Goal: Information Seeking & Learning: Learn about a topic

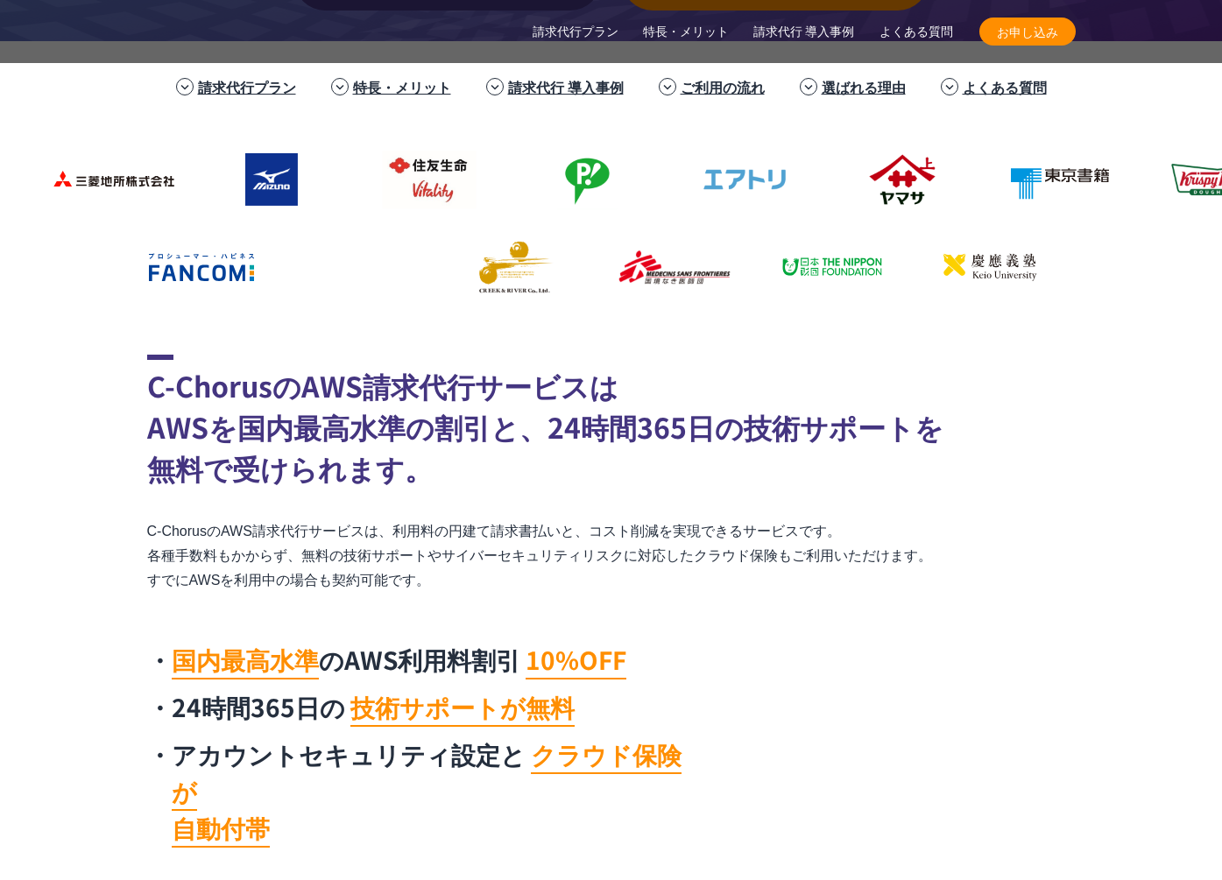
scroll to position [1197, 0]
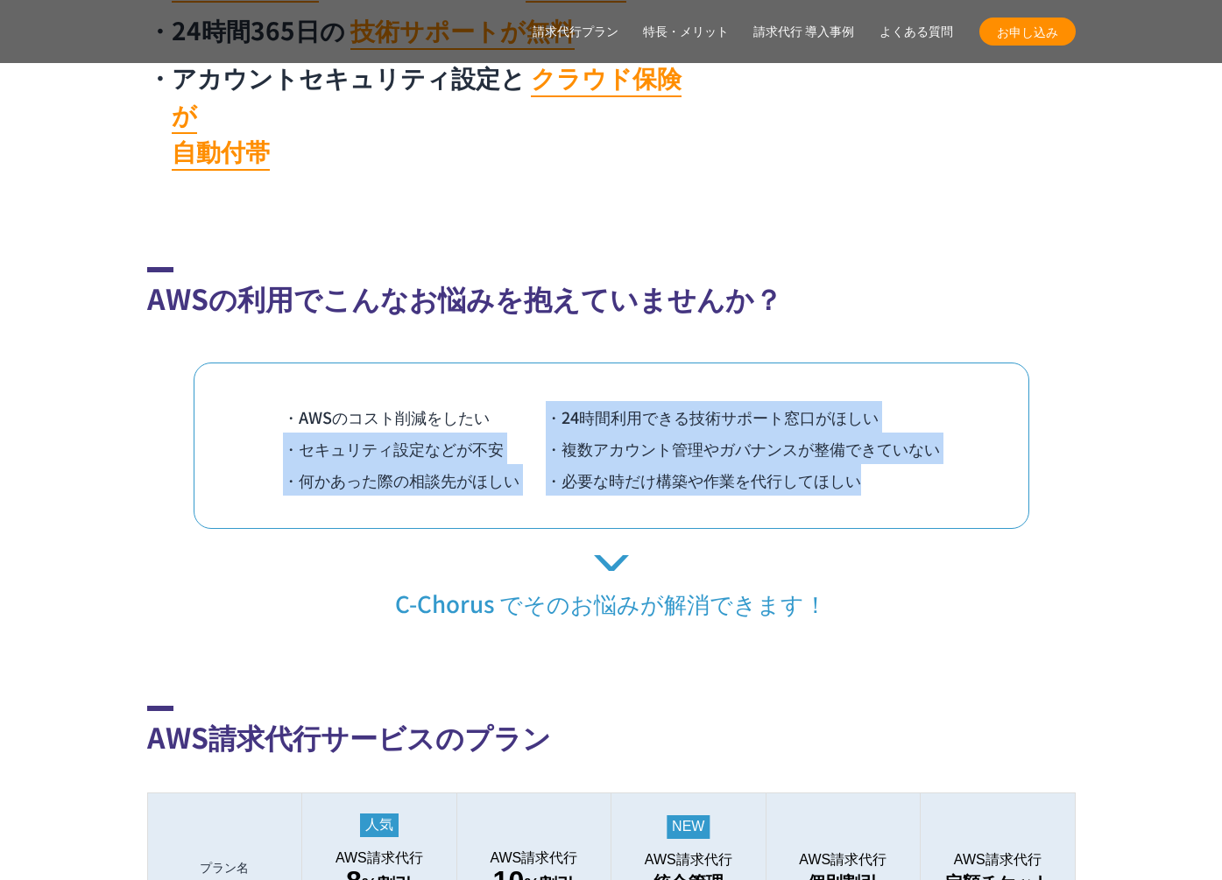
drag, startPoint x: 563, startPoint y: 374, endPoint x: 597, endPoint y: 477, distance: 108.0
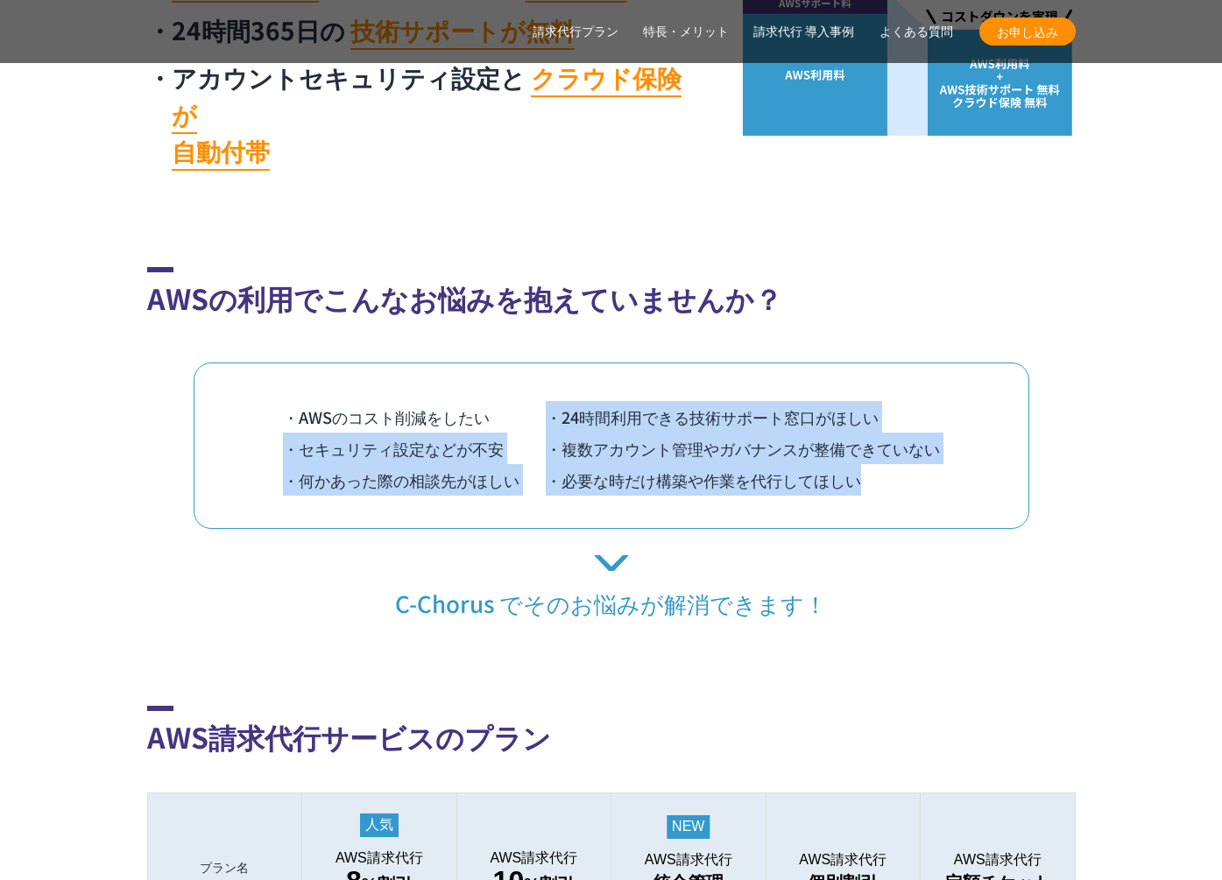
click at [597, 476] on div "AWSの利用でこんなお悩みを抱えていませんか？ ・AWSのコスト削減をしたい ・24時間利用できる技術サポート窓口がほしい ・セキュリティ設定などが不安 ・複…" at bounding box center [611, 442] width 929 height 351
click at [597, 477] on div "・AWSのコスト削減をしたい ・24時間利用できる技術サポート窓口がほしい ・セキュリティ設定などが不安 ・複数アカウント管理やガバナンスが整備できていない …" at bounding box center [612, 446] width 836 height 166
drag, startPoint x: 599, startPoint y: 477, endPoint x: 531, endPoint y: 371, distance: 126.1
click at [531, 374] on div "・AWSのコスト削減をしたい ・24時間利用できる技術サポート窓口がほしい ・セキュリティ設定などが不安 ・複数アカウント管理やガバナンスが整備できていない …" at bounding box center [612, 446] width 836 height 166
click at [530, 401] on li "・AWSのコスト削減をしたい" at bounding box center [414, 417] width 263 height 32
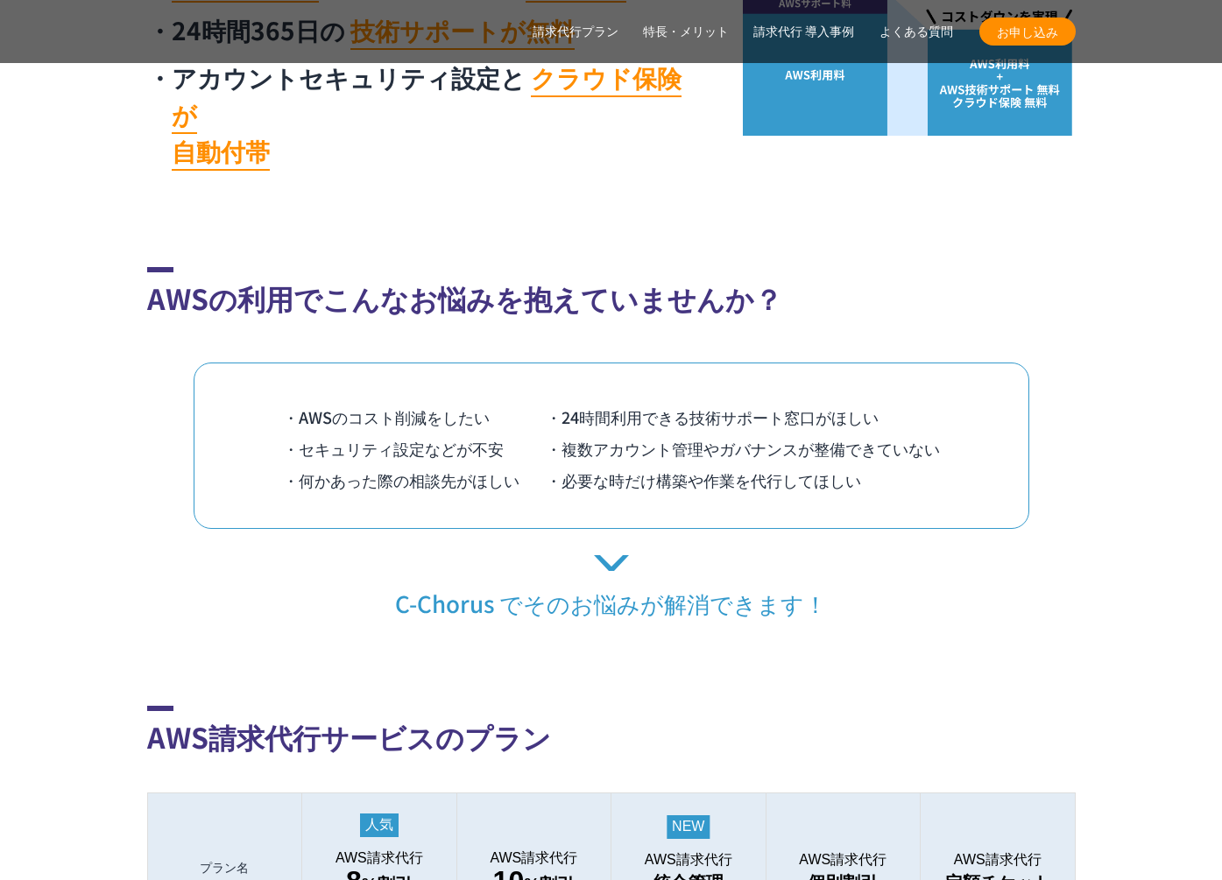
drag, startPoint x: 1046, startPoint y: 271, endPoint x: 1206, endPoint y: 209, distance: 171.6
click at [1046, 270] on h2 "AWSの利用でこんなお悩みを抱えていませんか？" at bounding box center [611, 293] width 929 height 52
click at [387, 433] on li "・セキュリティ設定などが不安" at bounding box center [414, 449] width 263 height 32
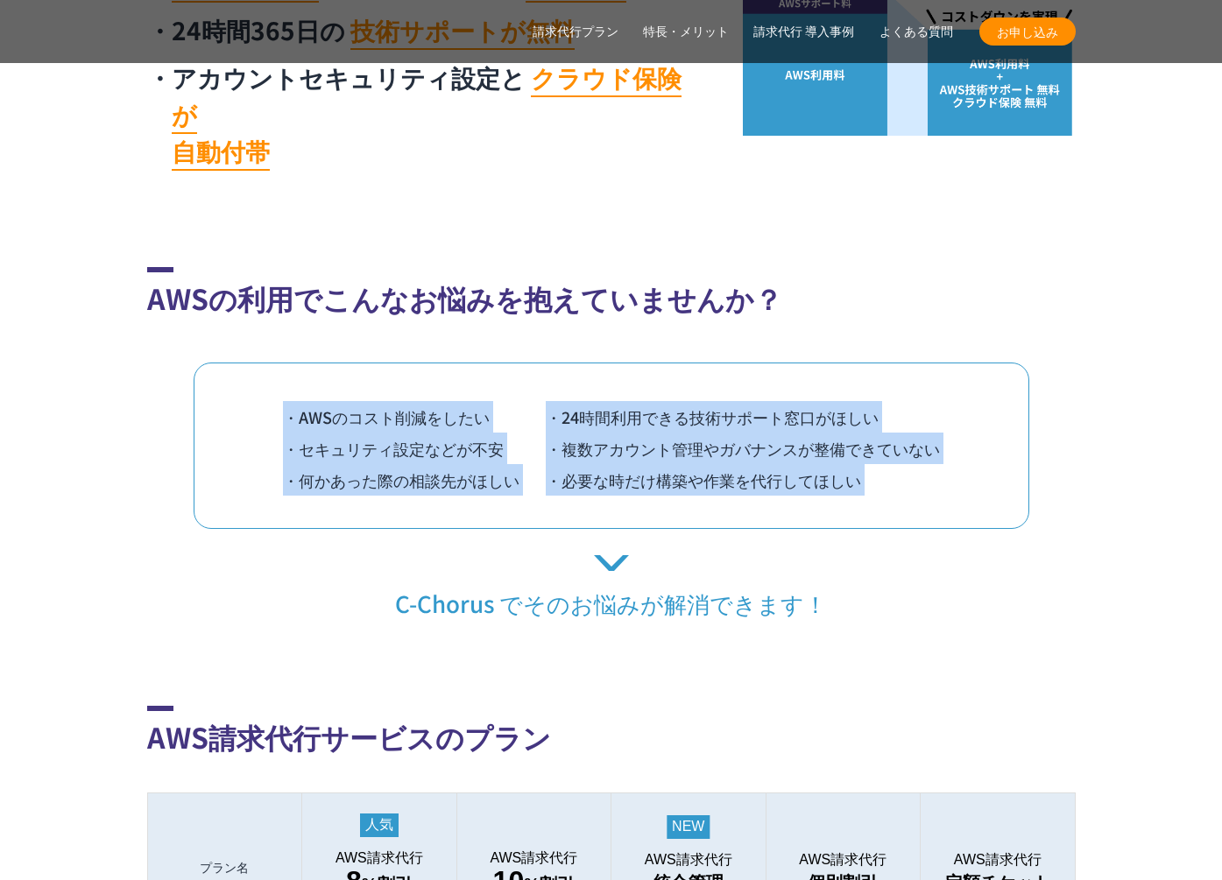
drag, startPoint x: 752, startPoint y: 480, endPoint x: 1026, endPoint y: 502, distance: 274.2
click at [1026, 502] on div "AWSの利用でこんなお悩みを抱えていませんか？ ・AWSのコスト削減をしたい ・24時間利用できる技術サポート窓口がほしい ・セキュリティ設定などが不安 ・複…" at bounding box center [611, 442] width 929 height 351
copy div "・AWSのコスト削減をしたい ・24時間利用できる技術サポート窓口がほしい ・セキュリティ設定などが不安 ・複数アカウント管理やガバナンスが整備できていない …"
click at [869, 433] on li "・複数アカウント管理やガバナンスが整備できていない" at bounding box center [743, 449] width 394 height 32
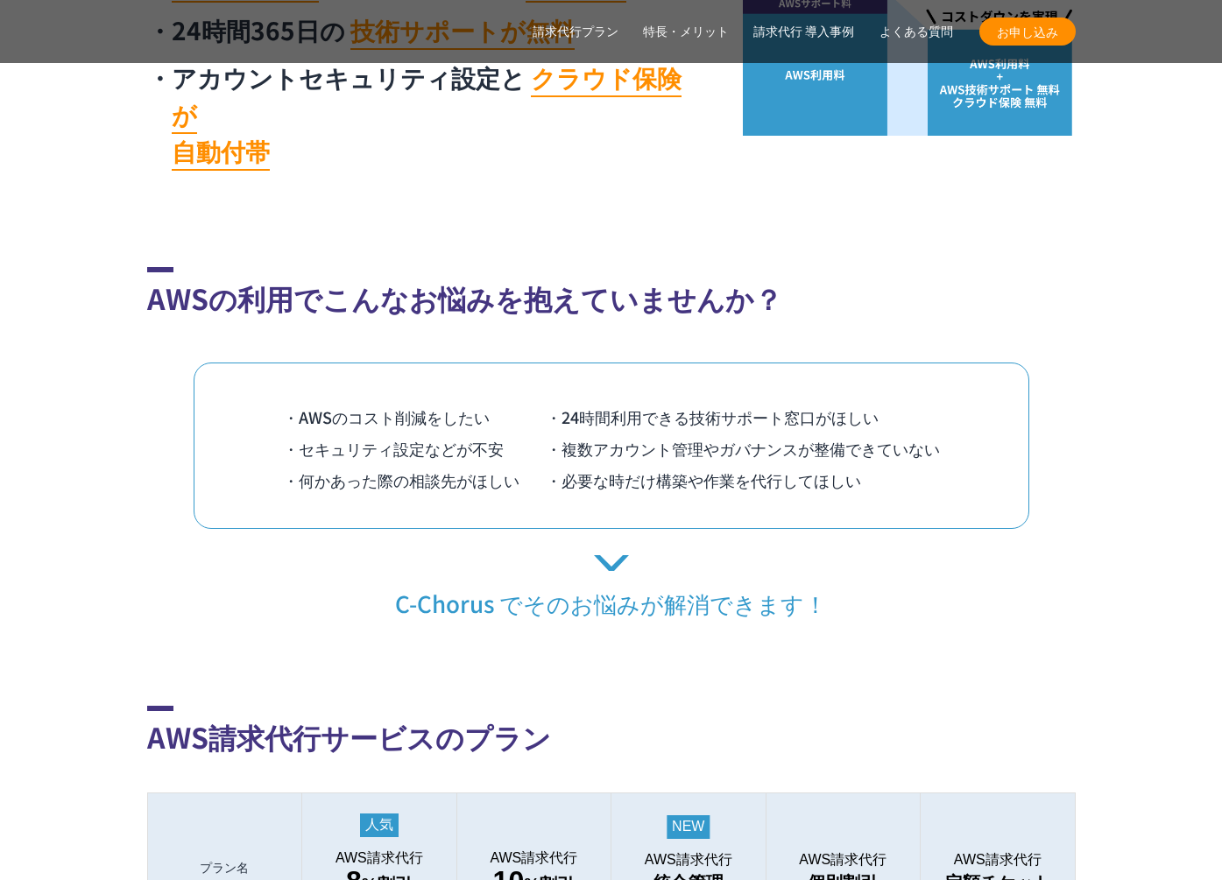
click at [314, 464] on li "・何かあった際の相談先がほしい" at bounding box center [414, 480] width 263 height 32
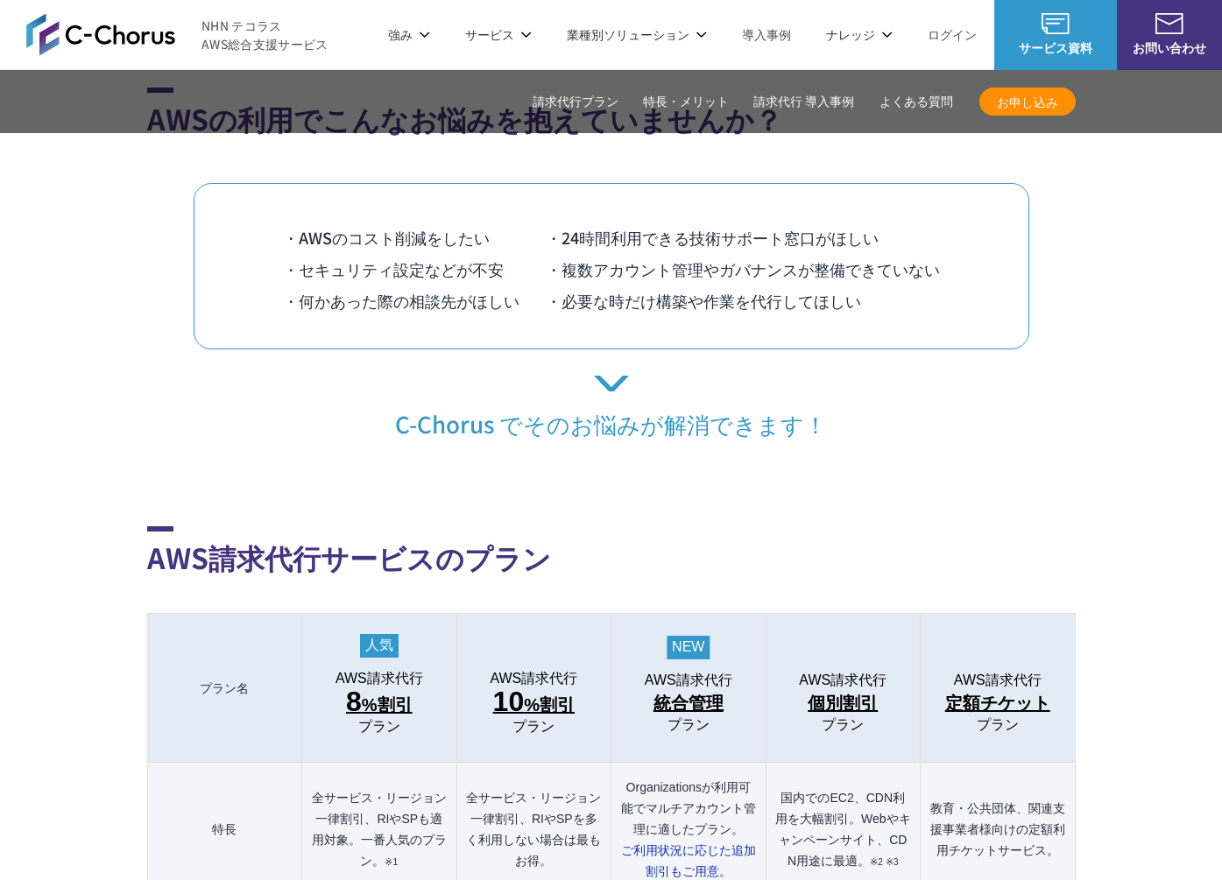
click at [491, 286] on div "・AWSのコスト削減をしたい ・24時間利用できる技術サポート窓口がほしい ・セキュリティ設定などが不安 ・複数アカウント管理やガバナンスが整備できていない …" at bounding box center [612, 266] width 836 height 166
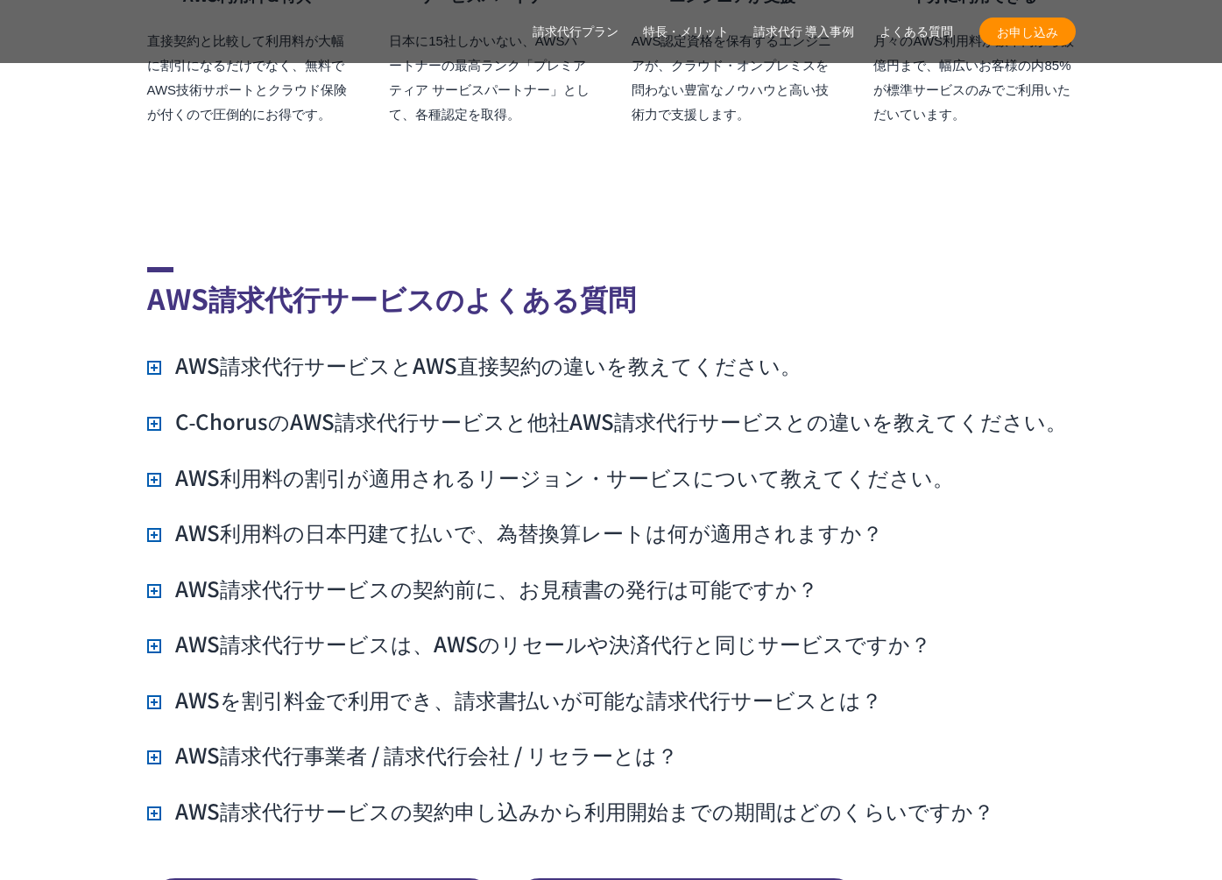
scroll to position [12410, 0]
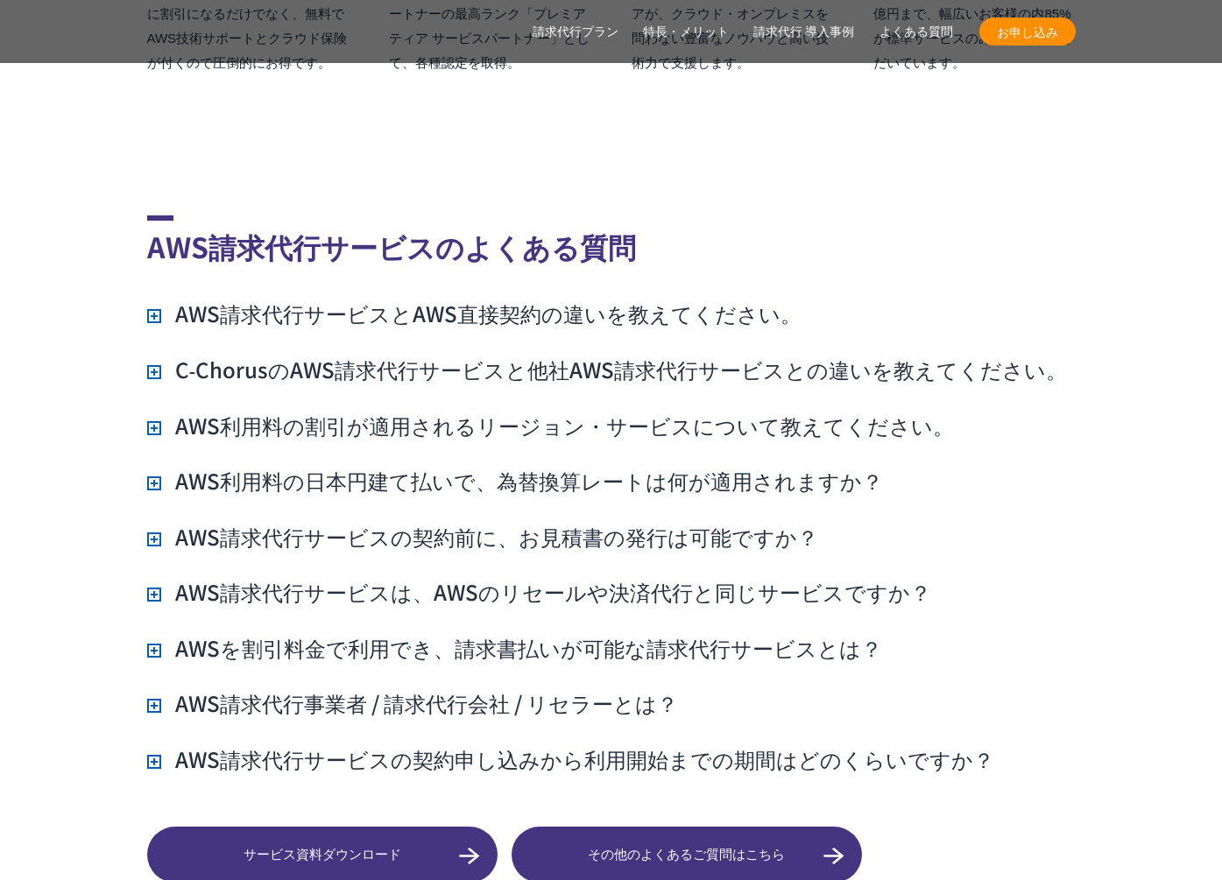
click at [492, 299] on h3 "AWS請求代行サービスとAWS直接契約の違いを教えてください。" at bounding box center [474, 314] width 654 height 30
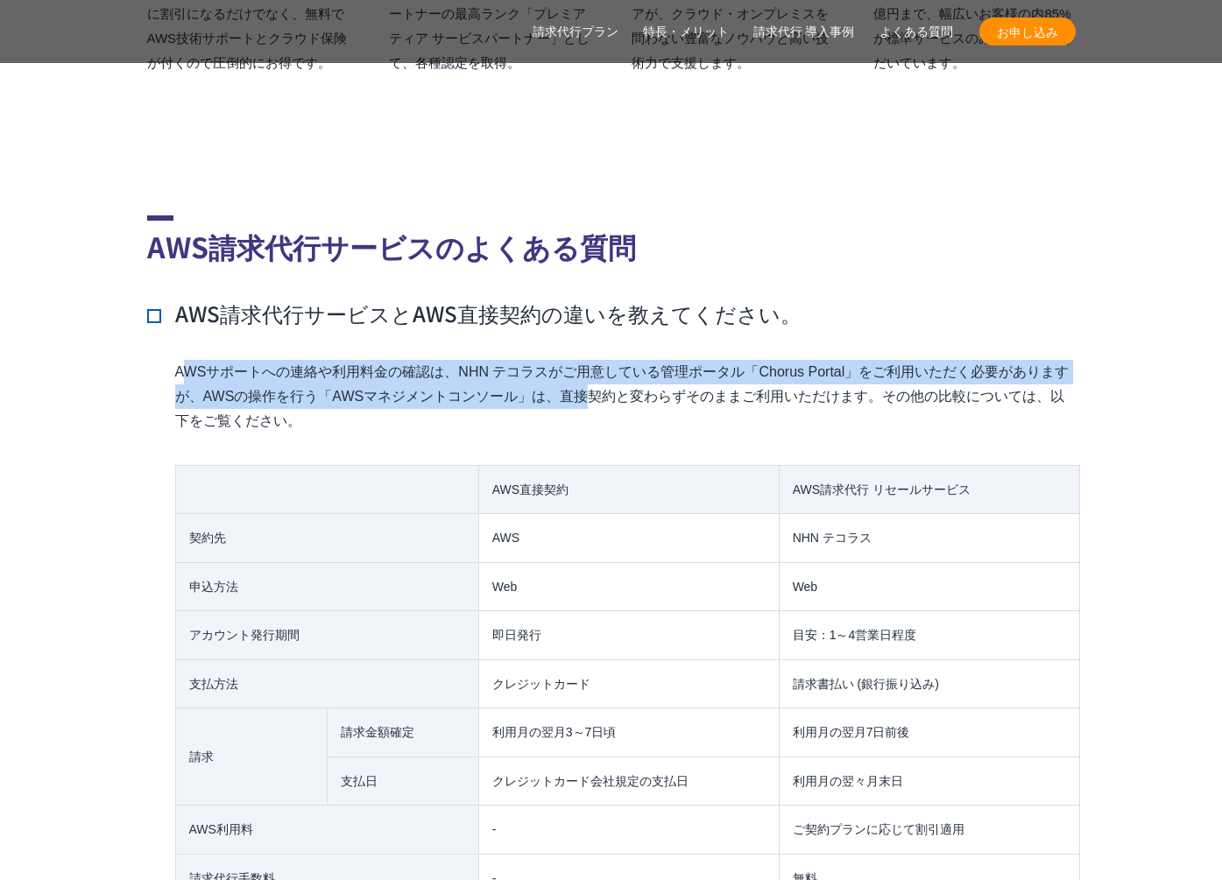
drag, startPoint x: 183, startPoint y: 333, endPoint x: 603, endPoint y: 352, distance: 420.0
click at [603, 360] on p "AWSサポートへの連絡や利用料金の確認は、NHN テコラスがご用意している管理ポータル「Chorus Portal」をご利用いただく必要がありますが、AWSの…" at bounding box center [625, 397] width 900 height 74
drag, startPoint x: 603, startPoint y: 352, endPoint x: 595, endPoint y: 367, distance: 16.8
click at [603, 360] on p "AWSサポートへの連絡や利用料金の確認は、NHN テコラスがご用意している管理ポータル「Chorus Portal」をご利用いただく必要がありますが、AWSの…" at bounding box center [625, 397] width 900 height 74
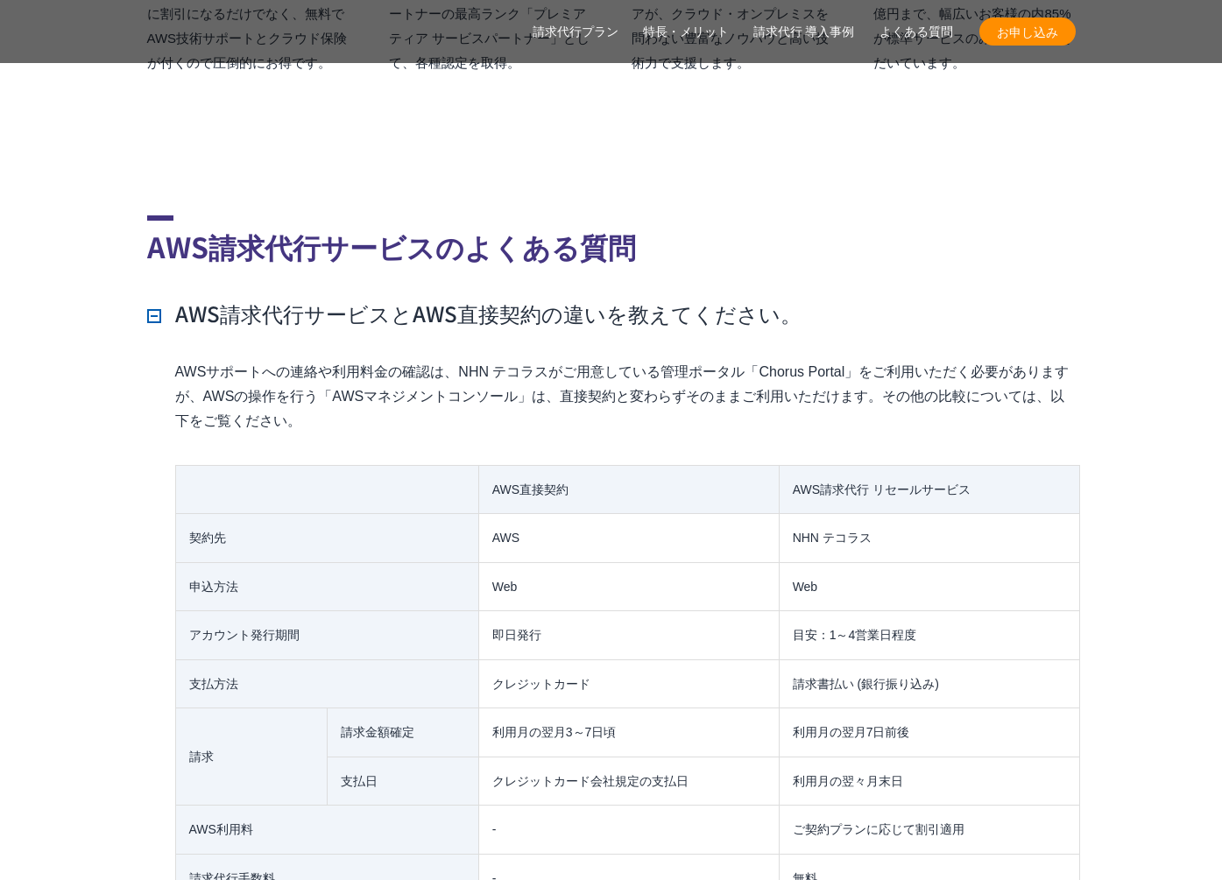
click at [592, 371] on p "AWSサポートへの連絡や利用料金の確認は、NHN テコラスがご用意している管理ポータル「Chorus Portal」をご利用いただく必要がありますが、AWSの…" at bounding box center [625, 397] width 900 height 74
drag, startPoint x: 521, startPoint y: 383, endPoint x: 494, endPoint y: 401, distance: 32.8
drag, startPoint x: 495, startPoint y: 397, endPoint x: 1079, endPoint y: 697, distance: 657.0
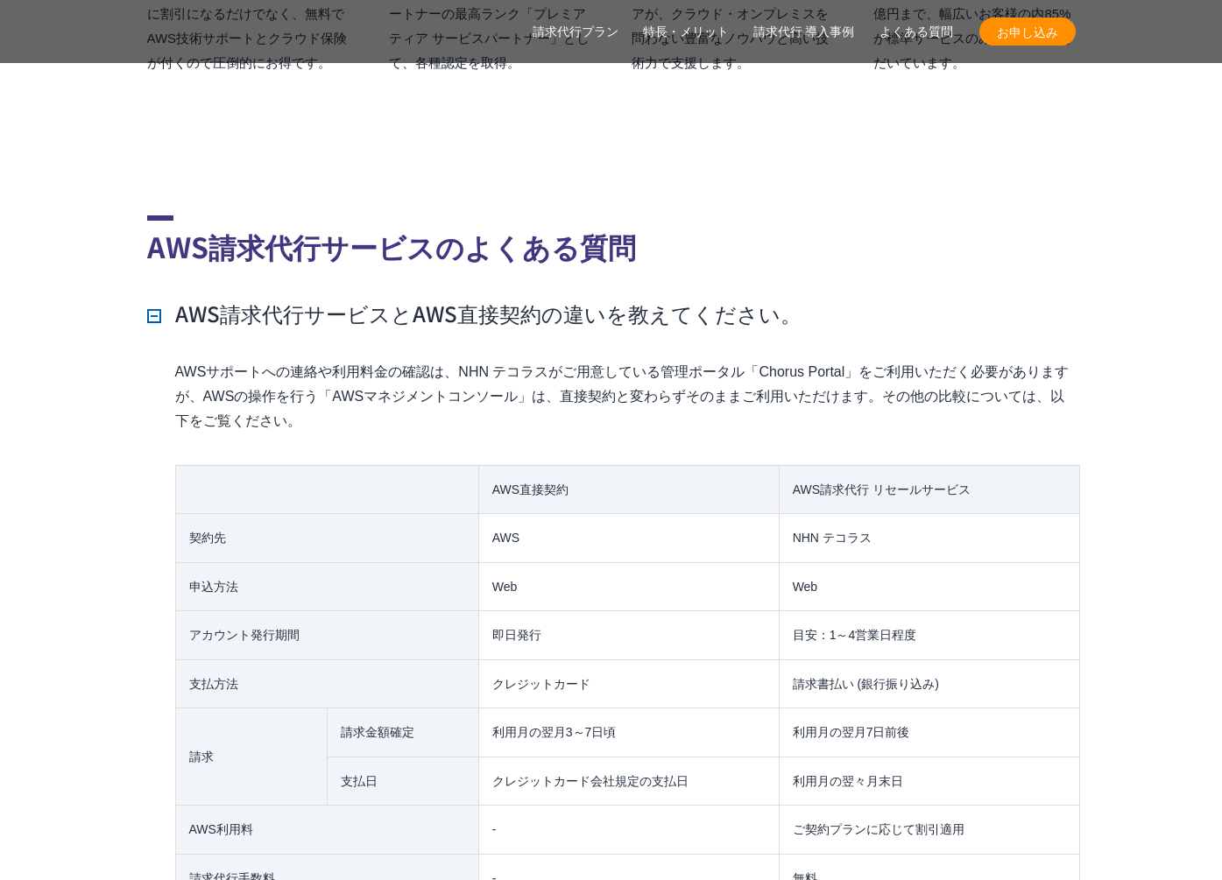
click at [630, 370] on p "AWSサポートへの連絡や利用料金の確認は、NHN テコラスがご用意している管理ポータル「Chorus Portal」をご利用いただく必要がありますが、AWSの…" at bounding box center [625, 397] width 900 height 74
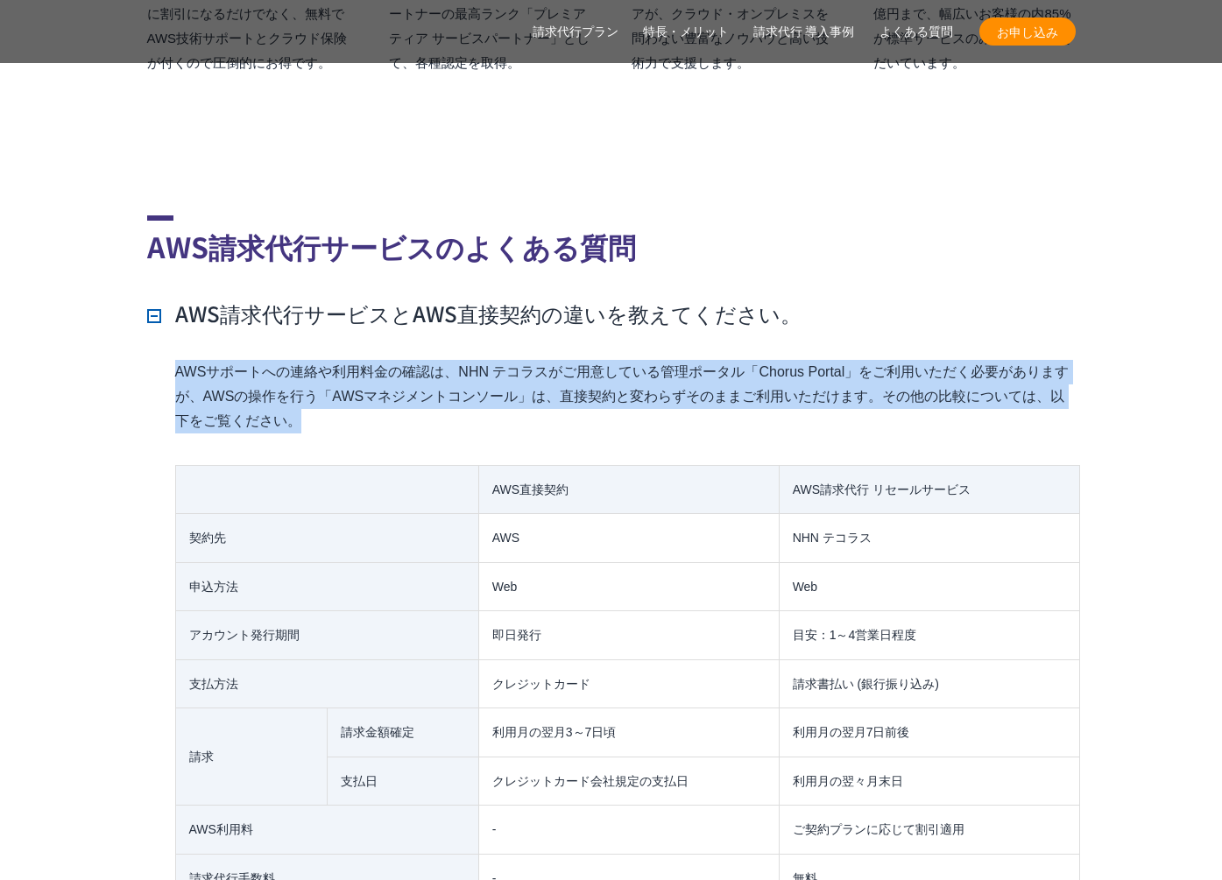
drag, startPoint x: 666, startPoint y: 350, endPoint x: 710, endPoint y: 305, distance: 62.6
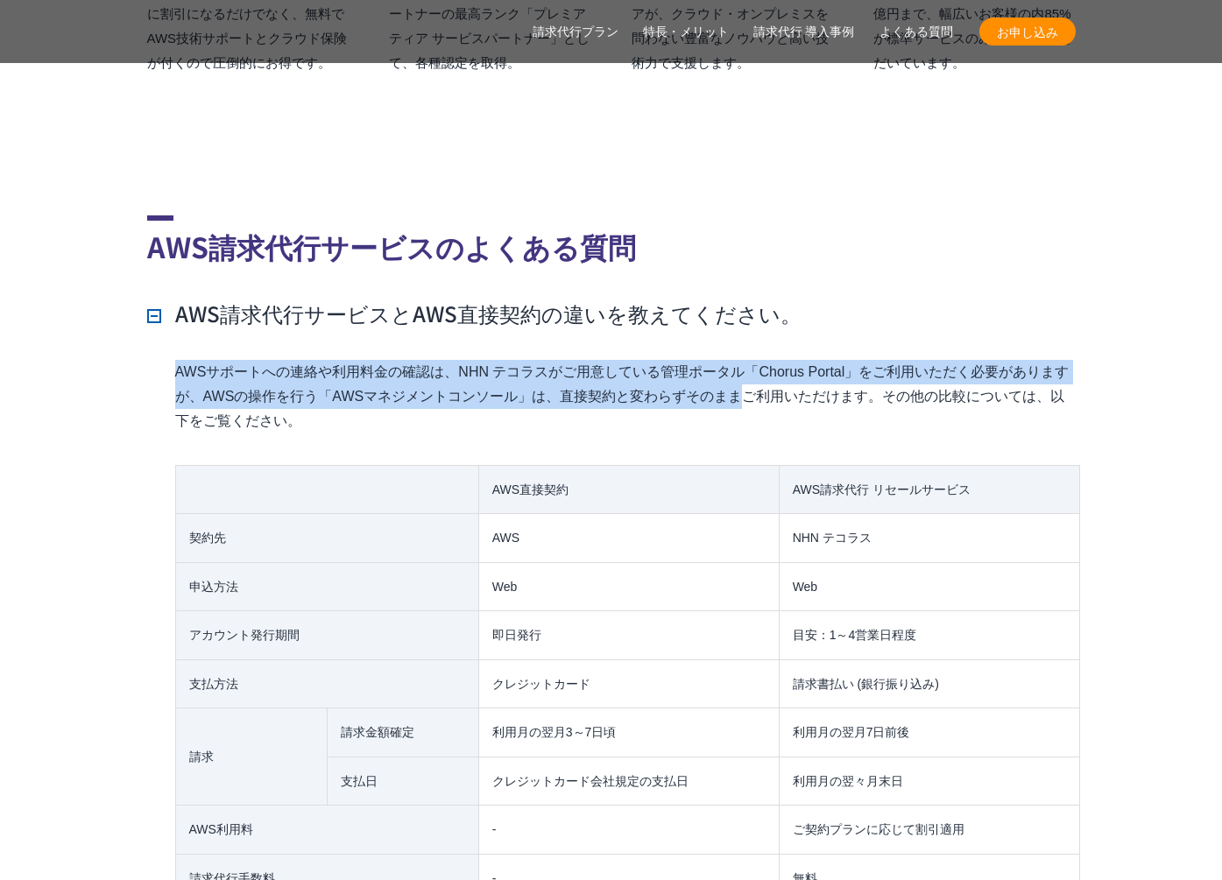
drag, startPoint x: 709, startPoint y: 305, endPoint x: 709, endPoint y: 373, distance: 68.3
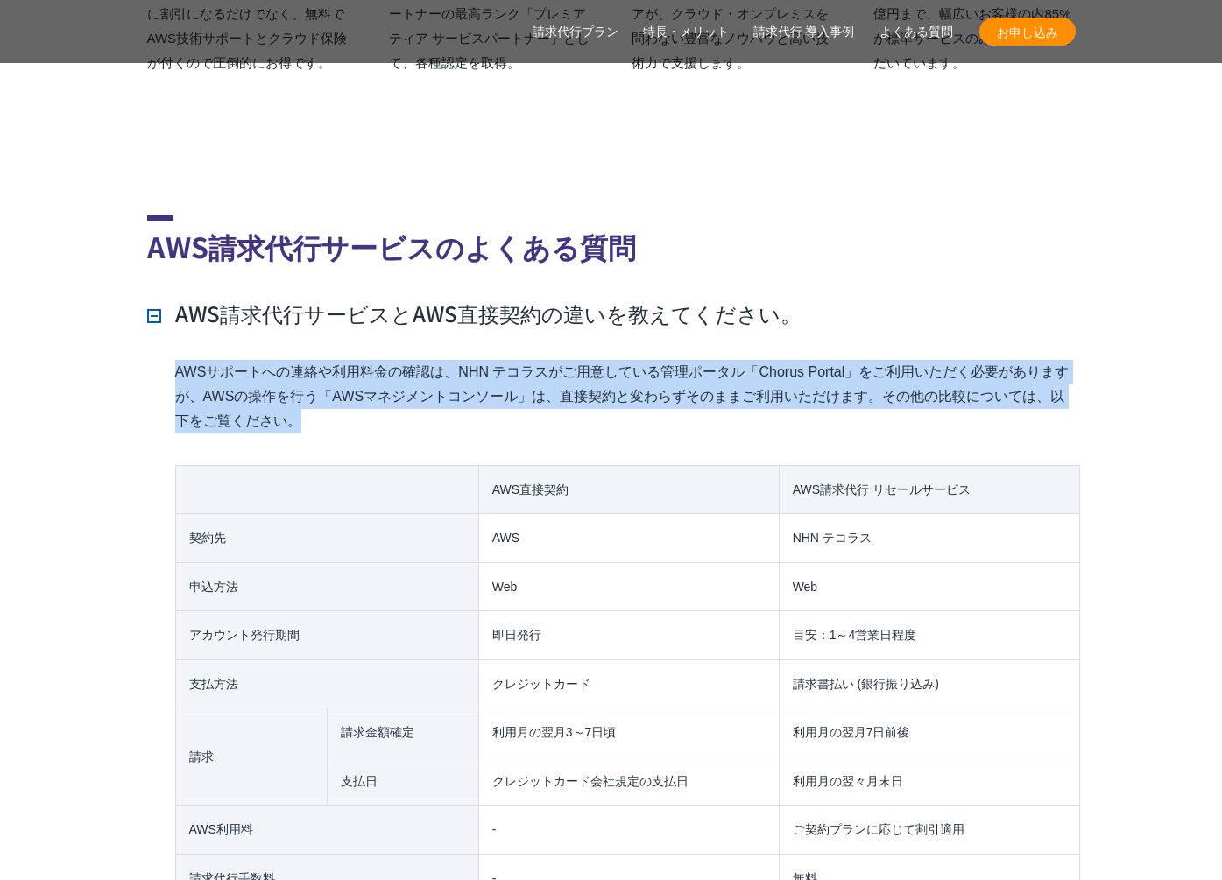
click at [709, 373] on p "AWSサポートへの連絡や利用料金の確認は、NHN テコラスがご用意している管理ポータル「Chorus Portal」をご利用いただく必要がありますが、AWSの…" at bounding box center [625, 397] width 900 height 74
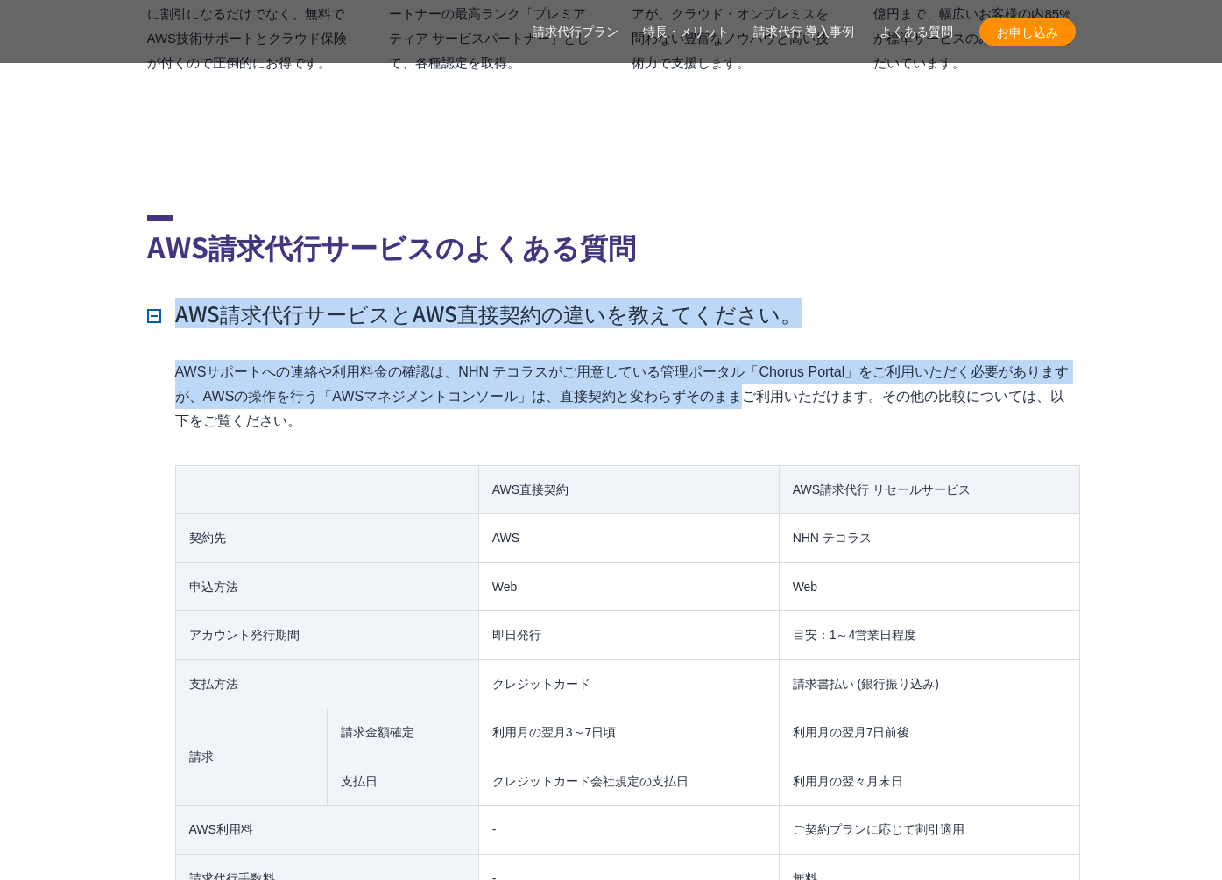
drag, startPoint x: 710, startPoint y: 372, endPoint x: 752, endPoint y: 239, distance: 139.6
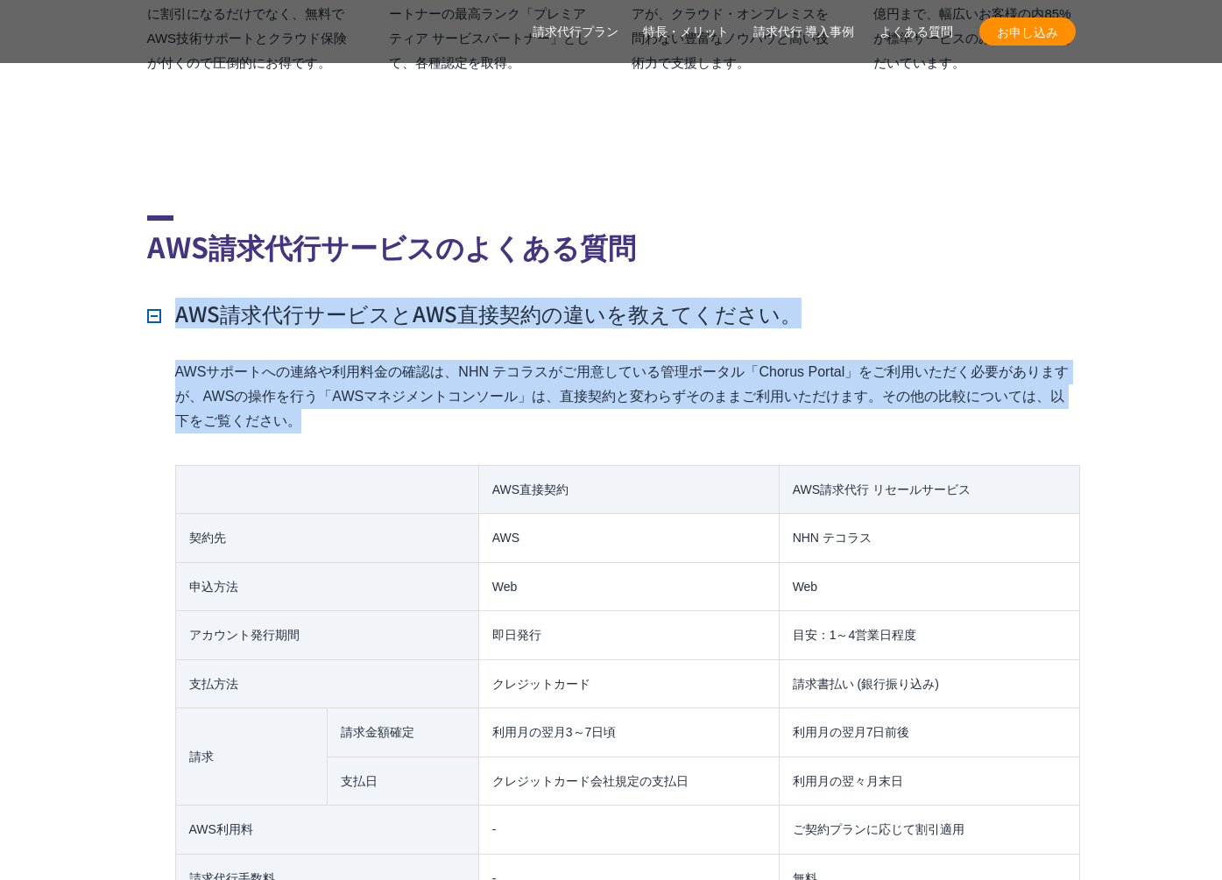
drag, startPoint x: 755, startPoint y: 310, endPoint x: 751, endPoint y: 394, distance: 84.2
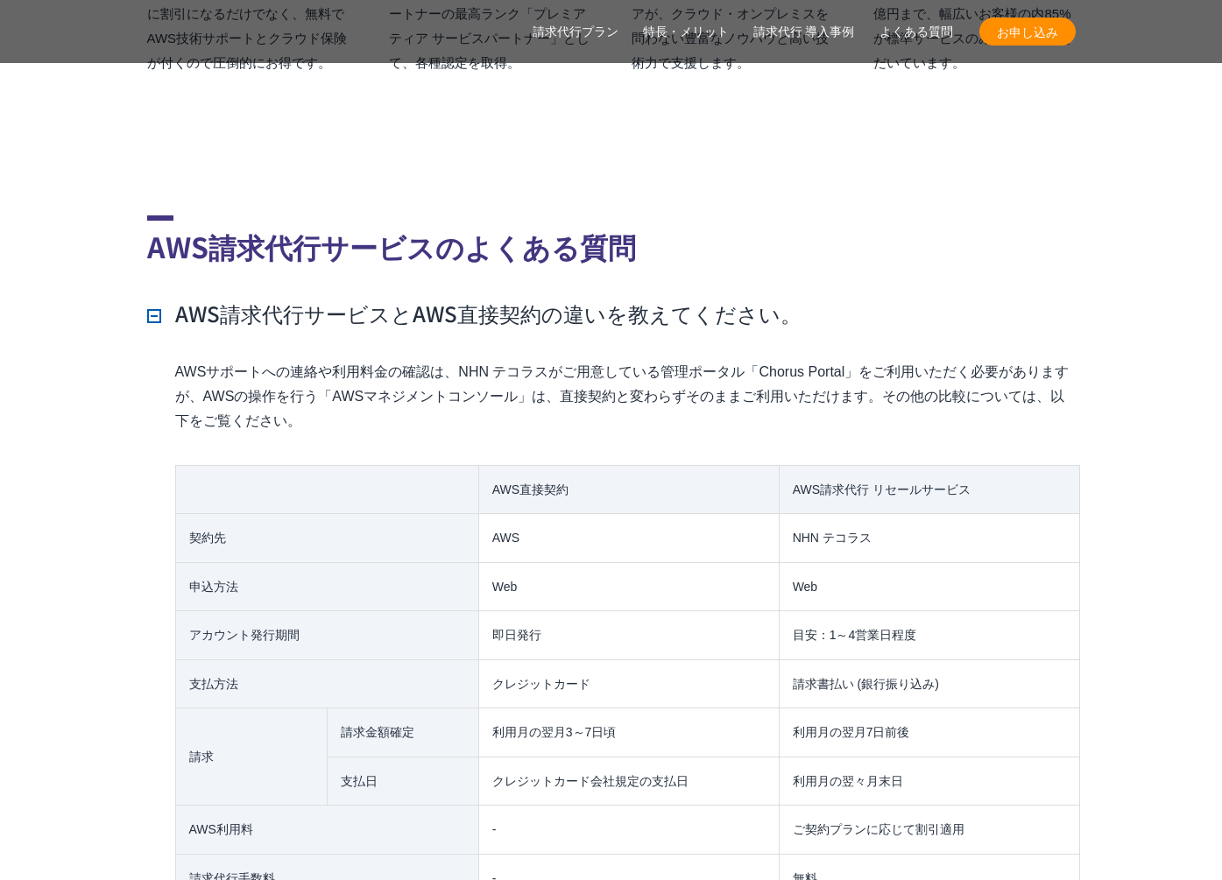
drag, startPoint x: 751, startPoint y: 394, endPoint x: 751, endPoint y: 404, distance: 9.6
click at [751, 394] on p "AWSサポートへの連絡や利用料金の確認は、NHN テコラスがご用意している管理ポータル「Chorus Portal」をご利用いただく必要がありますが、AWSの…" at bounding box center [625, 397] width 900 height 74
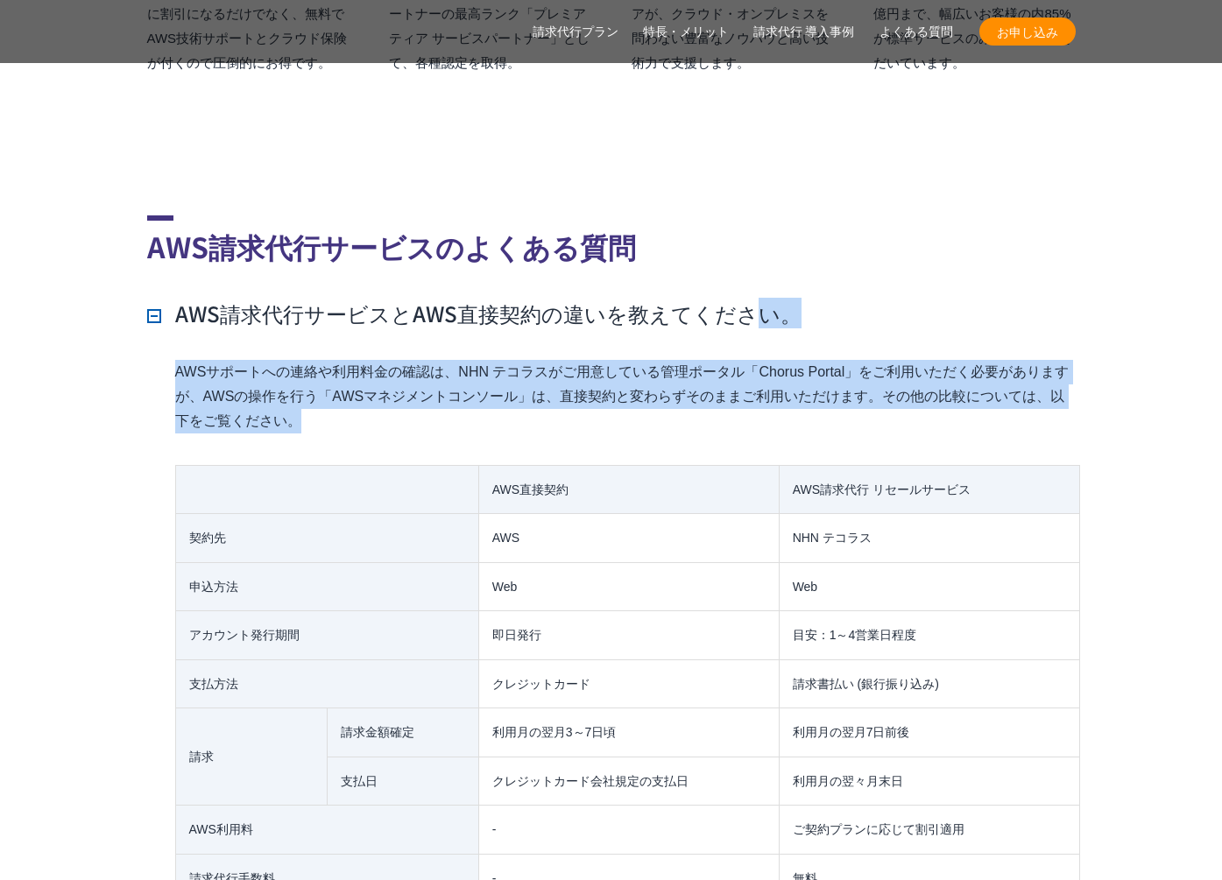
drag, startPoint x: 750, startPoint y: 406, endPoint x: 750, endPoint y: 259, distance: 147.2
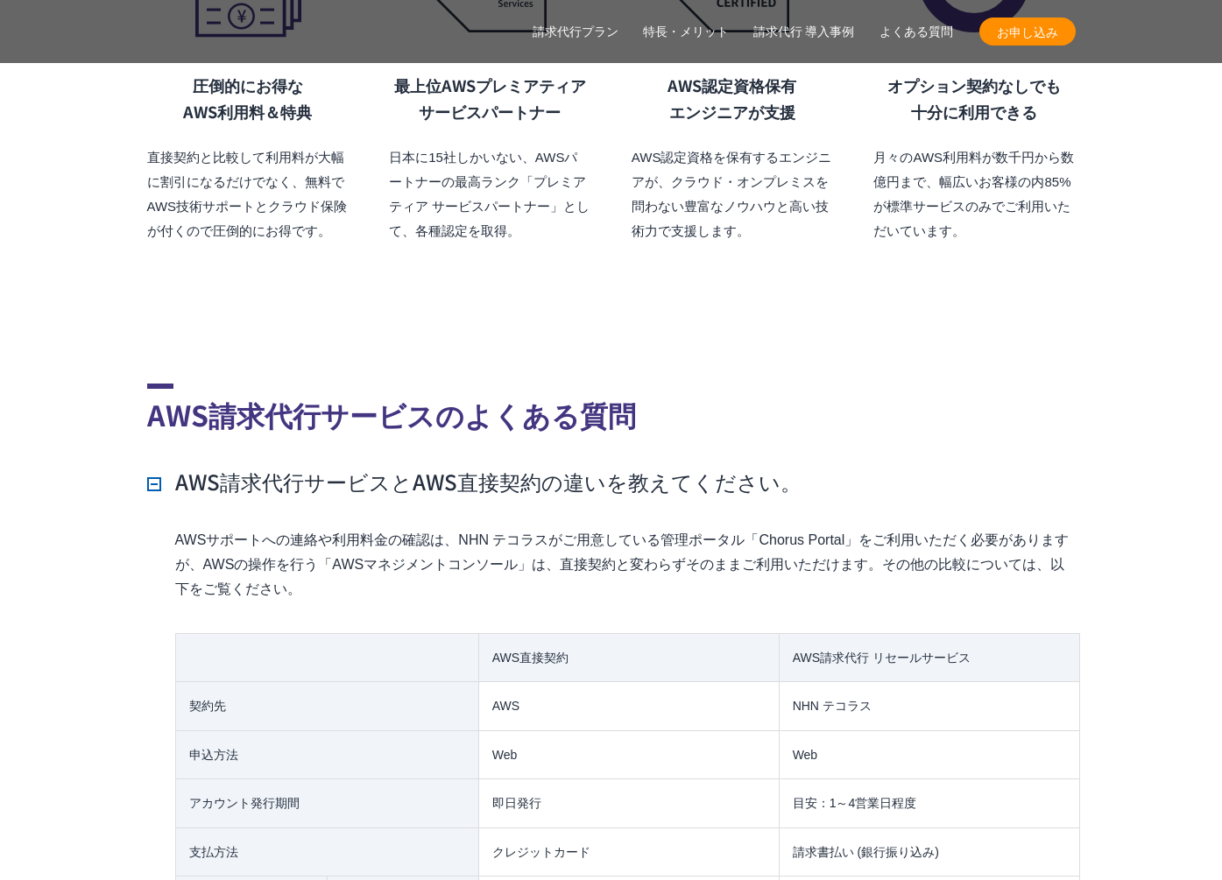
scroll to position [12238, 0]
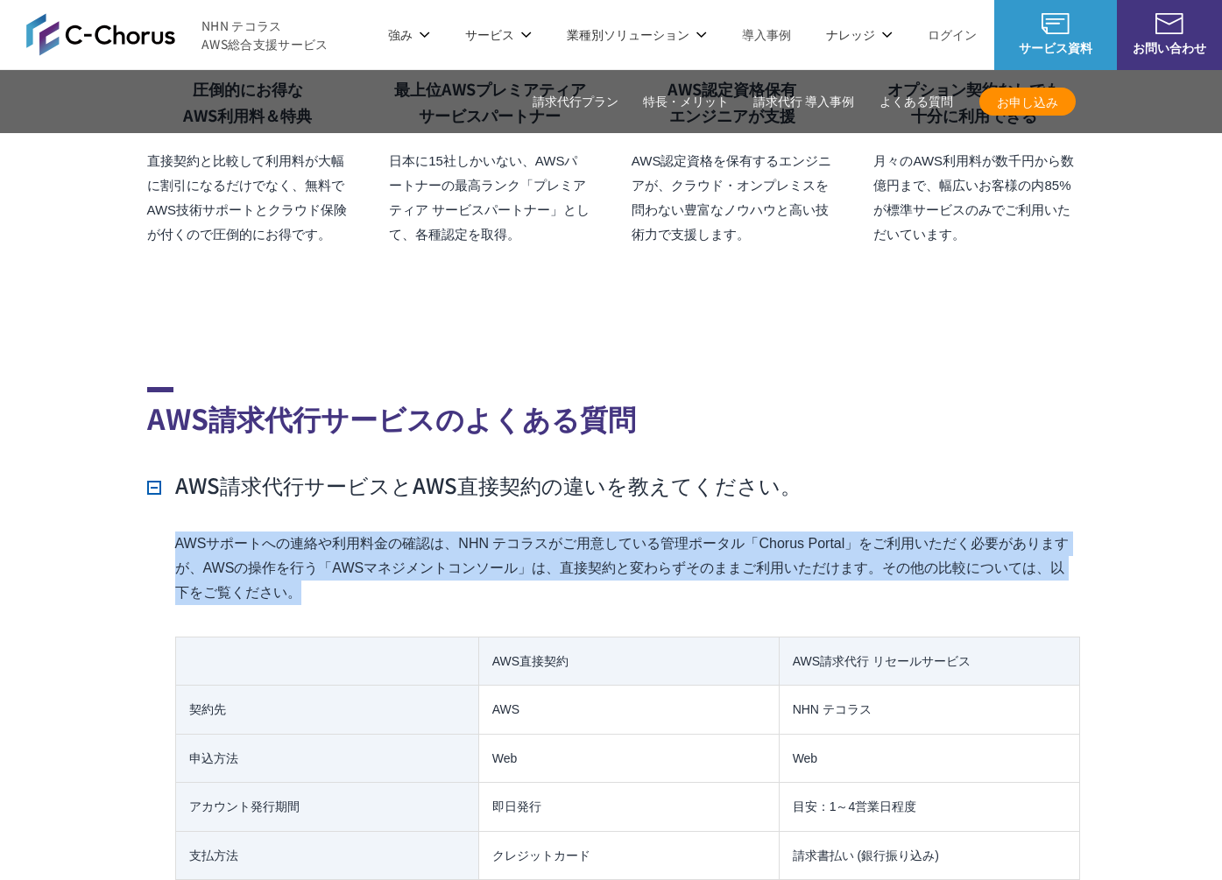
drag, startPoint x: 177, startPoint y: 510, endPoint x: 357, endPoint y: 560, distance: 187.2
click at [357, 559] on p "AWSサポートへの連絡や利用料金の確認は、NHN テコラスがご用意している管理ポータル「Chorus Portal」をご利用いただく必要がありますが、AWSの…" at bounding box center [625, 569] width 900 height 74
click at [357, 560] on p "AWSサポートへの連絡や利用料金の確認は、NHN テコラスがご用意している管理ポータル「Chorus Portal」をご利用いただく必要がありますが、AWSの…" at bounding box center [625, 569] width 900 height 74
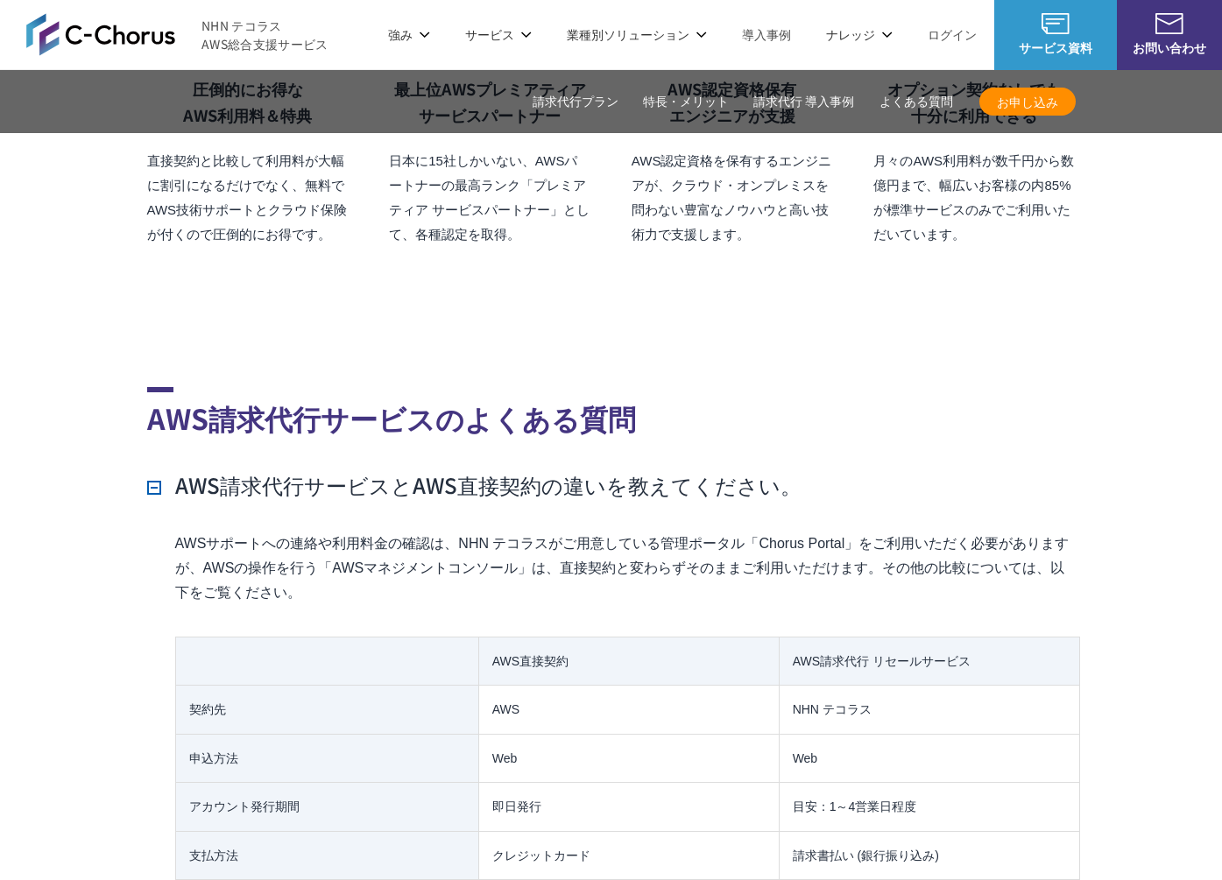
click at [349, 562] on p "AWSサポートへの連絡や利用料金の確認は、NHN テコラスがご用意している管理ポータル「Chorus Portal」をご利用いただく必要がありますが、AWSの…" at bounding box center [625, 569] width 900 height 74
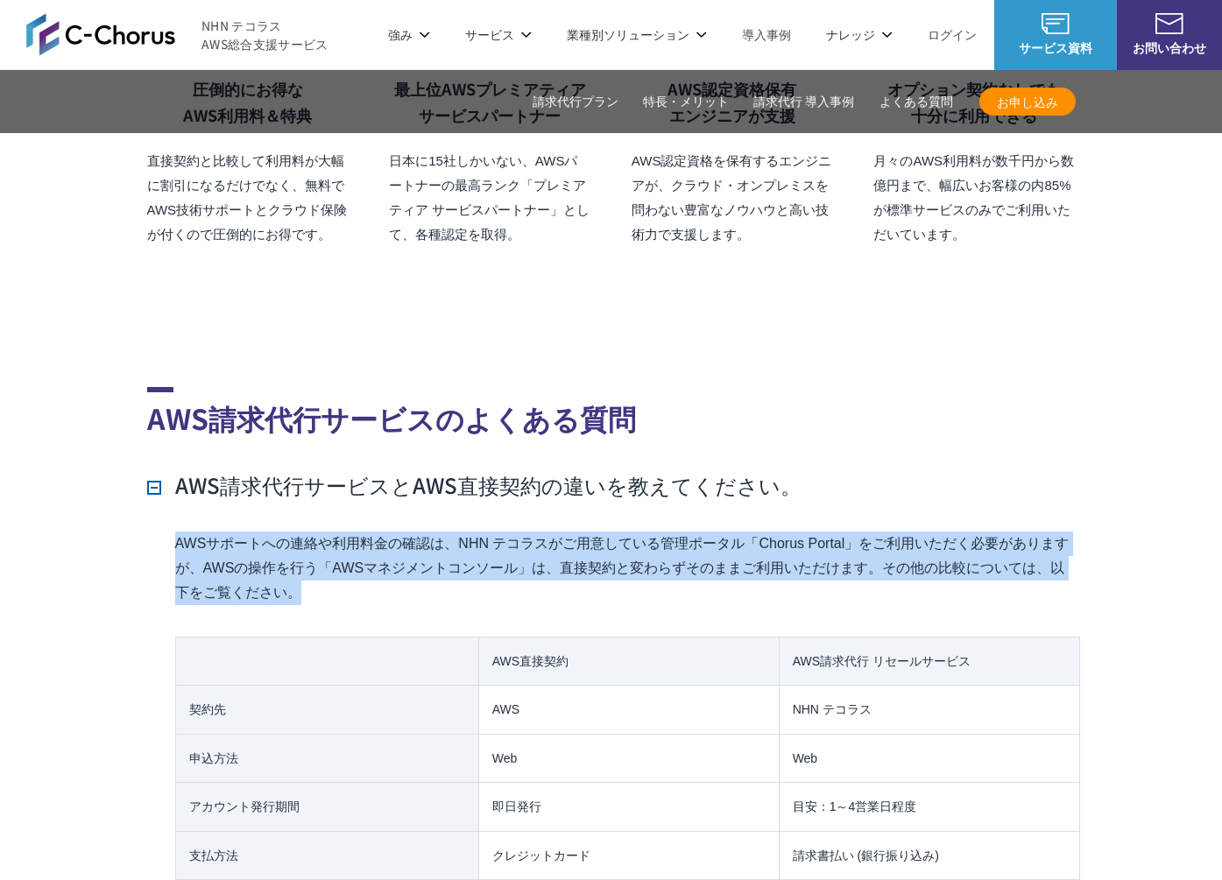
drag, startPoint x: 324, startPoint y: 549, endPoint x: 175, endPoint y: 509, distance: 154.3
click at [175, 532] on p "AWSサポートへの連絡や利用料金の確認は、NHN テコラスがご用意している管理ポータル「Chorus Portal」をご利用いただく必要がありますが、AWSの…" at bounding box center [625, 569] width 900 height 74
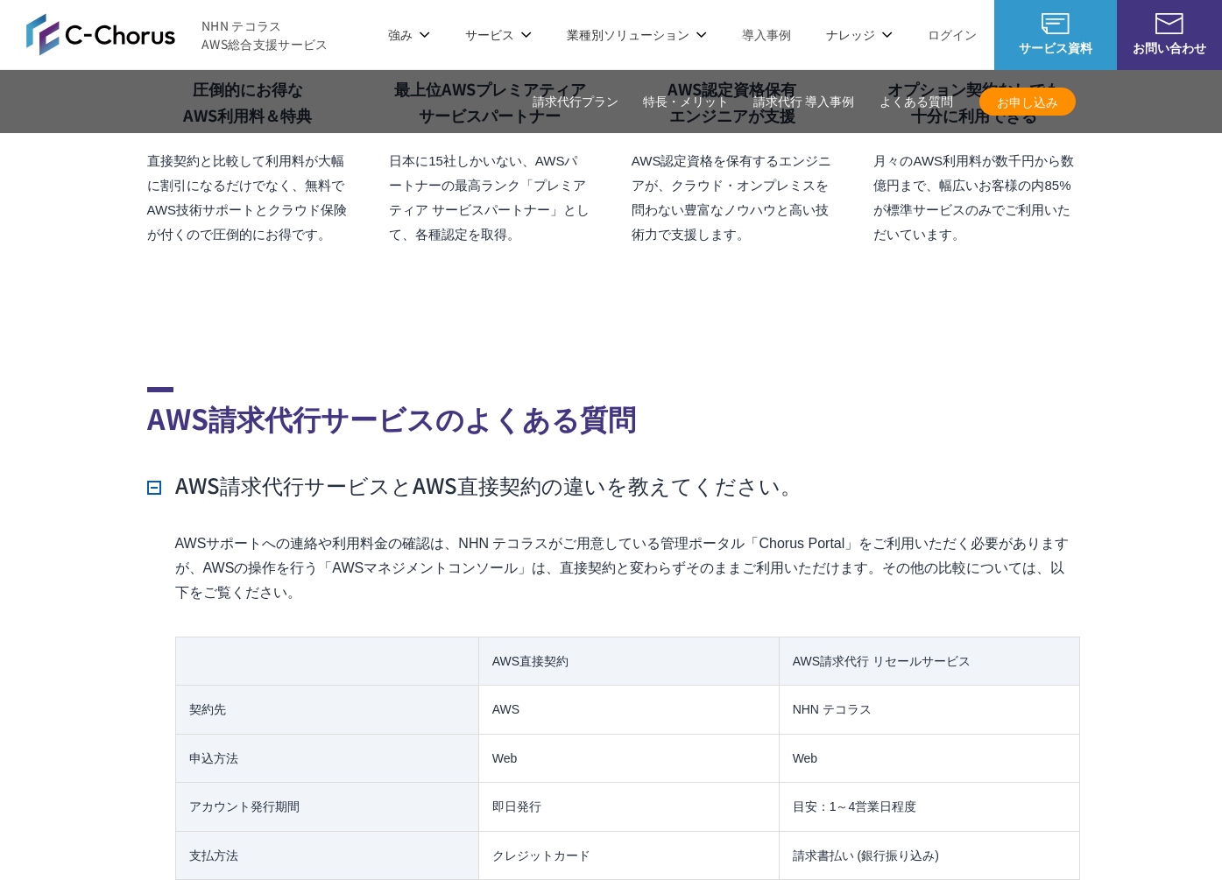
click at [175, 532] on p "AWSサポートへの連絡や利用料金の確認は、NHN テコラスがご用意している管理ポータル「Chorus Portal」をご利用いただく必要がありますが、AWSの…" at bounding box center [625, 569] width 900 height 74
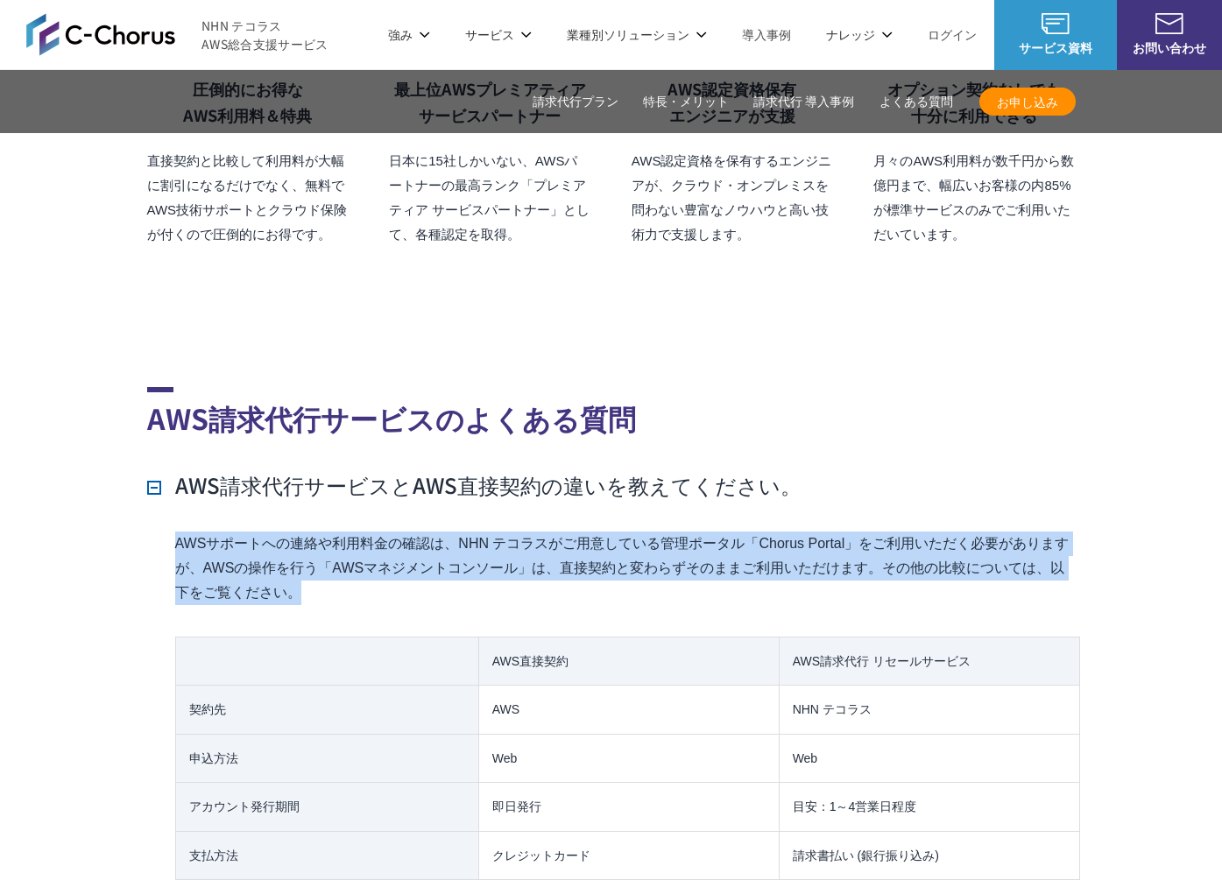
drag, startPoint x: 175, startPoint y: 509, endPoint x: 495, endPoint y: 569, distance: 325.4
drag, startPoint x: 495, startPoint y: 569, endPoint x: 179, endPoint y: 510, distance: 321.8
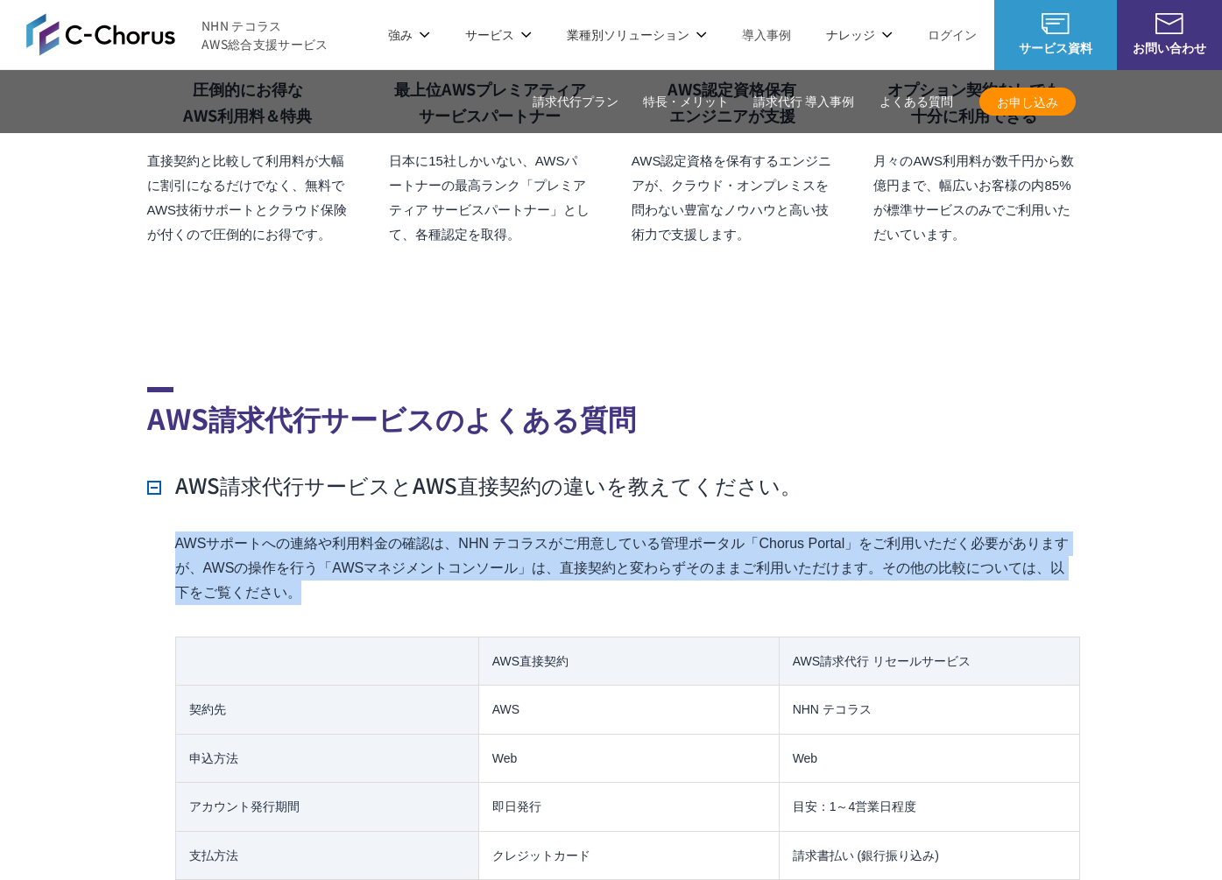
click at [185, 532] on p "AWSサポートへの連絡や利用料金の確認は、NHN テコラスがご用意している管理ポータル「Chorus Portal」をご利用いただく必要がありますが、AWSの…" at bounding box center [625, 569] width 900 height 74
drag, startPoint x: 315, startPoint y: 533, endPoint x: 547, endPoint y: 576, distance: 235.2
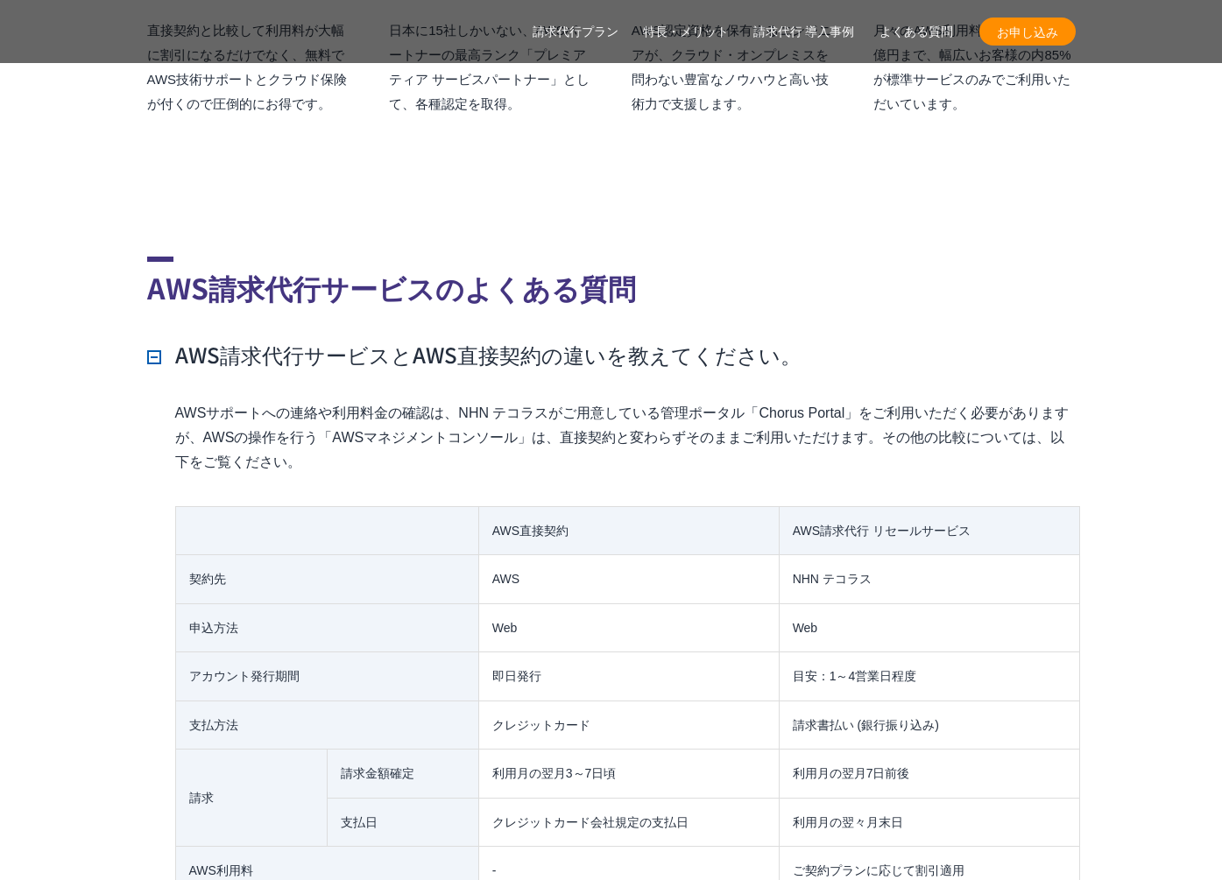
scroll to position [12412, 0]
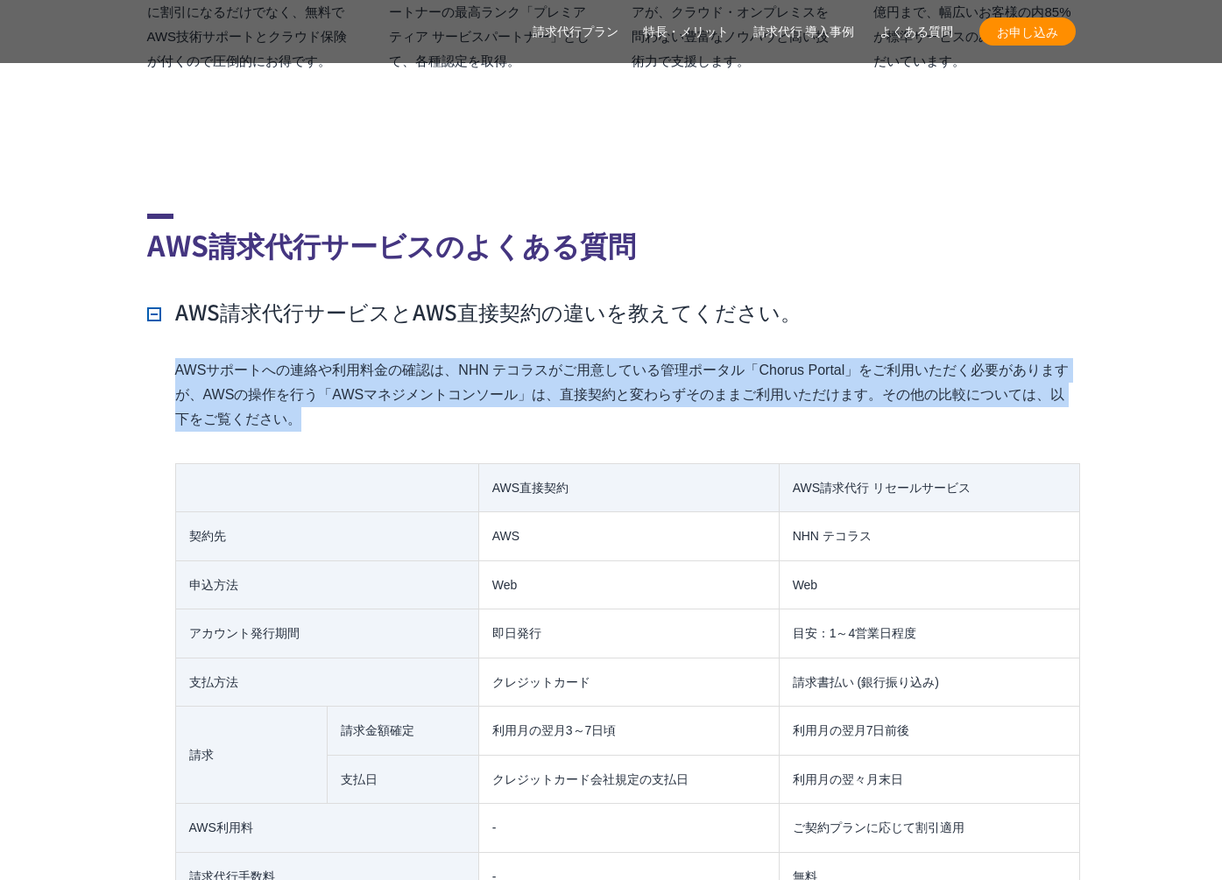
drag, startPoint x: 565, startPoint y: 375, endPoint x: 569, endPoint y: 320, distance: 55.4
drag, startPoint x: 569, startPoint y: 320, endPoint x: 566, endPoint y: 380, distance: 60.5
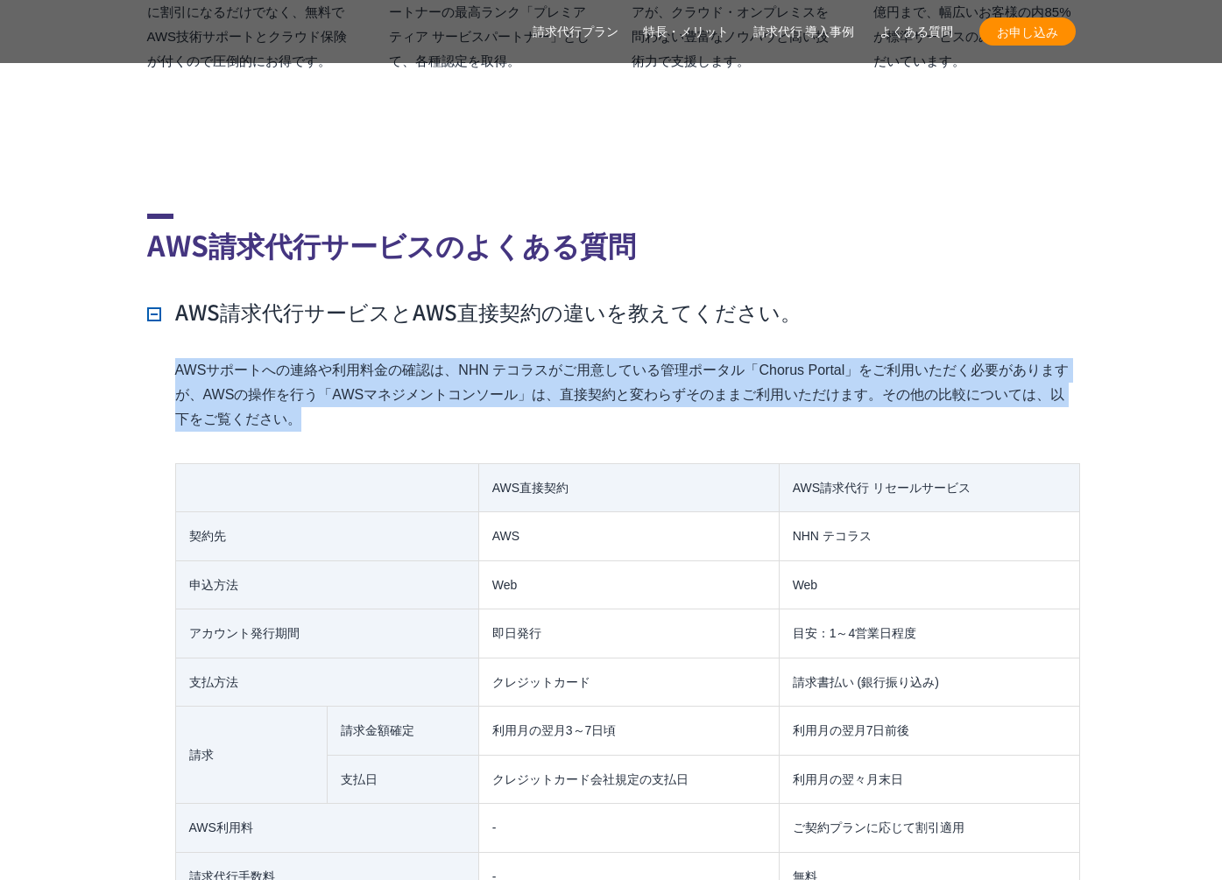
drag, startPoint x: 566, startPoint y: 380, endPoint x: 548, endPoint y: 388, distance: 19.2
click at [566, 380] on p "AWSサポートへの連絡や利用料金の確認は、NHN テコラスがご用意している管理ポータル「Chorus Portal」をご利用いただく必要がありますが、AWSの…" at bounding box center [625, 395] width 900 height 74
drag, startPoint x: 548, startPoint y: 388, endPoint x: 554, endPoint y: 316, distance: 72.1
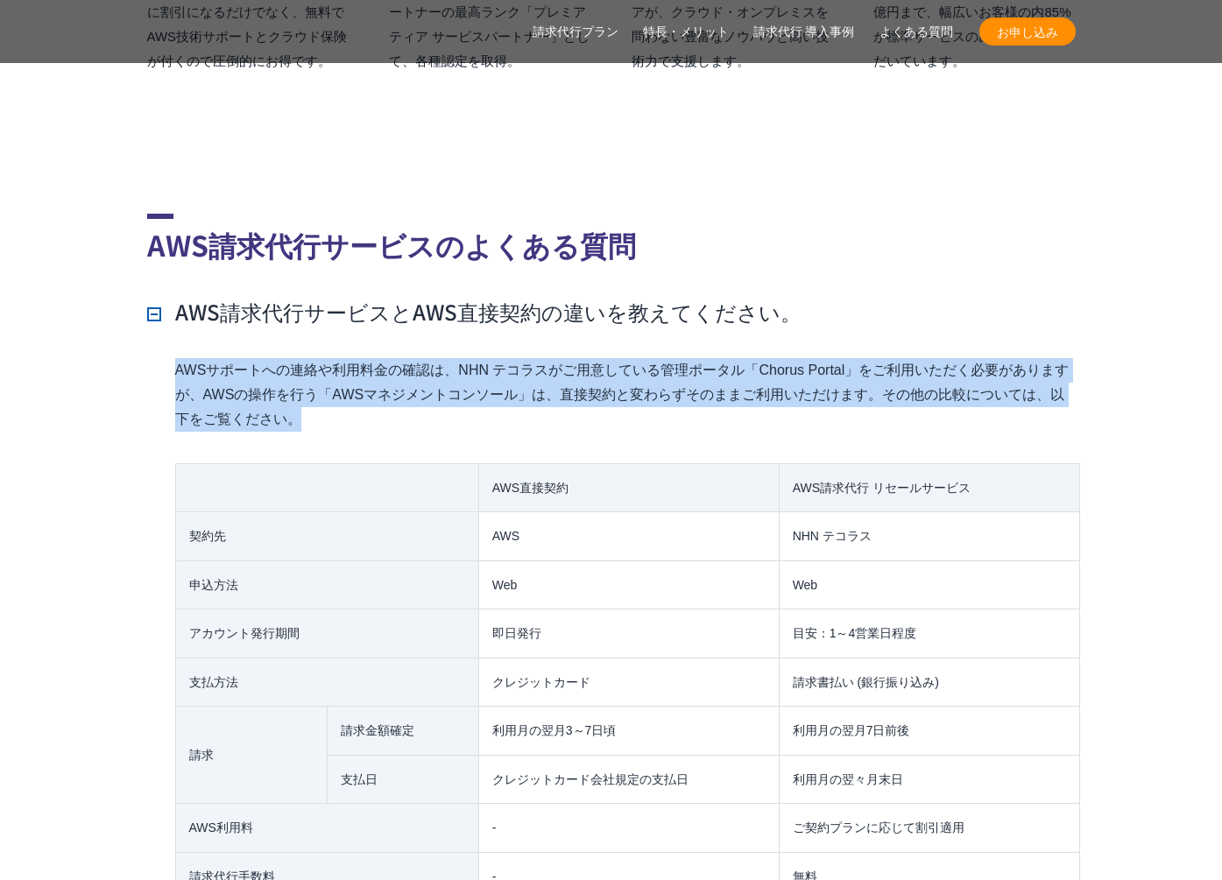
drag, startPoint x: 554, startPoint y: 316, endPoint x: 543, endPoint y: 381, distance: 65.8
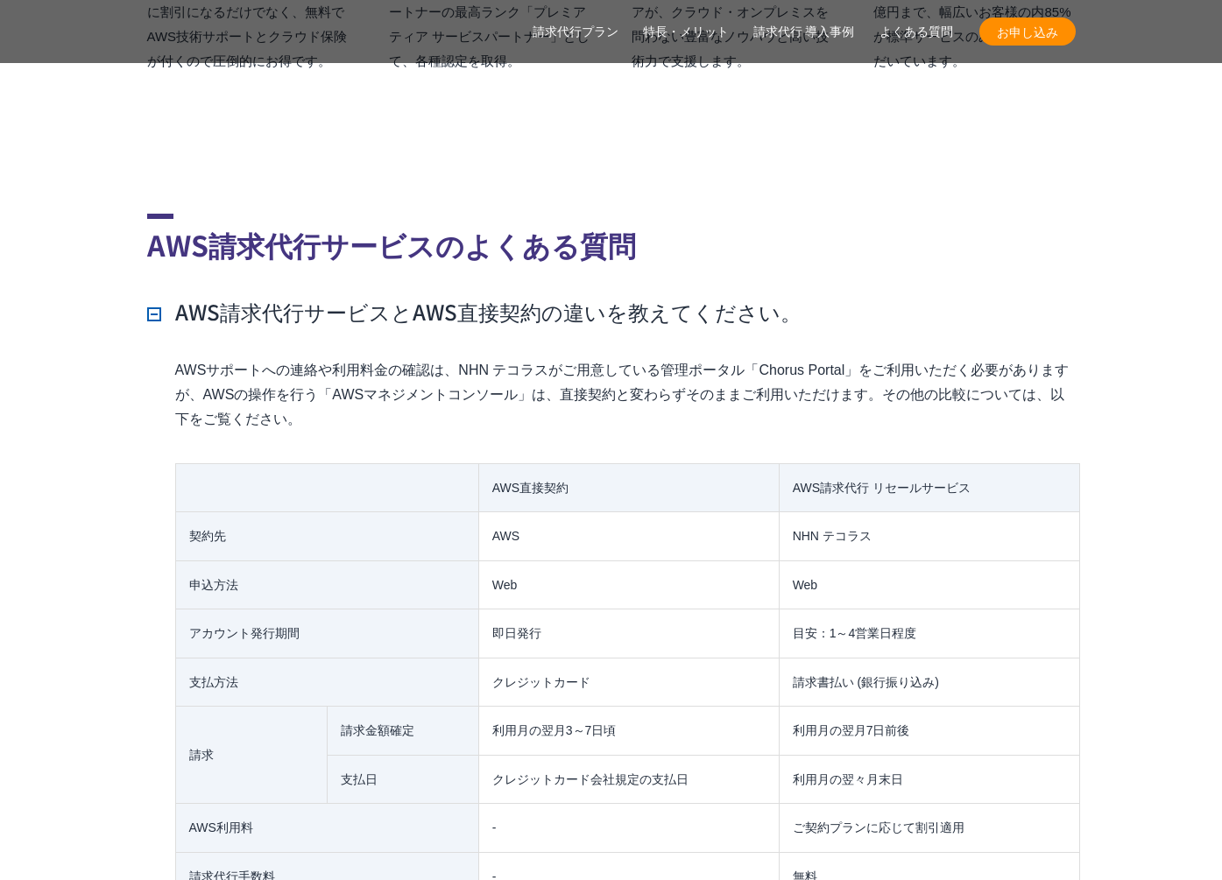
click at [543, 381] on p "AWSサポートへの連絡や利用料金の確認は、NHN テコラスがご用意している管理ポータル「Chorus Portal」をご利用いただく必要がありますが、AWSの…" at bounding box center [625, 395] width 900 height 74
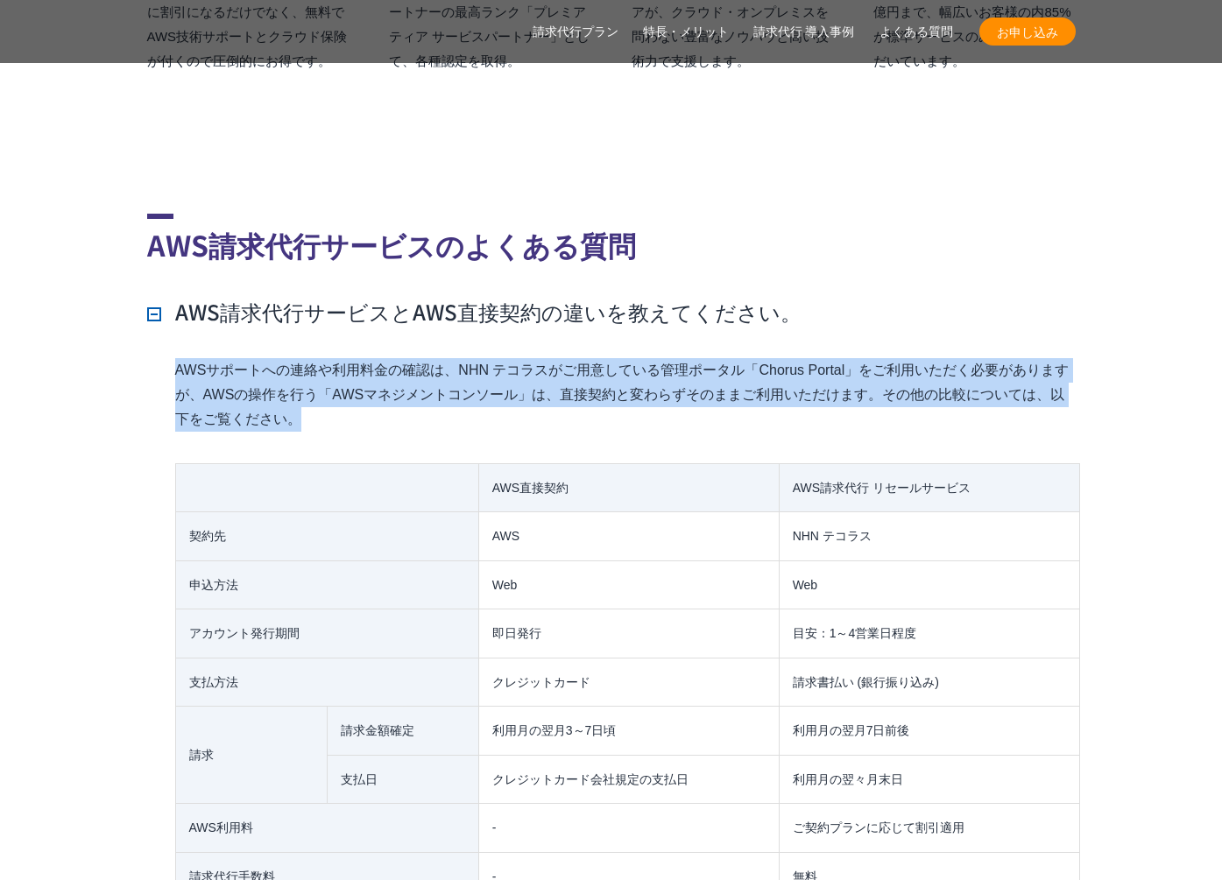
drag, startPoint x: 546, startPoint y: 338, endPoint x: 552, endPoint y: 306, distance: 33.0
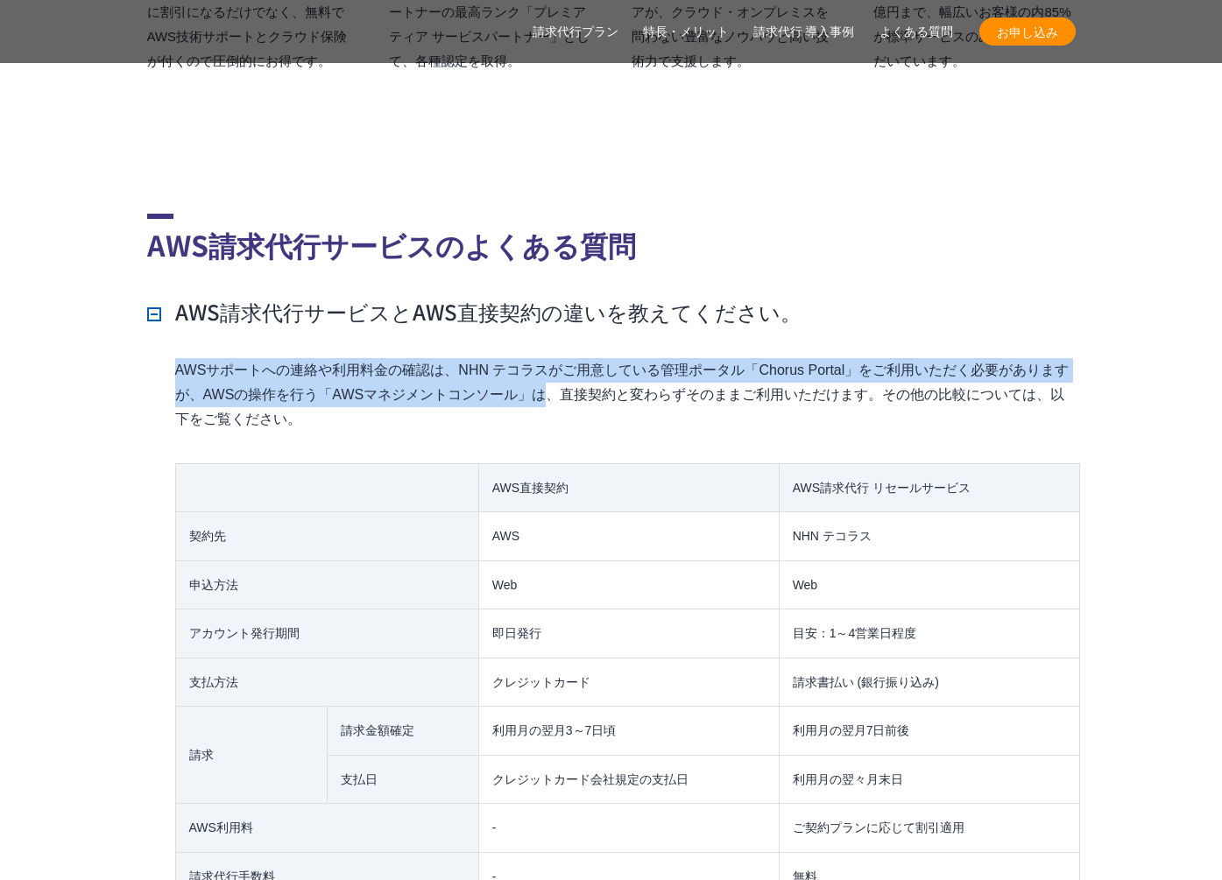
drag, startPoint x: 552, startPoint y: 306, endPoint x: 547, endPoint y: 374, distance: 68.5
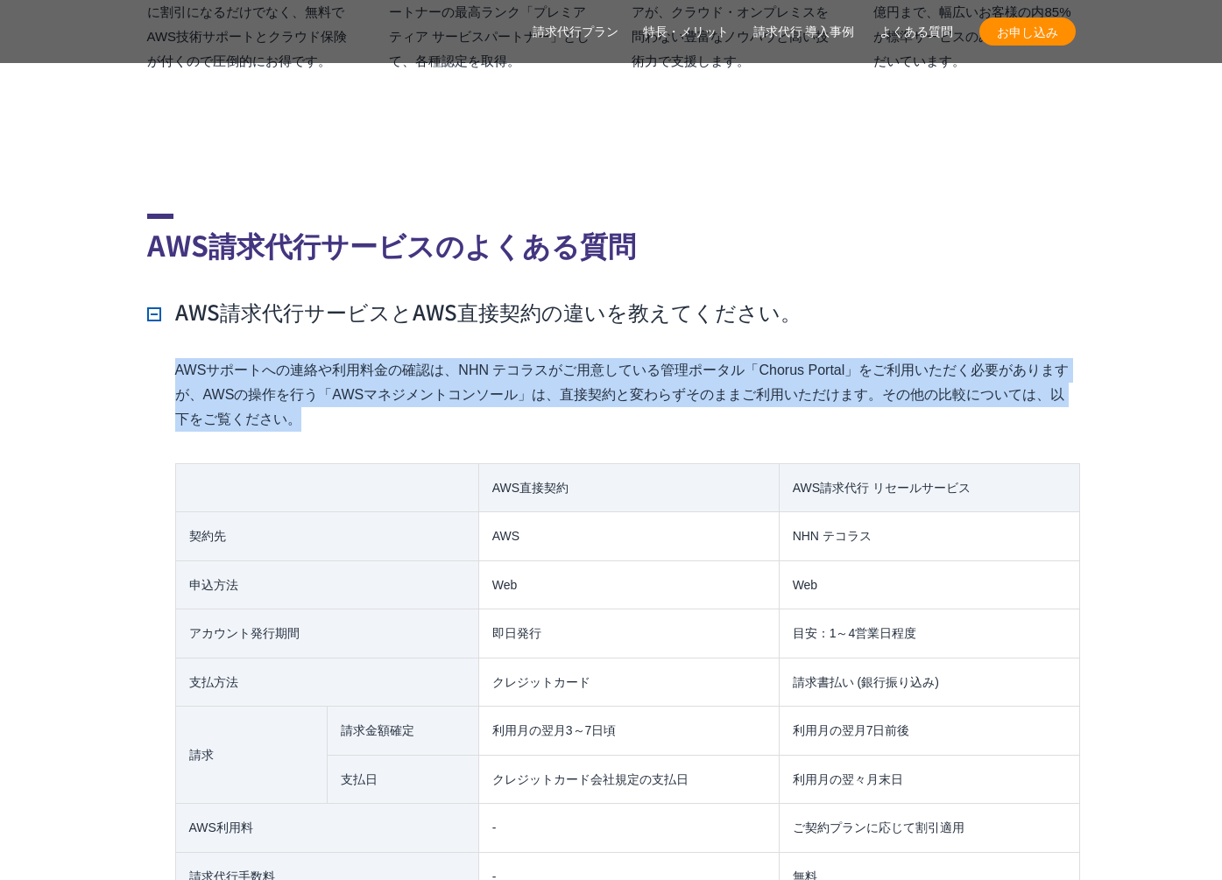
click at [547, 374] on p "AWSサポートへの連絡や利用料金の確認は、NHN テコラスがご用意している管理ポータル「Chorus Portal」をご利用いただく必要がありますが、AWSの…" at bounding box center [625, 395] width 900 height 74
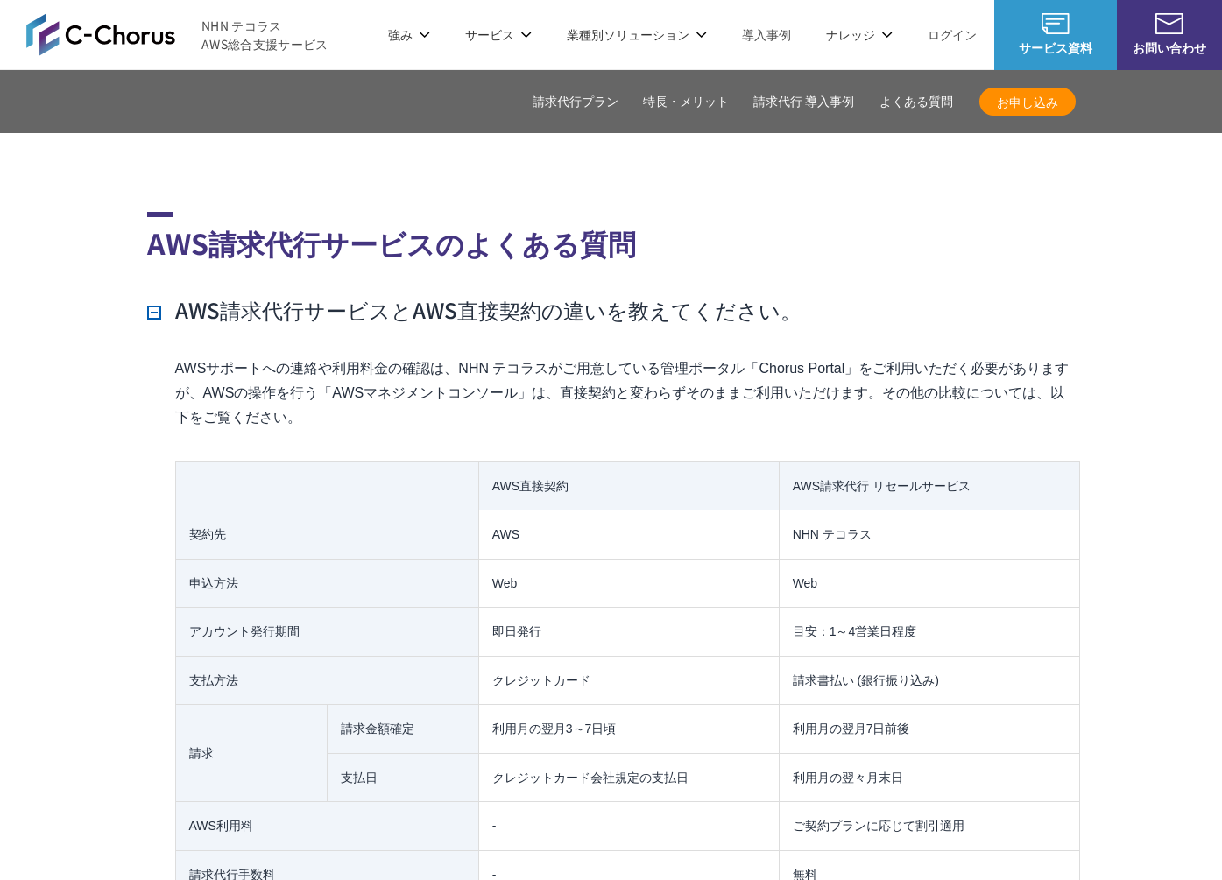
scroll to position [12372, 0]
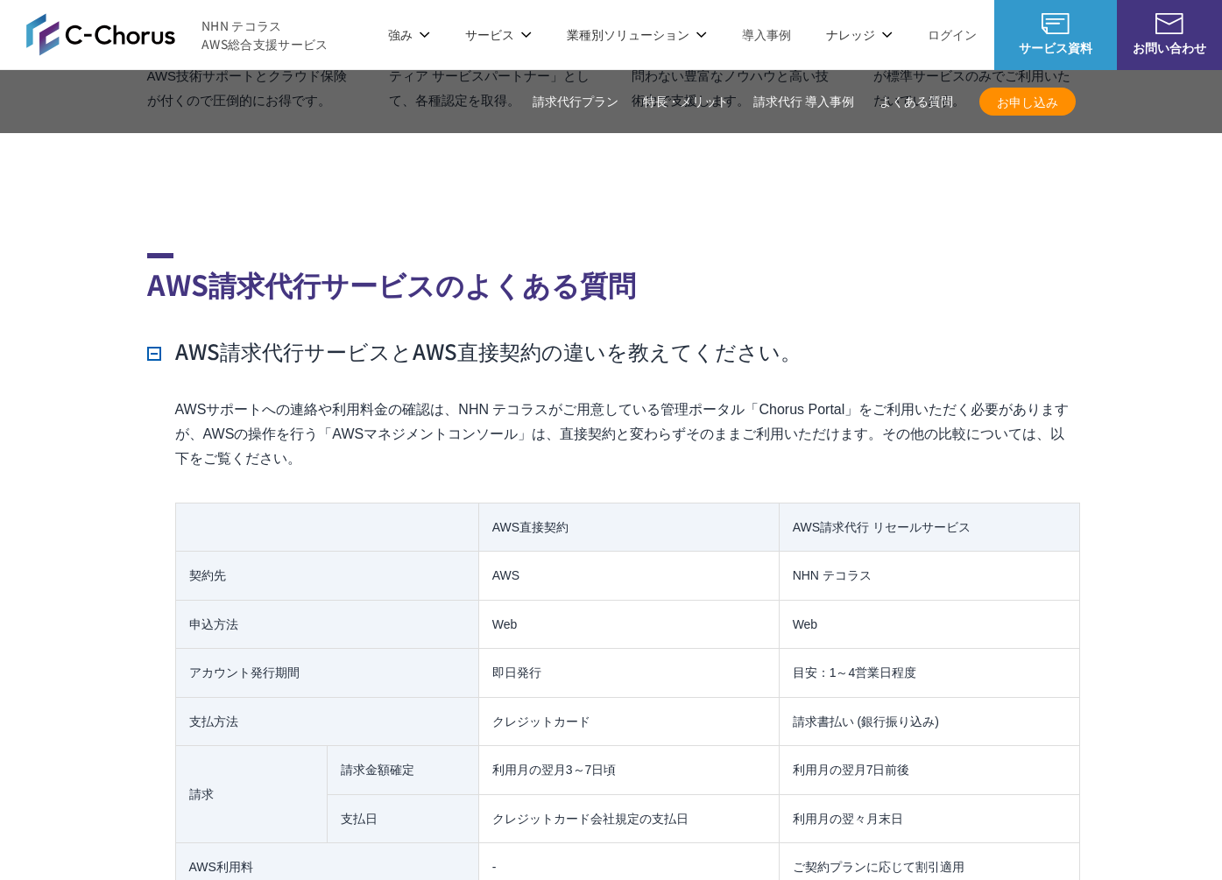
click at [583, 336] on h3 "AWS請求代行サービスとAWS直接契約の違いを教えてください。" at bounding box center [474, 351] width 654 height 30
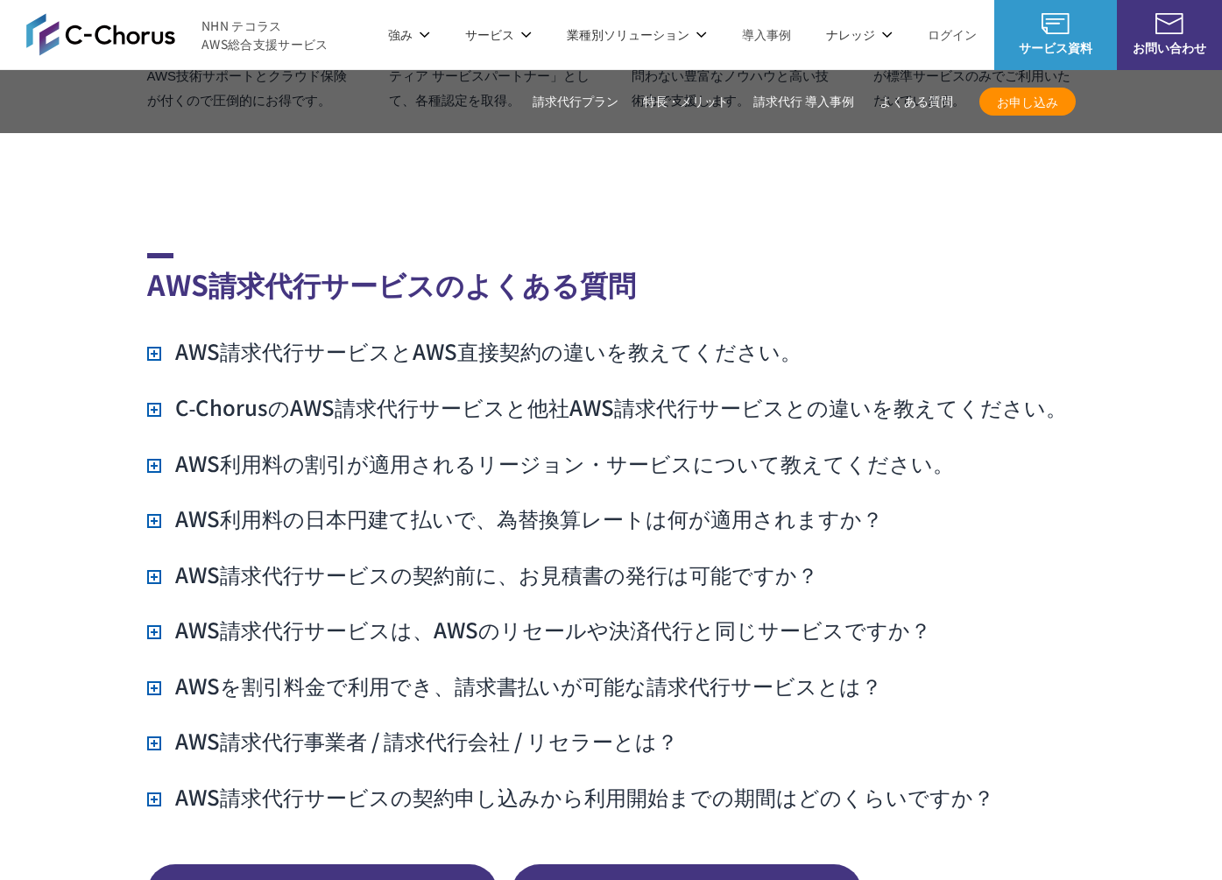
click at [526, 392] on h3 "C‑ChorusのAWS請求代行サービスと他社AWS請求代行サービスとの違いを教えてください。" at bounding box center [607, 407] width 921 height 30
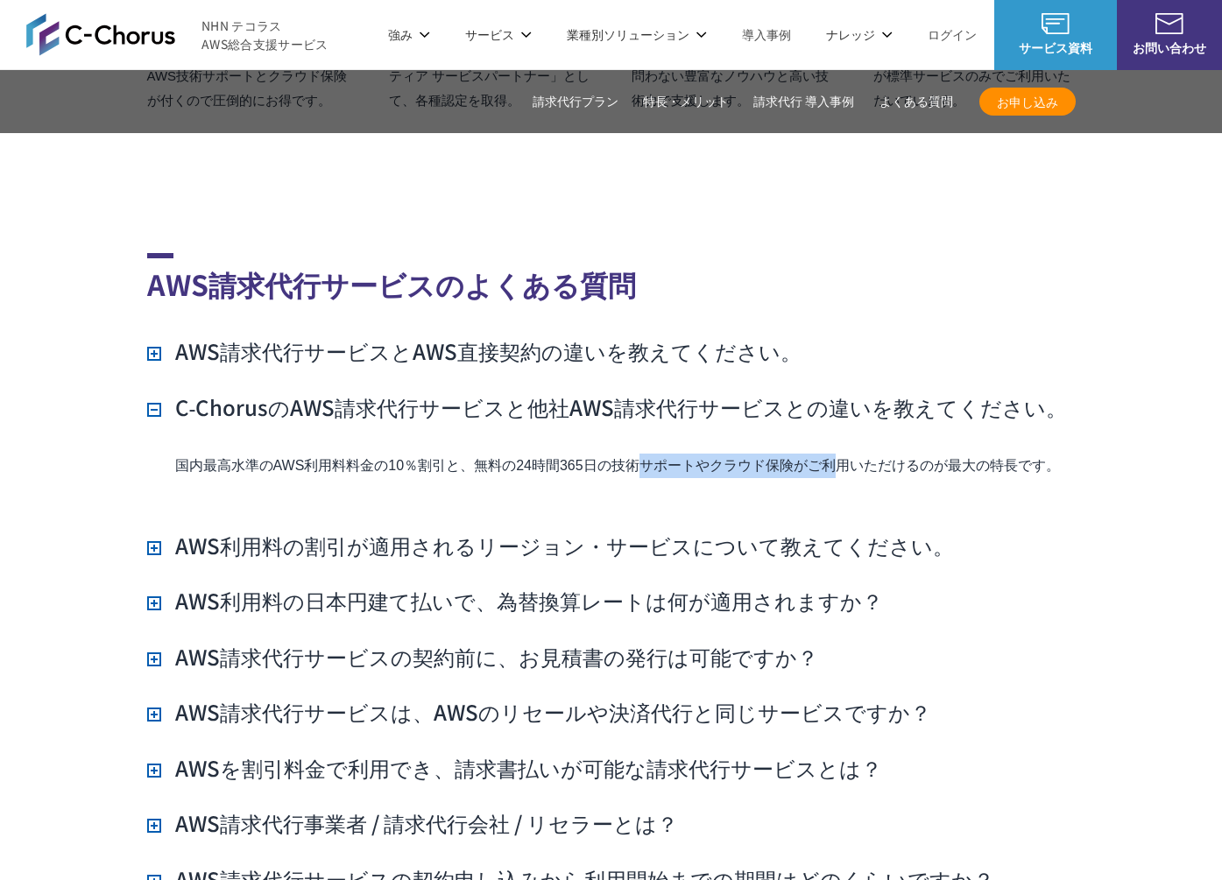
drag, startPoint x: 430, startPoint y: 436, endPoint x: 759, endPoint y: 438, distance: 329.4
click at [756, 454] on p "国内最高水準のAWS利用料料金の10％割引と、無料の24時間365日の技術サポートやクラウド保険がご利用いただけるのが最大の特長です。" at bounding box center [625, 466] width 900 height 25
click at [759, 454] on p "国内最高水準のAWS利用料料金の10％割引と、無料の24時間365日の技術サポートやクラウド保険がご利用いただけるのが最大の特長です。" at bounding box center [625, 466] width 900 height 25
drag, startPoint x: 1069, startPoint y: 426, endPoint x: 166, endPoint y: 423, distance: 902.2
click at [126, 428] on section "AWS請求代行サービスのよくある質問 AWS請求代行サービスとAWS直接契約の違いを教えてください。 AWSサポートへの連絡や利用料金の確認は、NHN テコラ…" at bounding box center [611, 557] width 1222 height 889
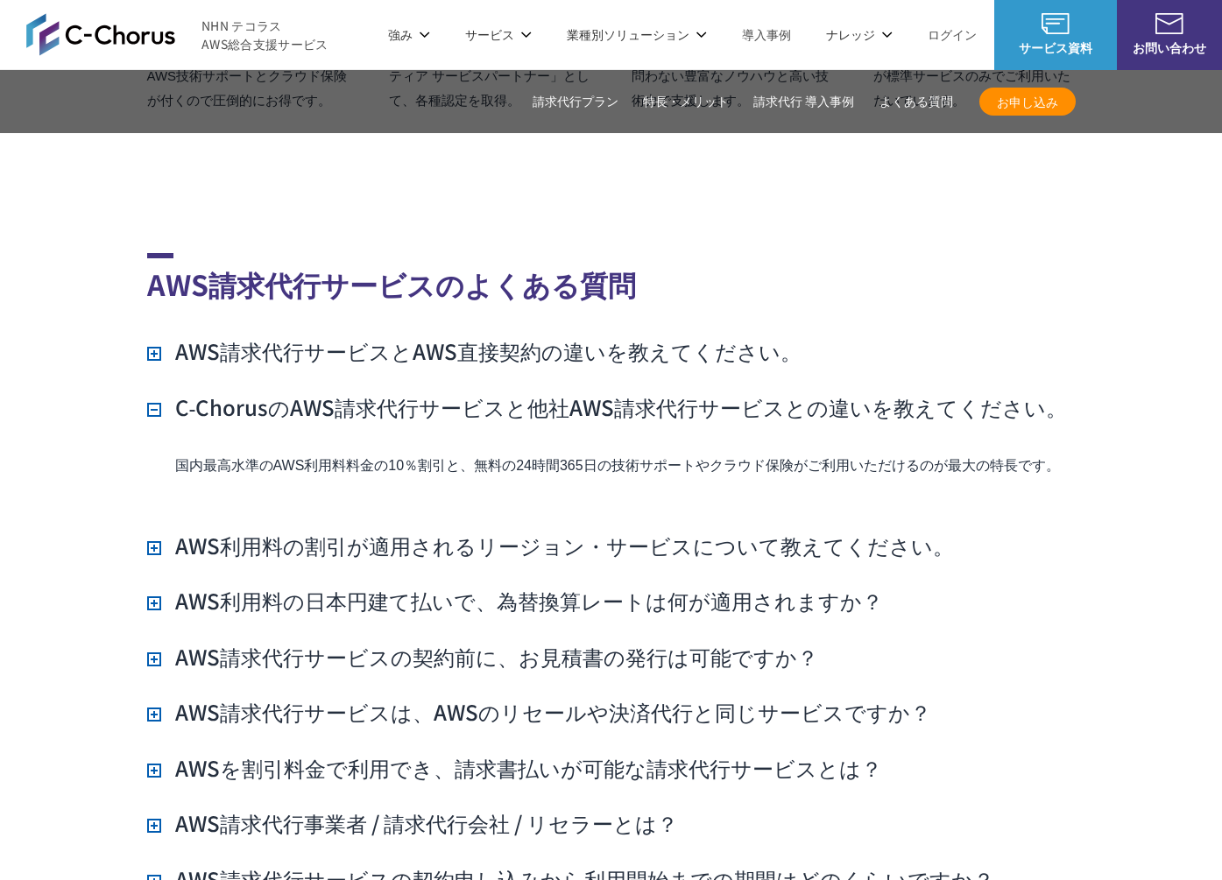
click at [168, 454] on div "国内最高水準のAWS利用料料金の10％割引と、無料の24時間365日の技術サポートやクラウド保険がご利用いただけるのが最大の特長です。" at bounding box center [611, 479] width 929 height 51
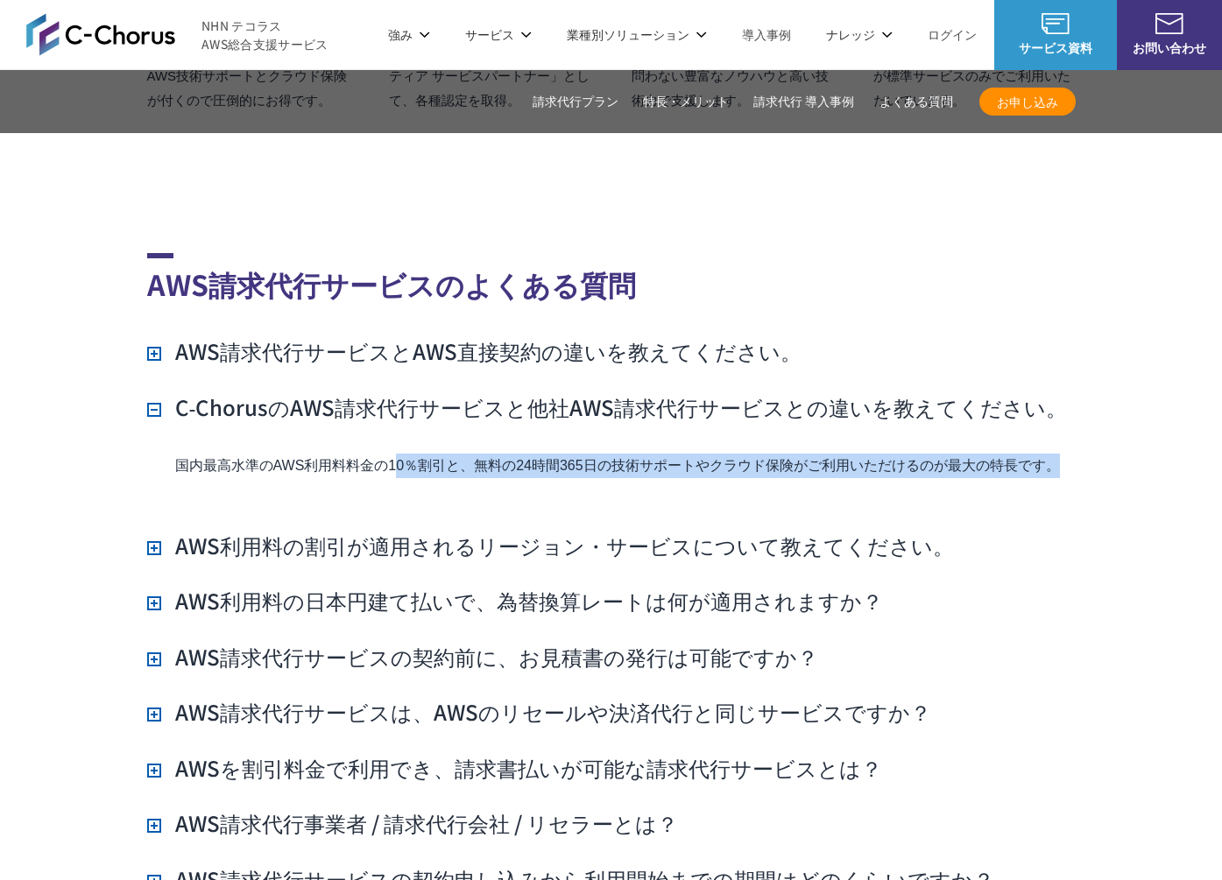
drag, startPoint x: 168, startPoint y: 423, endPoint x: 1132, endPoint y: 437, distance: 963.7
click at [1151, 436] on section "AWS請求代行サービスのよくある質問 AWS請求代行サービスとAWS直接契約の違いを教えてください。 AWSサポートへの連絡や利用料金の確認は、NHN テコラ…" at bounding box center [611, 557] width 1222 height 889
click at [1132, 437] on section "AWS請求代行サービスのよくある質問 AWS請求代行サービスとAWS直接契約の違いを教えてください。 AWSサポートへの連絡や利用料金の確認は、NHN テコラ…" at bounding box center [611, 557] width 1222 height 889
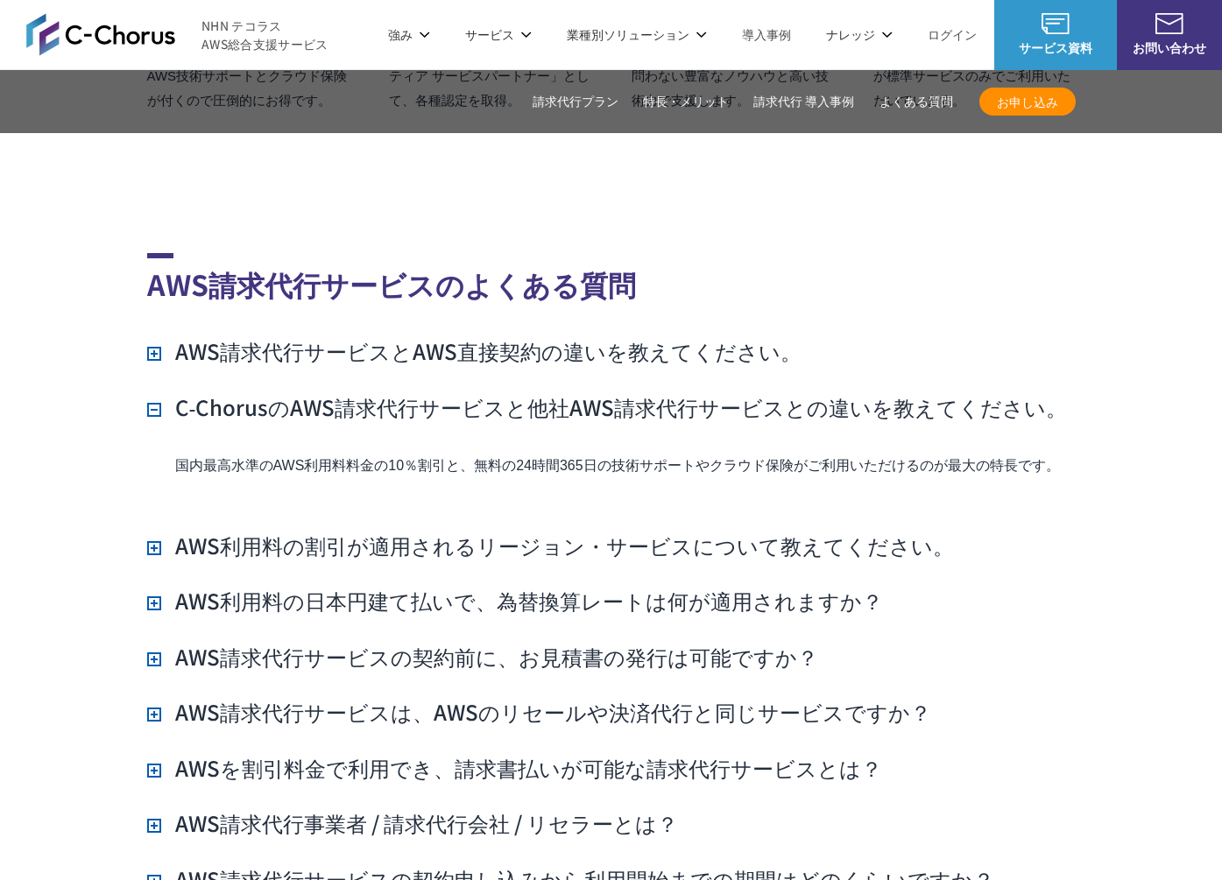
click at [294, 531] on h3 "AWS利用料の割引が適用されるリージョン・サービスについて教えてください。" at bounding box center [550, 546] width 807 height 30
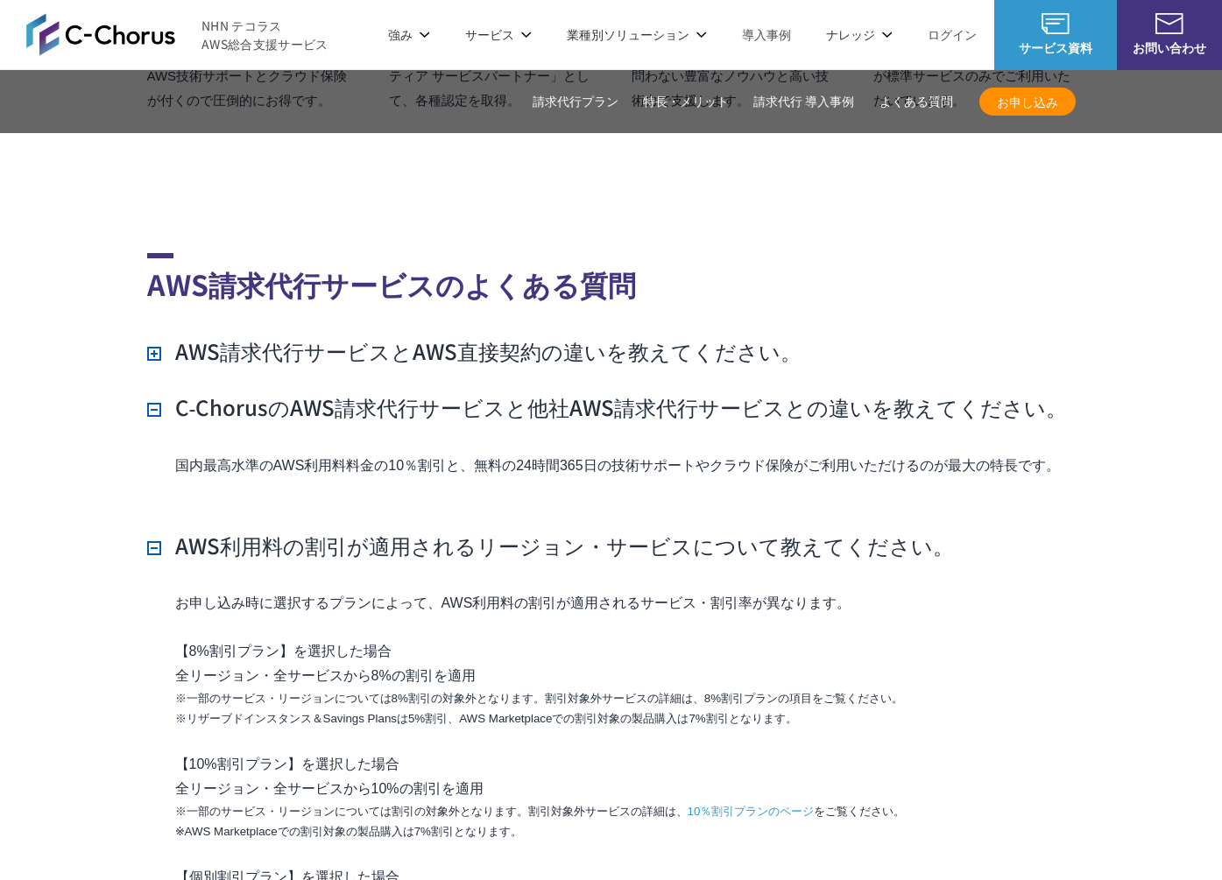
click at [133, 427] on section "AWS請求代行サービスのよくある質問 AWS請求代行サービスとAWS直接契約の違いを教えてください。 AWSサポートへの連絡や利用料金の確認は、NHN テコラ…" at bounding box center [611, 841] width 1222 height 1457
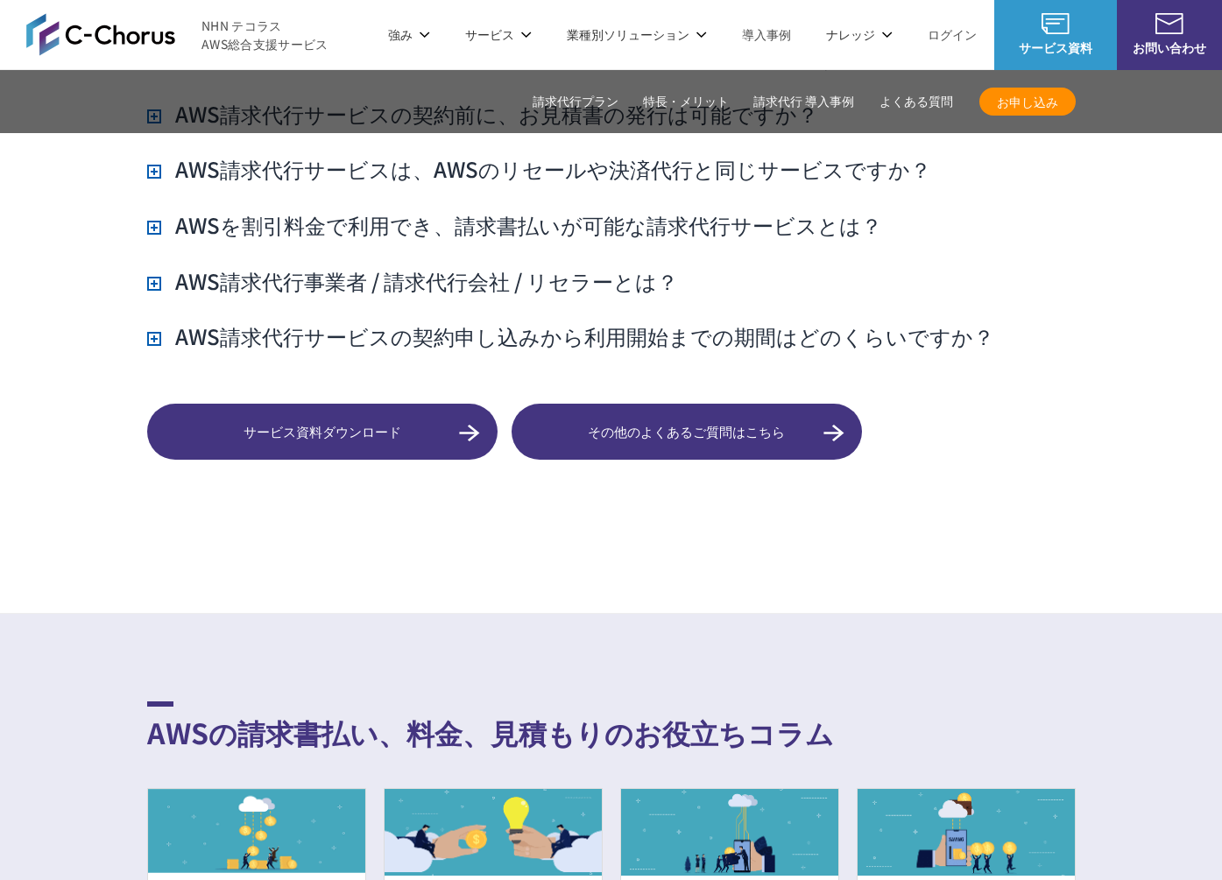
scroll to position [13356, 0]
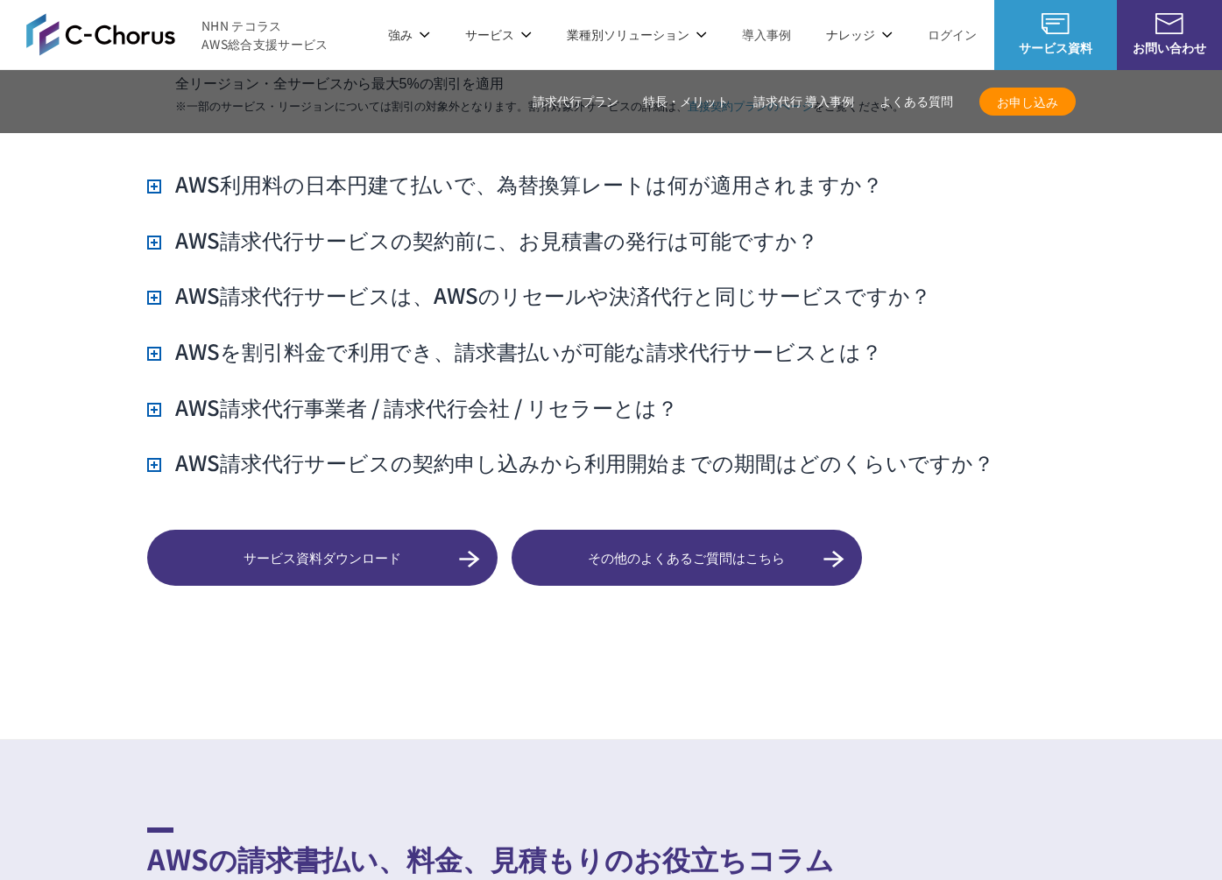
click at [276, 448] on h3 "AWS請求代行サービスの契約申し込みから利用開始までの期間はどのくらいですか？" at bounding box center [570, 463] width 847 height 30
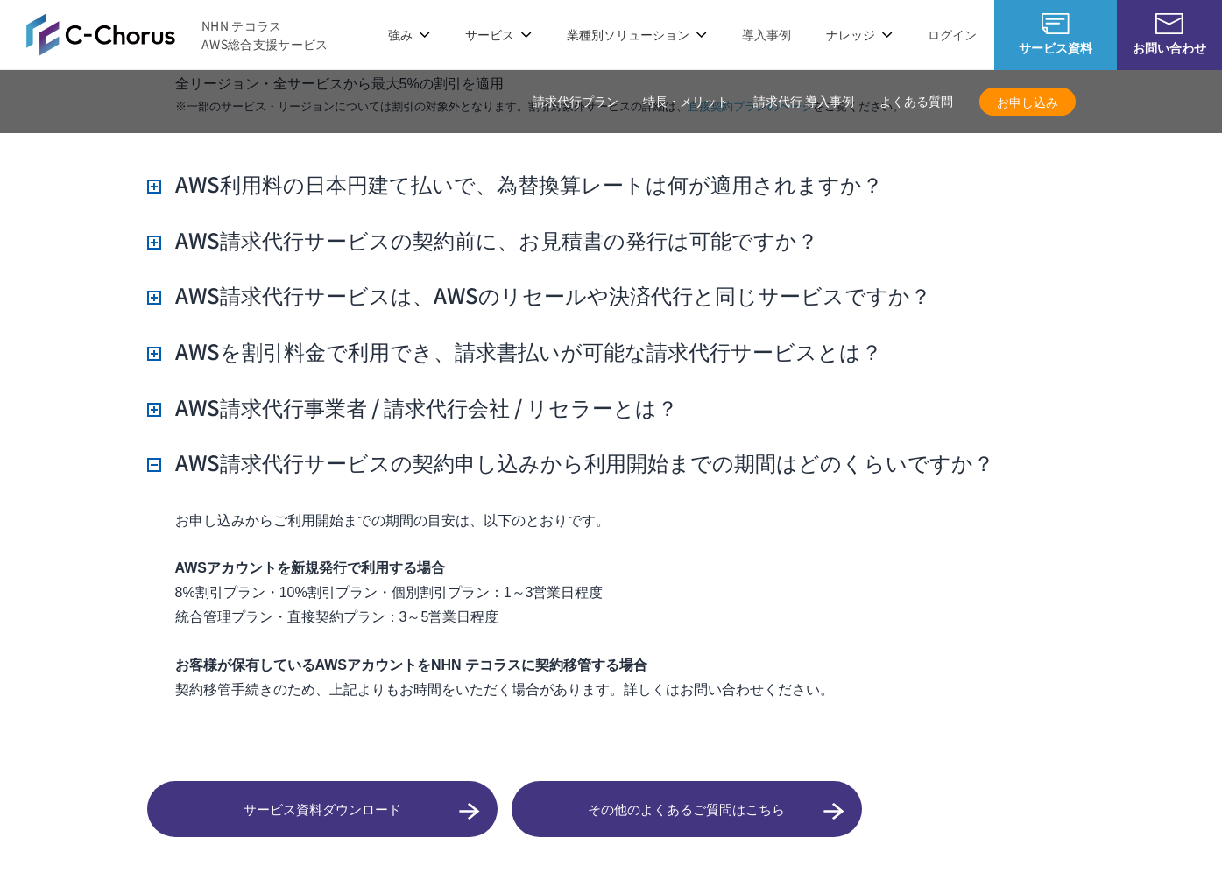
click at [325, 392] on h3 "AWS請求代行事業者 / 請求代行会社 / リセラーとは？" at bounding box center [412, 407] width 531 height 30
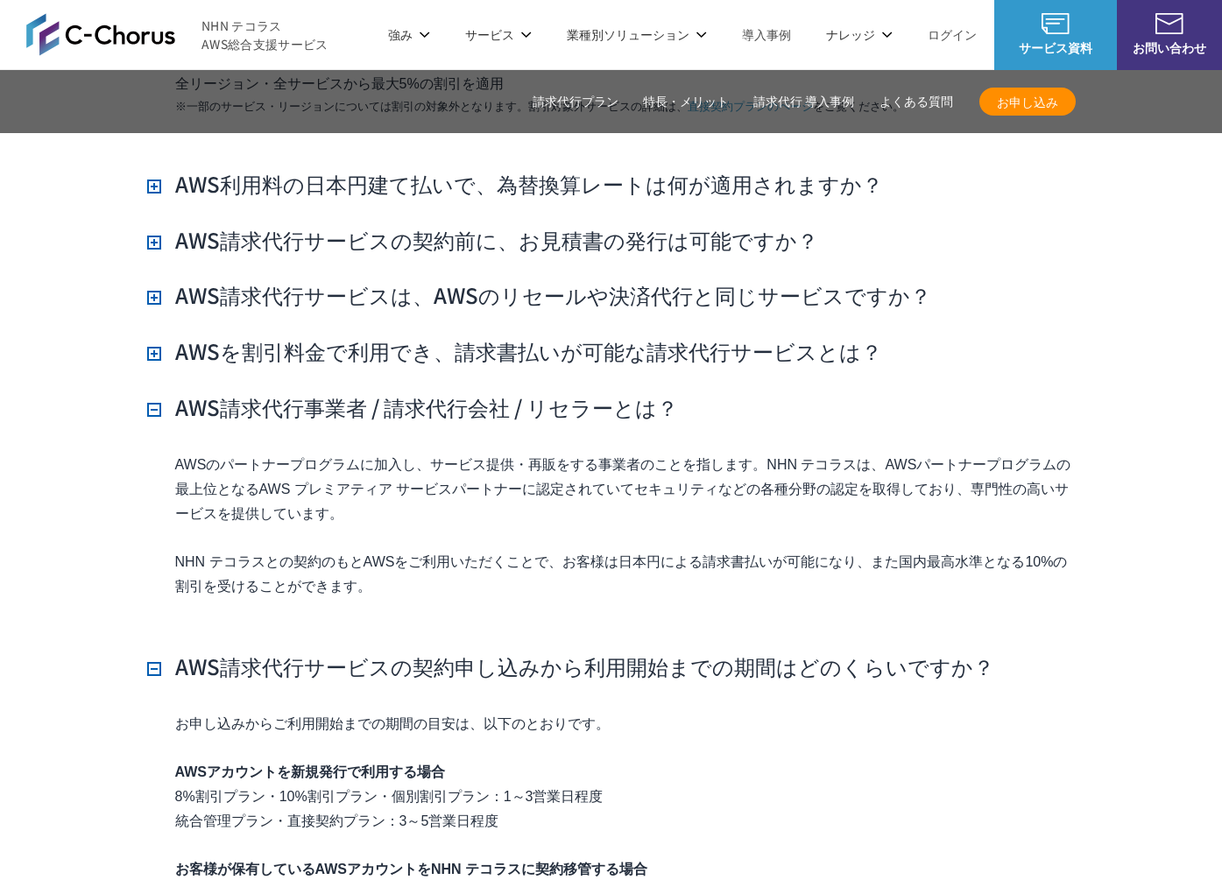
drag, startPoint x: 315, startPoint y: 321, endPoint x: 306, endPoint y: 304, distance: 20.0
click at [315, 336] on h3 "AWSを割引料金で利用でき、請求書払いが可能な請求代行サービスとは？" at bounding box center [514, 351] width 735 height 30
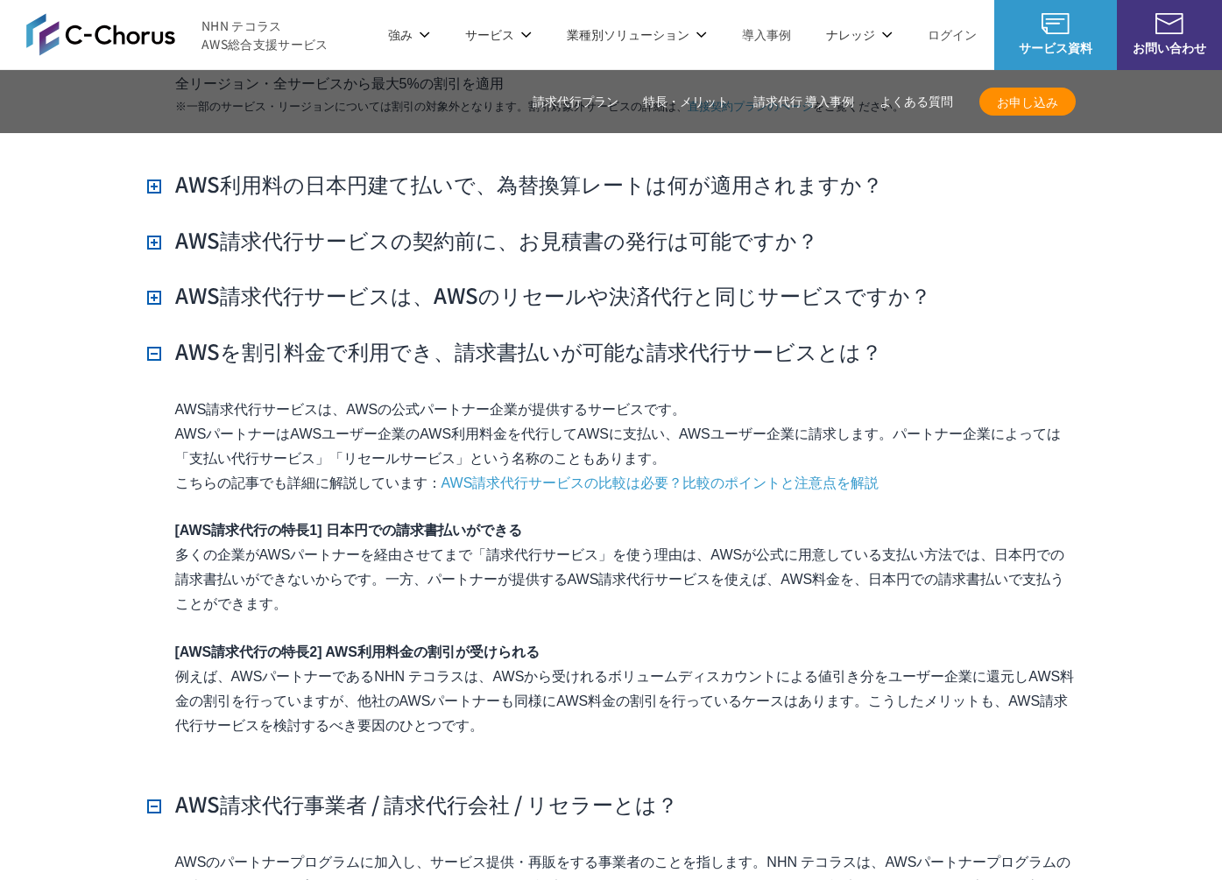
click at [315, 280] on h3 "AWS請求代行サービスは、AWSのリセールや決済代行と同じサービスですか？" at bounding box center [539, 295] width 784 height 30
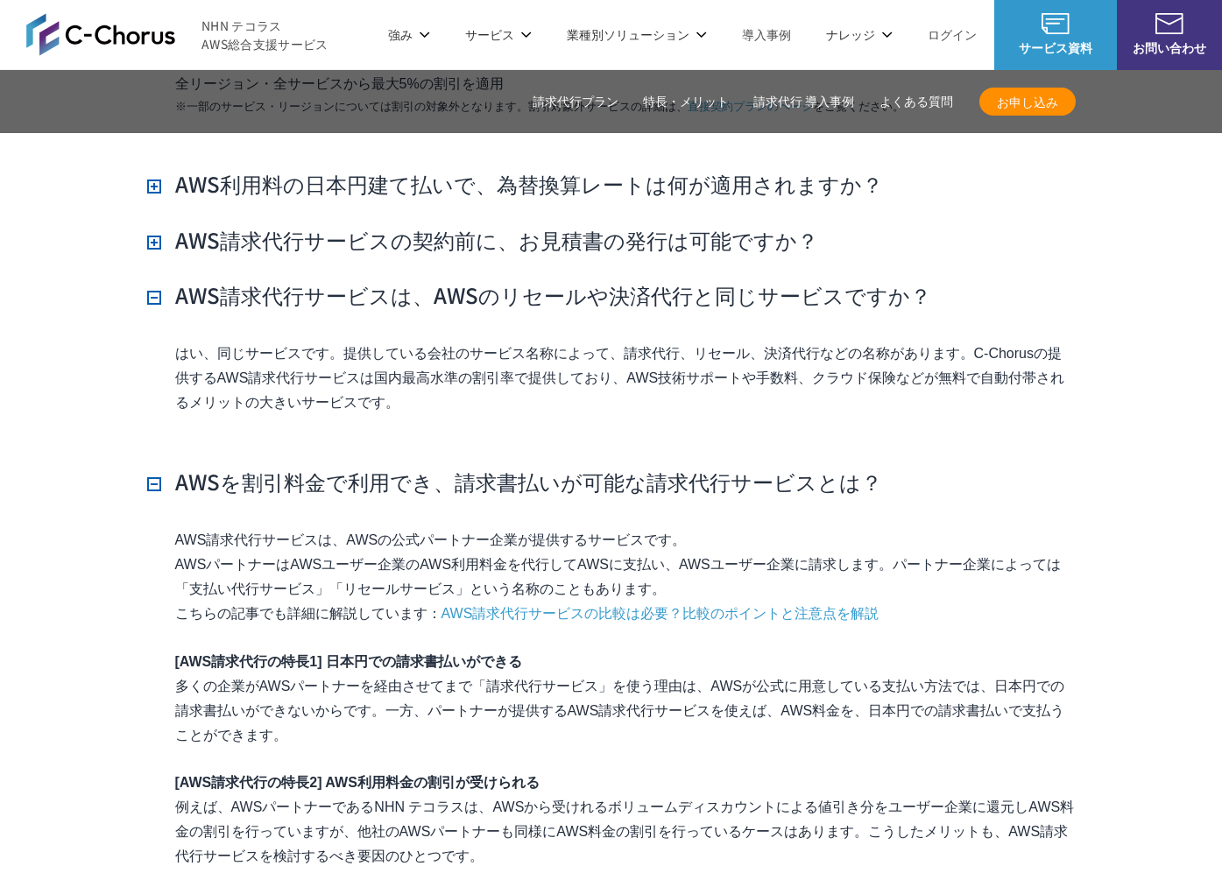
click at [331, 225] on h3 "AWS請求代行サービスの契約前に、お見積書の発行は可能ですか？" at bounding box center [482, 240] width 671 height 30
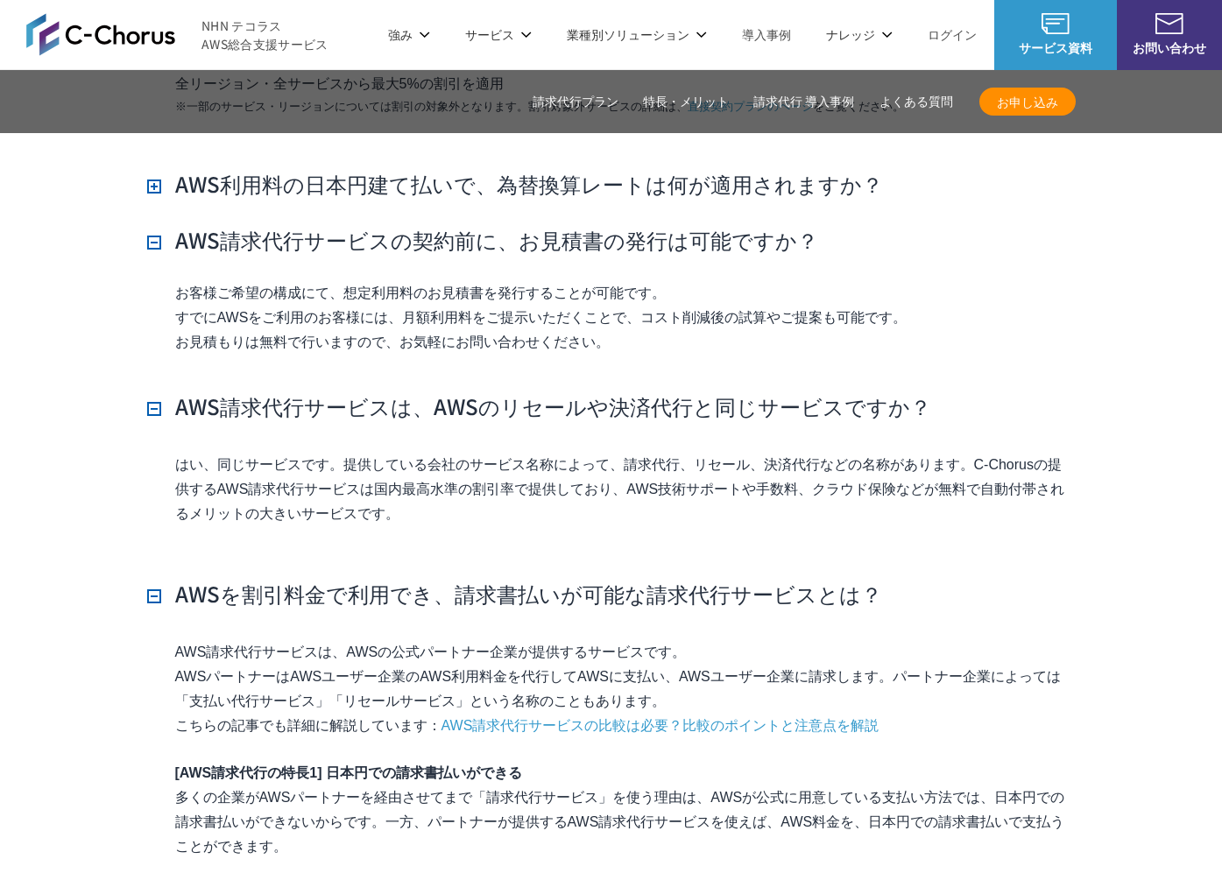
drag, startPoint x: 360, startPoint y: 145, endPoint x: 338, endPoint y: 306, distance: 161.8
click at [360, 169] on h3 "AWS利用料の日本円建て払いで、為替換算レートは何が適用されますか？" at bounding box center [515, 184] width 736 height 30
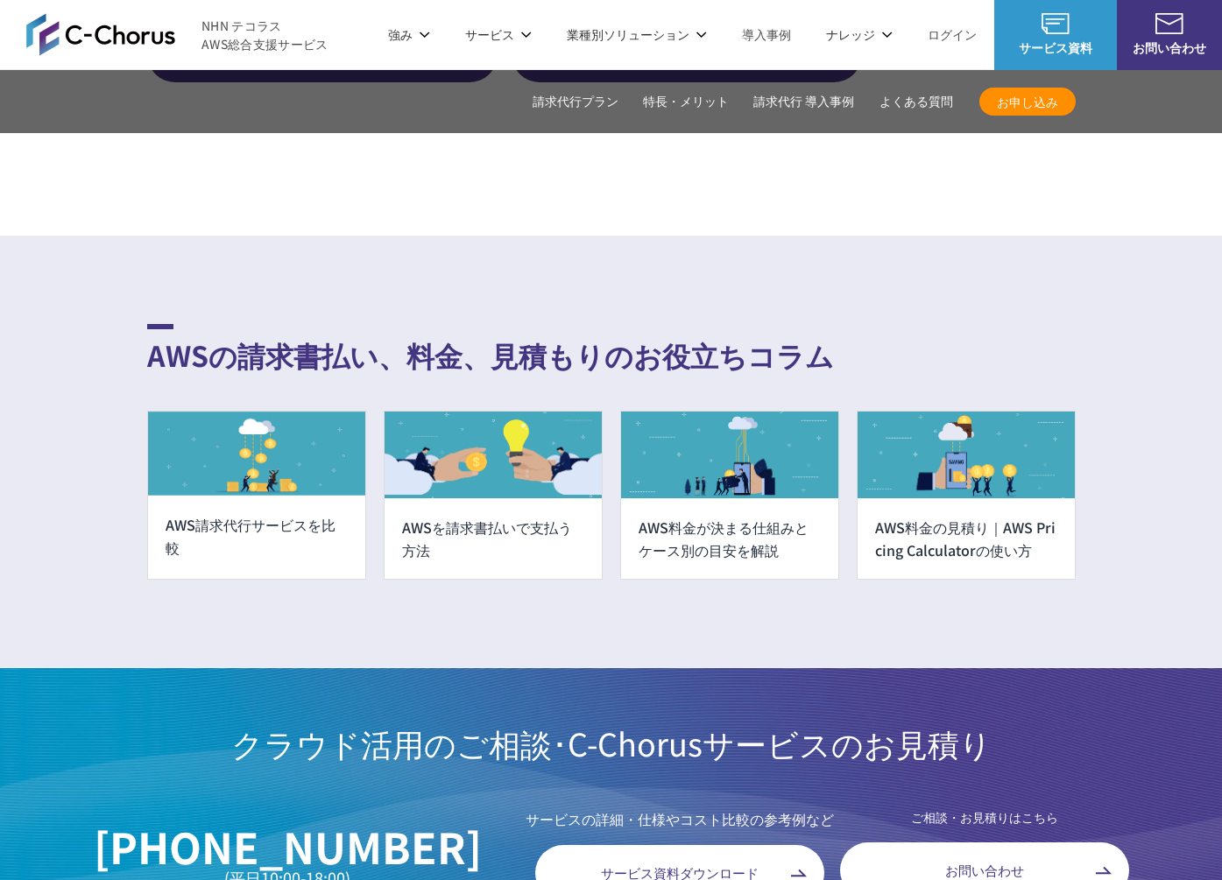
scroll to position [14854, 0]
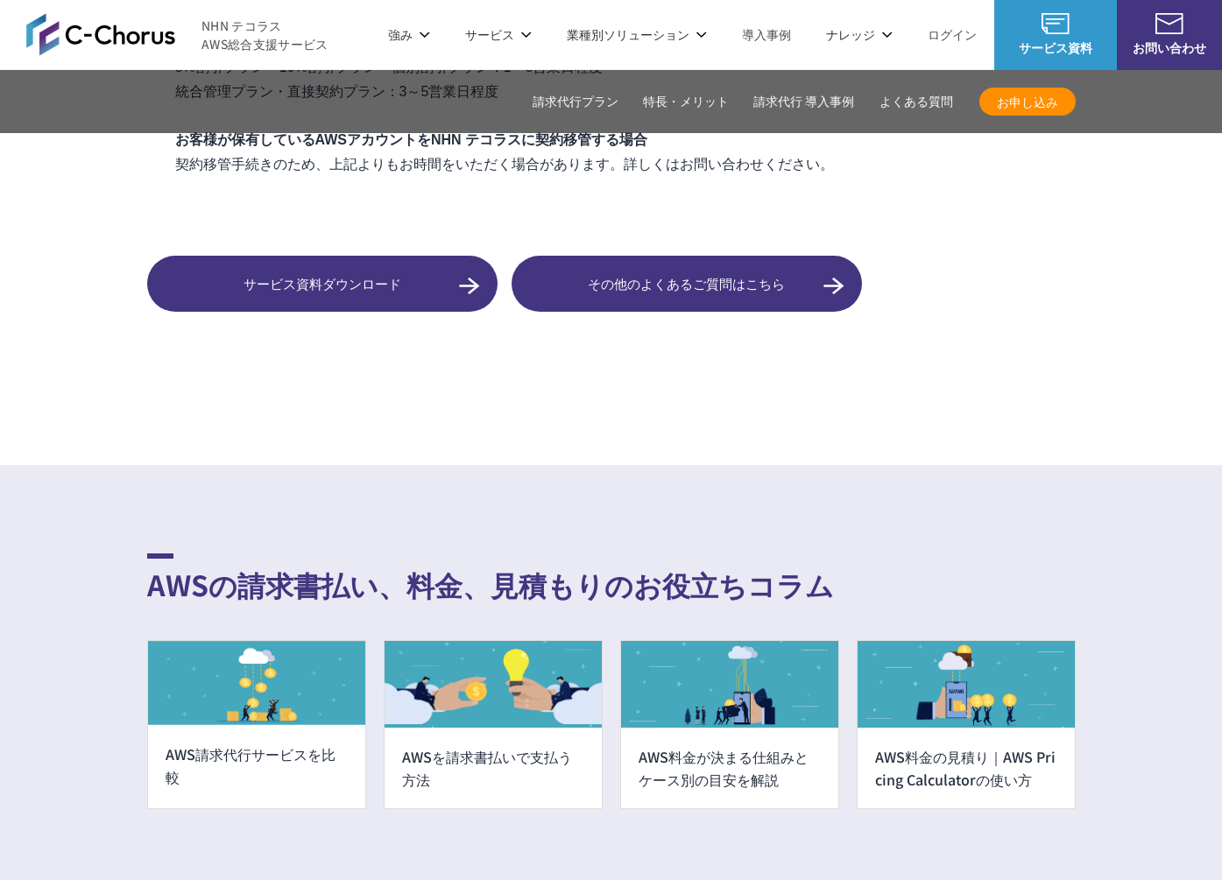
click at [625, 270] on link "その他のよくあるご質問はこちら" at bounding box center [687, 284] width 350 height 56
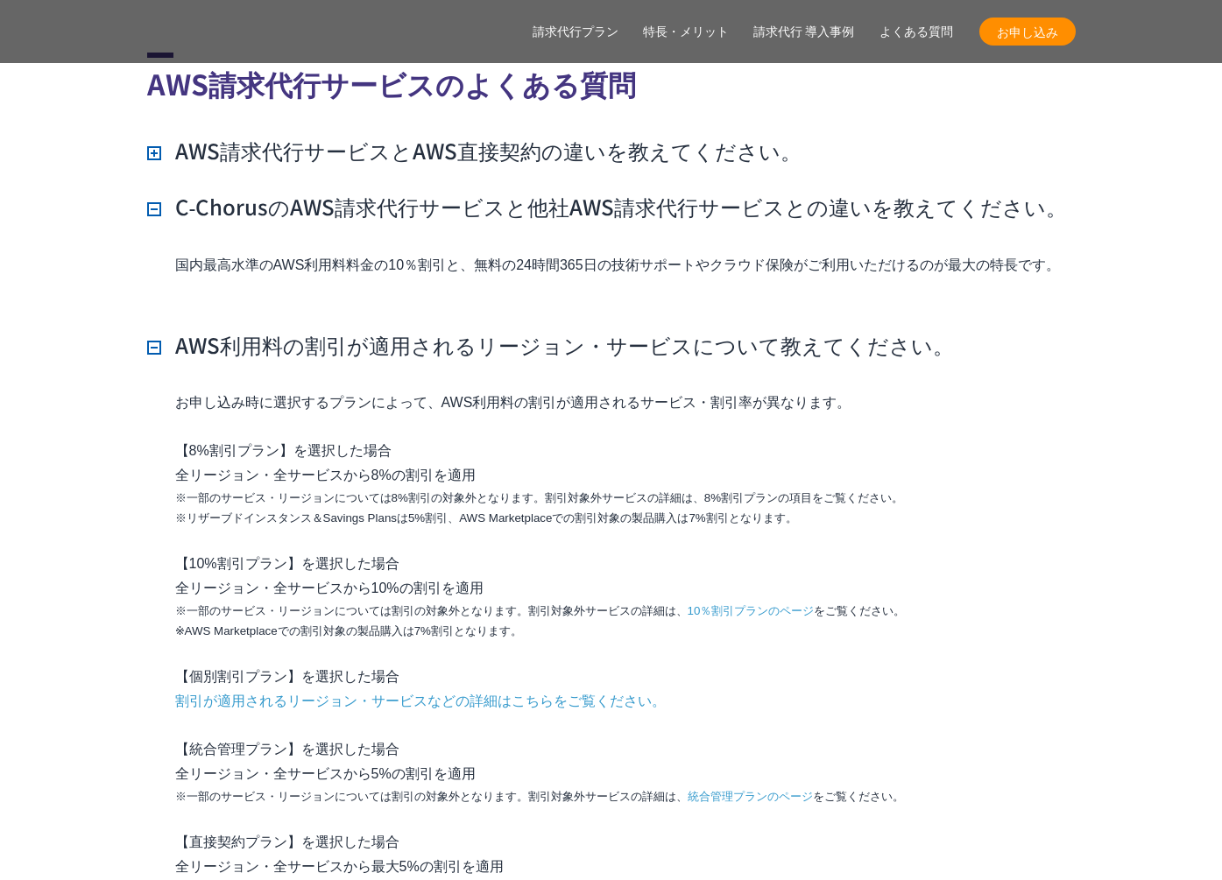
scroll to position [12574, 0]
click at [529, 329] on h3 "AWS利用料の割引が適用されるリージョン・サービスについて教えてください。" at bounding box center [550, 344] width 807 height 30
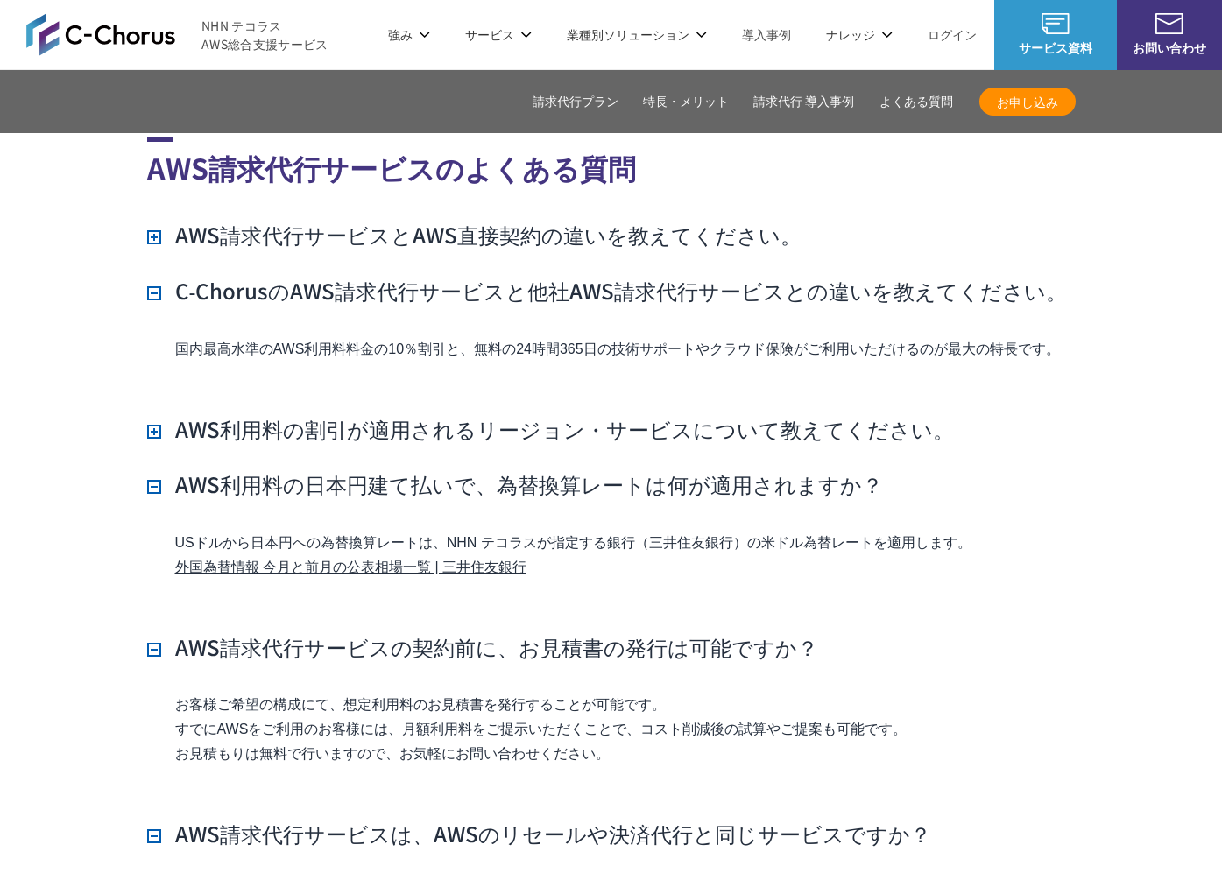
scroll to position [12475, 0]
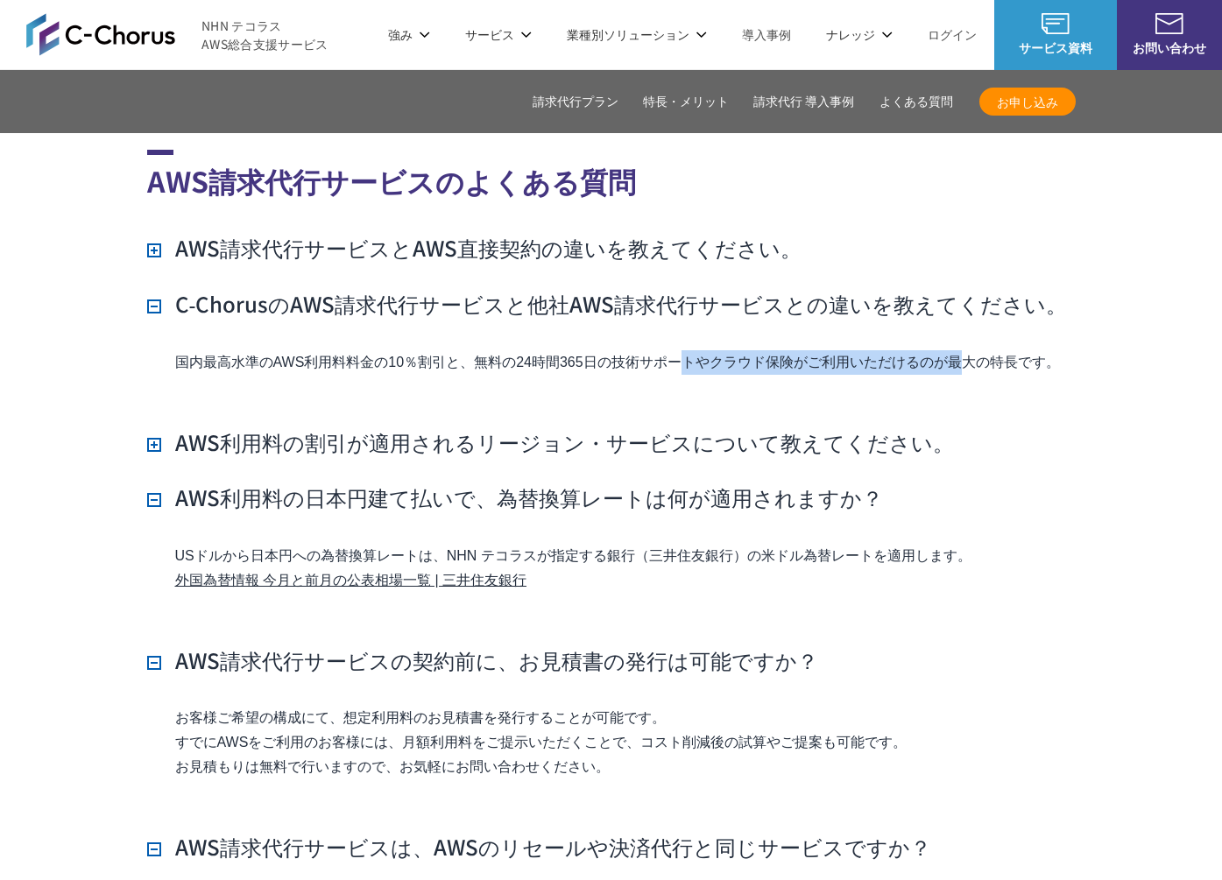
drag, startPoint x: 481, startPoint y: 330, endPoint x: 733, endPoint y: 321, distance: 252.5
click at [733, 350] on p "国内最高水準のAWS利用料料金の10％割引と、無料の24時間365日の技術サポートやクラウド保険がご利用いただけるのが最大の特長です。" at bounding box center [625, 362] width 900 height 25
drag, startPoint x: 370, startPoint y: 328, endPoint x: 406, endPoint y: 322, distance: 36.4
click at [385, 350] on p "国内最高水準のAWS利用料料金の10％割引と、無料の24時間365日の技術サポートやクラウド保険がご利用いただけるのが最大の特長です。" at bounding box center [625, 362] width 900 height 25
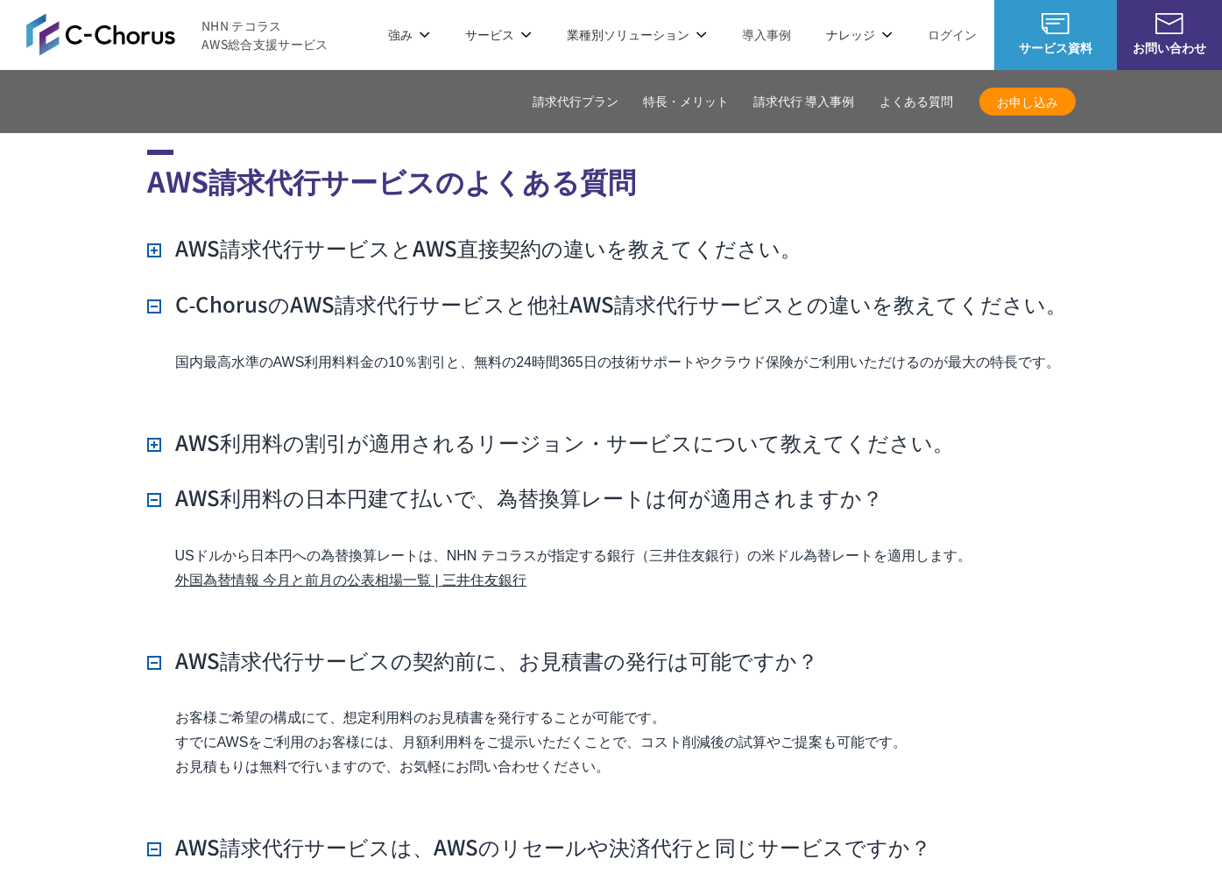
click at [530, 350] on p "国内最高水準のAWS利用料料金の10％割引と、無料の24時間365日の技術サポートやクラウド保険がご利用いただけるのが最大の特長です。" at bounding box center [625, 362] width 900 height 25
drag, startPoint x: 512, startPoint y: 332, endPoint x: 541, endPoint y: 330, distance: 29.8
click at [512, 350] on p "国内最高水準のAWS利用料料金の10％割引と、無料の24時間365日の技術サポートやクラウド保険がご利用いただけるのが最大の特長です。" at bounding box center [625, 362] width 900 height 25
click at [816, 350] on p "国内最高水準のAWS利用料料金の10％割引と、無料の24時間365日の技術サポートやクラウド保険がご利用いただけるのが最大の特長です。" at bounding box center [625, 362] width 900 height 25
click at [358, 350] on p "国内最高水準のAWS利用料料金の10％割引と、無料の24時間365日の技術サポートやクラウド保険がご利用いただけるのが最大の特長です。" at bounding box center [625, 362] width 900 height 25
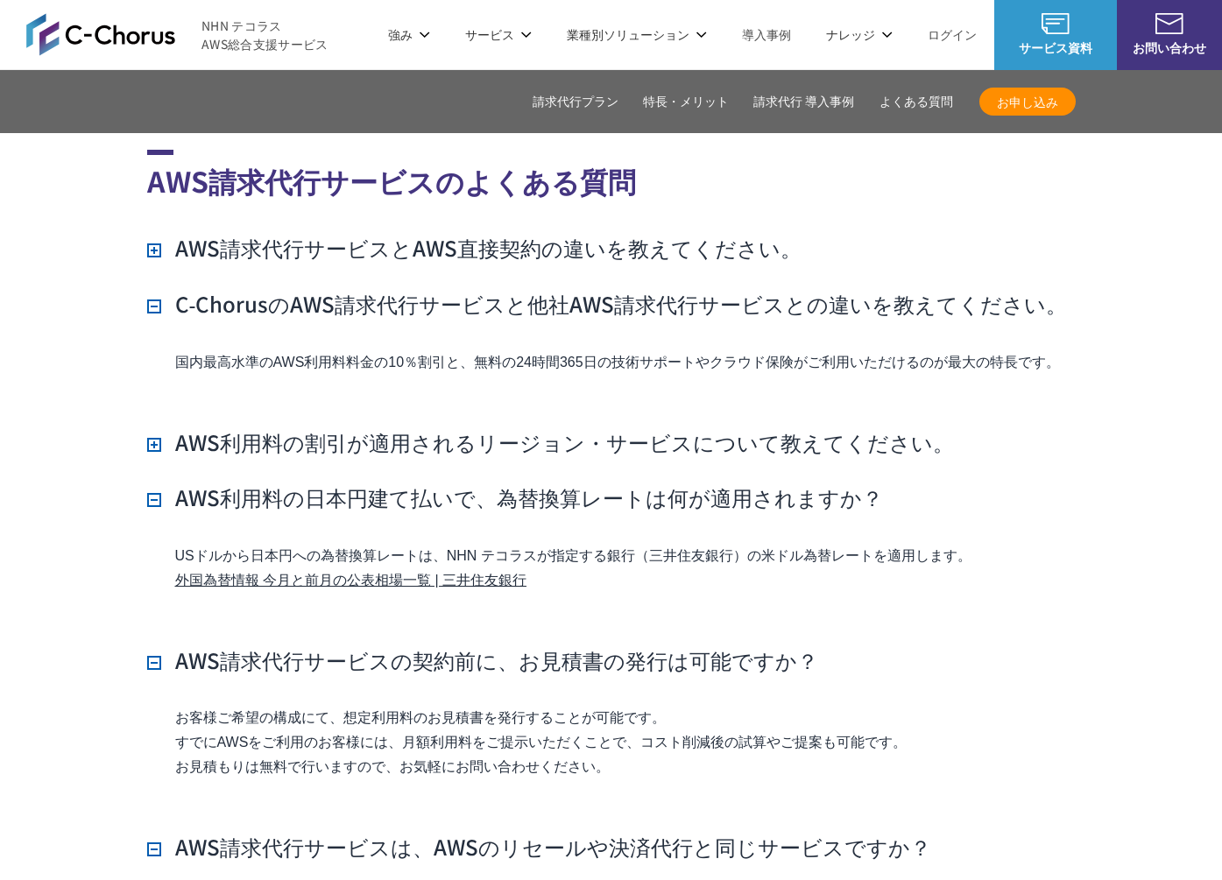
click at [260, 350] on p "国内最高水準のAWS利用料料金の10％割引と、無料の24時間365日の技術サポートやクラウド保険がご利用いただけるのが最大の特長です。" at bounding box center [625, 362] width 900 height 25
click at [435, 350] on p "国内最高水準のAWS利用料料金の10％割引と、無料の24時間365日の技術サポートやクラウド保険がご利用いただけるのが最大の特長です。" at bounding box center [625, 362] width 900 height 25
click at [484, 350] on p "国内最高水準のAWS利用料料金の10％割引と、無料の24時間365日の技術サポートやクラウド保険がご利用いただけるのが最大の特長です。" at bounding box center [625, 362] width 900 height 25
click at [567, 350] on p "国内最高水準のAWS利用料料金の10％割引と、無料の24時間365日の技術サポートやクラウド保険がご利用いただけるのが最大の特長です。" at bounding box center [625, 362] width 900 height 25
click at [414, 350] on p "国内最高水準のAWS利用料料金の10％割引と、無料の24時間365日の技術サポートやクラウド保険がご利用いただけるのが最大の特長です。" at bounding box center [625, 362] width 900 height 25
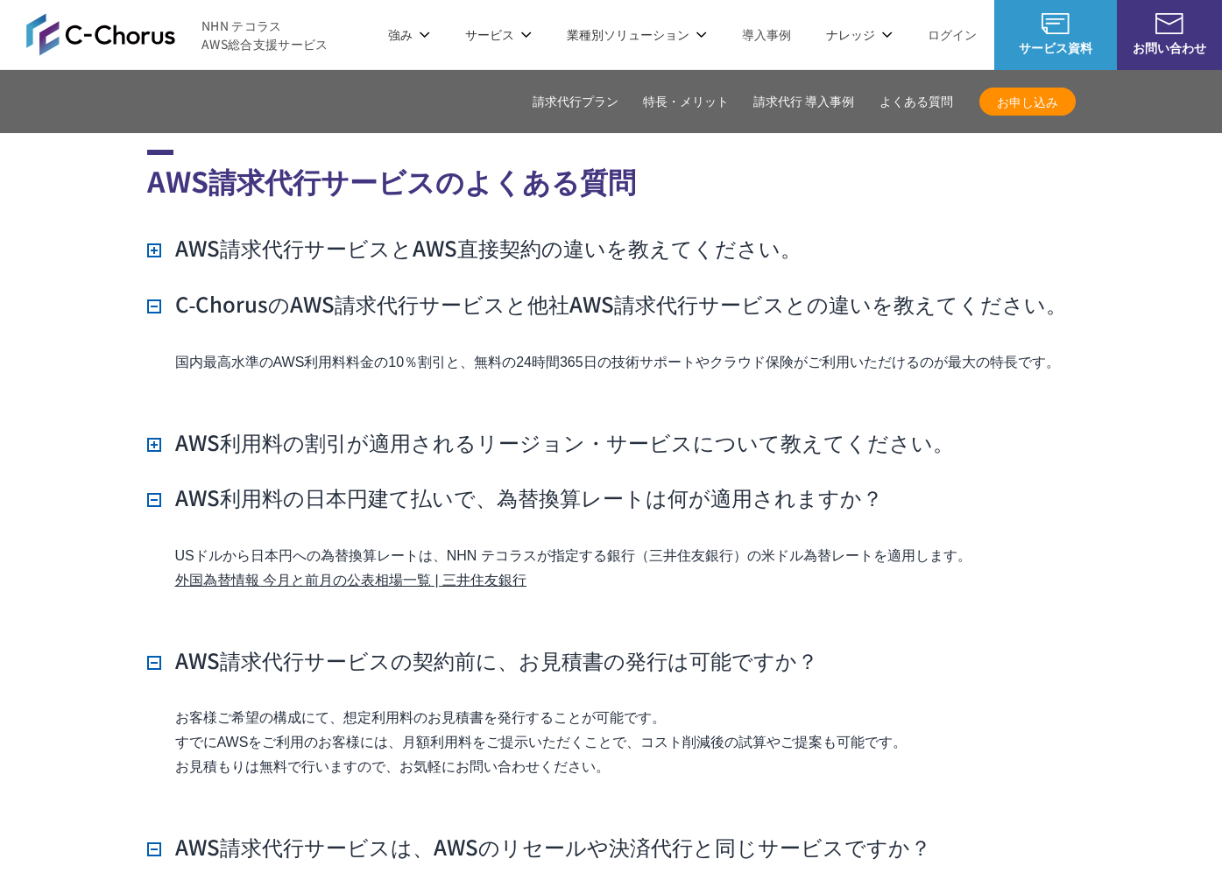
click at [532, 350] on p "国内最高水準のAWS利用料料金の10％割引と、無料の24時間365日の技術サポートやクラウド保険がご利用いただけるのが最大の特長です。" at bounding box center [625, 362] width 900 height 25
drag, startPoint x: 176, startPoint y: 324, endPoint x: 1119, endPoint y: 333, distance: 942.6
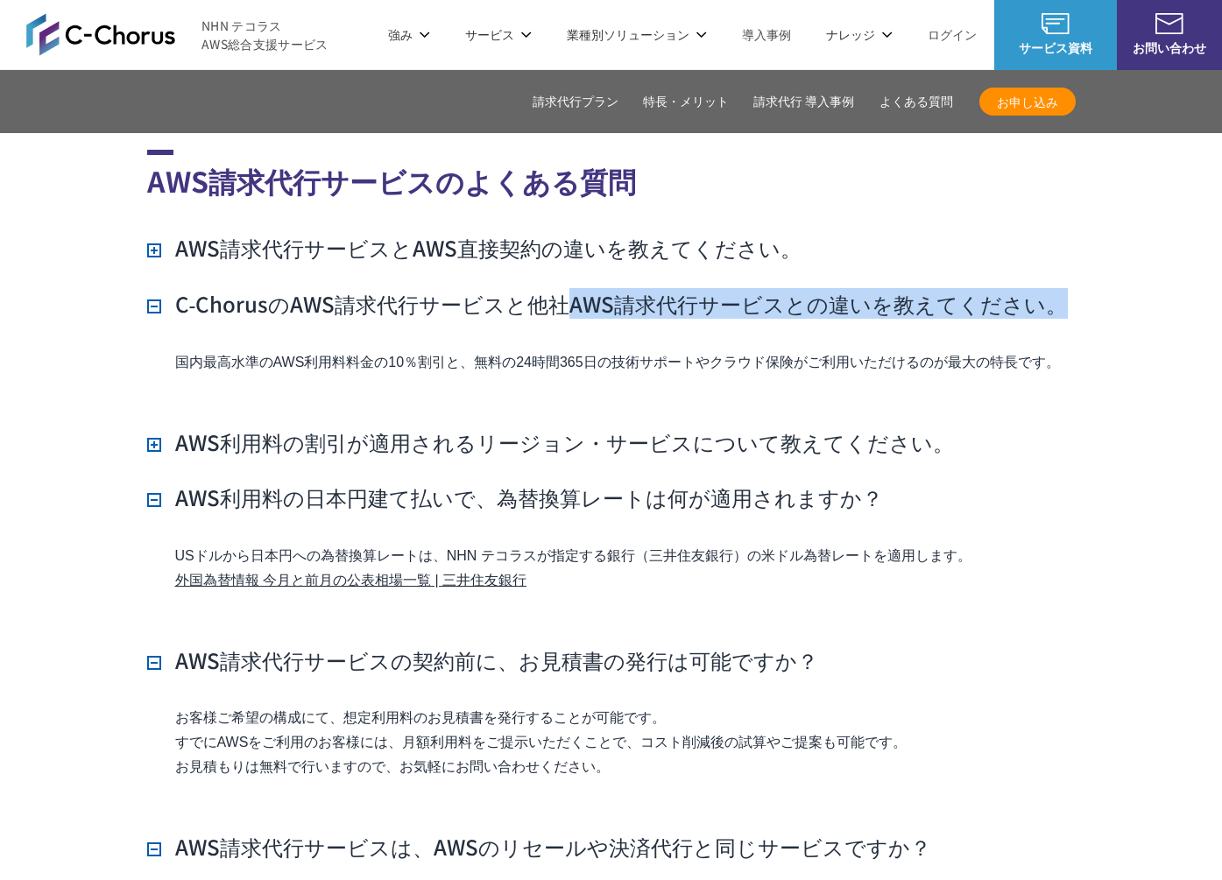
drag, startPoint x: 1070, startPoint y: 269, endPoint x: 580, endPoint y: 314, distance: 491.8
click at [559, 289] on li "C‑ChorusのAWS請求代行サービスと他社AWS請求代行サービスとの違いを教えてください。 国内最高水準のAWS利用料料金の10％割引と、無料の24時間3…" at bounding box center [611, 345] width 929 height 112
copy h3 "AWS請求代行サービスとの違いを教えてください。"
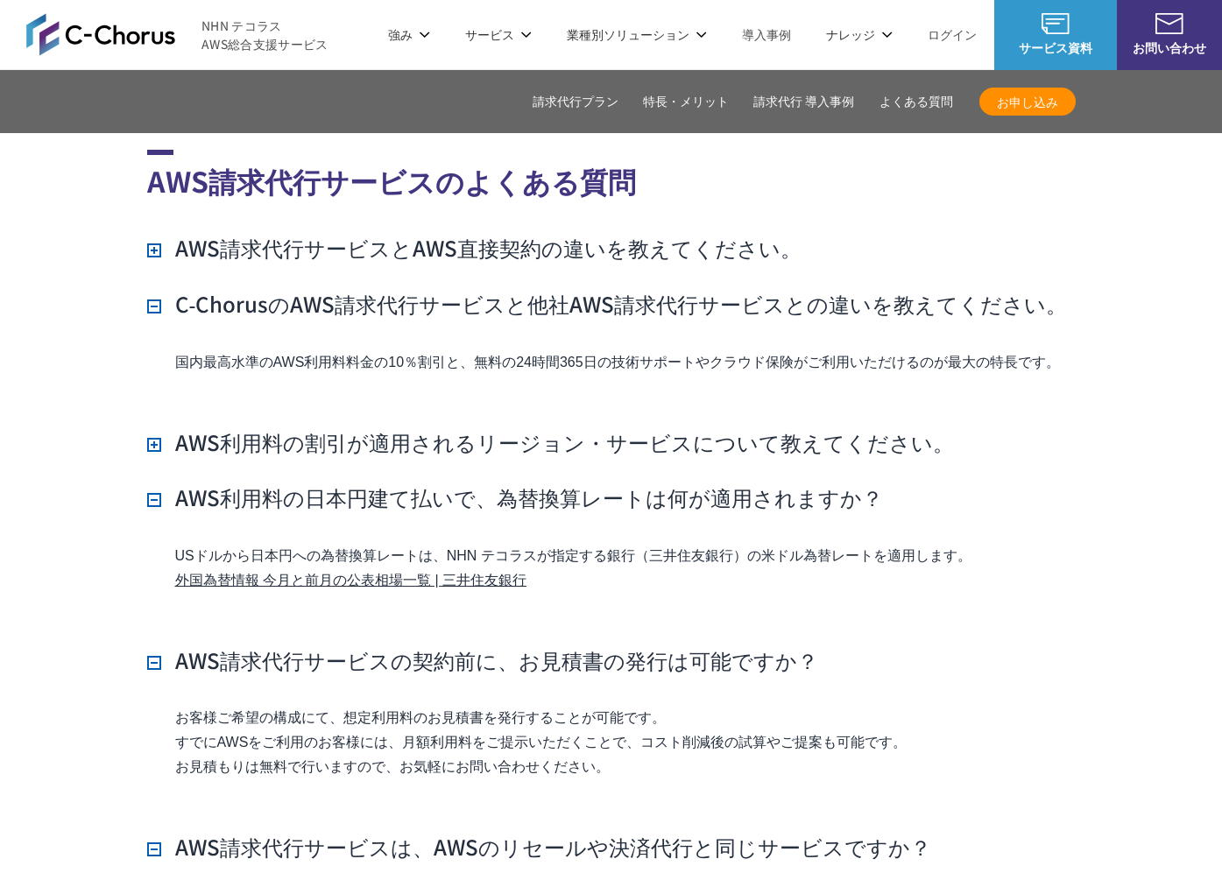
click at [602, 350] on p "国内最高水準のAWS利用料料金の10％割引と、無料の24時間365日の技術サポートやクラウド保険がご利用いただけるのが最大の特長です。" at bounding box center [625, 362] width 900 height 25
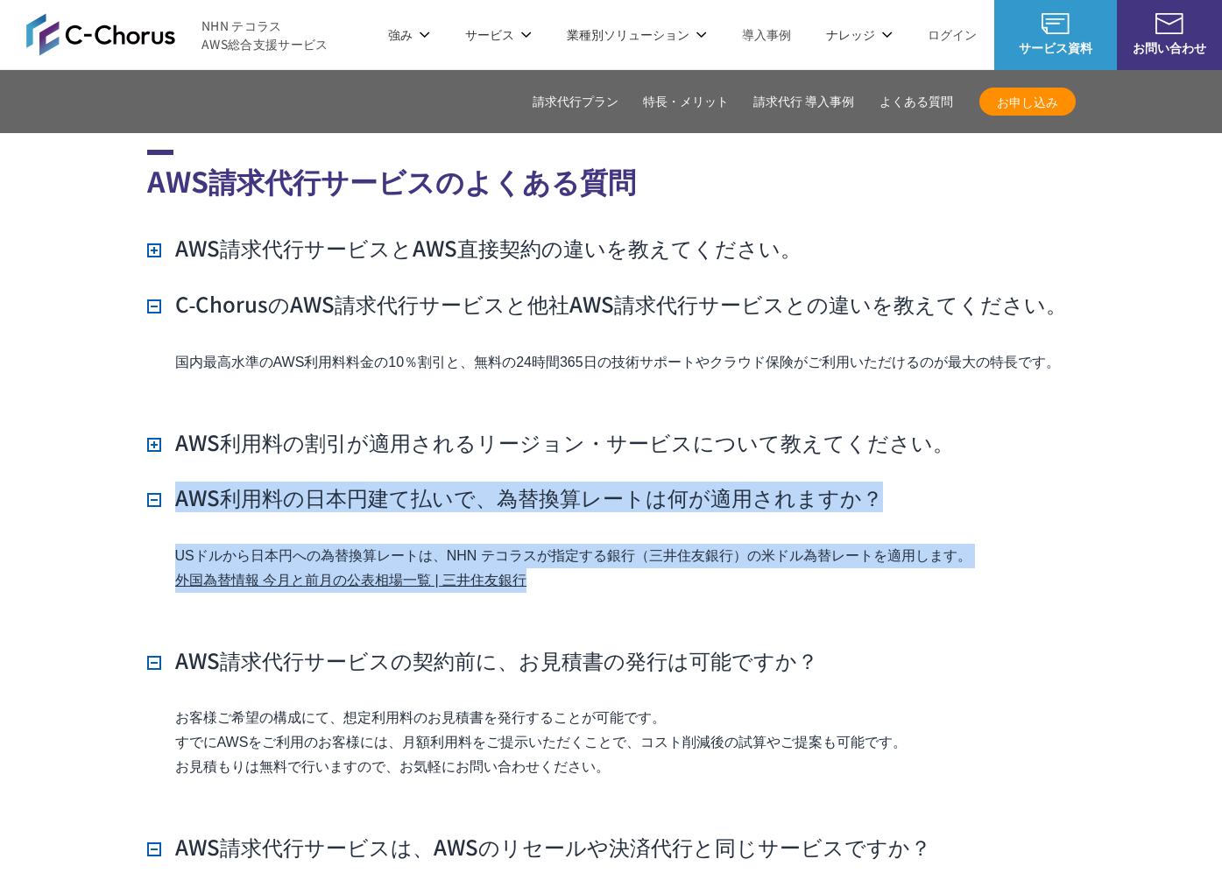
drag, startPoint x: 86, startPoint y: 455, endPoint x: 904, endPoint y: 569, distance: 826.0
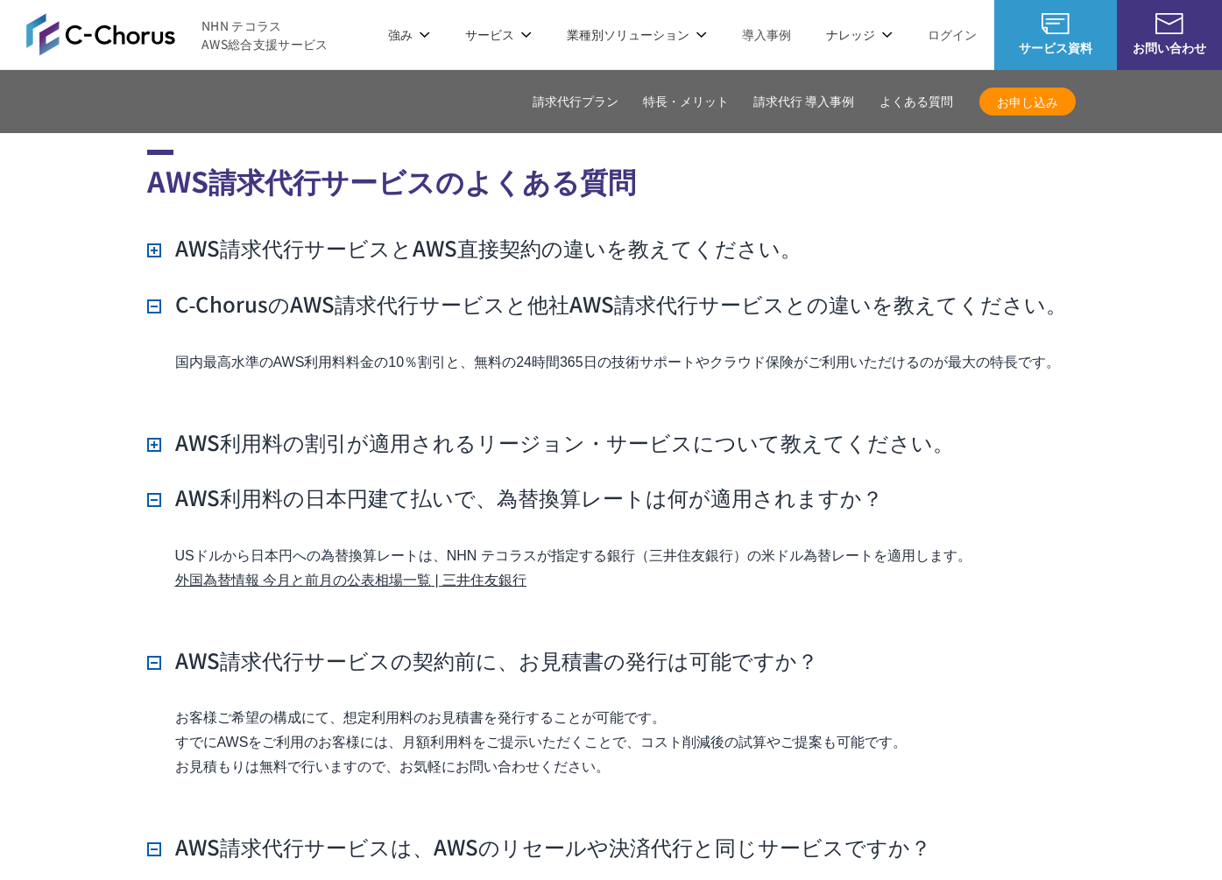
click at [1055, 561] on div "USドルから日本円への為替換算レートは、NHN テコラスが指定する銀行（三井住友銀行）の米ドル為替レートを適用します。 外国為替情報 今月と前月の公表相場一覧…" at bounding box center [611, 581] width 929 height 75
drag, startPoint x: 1048, startPoint y: 593, endPoint x: 155, endPoint y: 356, distance: 923.6
click at [155, 356] on div "国内最高水準のAWS利用料料金の10％割引と、無料の24時間365日の技術サポートやクラウド保険がご利用いただけるのが最大の特長です。" at bounding box center [611, 375] width 929 height 51
drag, startPoint x: 142, startPoint y: 357, endPoint x: 1125, endPoint y: 606, distance: 1014.0
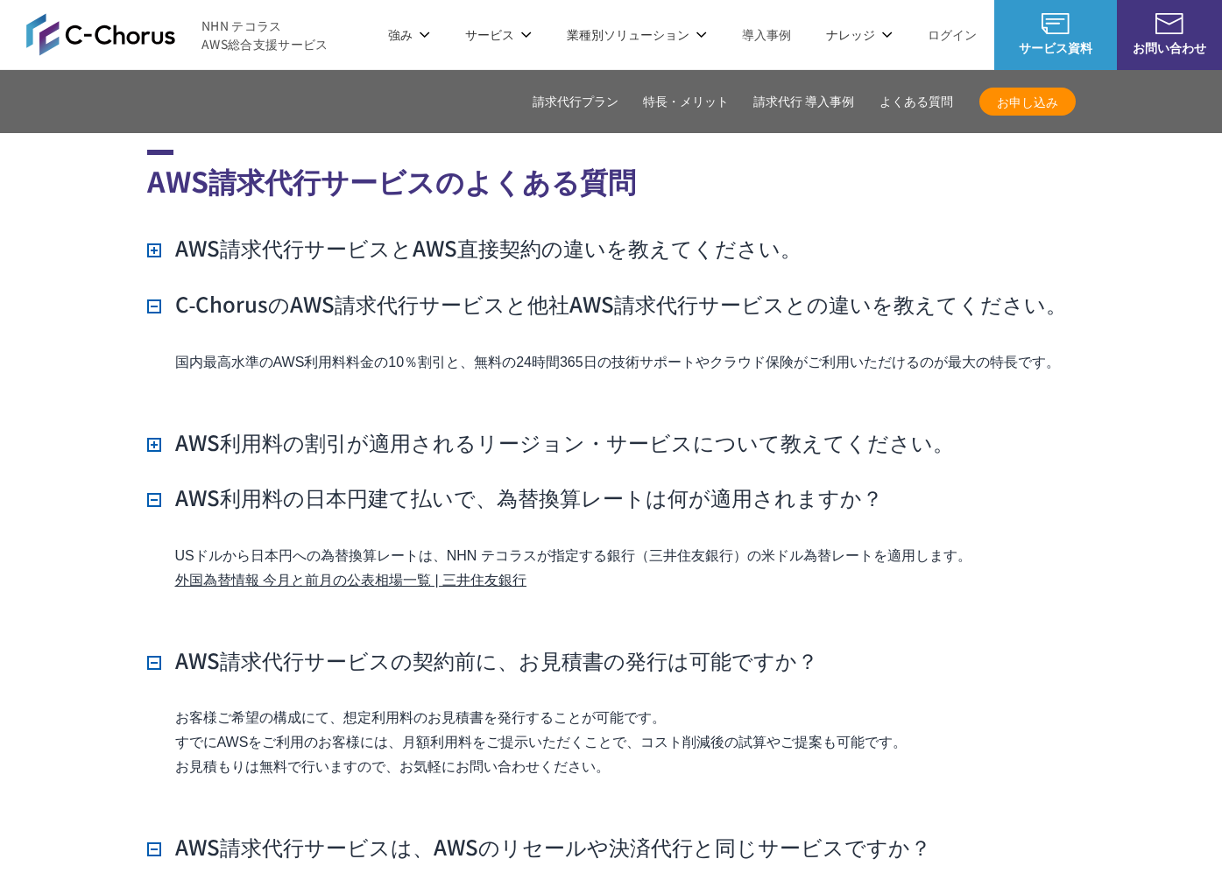
drag, startPoint x: 1092, startPoint y: 603, endPoint x: 237, endPoint y: 350, distance: 891.6
click at [237, 350] on div "国内最高水準のAWS利用料料金の10％割引と、無料の24時間365日の技術サポートやクラウド保険がご利用いただけるのが最大の特長です。" at bounding box center [611, 375] width 929 height 51
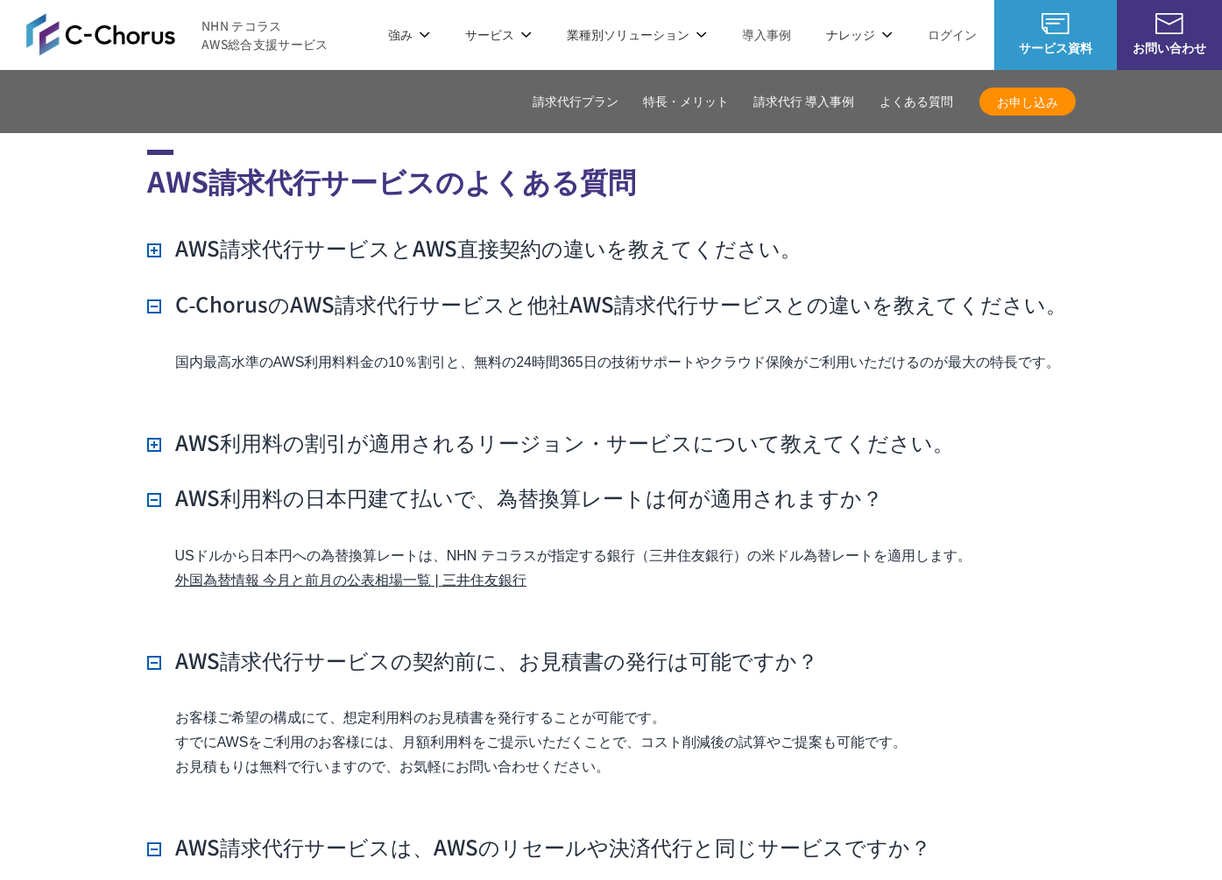
drag, startPoint x: 290, startPoint y: 365, endPoint x: 1134, endPoint y: 579, distance: 871.1
drag, startPoint x: 1089, startPoint y: 571, endPoint x: 609, endPoint y: 342, distance: 532.1
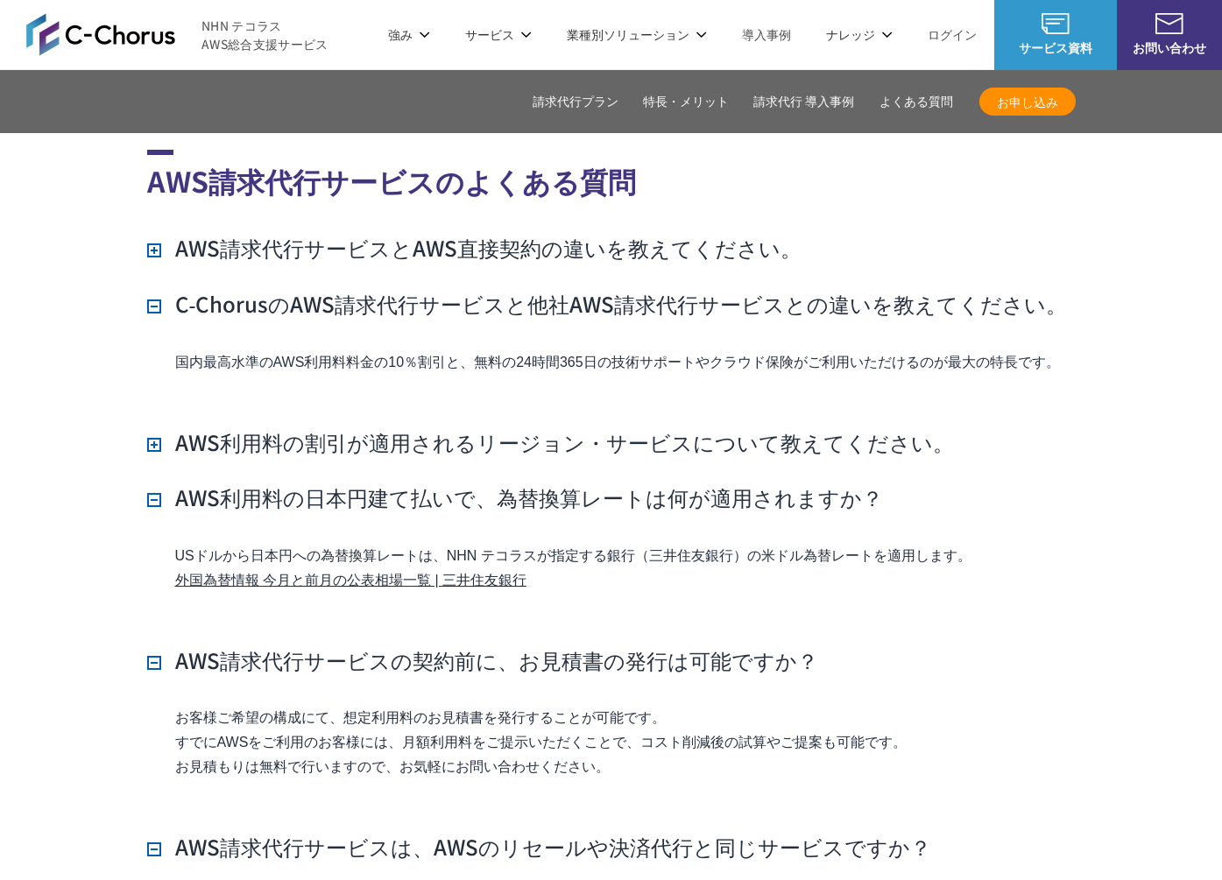
click at [608, 350] on div "国内最高水準のAWS利用料料金の10％割引と、無料の24時間365日の技術サポートやクラウド保険がご利用いただけるのが最大の特長です。" at bounding box center [611, 375] width 929 height 51
drag, startPoint x: 614, startPoint y: 350, endPoint x: 1076, endPoint y: 602, distance: 526.1
drag, startPoint x: 1076, startPoint y: 602, endPoint x: 1063, endPoint y: 602, distance: 13.1
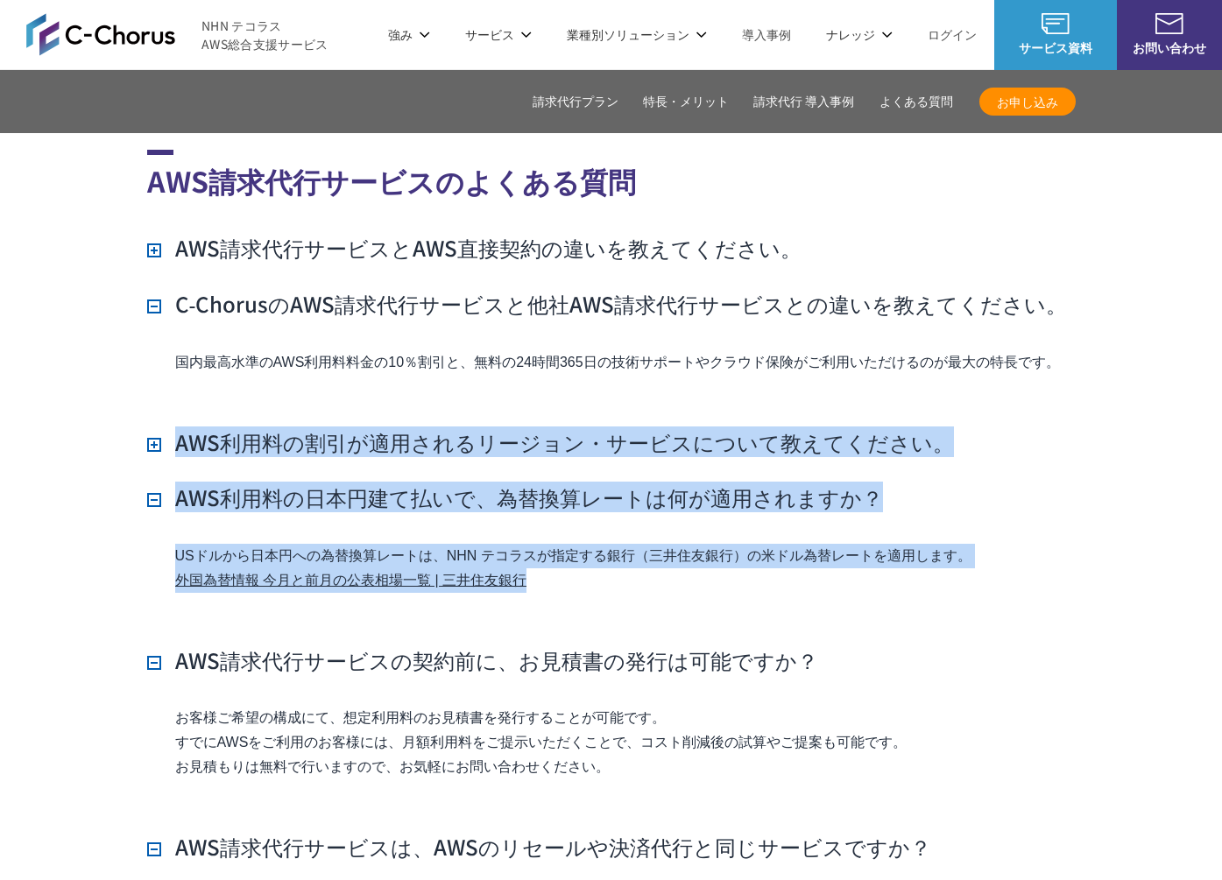
drag, startPoint x: 1063, startPoint y: 602, endPoint x: 826, endPoint y: 382, distance: 322.9
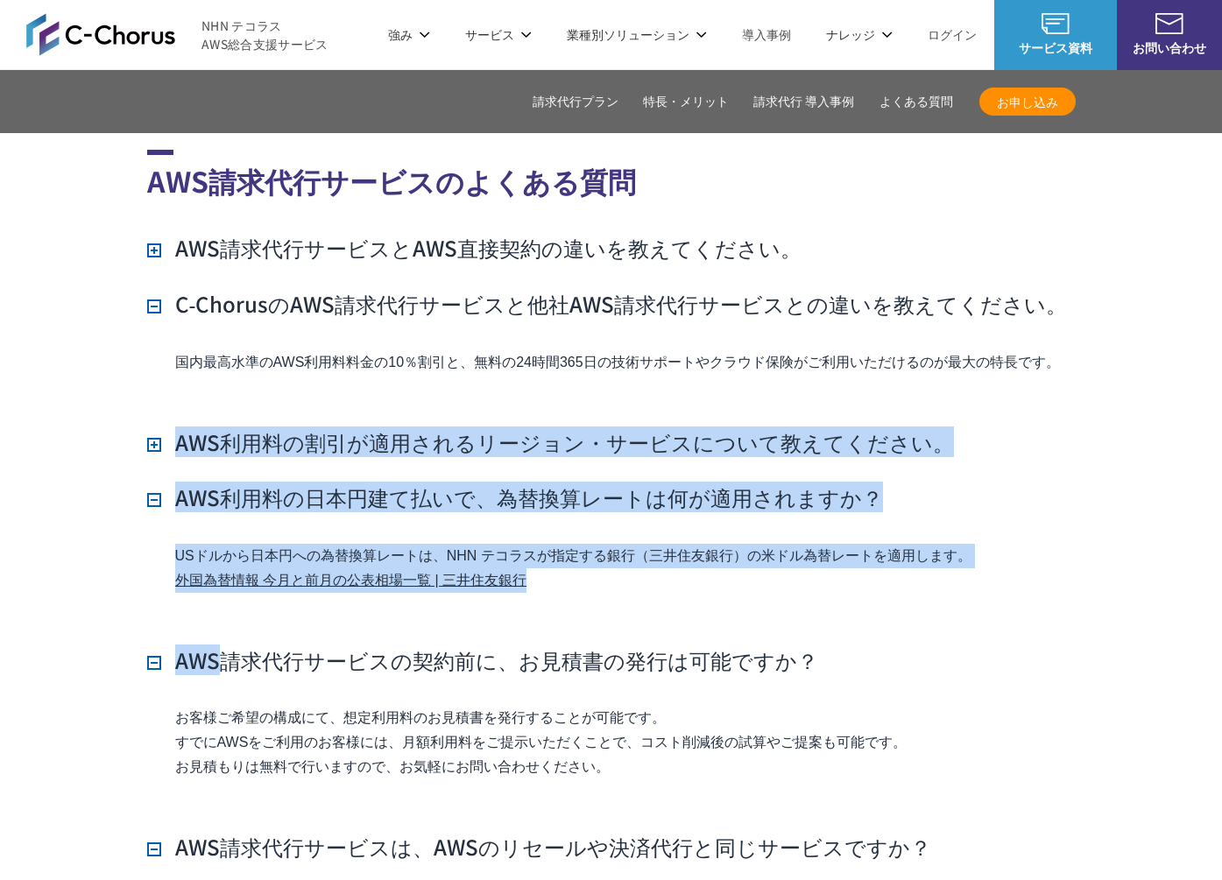
drag, startPoint x: 830, startPoint y: 392, endPoint x: 1052, endPoint y: 602, distance: 305.5
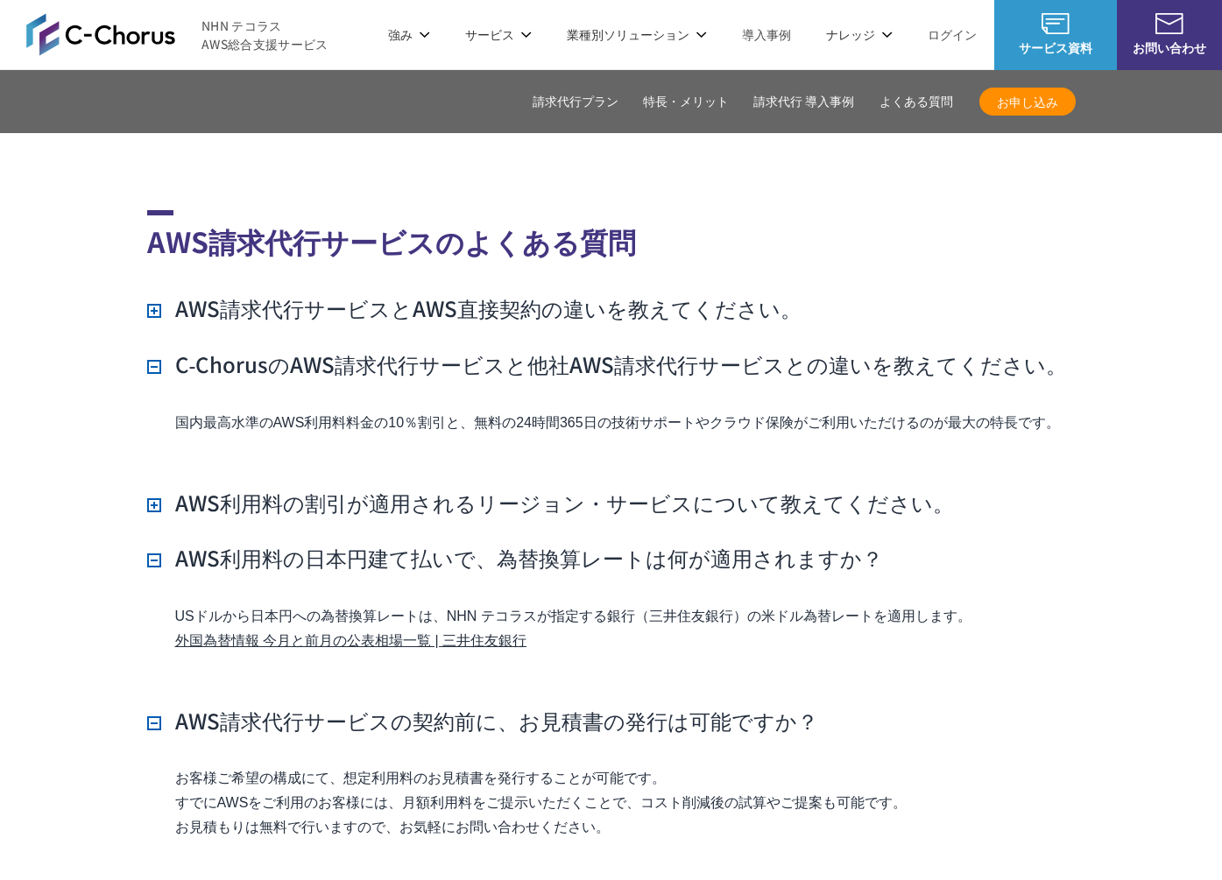
scroll to position [12416, 0]
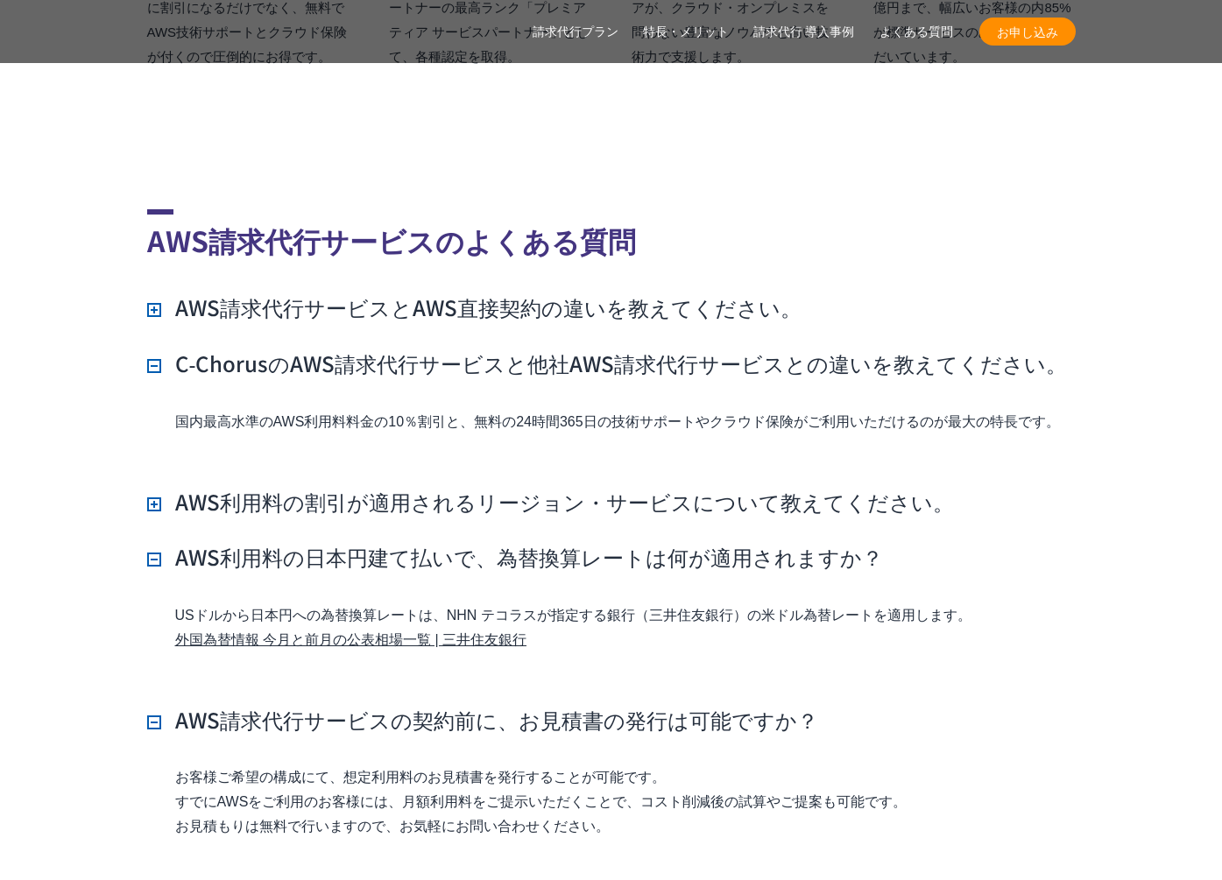
click at [583, 293] on h3 "AWS請求代行サービスとAWS直接契約の違いを教えてください。" at bounding box center [474, 308] width 654 height 30
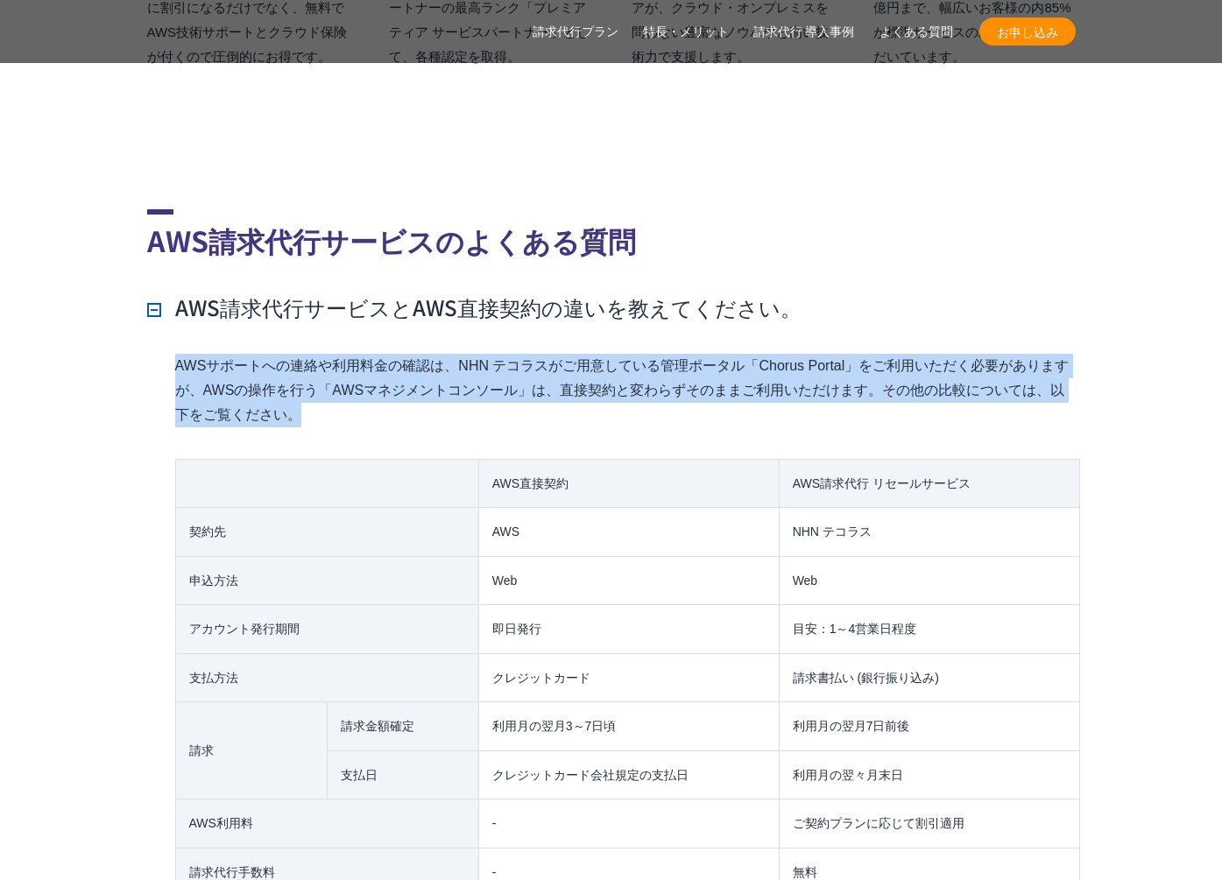
drag, startPoint x: 316, startPoint y: 375, endPoint x: 174, endPoint y: 327, distance: 149.9
click at [175, 354] on p "AWSサポートへの連絡や利用料金の確認は、NHN テコラスがご用意している管理ポータル「Chorus Portal」をご利用いただく必要がありますが、AWSの…" at bounding box center [625, 391] width 900 height 74
drag, startPoint x: 174, startPoint y: 327, endPoint x: 499, endPoint y: 391, distance: 331.2
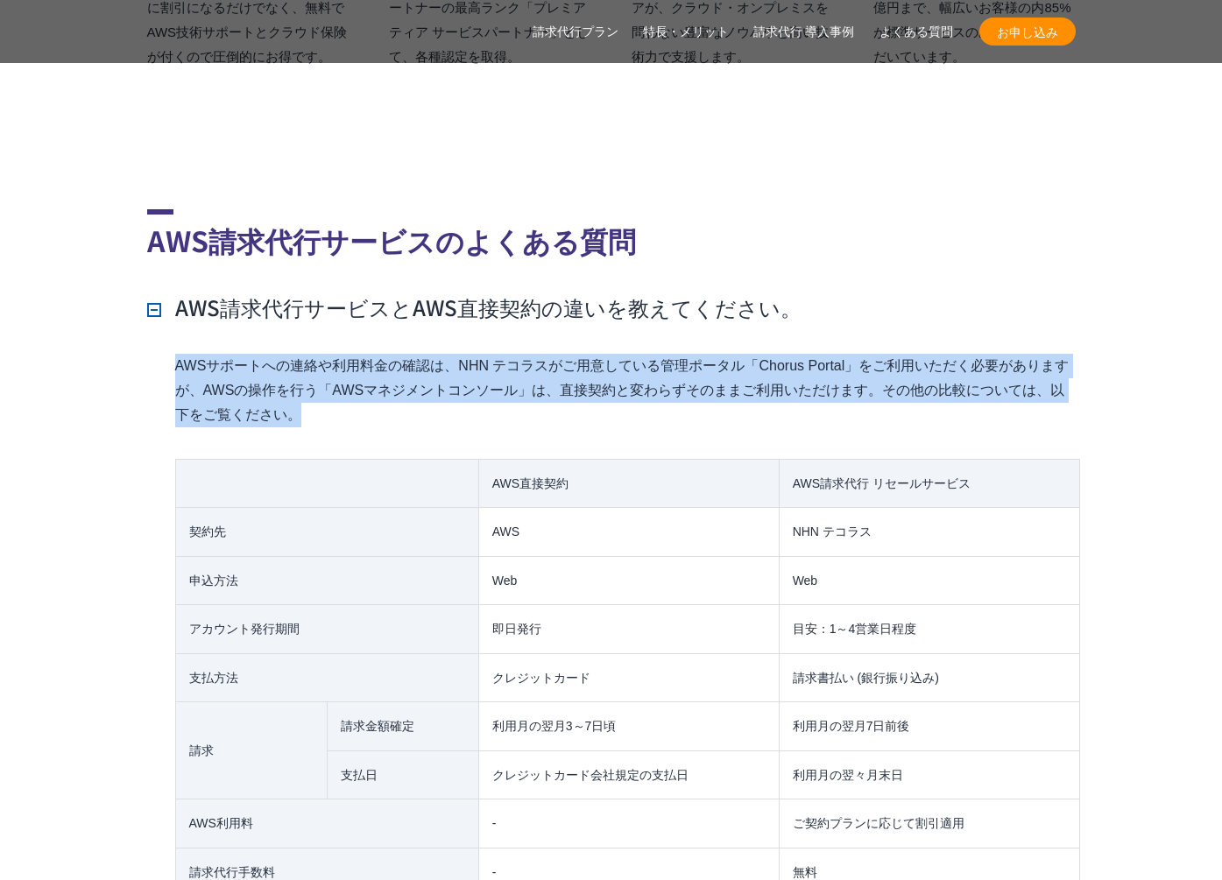
drag, startPoint x: 499, startPoint y: 391, endPoint x: 478, endPoint y: 392, distance: 21.0
drag, startPoint x: 478, startPoint y: 392, endPoint x: 144, endPoint y: 318, distance: 342.6
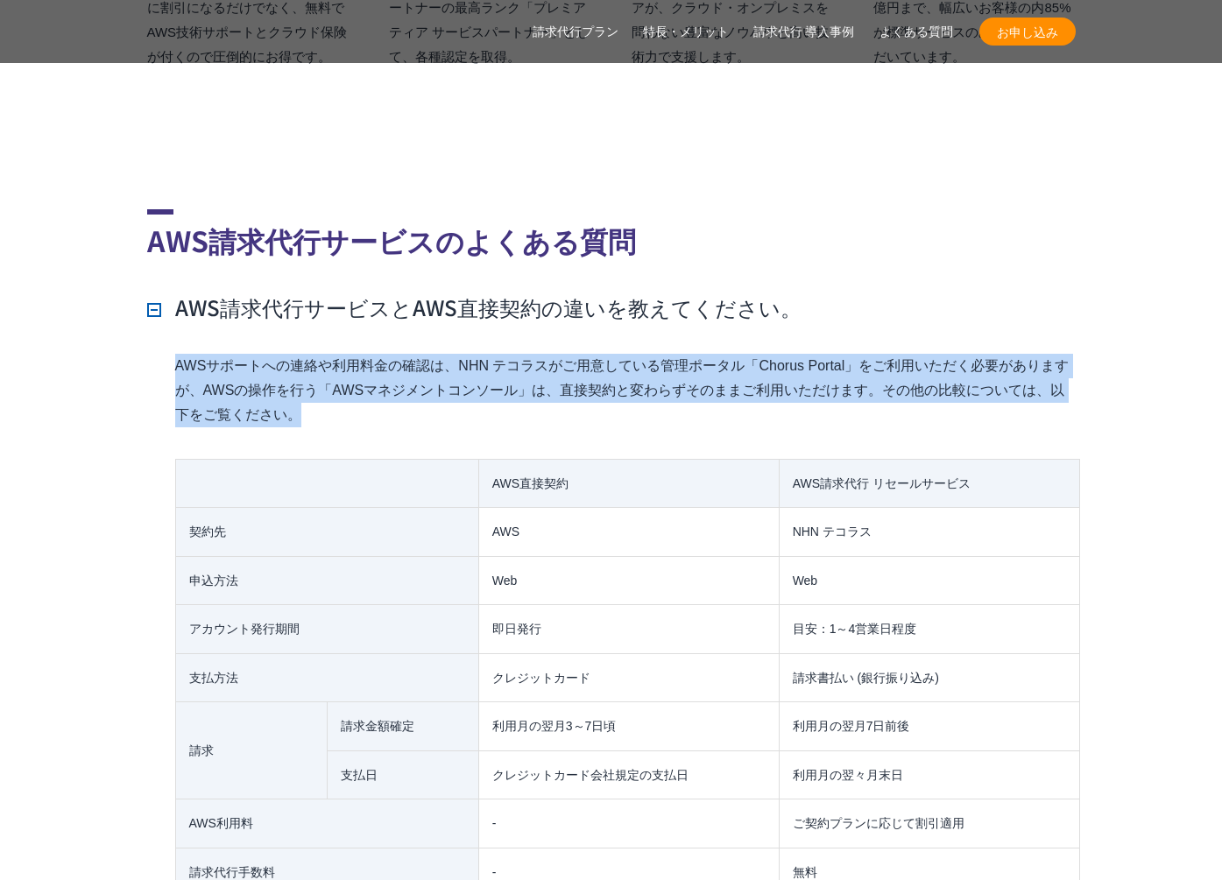
drag, startPoint x: 150, startPoint y: 320, endPoint x: 484, endPoint y: 398, distance: 342.7
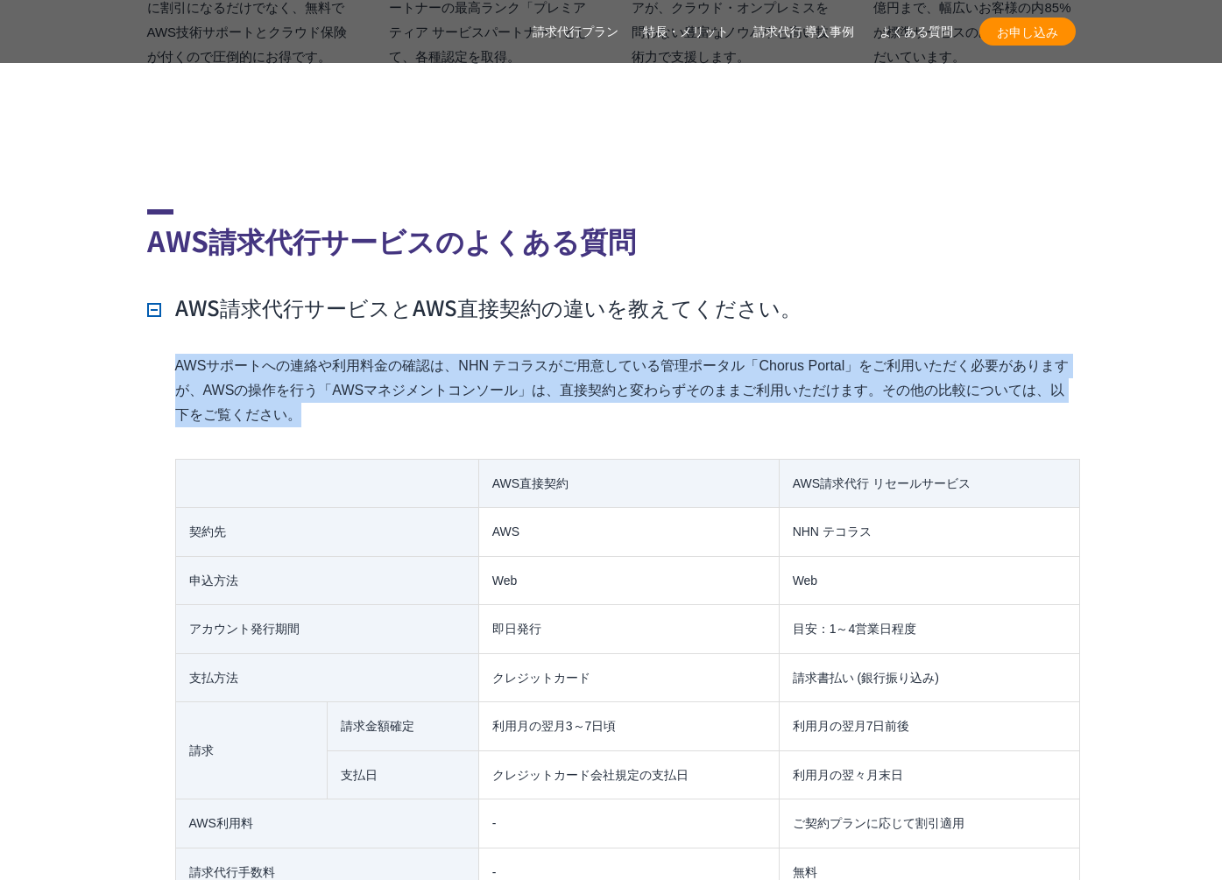
drag, startPoint x: 373, startPoint y: 383, endPoint x: 106, endPoint y: 333, distance: 271.8
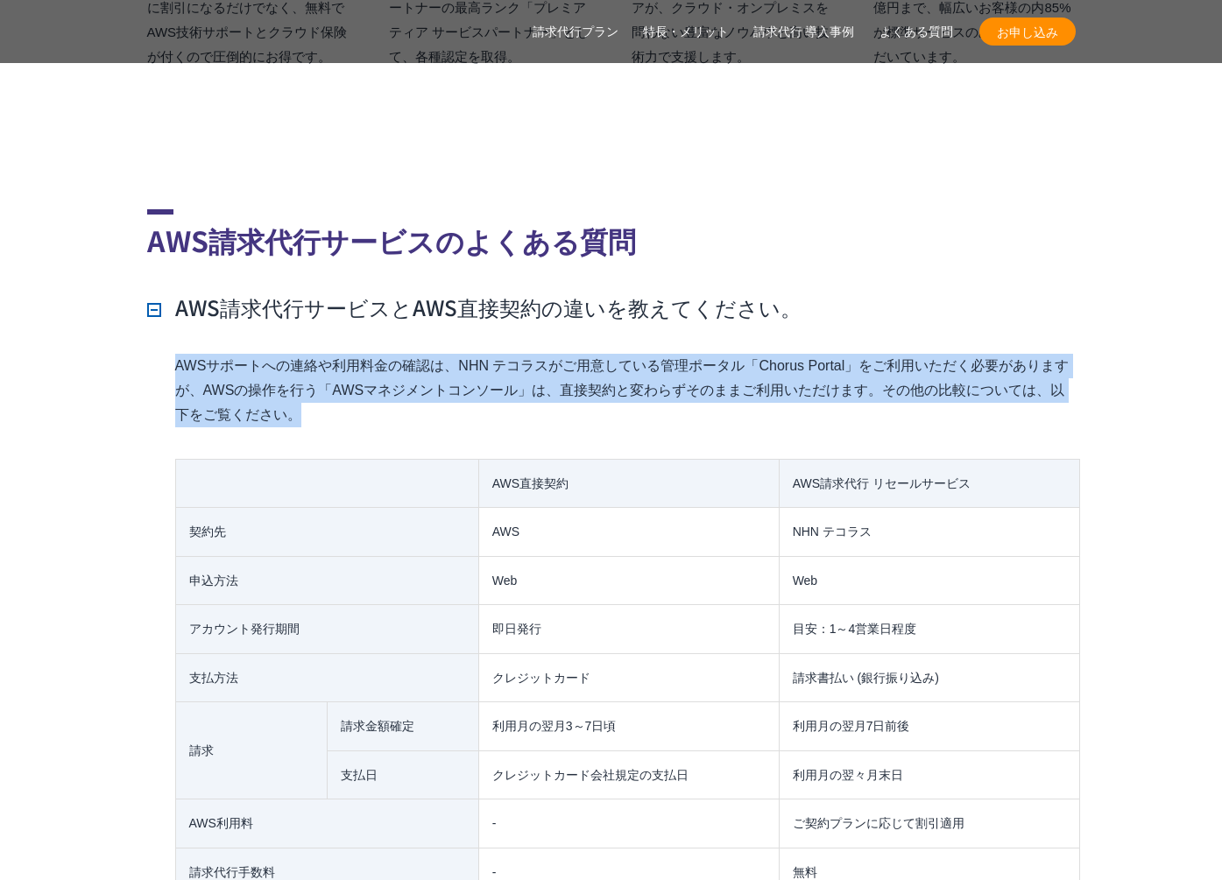
drag, startPoint x: 134, startPoint y: 339, endPoint x: 627, endPoint y: 441, distance: 503.7
click at [627, 459] on td "AWS直接契約" at bounding box center [628, 483] width 300 height 49
drag, startPoint x: 490, startPoint y: 401, endPoint x: 177, endPoint y: 336, distance: 319.4
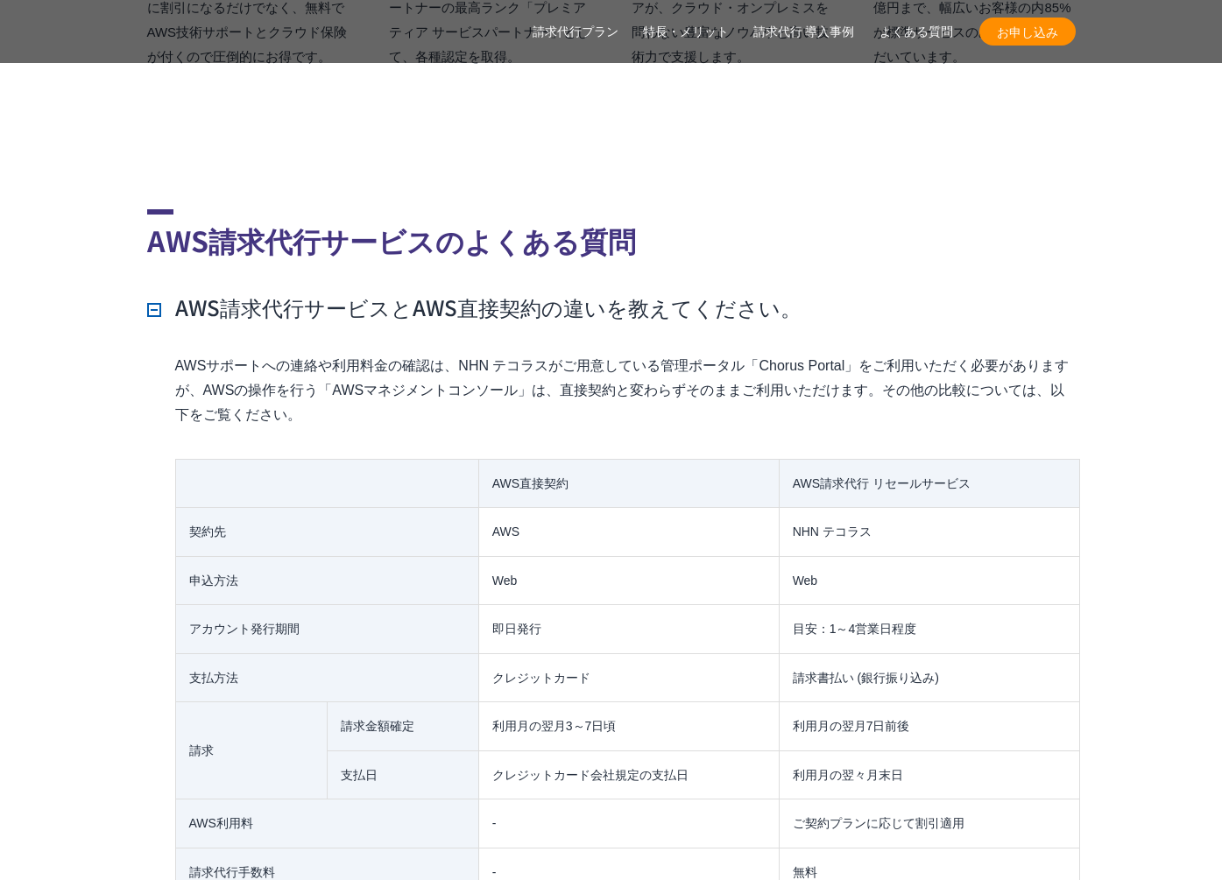
click at [177, 354] on p "AWSサポートへの連絡や利用料金の確認は、NHN テコラスがご用意している管理ポータル「Chorus Portal」をご利用いただく必要がありますが、AWSの…" at bounding box center [625, 391] width 900 height 74
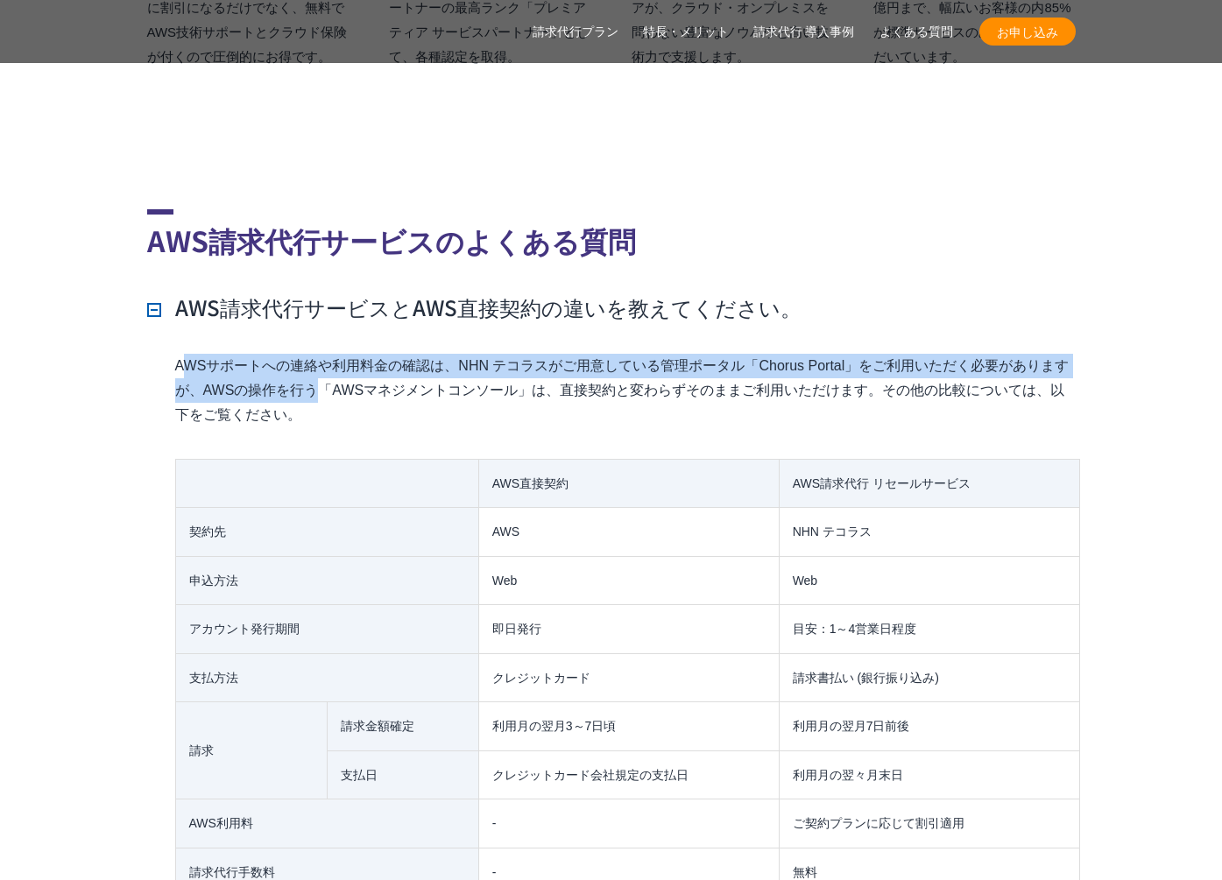
drag, startPoint x: 181, startPoint y: 338, endPoint x: 399, endPoint y: 375, distance: 220.3
click at [394, 374] on p "AWSサポートへの連絡や利用料金の確認は、NHN テコラスがご用意している管理ポータル「Chorus Portal」をご利用いただく必要がありますが、AWSの…" at bounding box center [625, 391] width 900 height 74
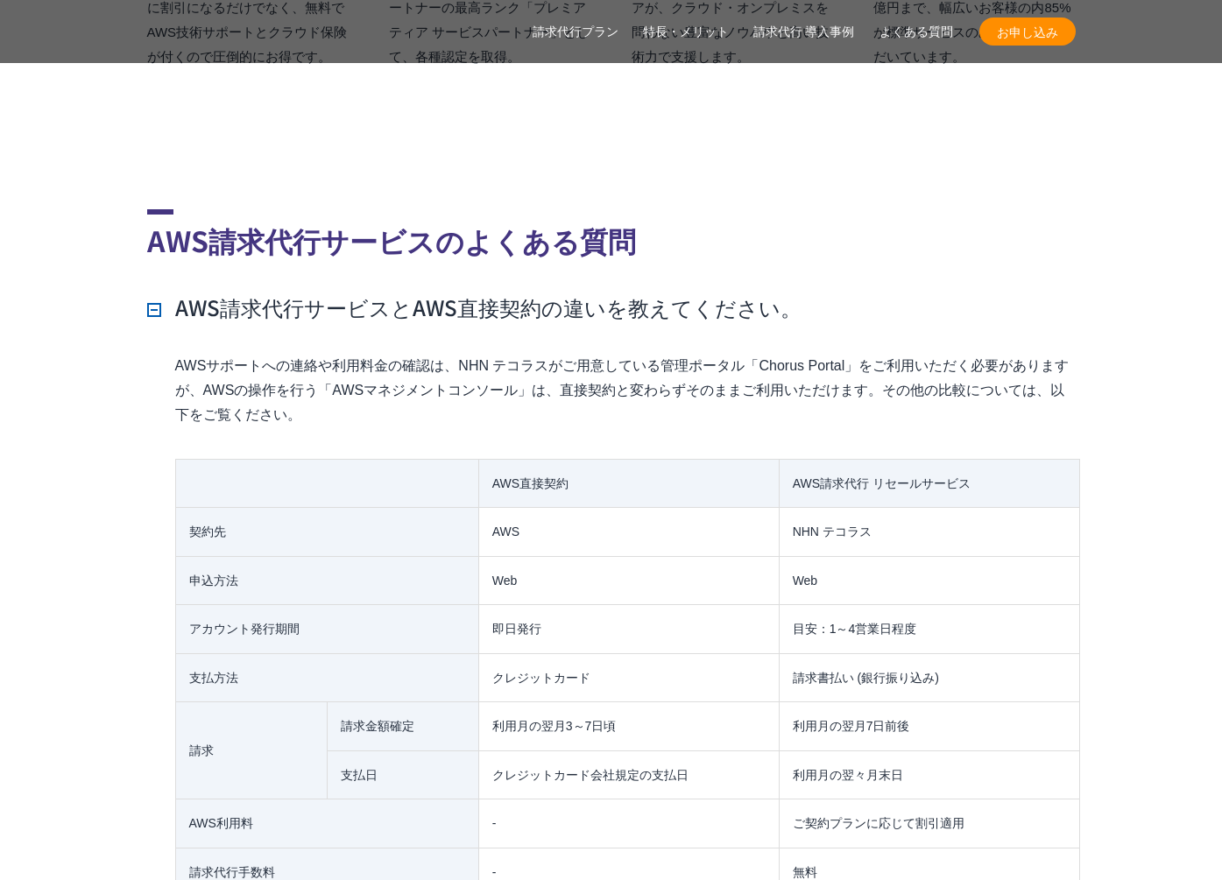
click at [399, 375] on p "AWSサポートへの連絡や利用料金の確認は、NHN テコラスがご用意している管理ポータル「Chorus Portal」をご利用いただく必要がありますが、AWSの…" at bounding box center [625, 391] width 900 height 74
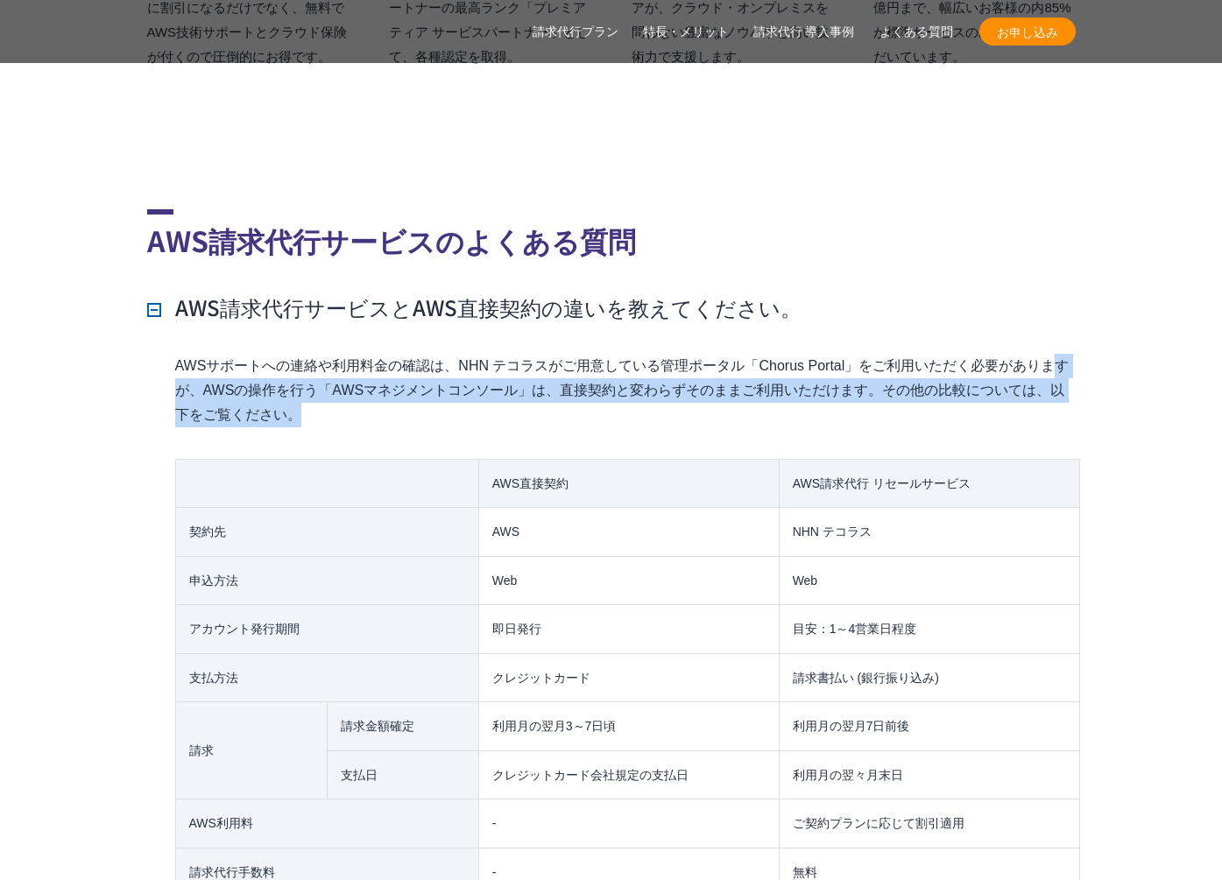
drag, startPoint x: 208, startPoint y: 353, endPoint x: 171, endPoint y: 343, distance: 38.0
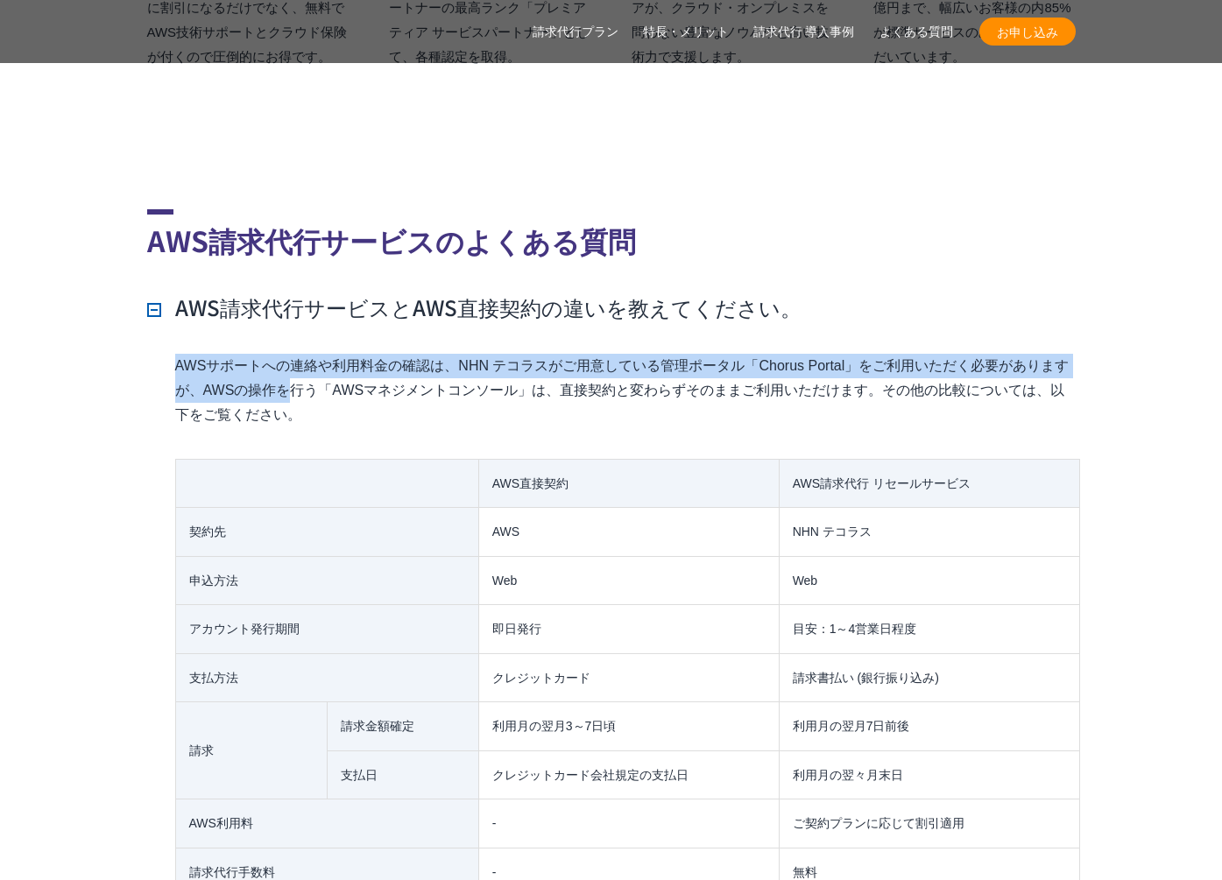
drag, startPoint x: 166, startPoint y: 330, endPoint x: 341, endPoint y: 371, distance: 178.9
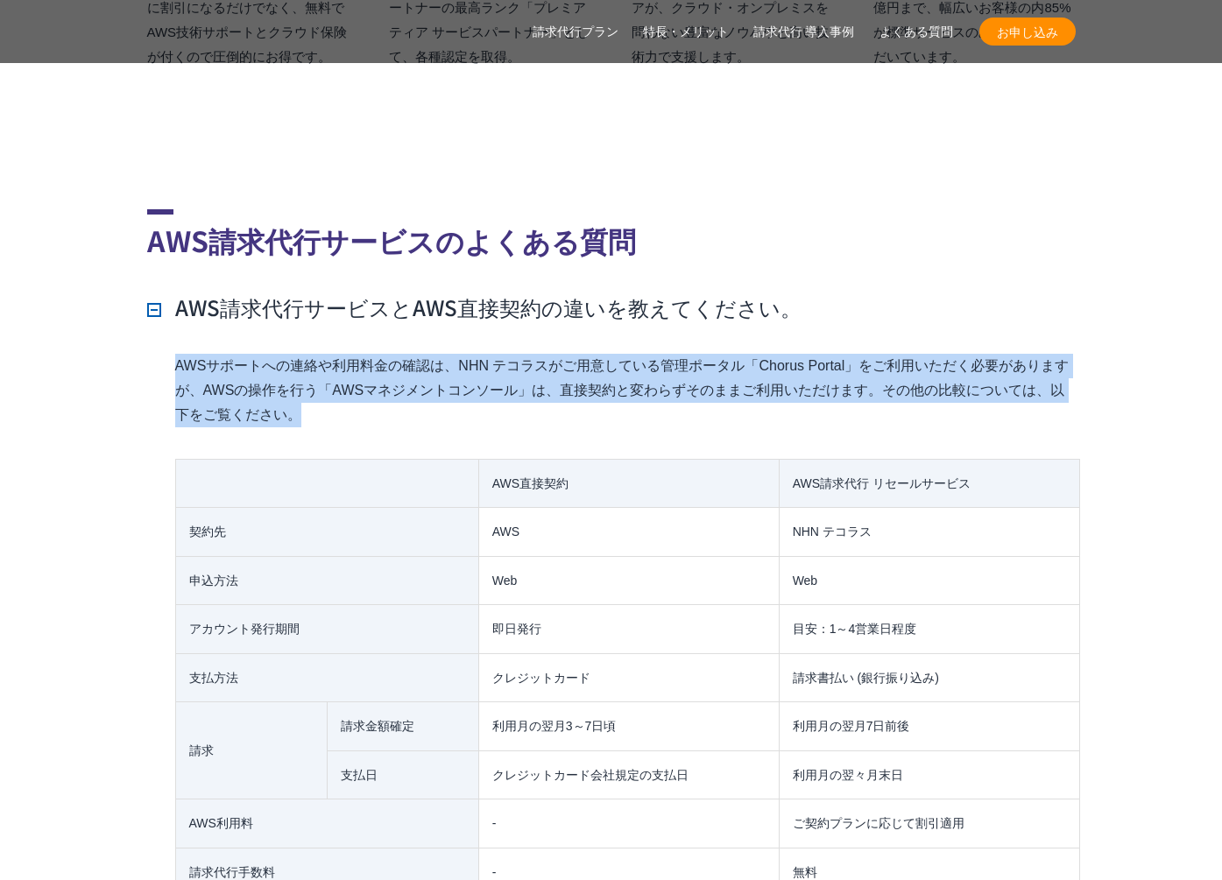
click at [341, 371] on p "AWSサポートへの連絡や利用料金の確認は、NHN テコラスがご用意している管理ポータル「Chorus Portal」をご利用いただく必要がありますが、AWSの…" at bounding box center [625, 391] width 900 height 74
drag, startPoint x: 245, startPoint y: 356, endPoint x: 153, endPoint y: 325, distance: 97.0
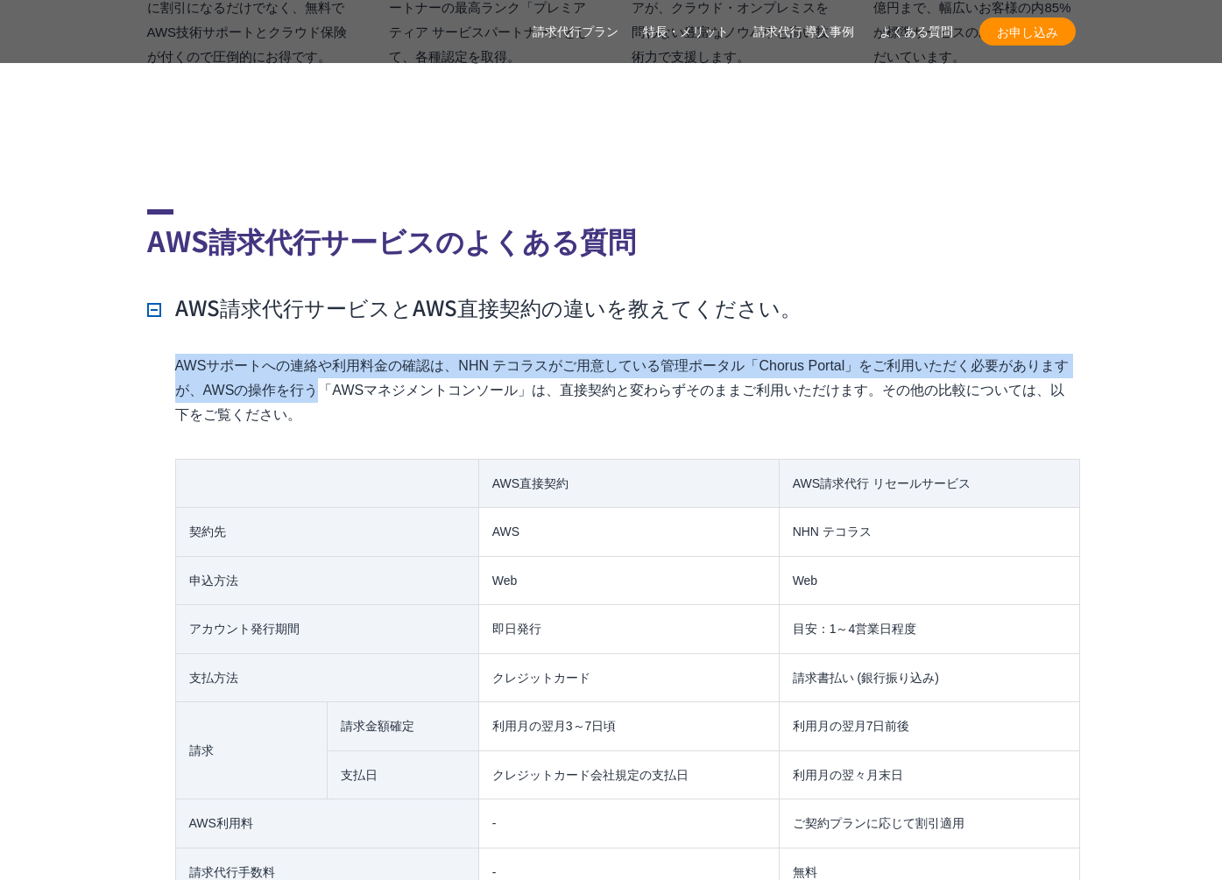
drag, startPoint x: 153, startPoint y: 325, endPoint x: 351, endPoint y: 365, distance: 202.0
drag, startPoint x: 351, startPoint y: 365, endPoint x: 376, endPoint y: 402, distance: 44.2
click at [351, 365] on p "AWSサポートへの連絡や利用料金の確認は、NHN テコラスがご用意している管理ポータル「Chorus Portal」をご利用いただく必要がありますが、AWSの…" at bounding box center [625, 391] width 900 height 74
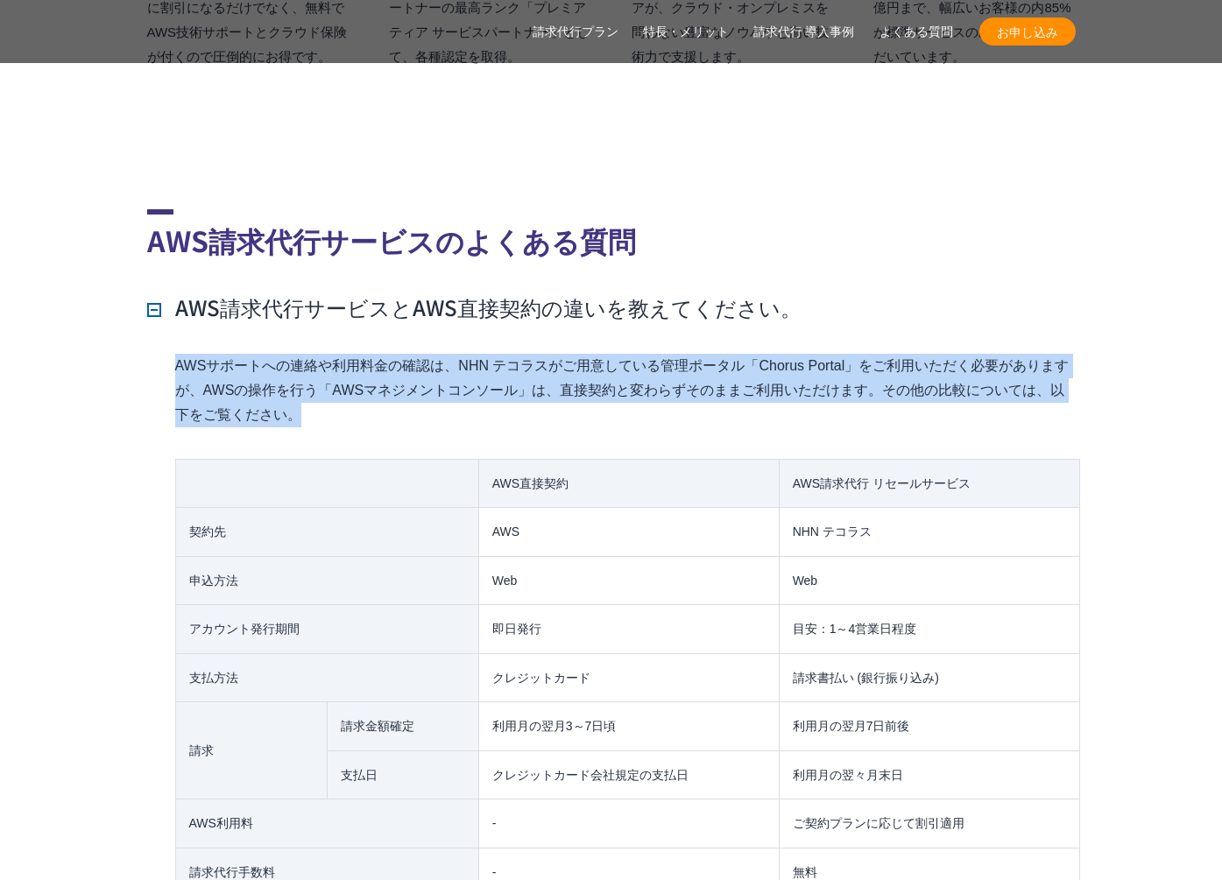
drag, startPoint x: 376, startPoint y: 402, endPoint x: 165, endPoint y: 320, distance: 226.6
drag, startPoint x: 165, startPoint y: 320, endPoint x: 521, endPoint y: 411, distance: 368.0
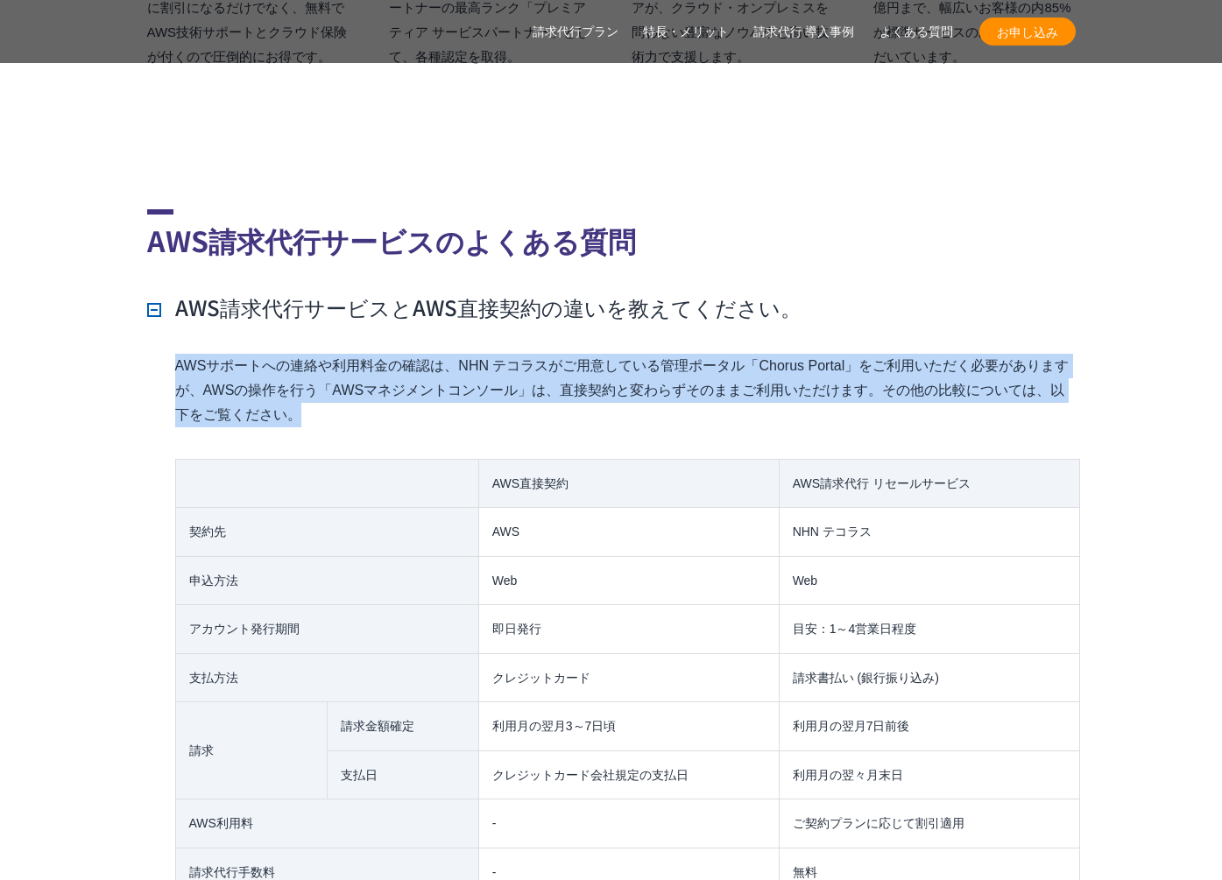
drag, startPoint x: 453, startPoint y: 405, endPoint x: 109, endPoint y: 335, distance: 350.5
drag, startPoint x: 110, startPoint y: 335, endPoint x: 127, endPoint y: 335, distance: 16.7
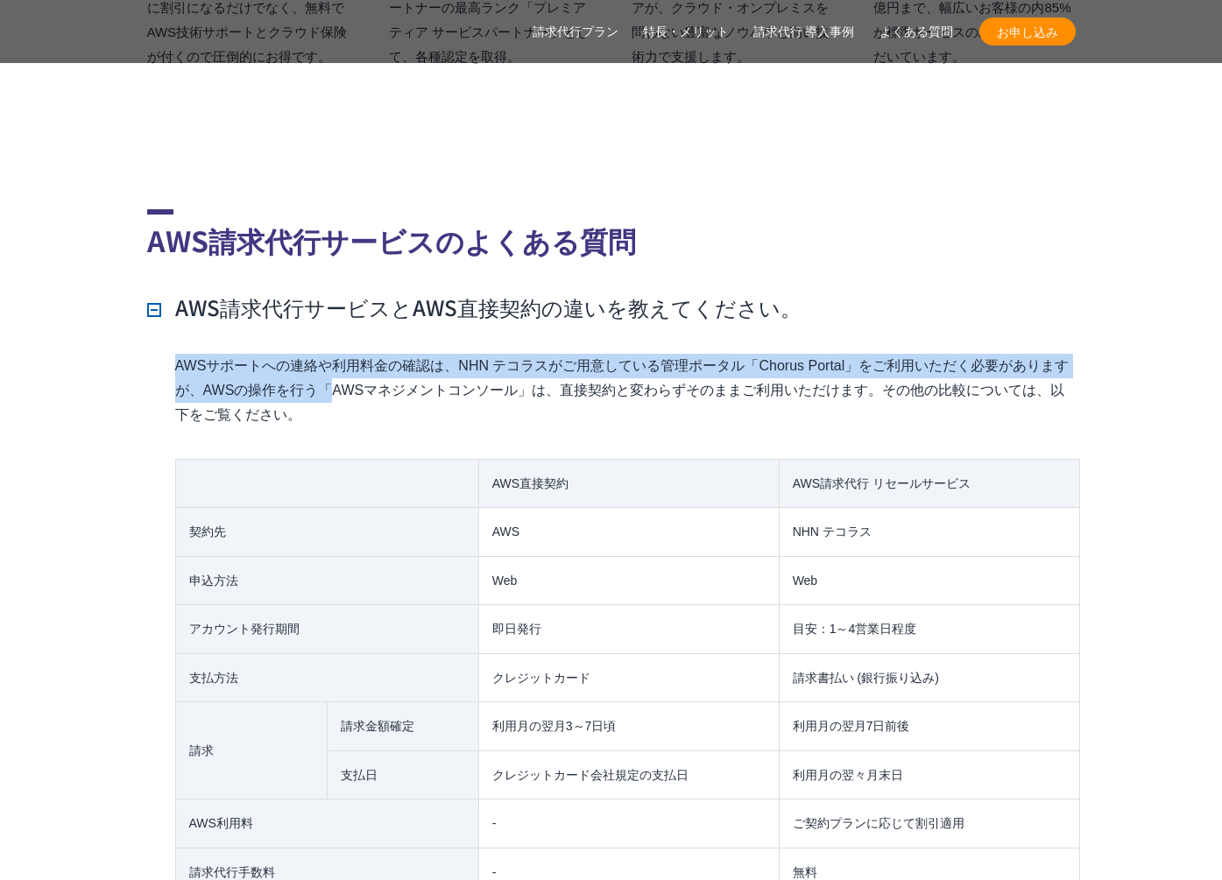
drag, startPoint x: 127, startPoint y: 335, endPoint x: 401, endPoint y: 372, distance: 276.6
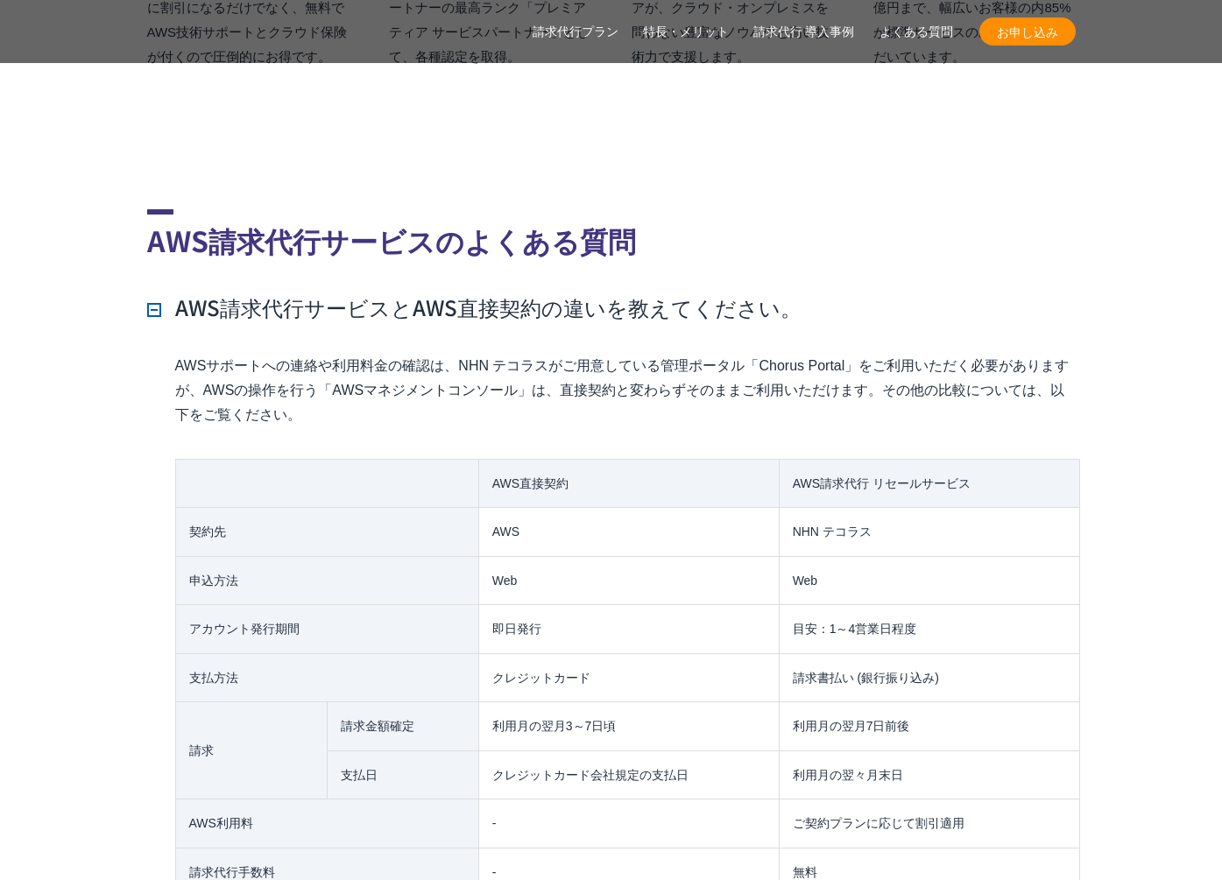
click at [401, 372] on p "AWSサポートへの連絡や利用料金の確認は、NHN テコラスがご用意している管理ポータル「Chorus Portal」をご利用いただく必要がありますが、AWSの…" at bounding box center [625, 391] width 900 height 74
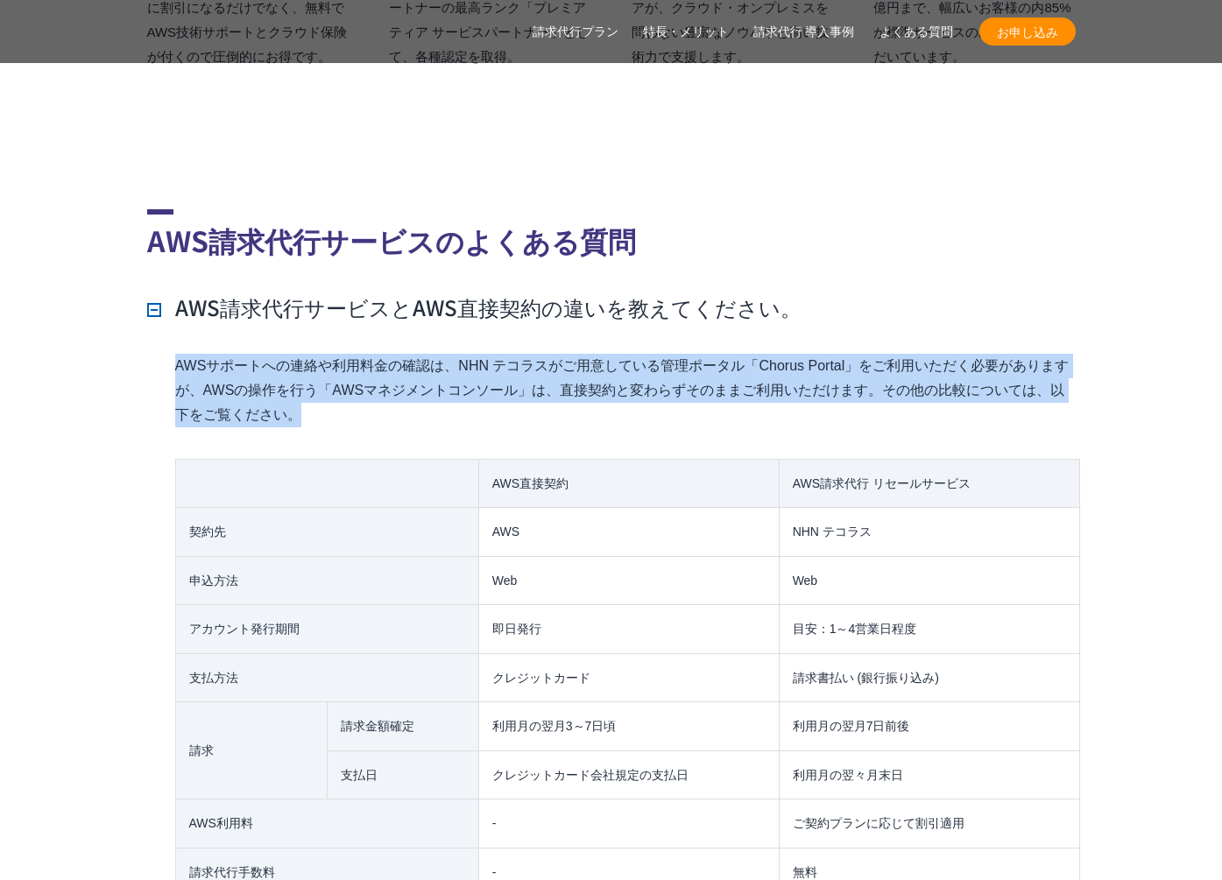
drag
click at [425, 377] on p "AWSサポートへの連絡や利用料金の確認は、NHN テコラスがご用意している管理ポータル「Chorus Portal」をご利用いただく必要がありますが、AWSの…" at bounding box center [625, 391] width 900 height 74
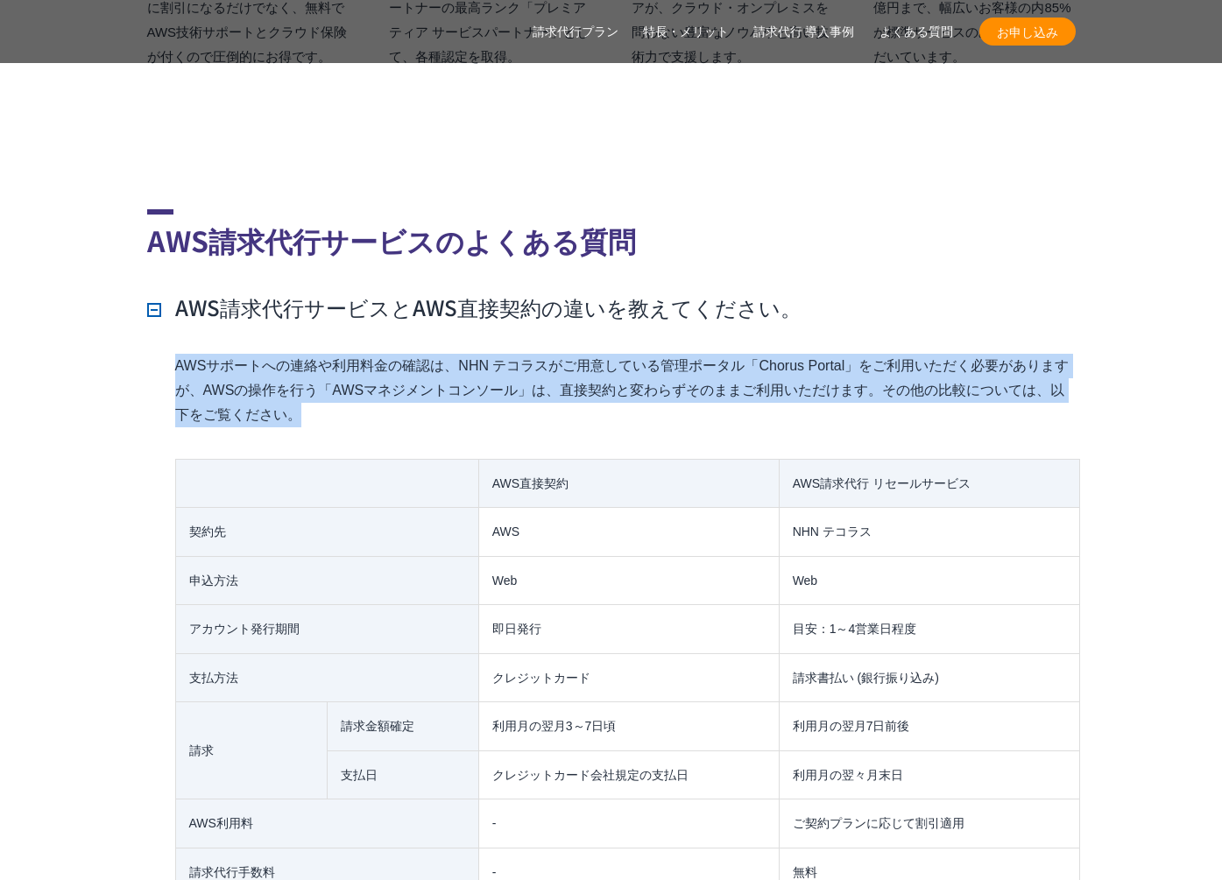
click at [193, 354] on p "AWSサポートへの連絡や利用料金の確認は、NHN テコラスがご用意している管理ポータル「Chorus Portal」をご利用いただく必要がありますが、AWSの…" at bounding box center [625, 391] width 900 height 74
click at [485, 378] on p "AWSサポートへの連絡や利用料金の確認は、NHN テコラスがご用意している管理ポータル「Chorus Portal」をご利用いただく必要がありますが、AWSの…" at bounding box center [625, 391] width 900 height 74
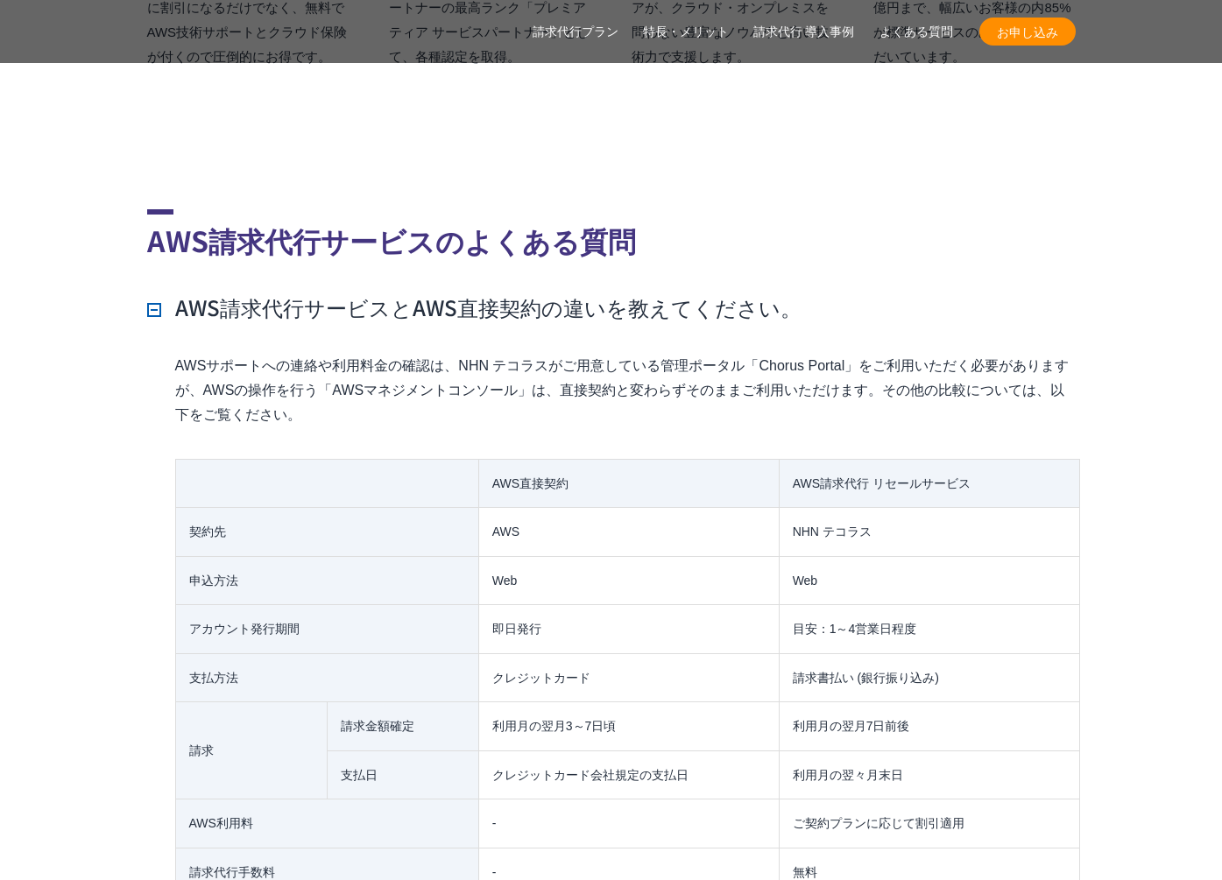
click at [484, 379] on p "AWSサポートへの連絡や利用料金の確認は、NHN テコラスがご用意している管理ポータル「Chorus Portal」をご利用いただく必要がありますが、AWSの…" at bounding box center [625, 391] width 900 height 74
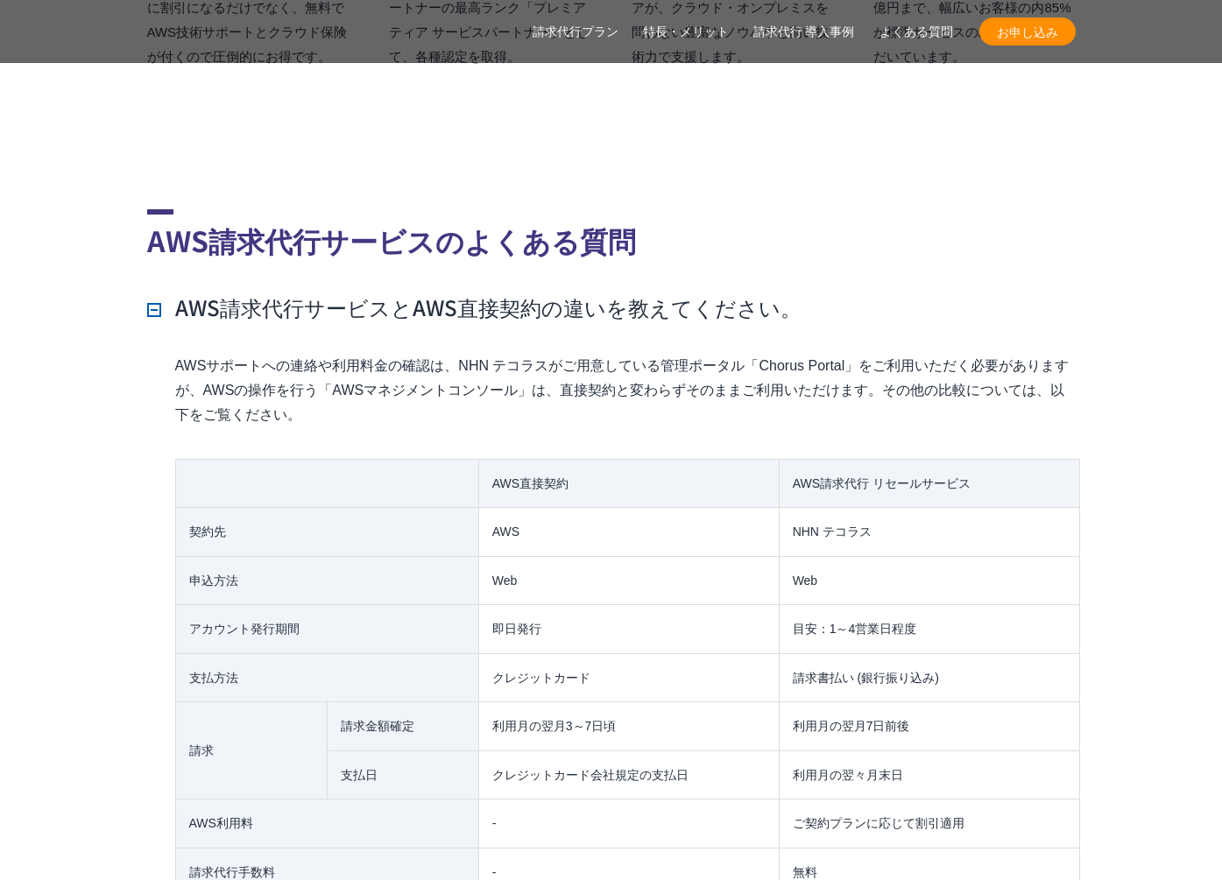
click at [381, 371] on p "AWSサポートへの連絡や利用料金の確認は、NHN テコラスがご用意している管理ポータル「Chorus Portal」をご利用いただく必要がありますが、AWSの…" at bounding box center [625, 391] width 900 height 74
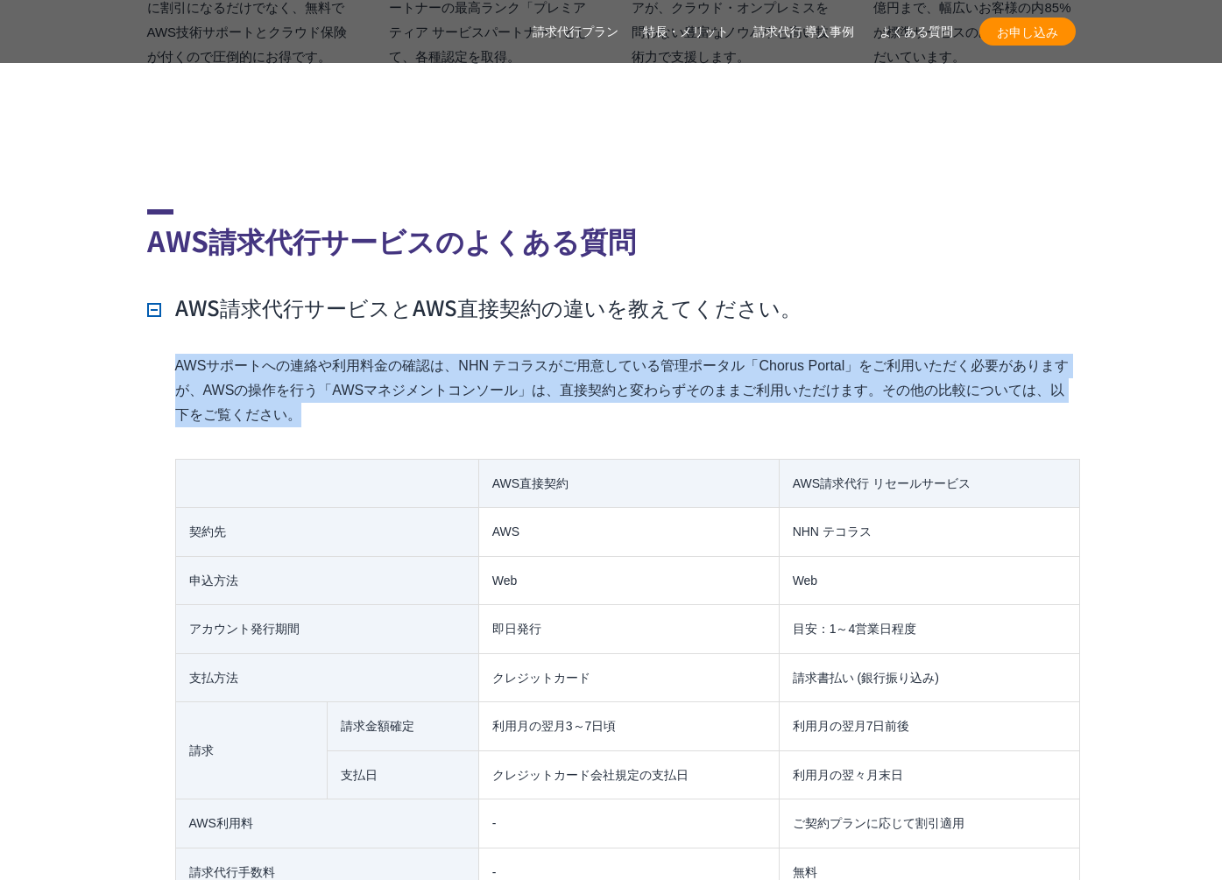
click at [364, 386] on p "AWSサポートへの連絡や利用料金の確認は、NHN テコラスがご用意している管理ポータル「Chorus Portal」をご利用いただく必要がありますが、AWSの…" at bounding box center [625, 391] width 900 height 74
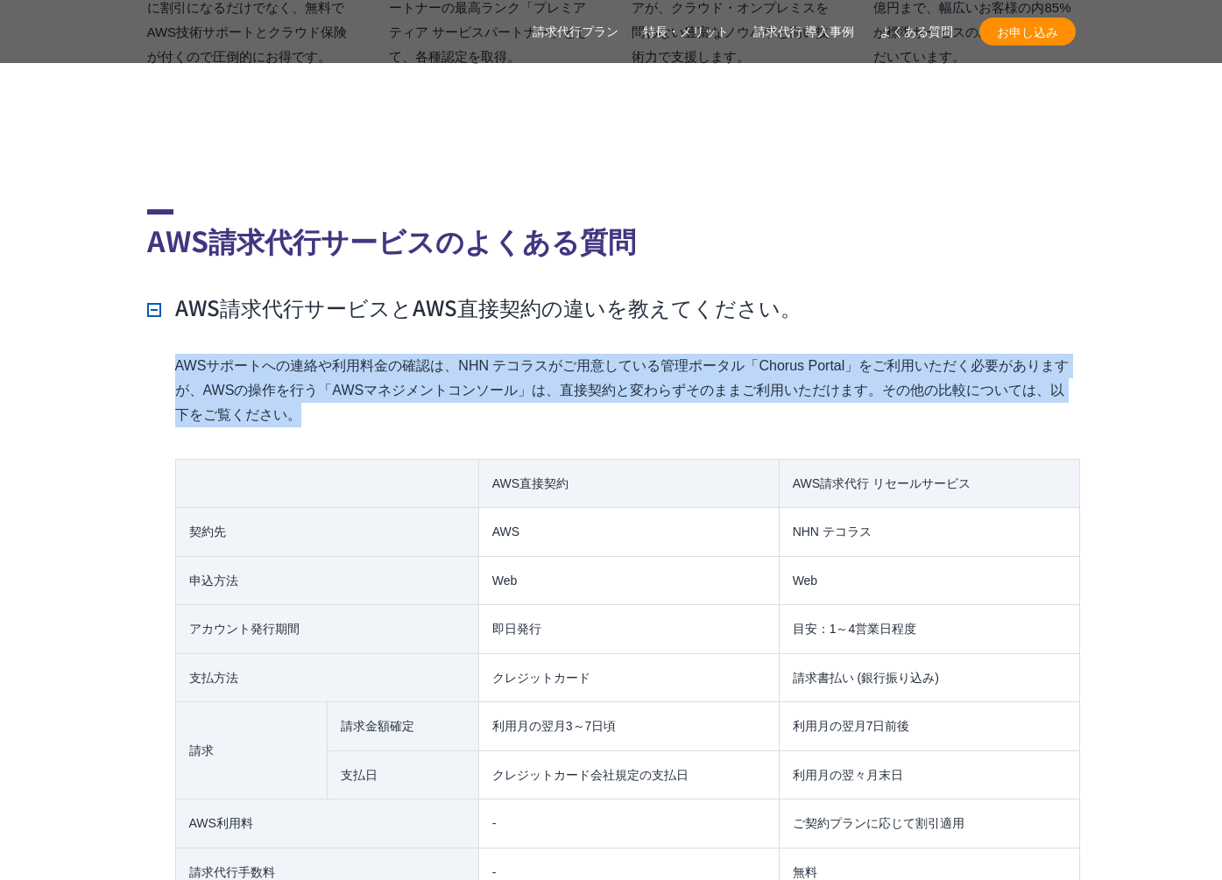
click at [424, 387] on p "AWSサポートへの連絡や利用料金の確認は、NHN テコラスがご用意している管理ポータル「Chorus Portal」をご利用いただく必要がありますが、AWSの…" at bounding box center [625, 391] width 900 height 74
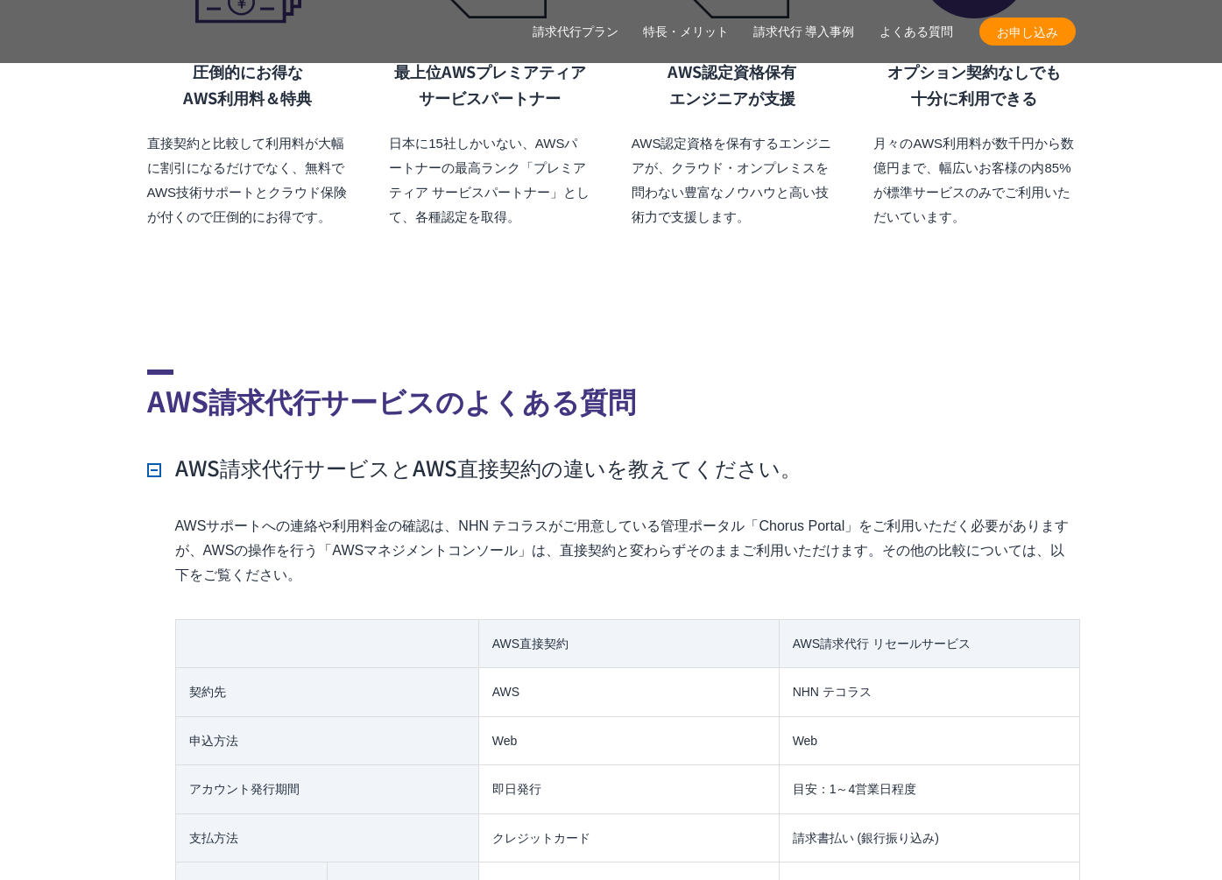
scroll to position [12268, 0]
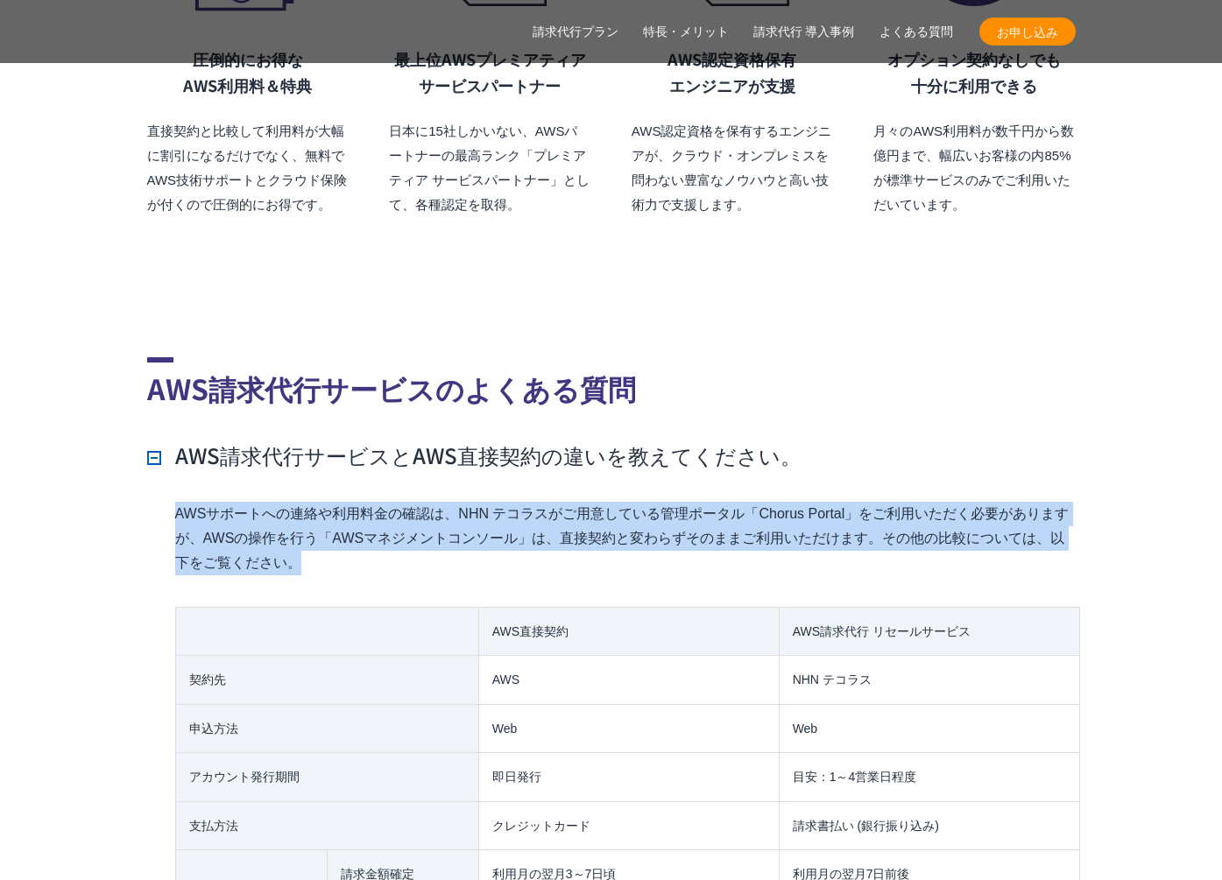
drag, startPoint x: 475, startPoint y: 531, endPoint x: 460, endPoint y: 464, distance: 68.2
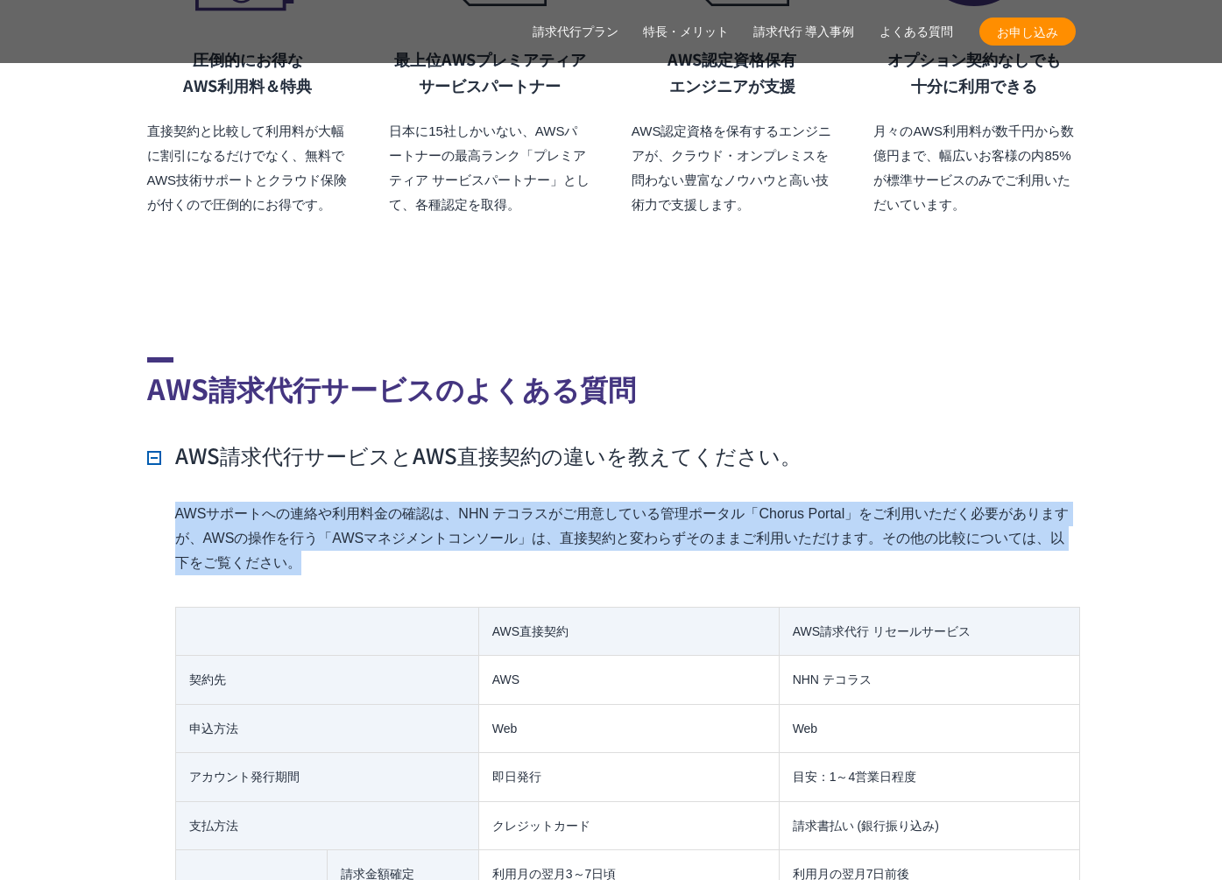
drag, startPoint x: 460, startPoint y: 464, endPoint x: 469, endPoint y: 528, distance: 64.5
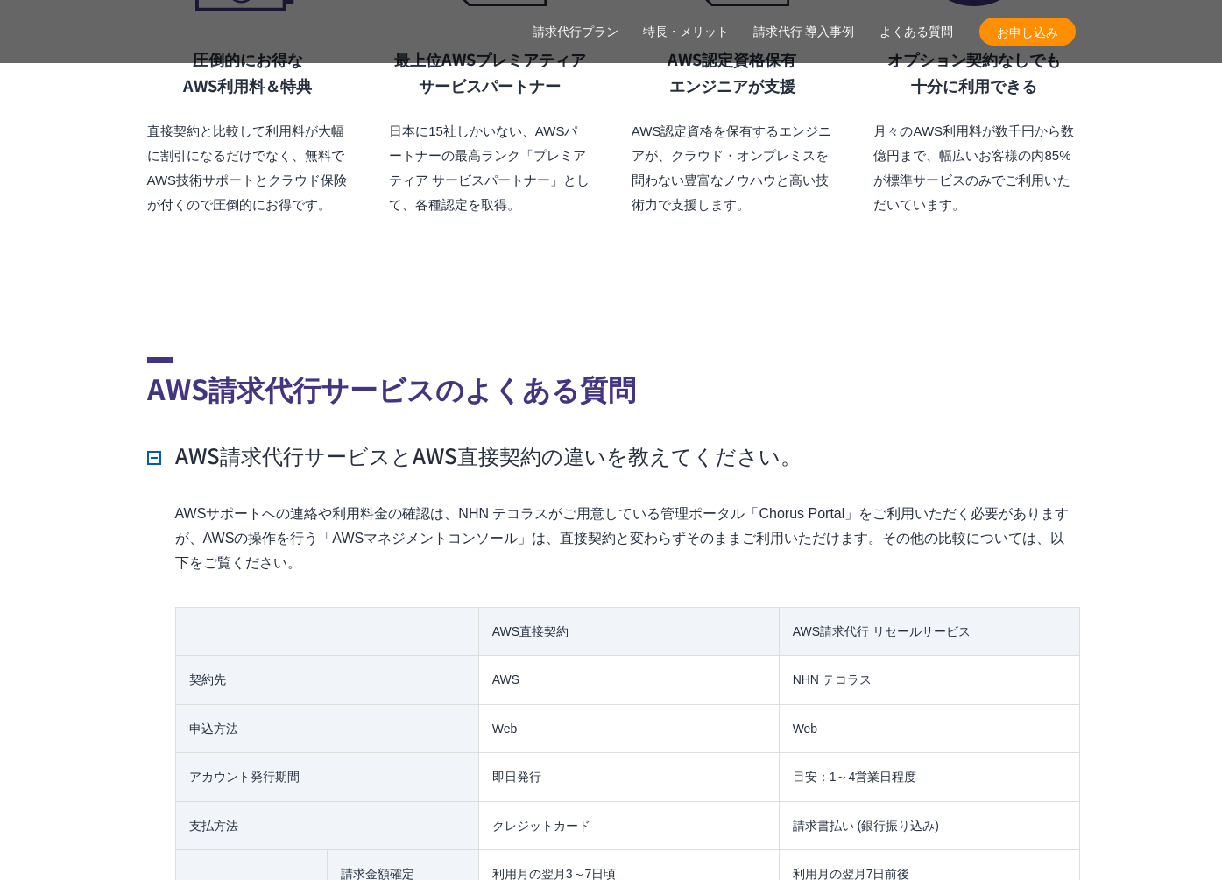
click at [468, 528] on p "AWSサポートへの連絡や利用料金の確認は、NHN テコラスがご用意している管理ポータル「Chorus Portal」をご利用いただく必要がありますが、AWSの…" at bounding box center [625, 539] width 900 height 74
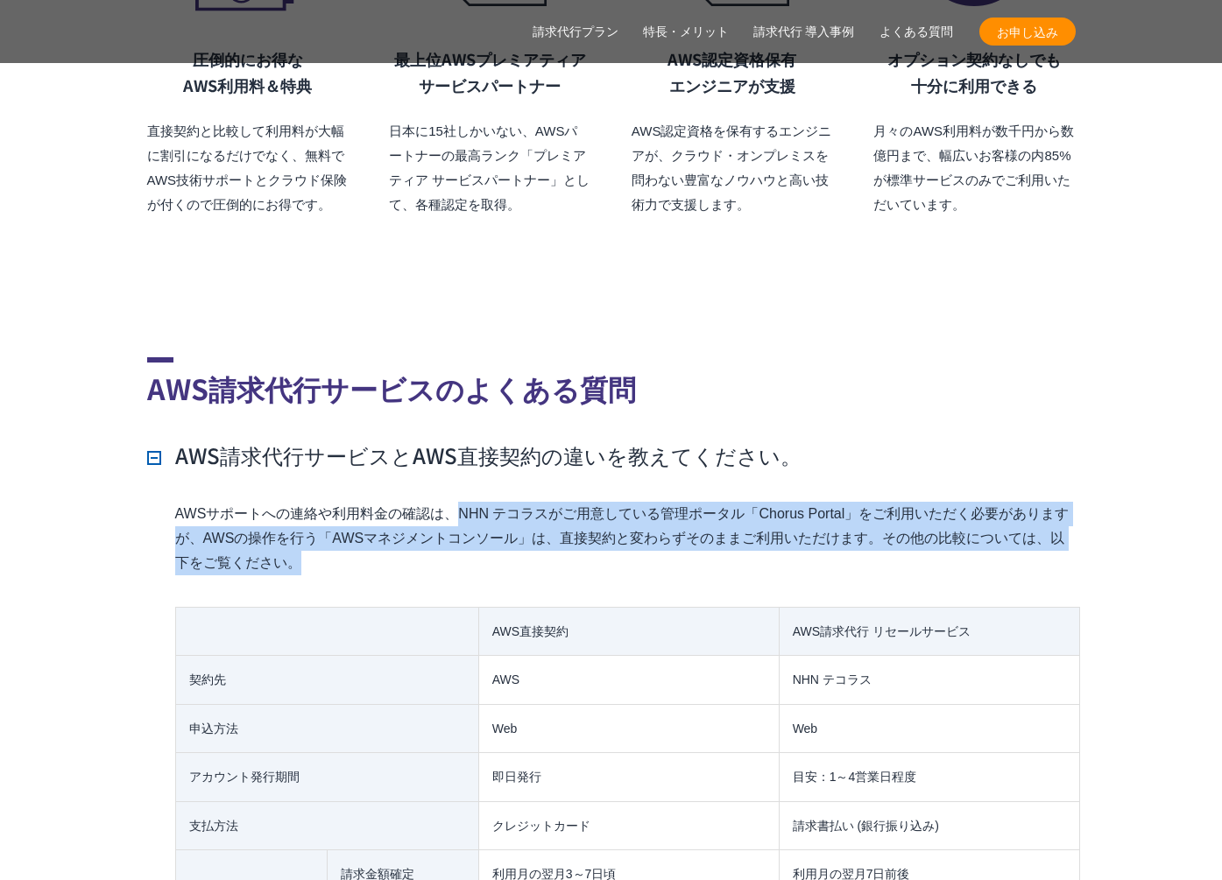
drag, startPoint x: 461, startPoint y: 506, endPoint x: 465, endPoint y: 469, distance: 37.9
click at [465, 502] on p "AWSサポートへの連絡や利用料金の確認は、NHN テコラスがご用意している管理ポータル「Chorus Portal」をご利用いただく必要がありますが、AWSの…" at bounding box center [625, 539] width 900 height 74
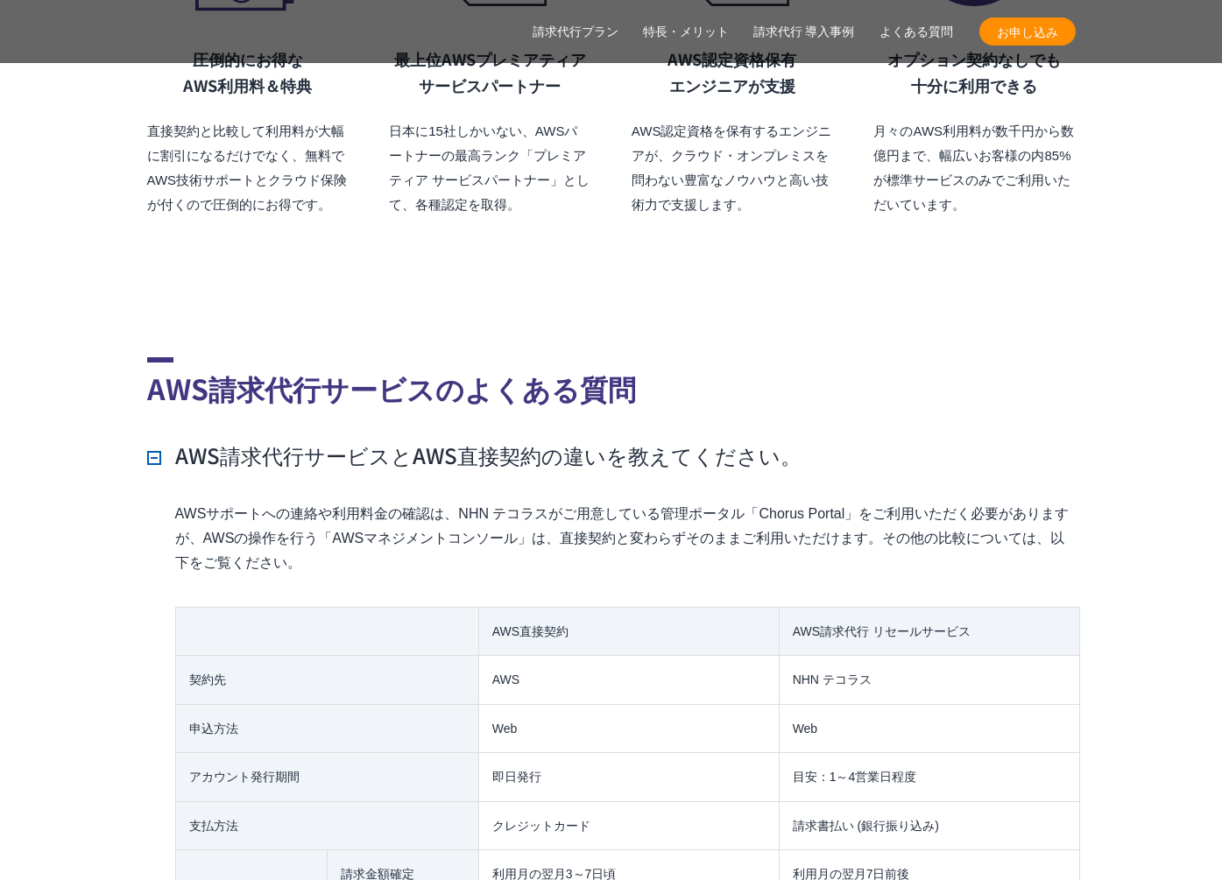
click at [465, 502] on p "AWSサポートへの連絡や利用料金の確認は、NHN テコラスがご用意している管理ポータル「Chorus Portal」をご利用いただく必要がありますが、AWSの…" at bounding box center [625, 539] width 900 height 74
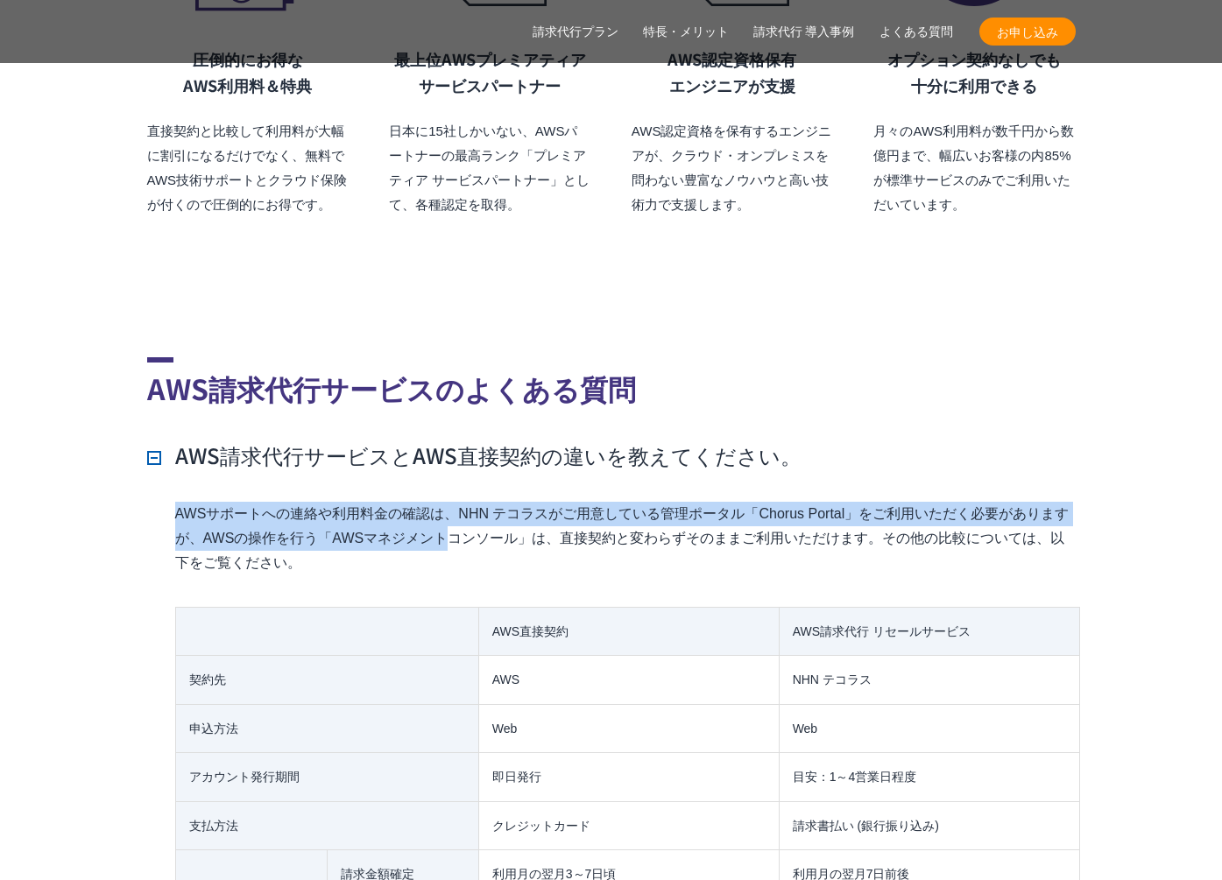
drag, startPoint x: 472, startPoint y: 463, endPoint x: 465, endPoint y: 514, distance: 52.2
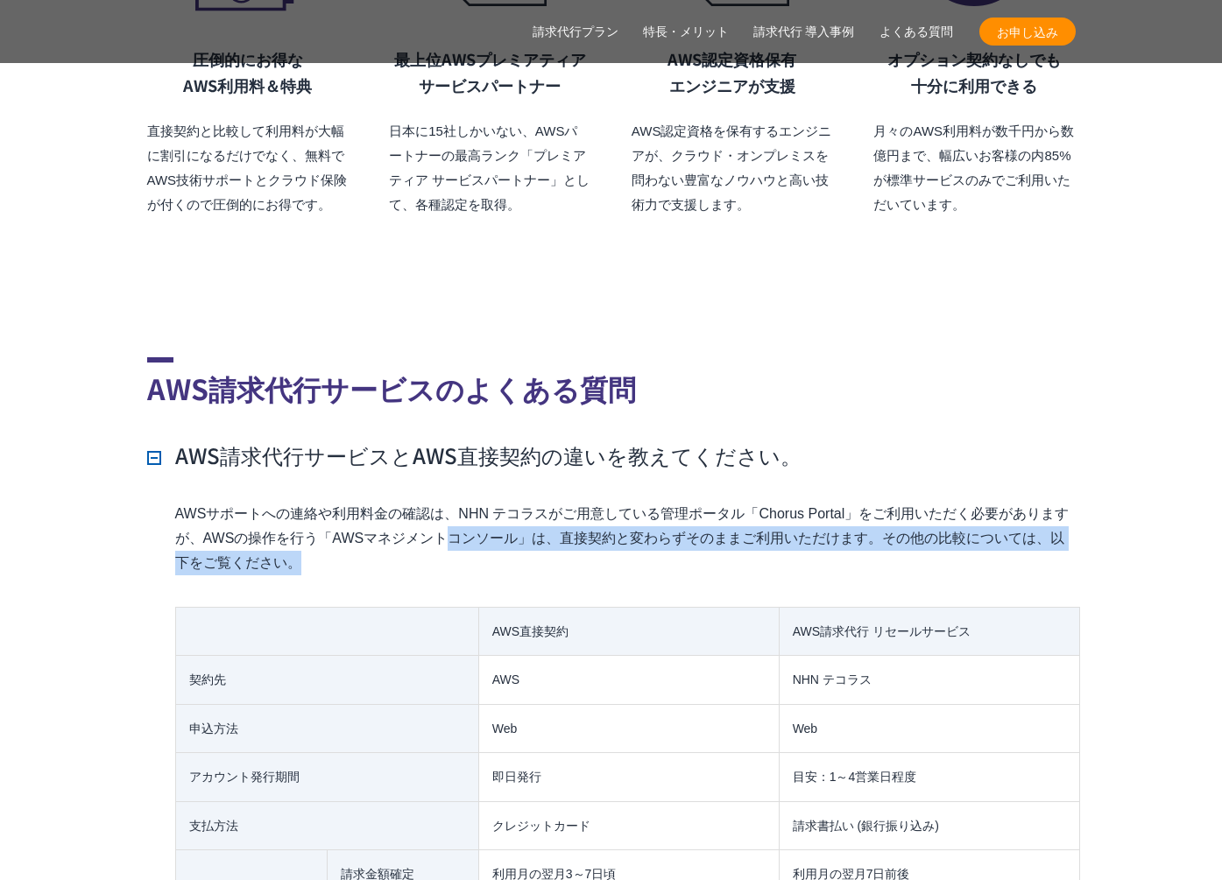
click at [465, 514] on p "AWSサポートへの連絡や利用料金の確認は、NHN テコラスがご用意している管理ポータル「Chorus Portal」をご利用いただく必要がありますが、AWSの…" at bounding box center [625, 539] width 900 height 74
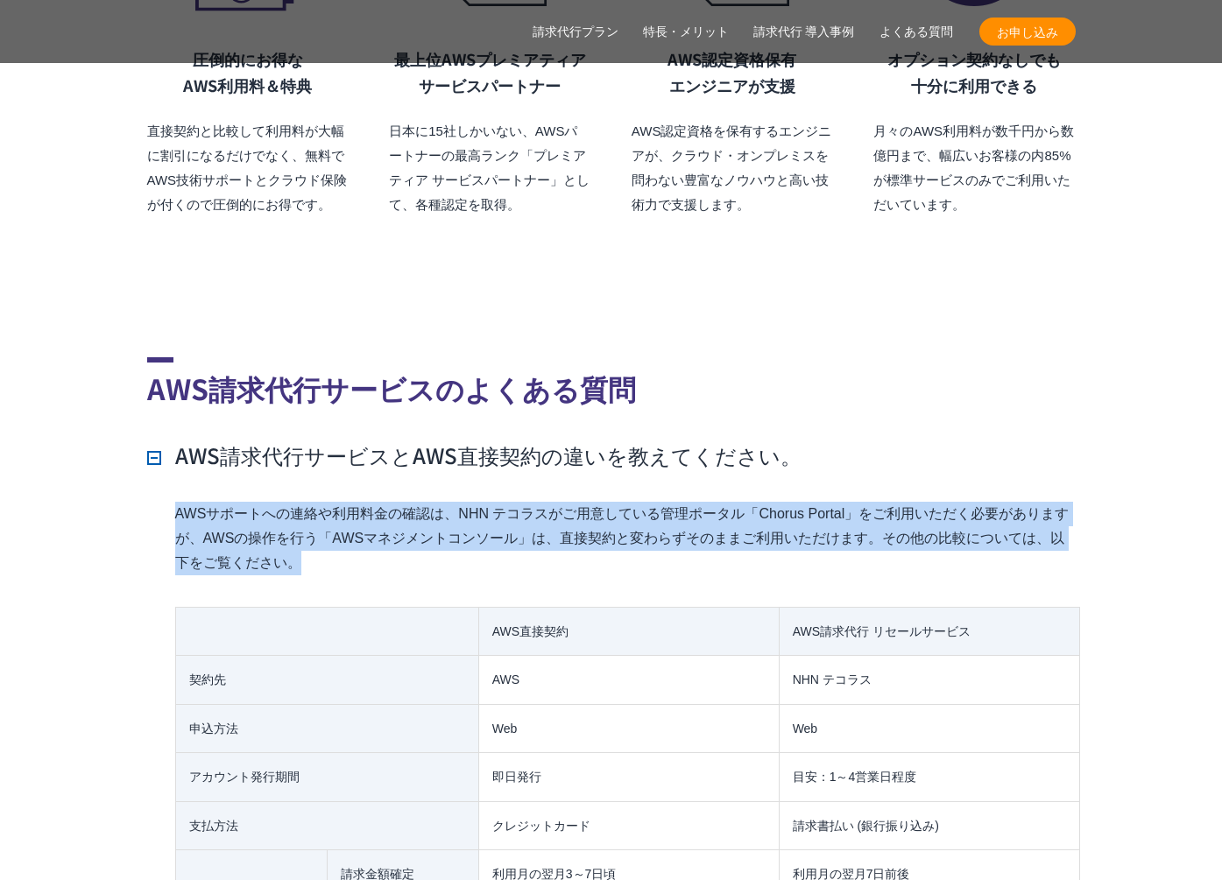
drag, startPoint x: 465, startPoint y: 514, endPoint x: 467, endPoint y: 459, distance: 55.2
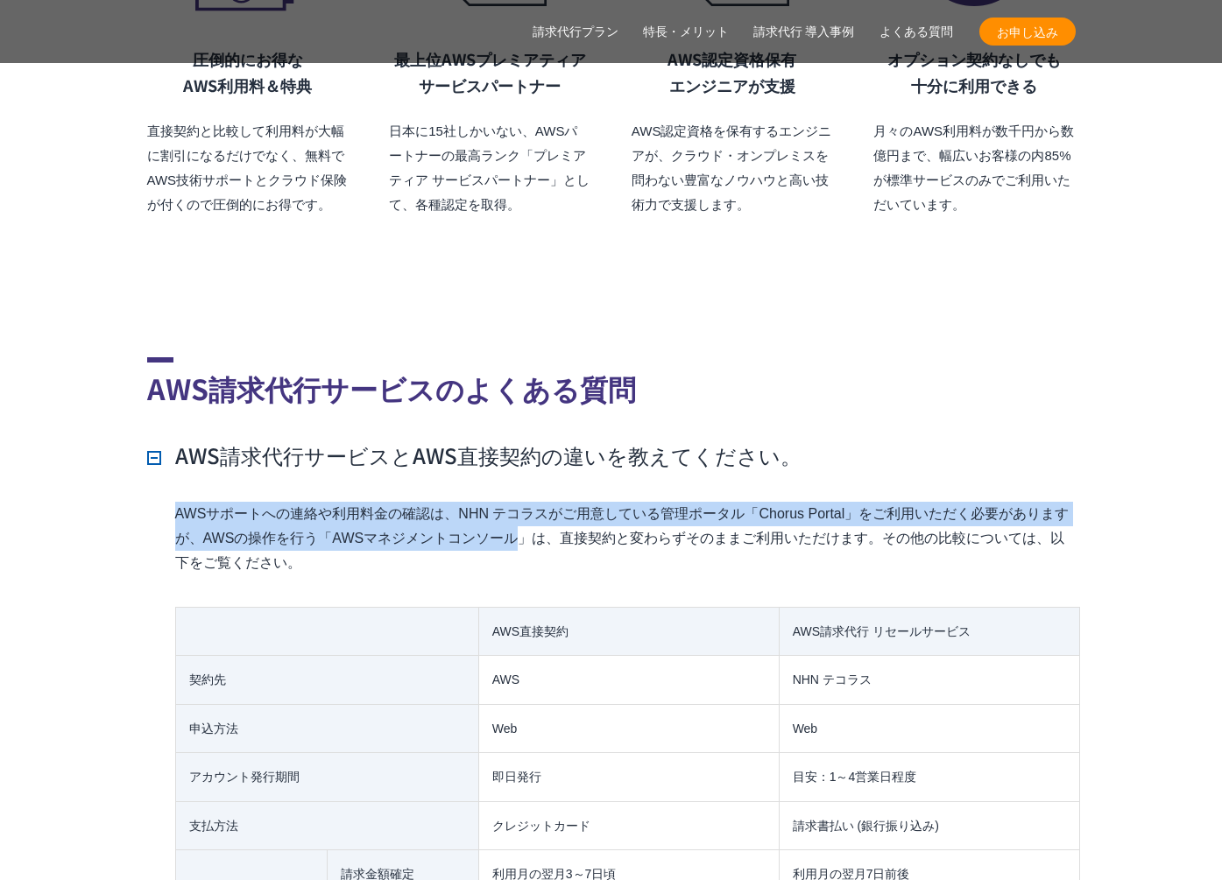
drag, startPoint x: 468, startPoint y: 464, endPoint x: 470, endPoint y: 525, distance: 60.5
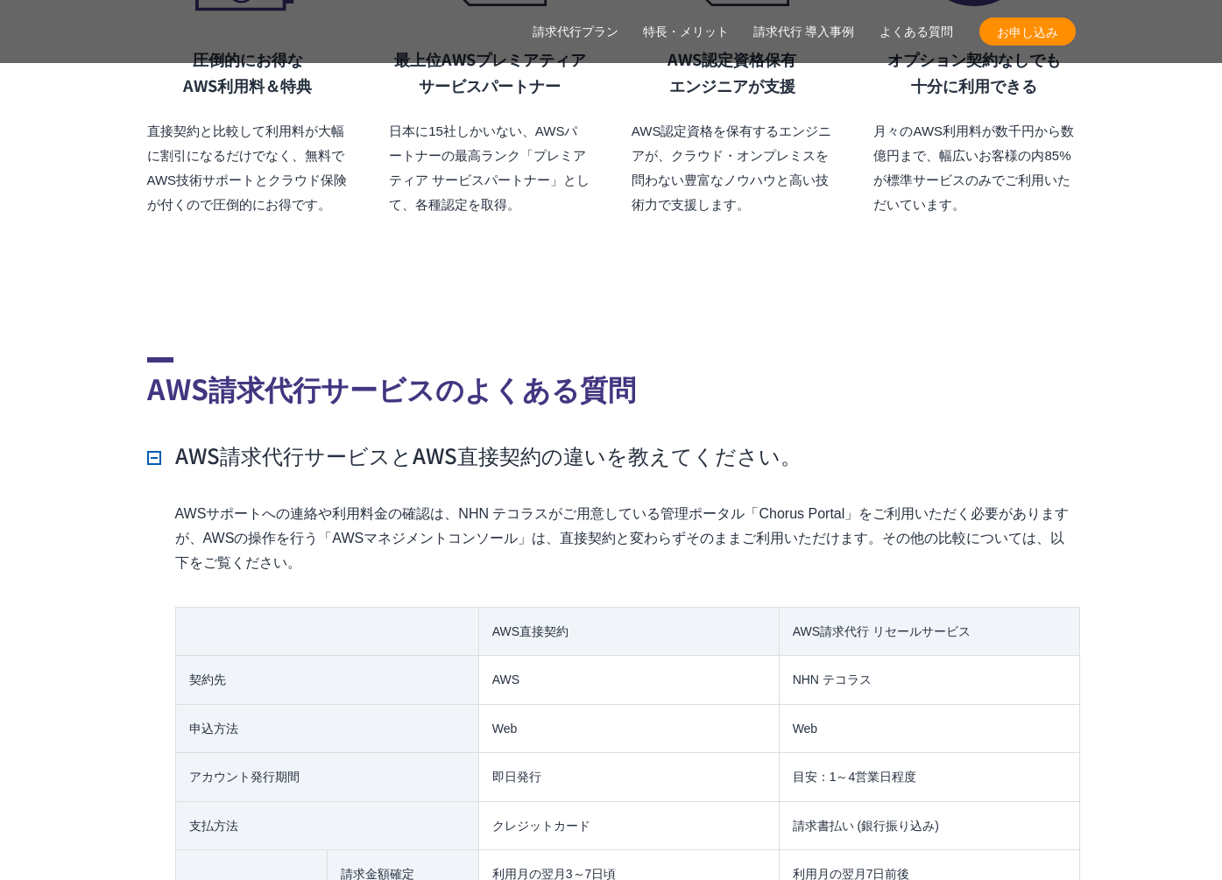
click at [470, 526] on p "AWSサポートへの連絡や利用料金の確認は、NHN テコラスがご用意している管理ポータル「Chorus Portal」をご利用いただく必要がありますが、AWSの…" at bounding box center [625, 539] width 900 height 74
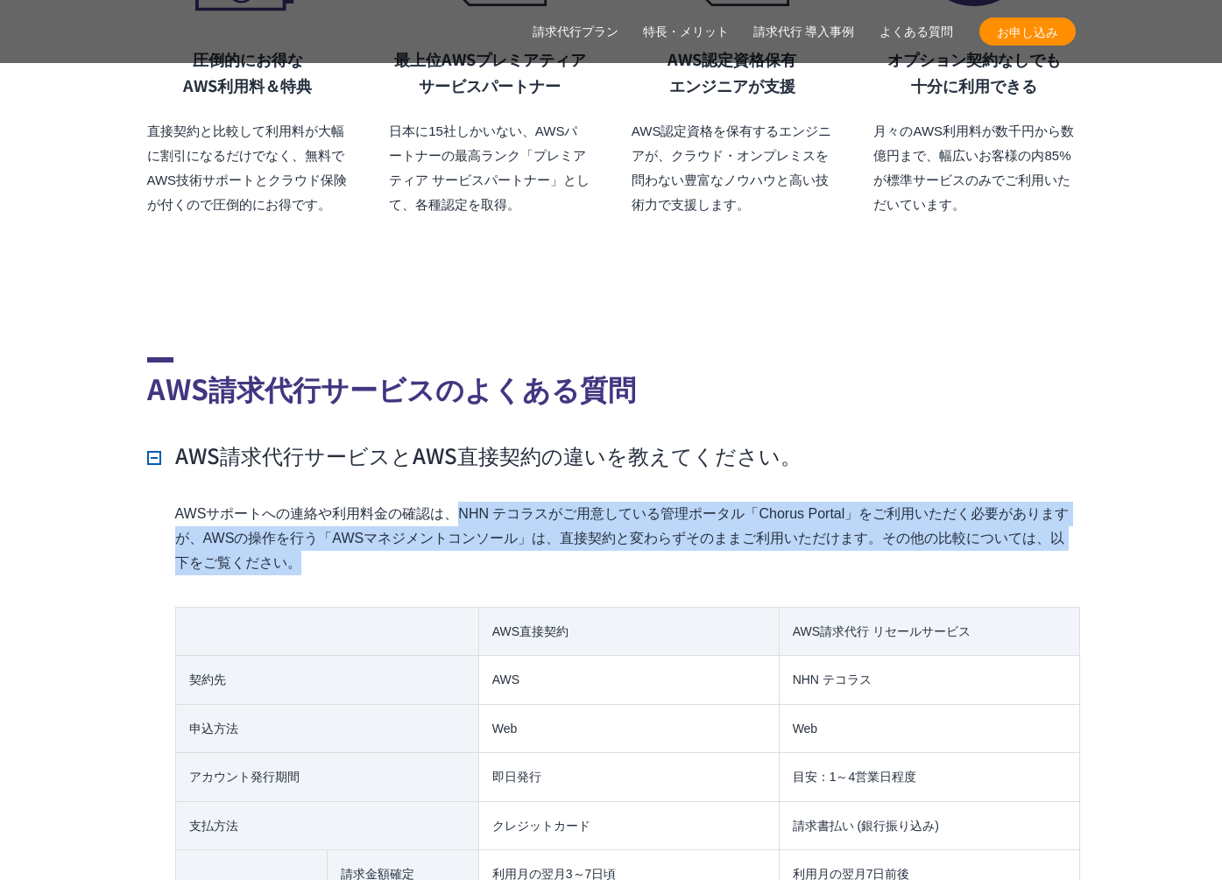
drag, startPoint x: 469, startPoint y: 522, endPoint x: 478, endPoint y: 465, distance: 57.7
click at [478, 502] on p "AWSサポートへの連絡や利用料金の確認は、NHN テコラスがご用意している管理ポータル「Chorus Portal」をご利用いただく必要がありますが、AWSの…" at bounding box center [625, 539] width 900 height 74
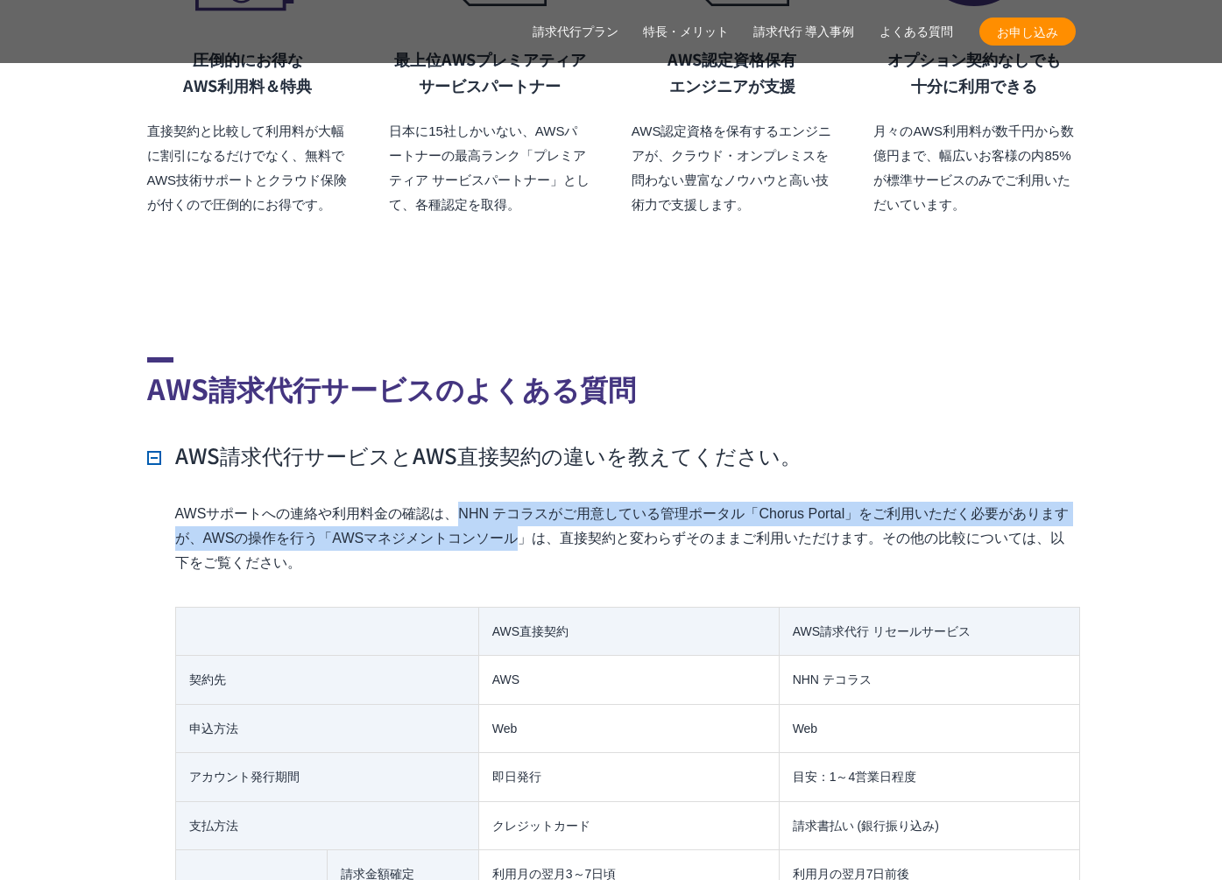
drag, startPoint x: 478, startPoint y: 465, endPoint x: 475, endPoint y: 513, distance: 48.3
click at [475, 512] on p "AWSサポートへの連絡や利用料金の確認は、NHN テコラスがご用意している管理ポータル「Chorus Portal」をご利用いただく必要がありますが、AWSの…" at bounding box center [625, 539] width 900 height 74
click at [475, 513] on p "AWSサポートへの連絡や利用料金の確認は、NHN テコラスがご用意している管理ポータル「Chorus Portal」をご利用いただく必要がありますが、AWSの…" at bounding box center [625, 539] width 900 height 74
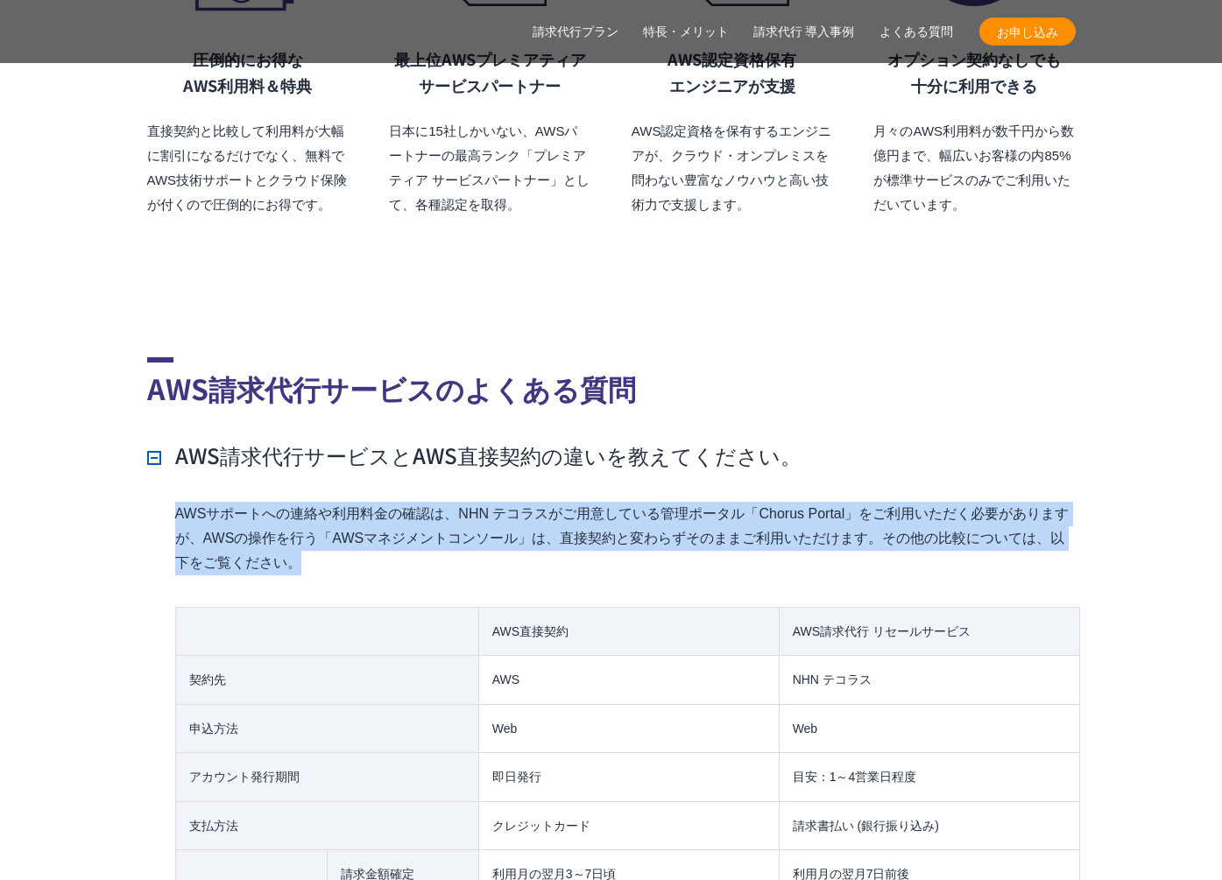
drag, startPoint x: 474, startPoint y: 515, endPoint x: 477, endPoint y: 453, distance: 62.2
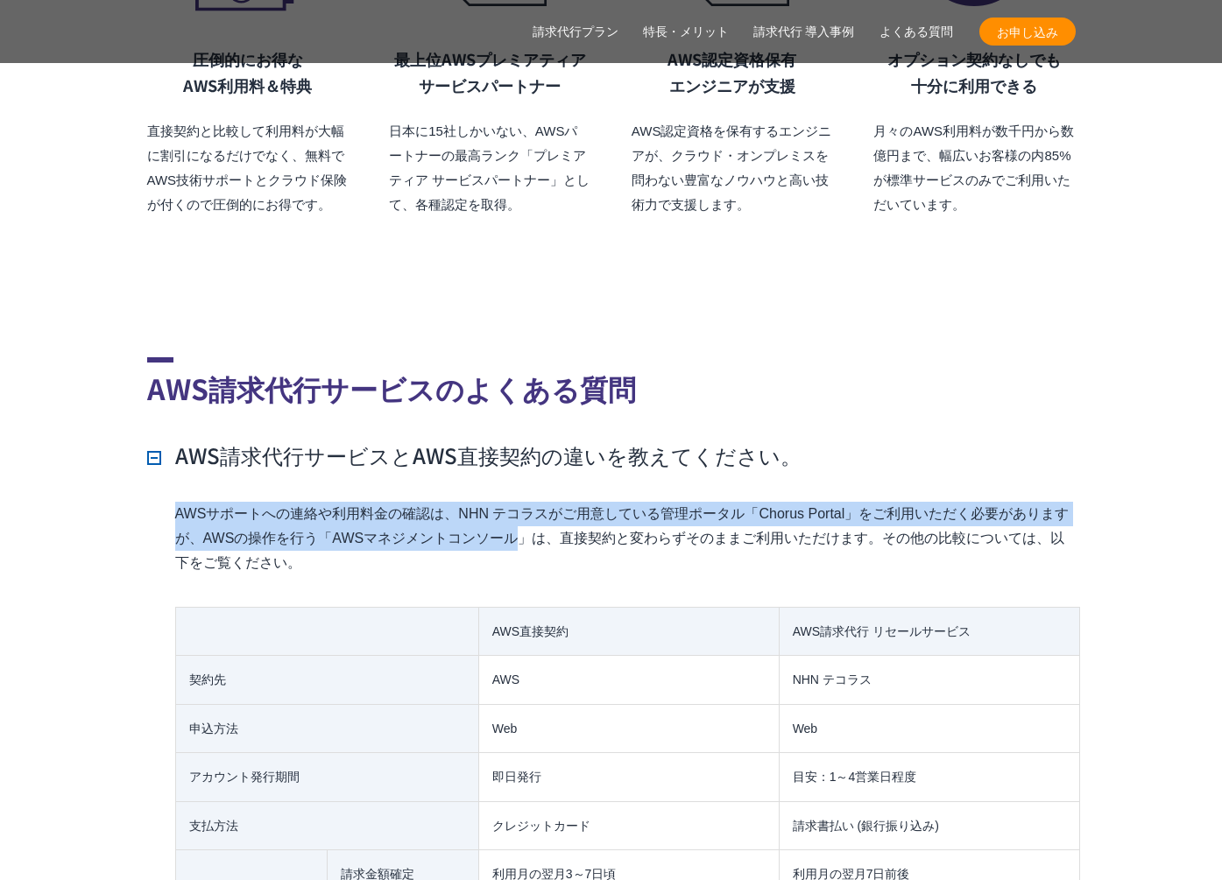
drag, startPoint x: 473, startPoint y: 512, endPoint x: 473, endPoint y: 529, distance: 16.6
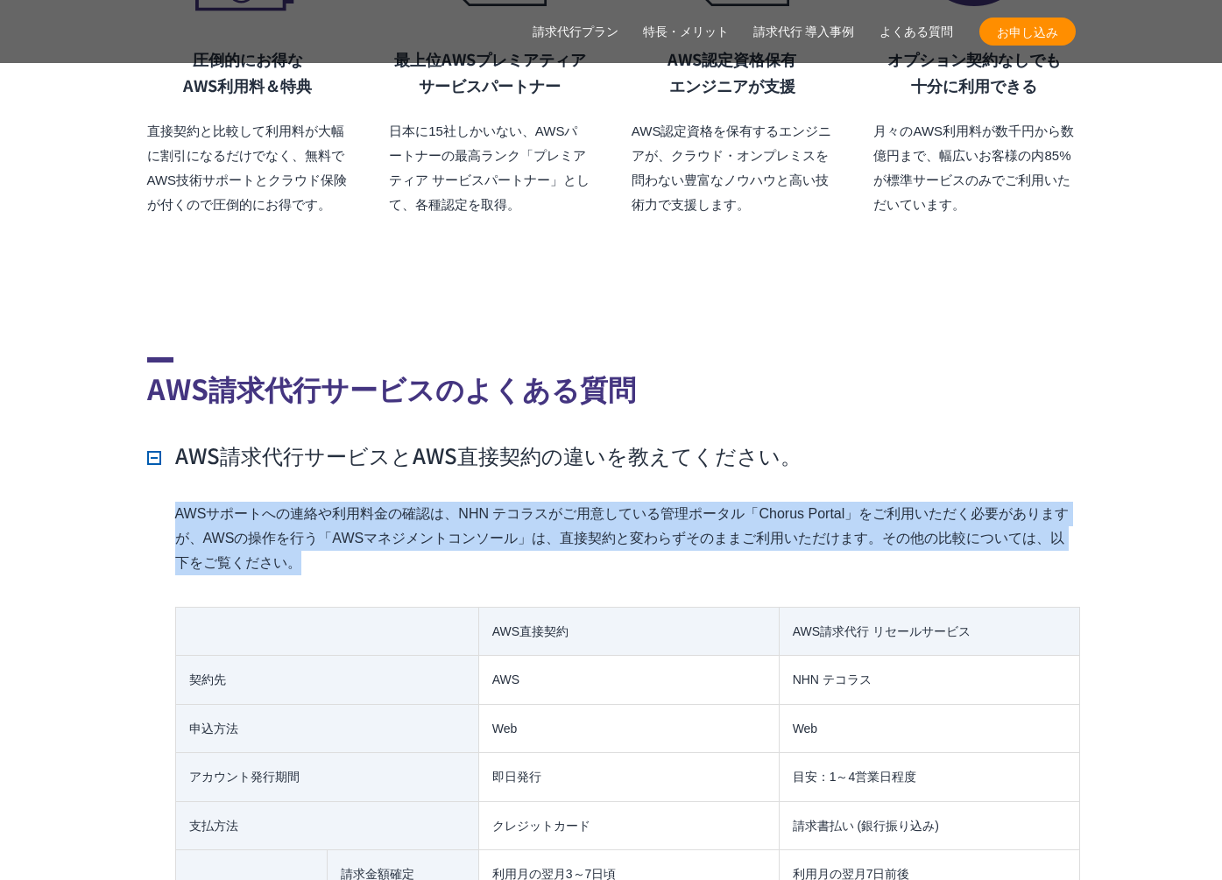
click at [473, 530] on p "AWSサポートへの連絡や利用料金の確認は、NHN テコラスがご用意している管理ポータル「Chorus Portal」をご利用いただく必要がありますが、AWSの…" at bounding box center [625, 539] width 900 height 74
drag, startPoint x: 473, startPoint y: 530, endPoint x: 478, endPoint y: 463, distance: 66.8
drag, startPoint x: 478, startPoint y: 463, endPoint x: 475, endPoint y: 522, distance: 58.8
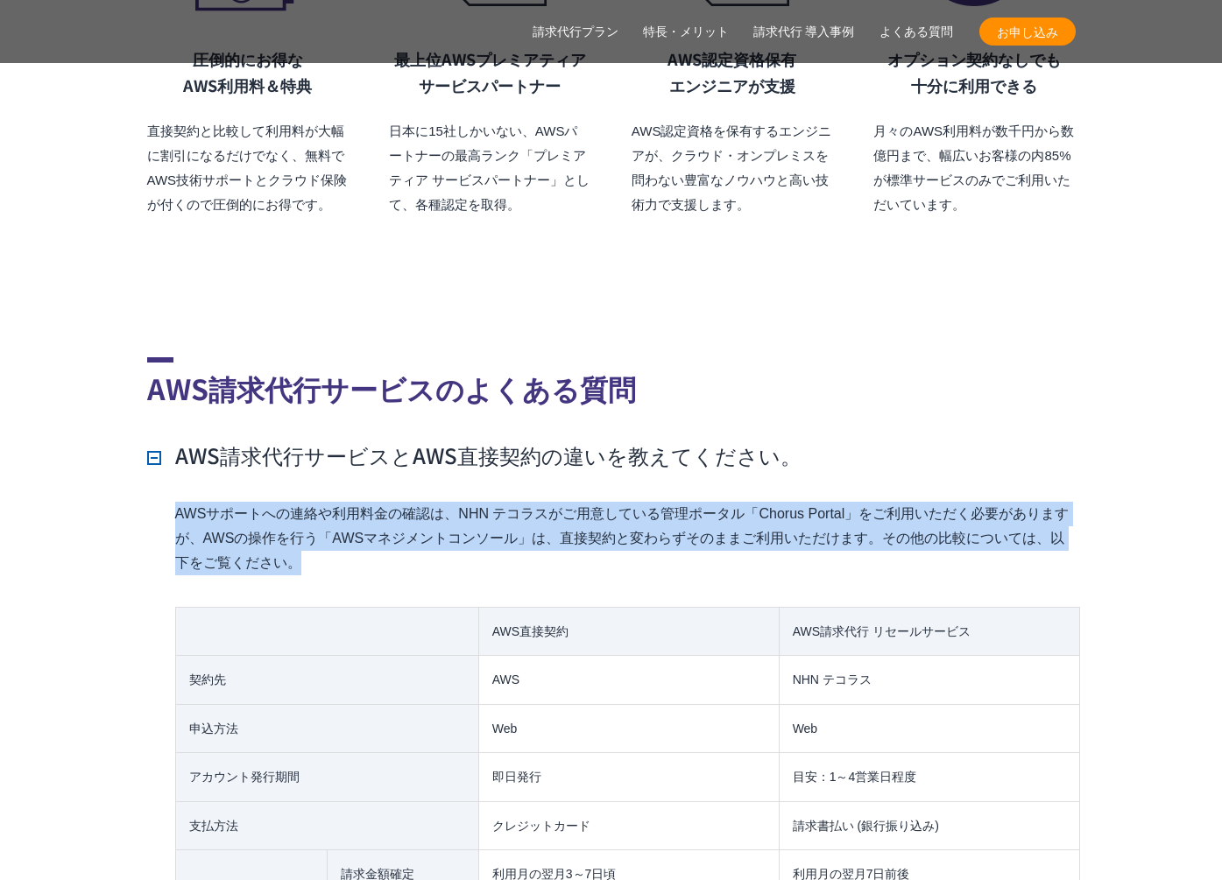
click at [475, 522] on p "AWSサポートへの連絡や利用料金の確認は、NHN テコラスがご用意している管理ポータル「Chorus Portal」をご利用いただく必要がありますが、AWSの…" at bounding box center [625, 539] width 900 height 74
drag, startPoint x: 475, startPoint y: 498, endPoint x: 479, endPoint y: 463, distance: 35.3
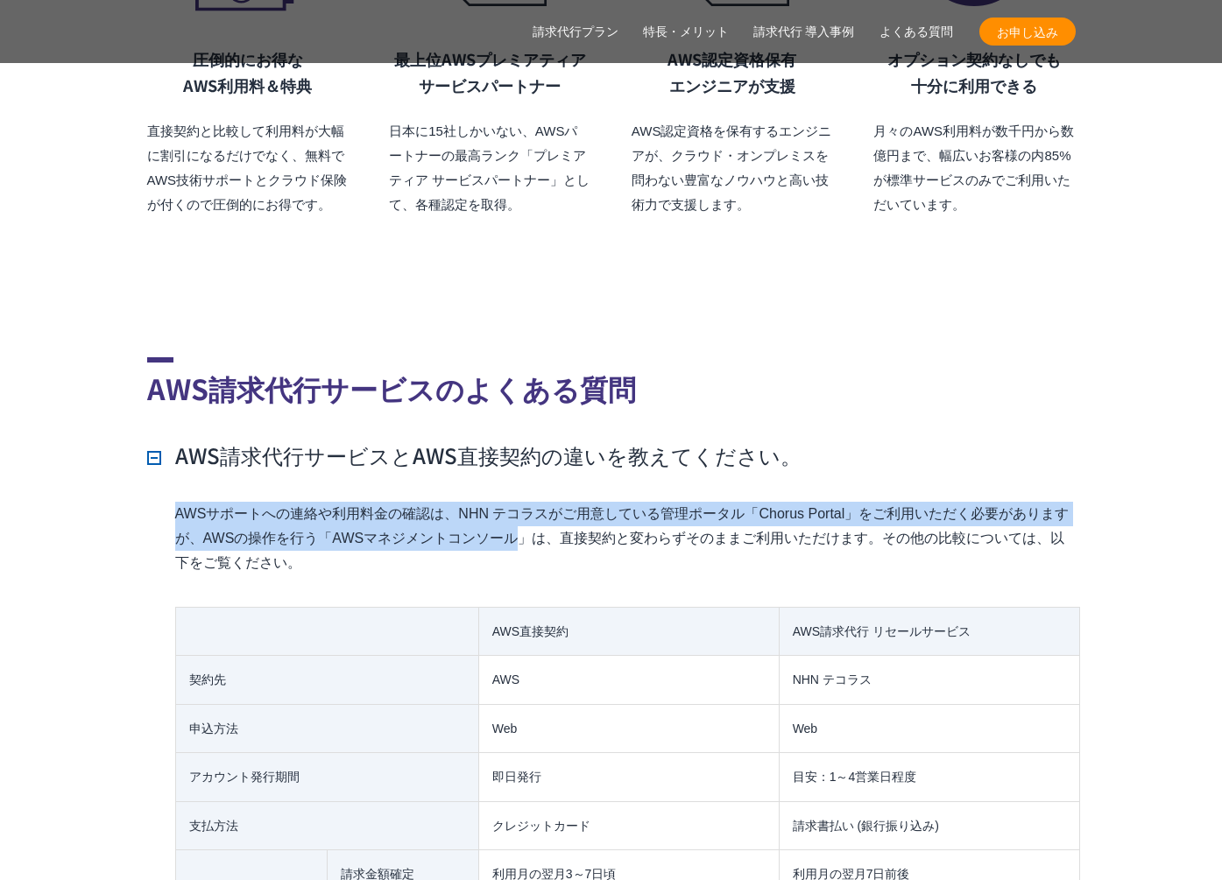
drag, startPoint x: 479, startPoint y: 463, endPoint x: 464, endPoint y: 517, distance: 56.3
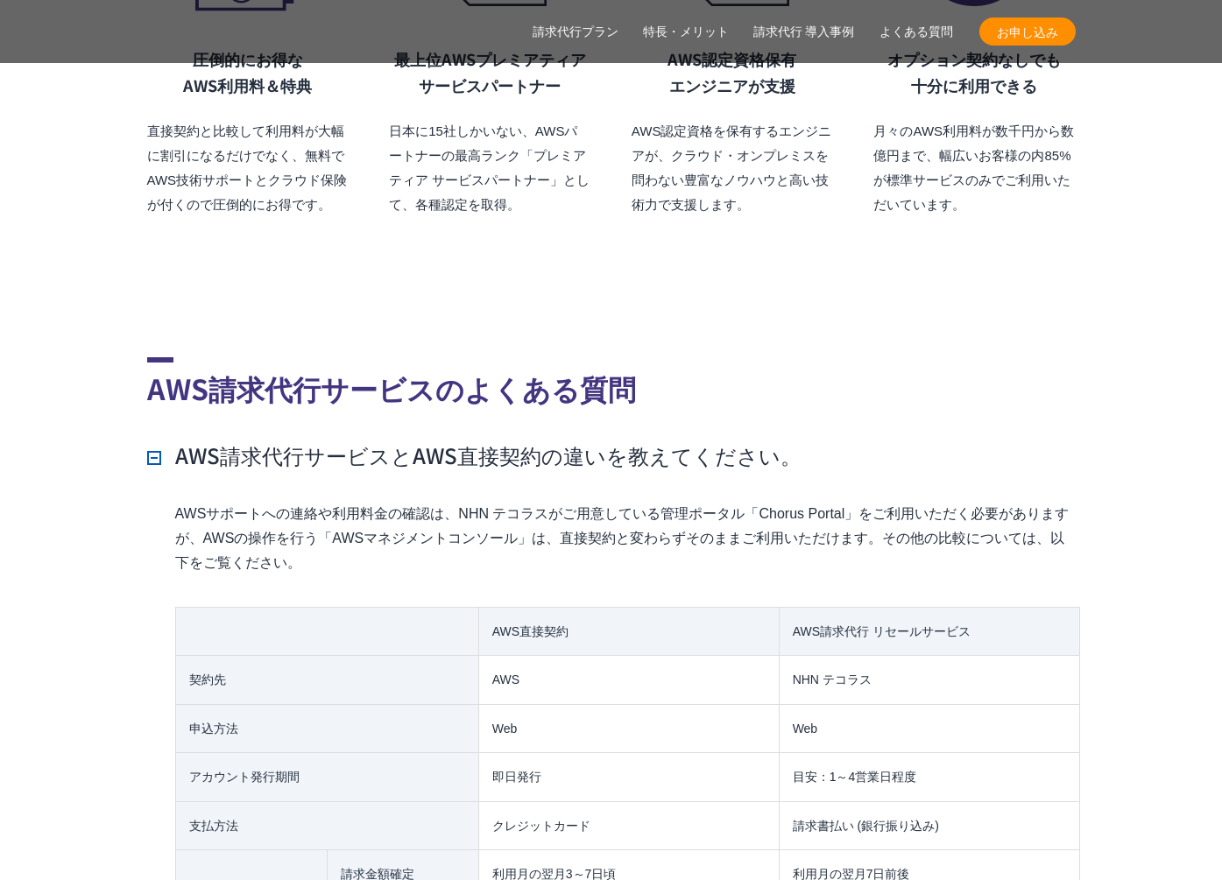
click at [464, 517] on p "AWSサポートへの連絡や利用料金の確認は、NHN テコラスがご用意している管理ポータル「Chorus Portal」をご利用いただく必要がありますが、AWSの…" at bounding box center [625, 539] width 900 height 74
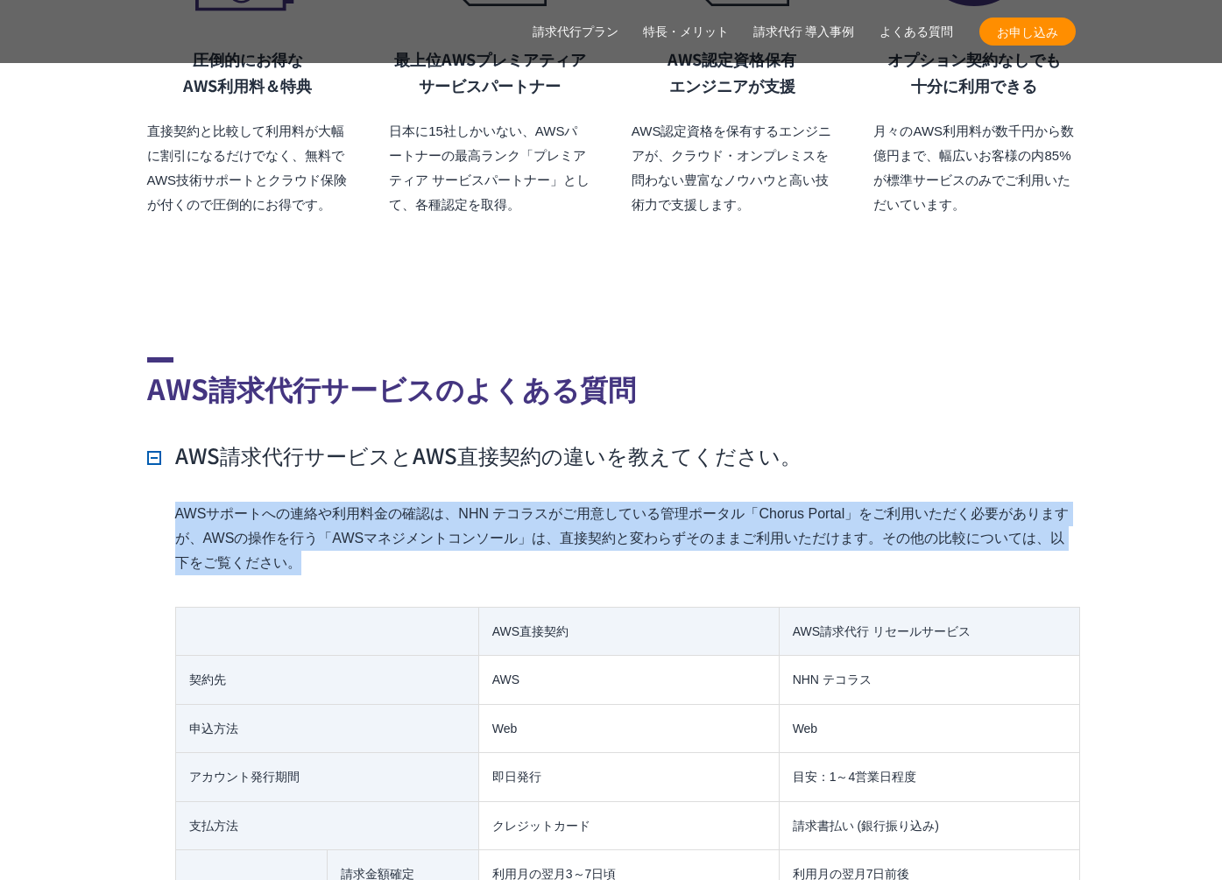
drag, startPoint x: 464, startPoint y: 517, endPoint x: 463, endPoint y: 460, distance: 56.9
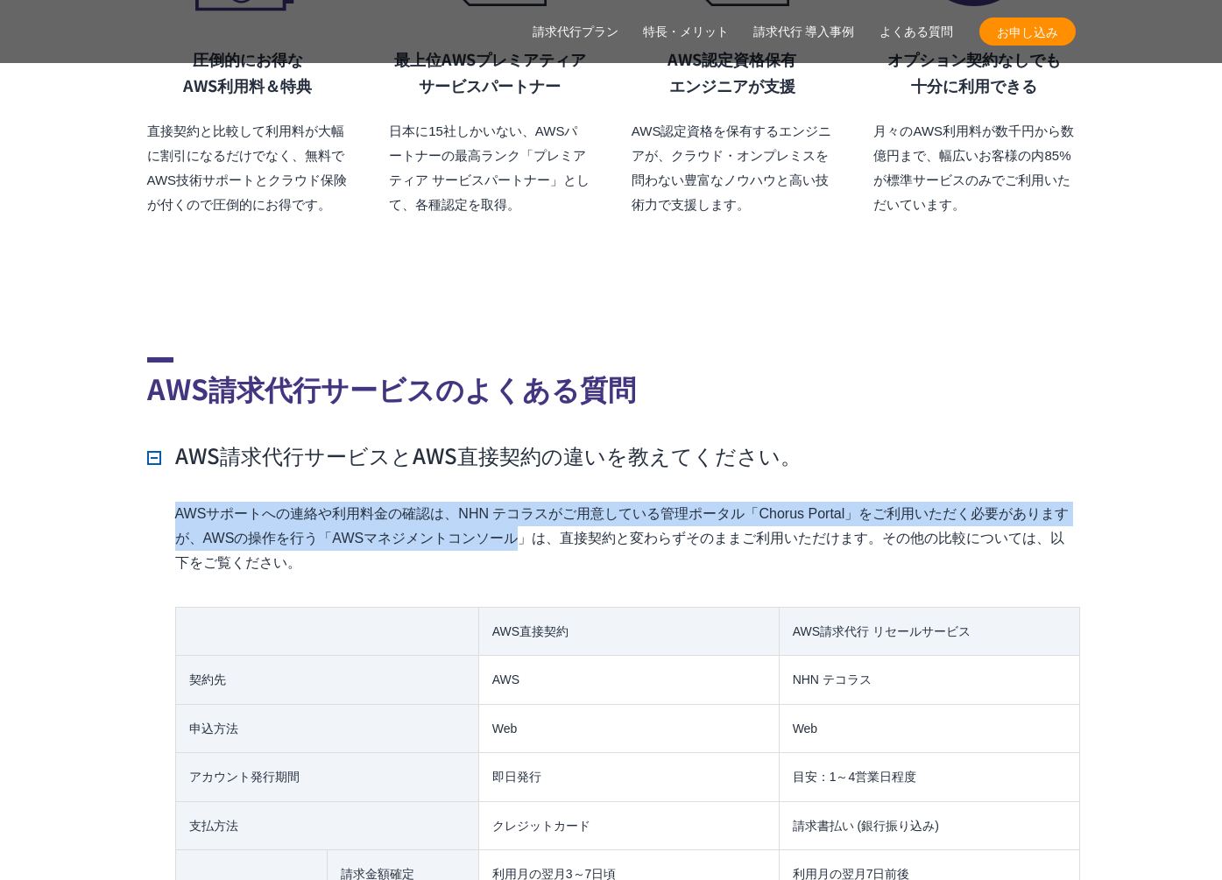
drag, startPoint x: 463, startPoint y: 460, endPoint x: 458, endPoint y: 514, distance: 54.6
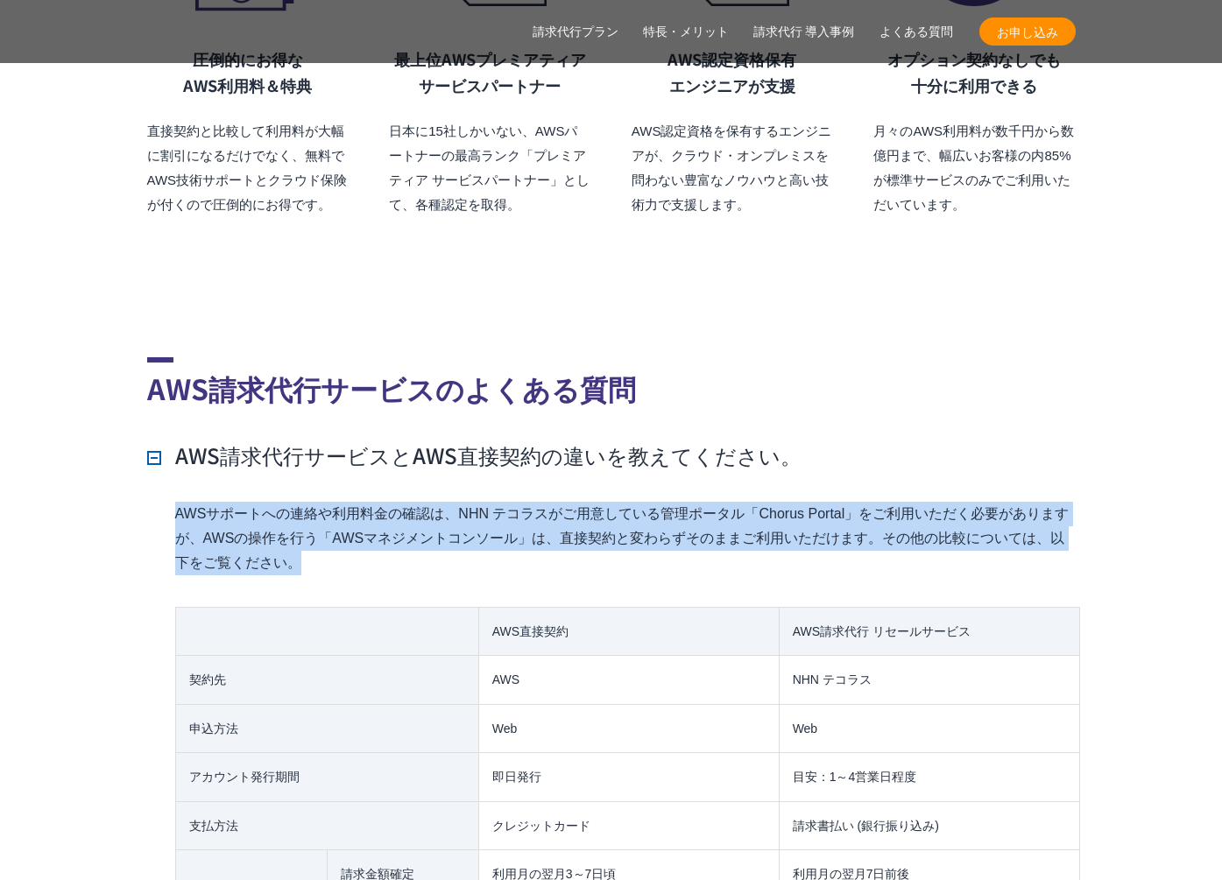
click at [458, 514] on p "AWSサポートへの連絡や利用料金の確認は、NHN テコラスがご用意している管理ポータル「Chorus Portal」をご利用いただく必要がありますが、AWSの…" at bounding box center [625, 539] width 900 height 74
drag, startPoint x: 458, startPoint y: 514, endPoint x: 456, endPoint y: 458, distance: 56.1
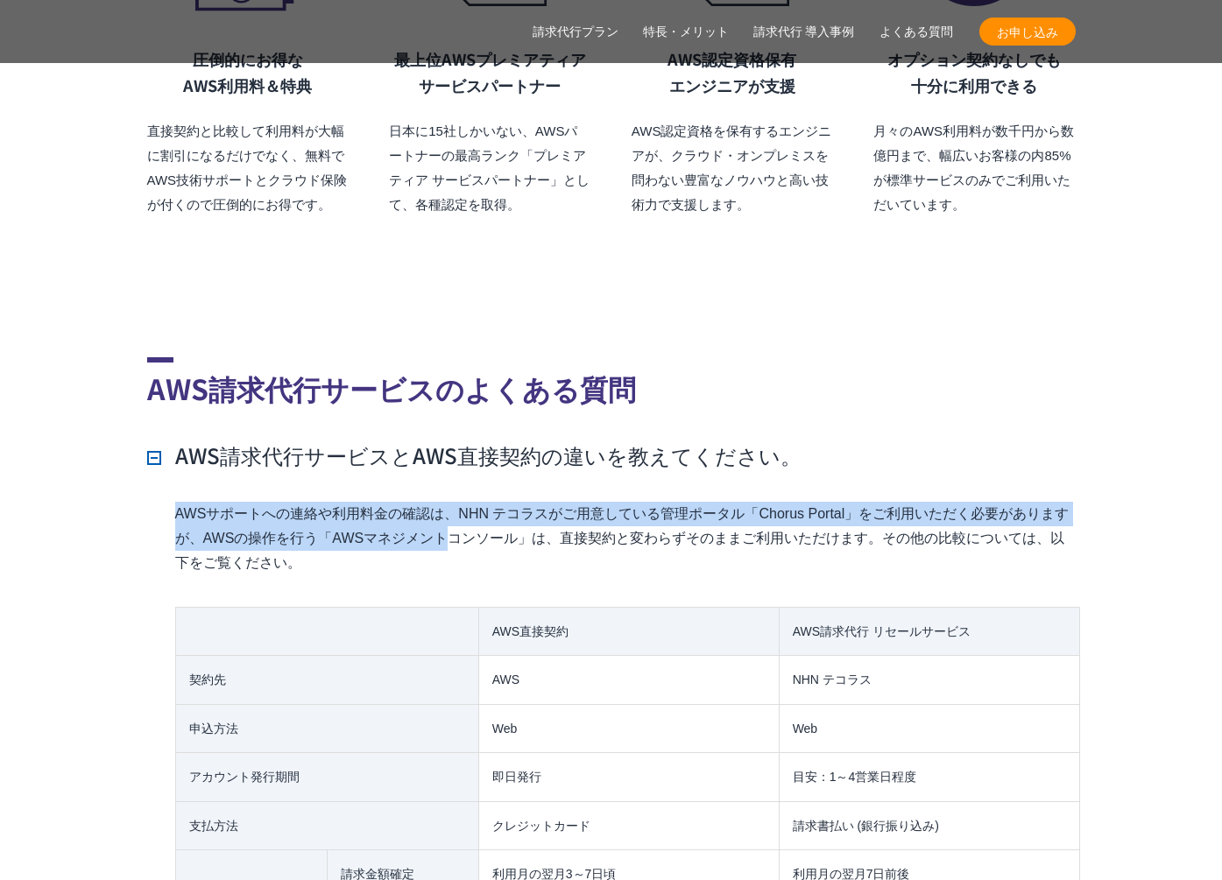
drag, startPoint x: 456, startPoint y: 457, endPoint x: 452, endPoint y: 522, distance: 65.0
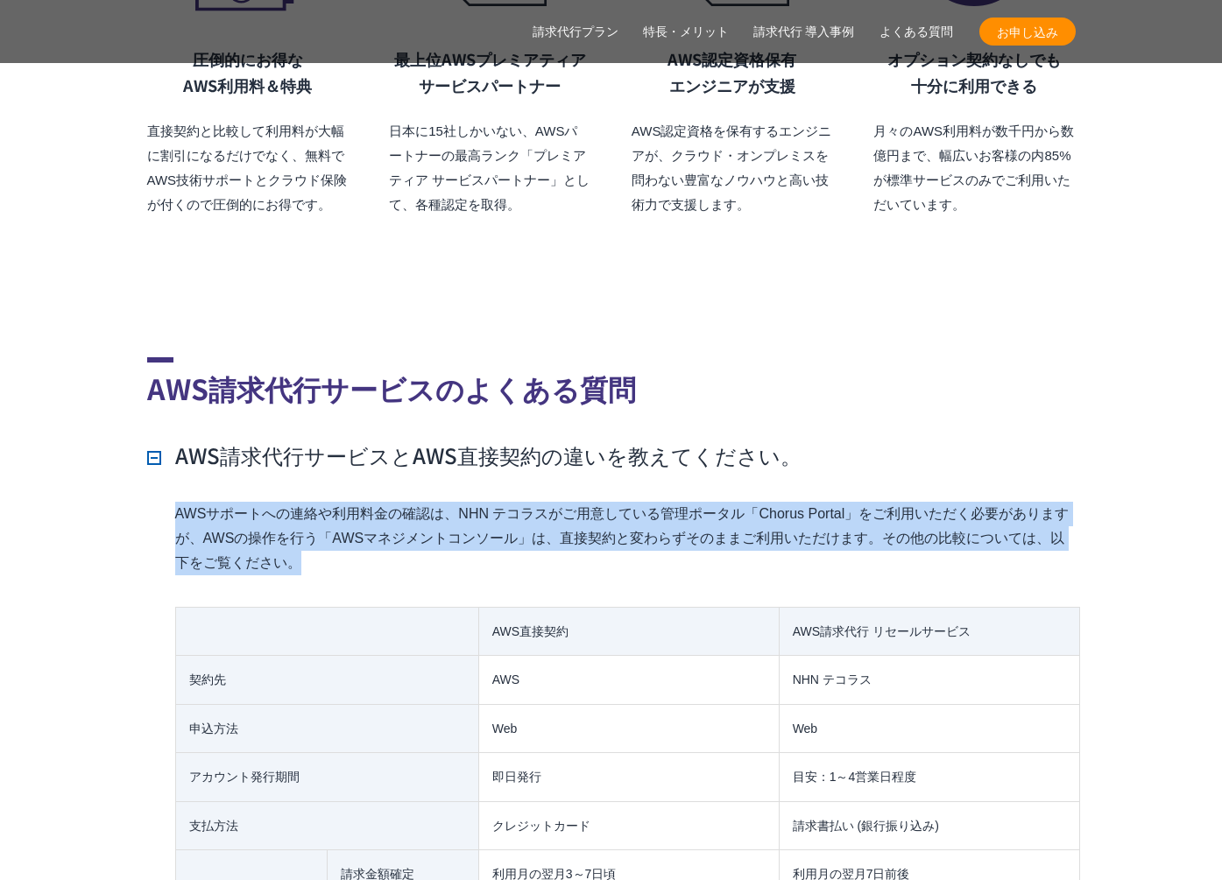
click at [452, 522] on p "AWSサポートへの連絡や利用料金の確認は、NHN テコラスがご用意している管理ポータル「Chorus Portal」をご利用いただく必要がありますが、AWSの…" at bounding box center [625, 539] width 900 height 74
drag, startPoint x: 453, startPoint y: 516, endPoint x: 459, endPoint y: 469, distance: 47.7
click at [459, 502] on p "AWSサポートへの連絡や利用料金の確認は、NHN テコラスがご用意している管理ポータル「Chorus Portal」をご利用いただく必要がありますが、AWSの…" at bounding box center [625, 539] width 900 height 74
drag, startPoint x: 459, startPoint y: 469, endPoint x: 457, endPoint y: 524, distance: 55.2
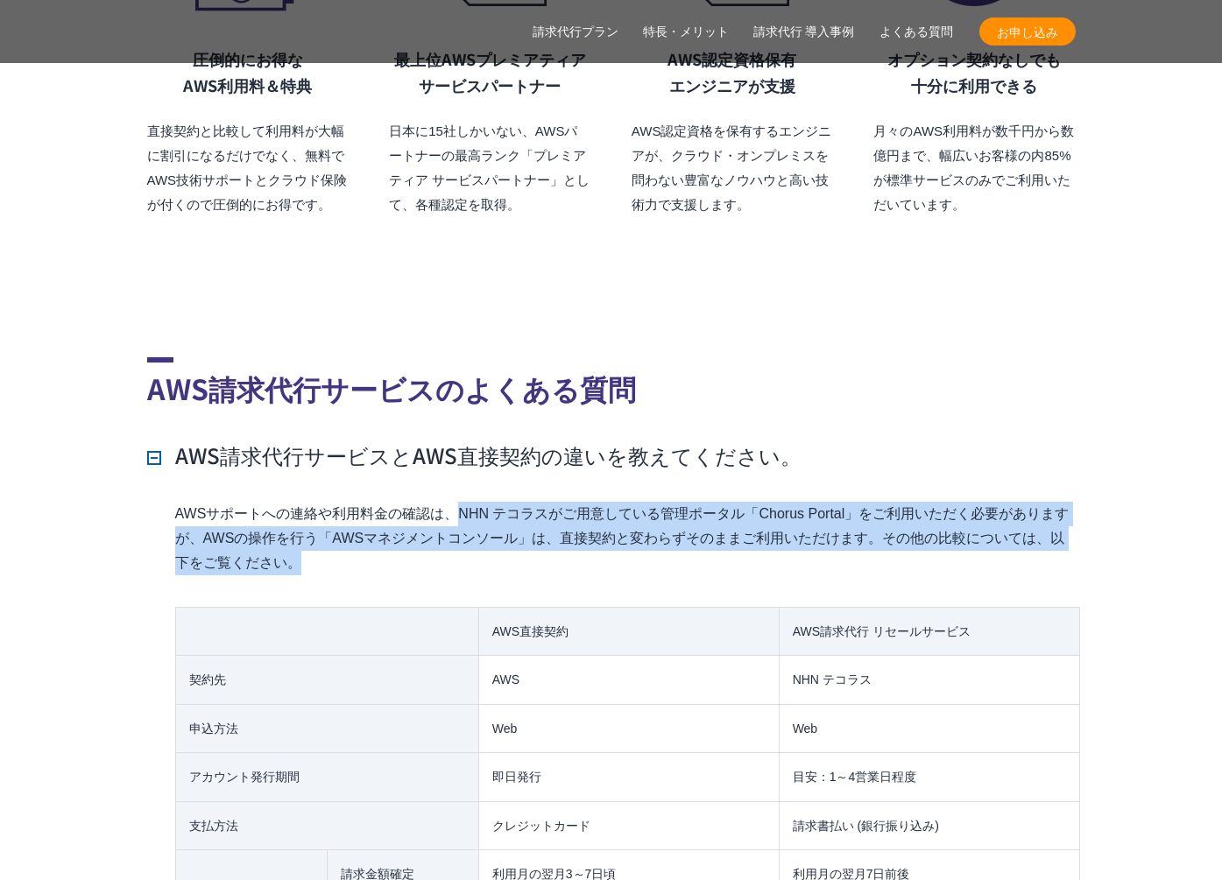
click at [457, 524] on p "AWSサポートへの連絡や利用料金の確認は、NHN テコラスがご用意している管理ポータル「Chorus Portal」をご利用いただく必要がありますが、AWSの…" at bounding box center [625, 539] width 900 height 74
drag, startPoint x: 457, startPoint y: 524, endPoint x: 465, endPoint y: 459, distance: 65.3
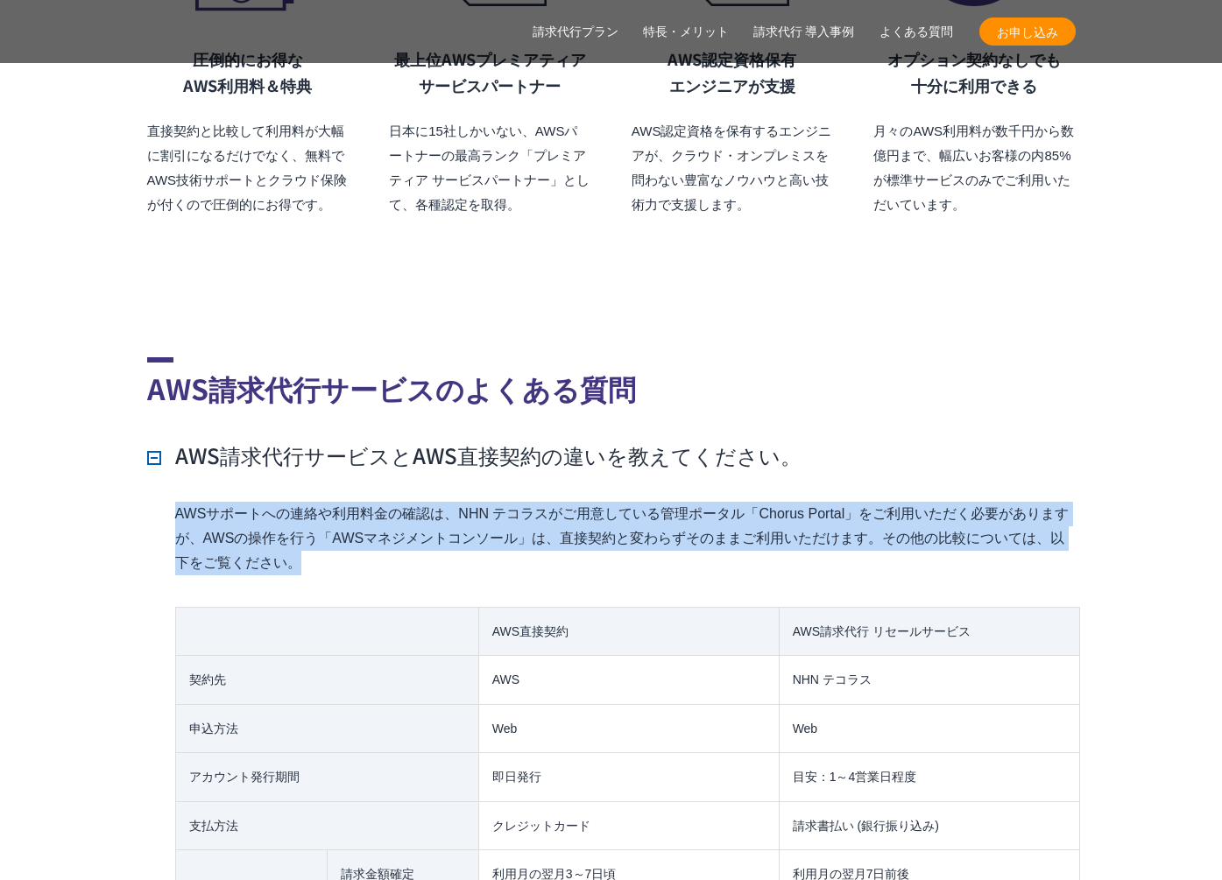
drag, startPoint x: 465, startPoint y: 459, endPoint x: 460, endPoint y: 524, distance: 65.0
click at [460, 524] on p "AWSサポートへの連絡や利用料金の確認は、NHN テコラスがご用意している管理ポータル「Chorus Portal」をご利用いただく必要がありますが、AWSの…" at bounding box center [625, 539] width 900 height 74
drag, startPoint x: 460, startPoint y: 523, endPoint x: 470, endPoint y: 448, distance: 76.1
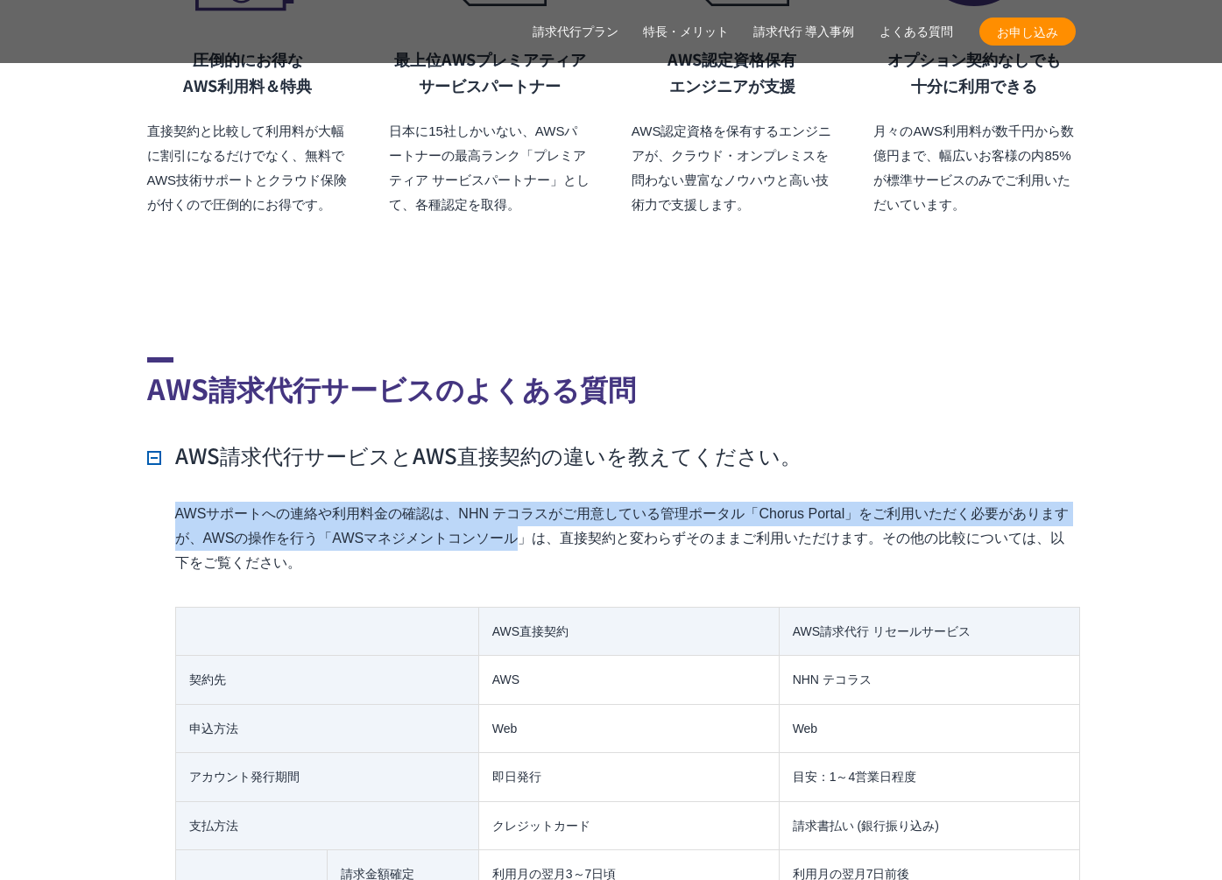
drag, startPoint x: 470, startPoint y: 448, endPoint x: 456, endPoint y: 512, distance: 66.3
click at [456, 513] on p "AWSサポートへの連絡や利用料金の確認は、NHN テコラスがご用意している管理ポータル「Chorus Portal」をご利用いただく必要がありますが、AWSの…" at bounding box center [625, 539] width 900 height 74
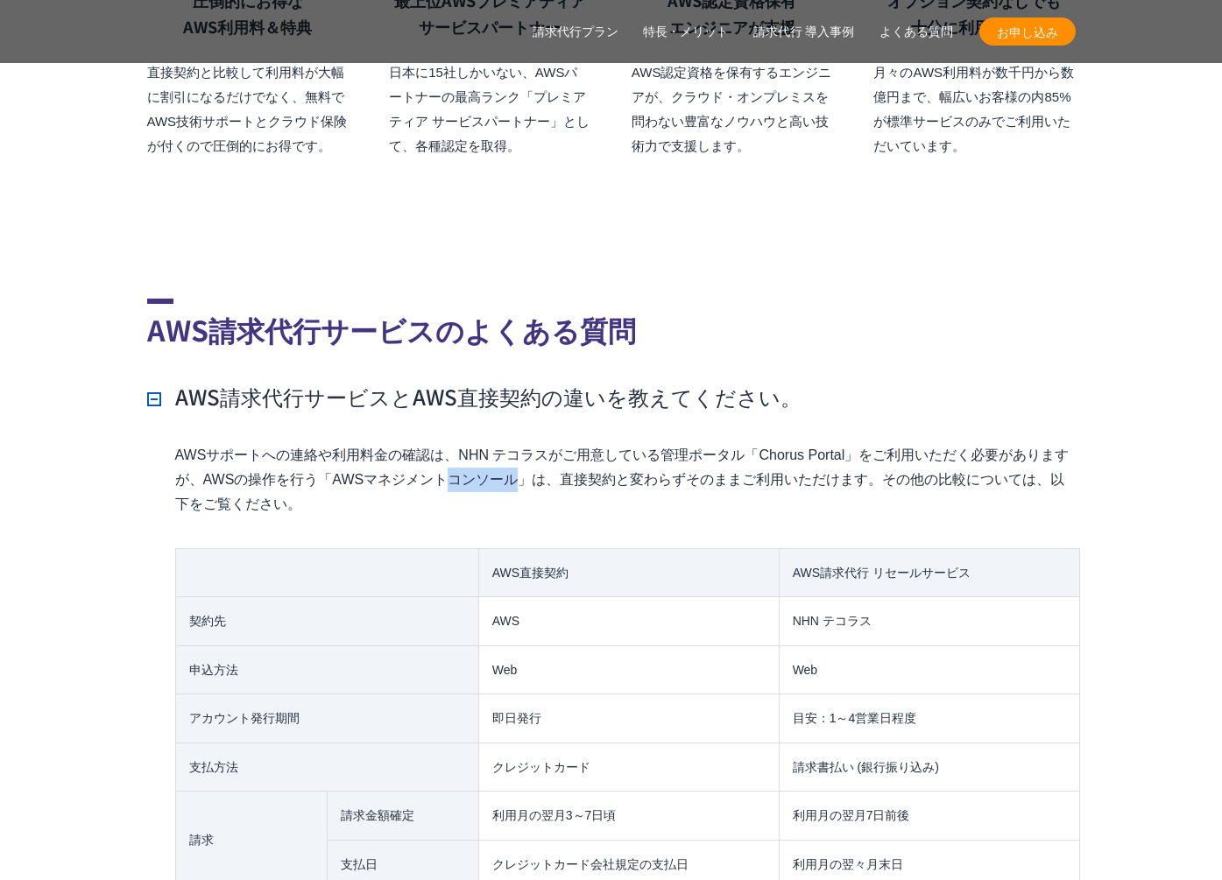
scroll to position [12334, 0]
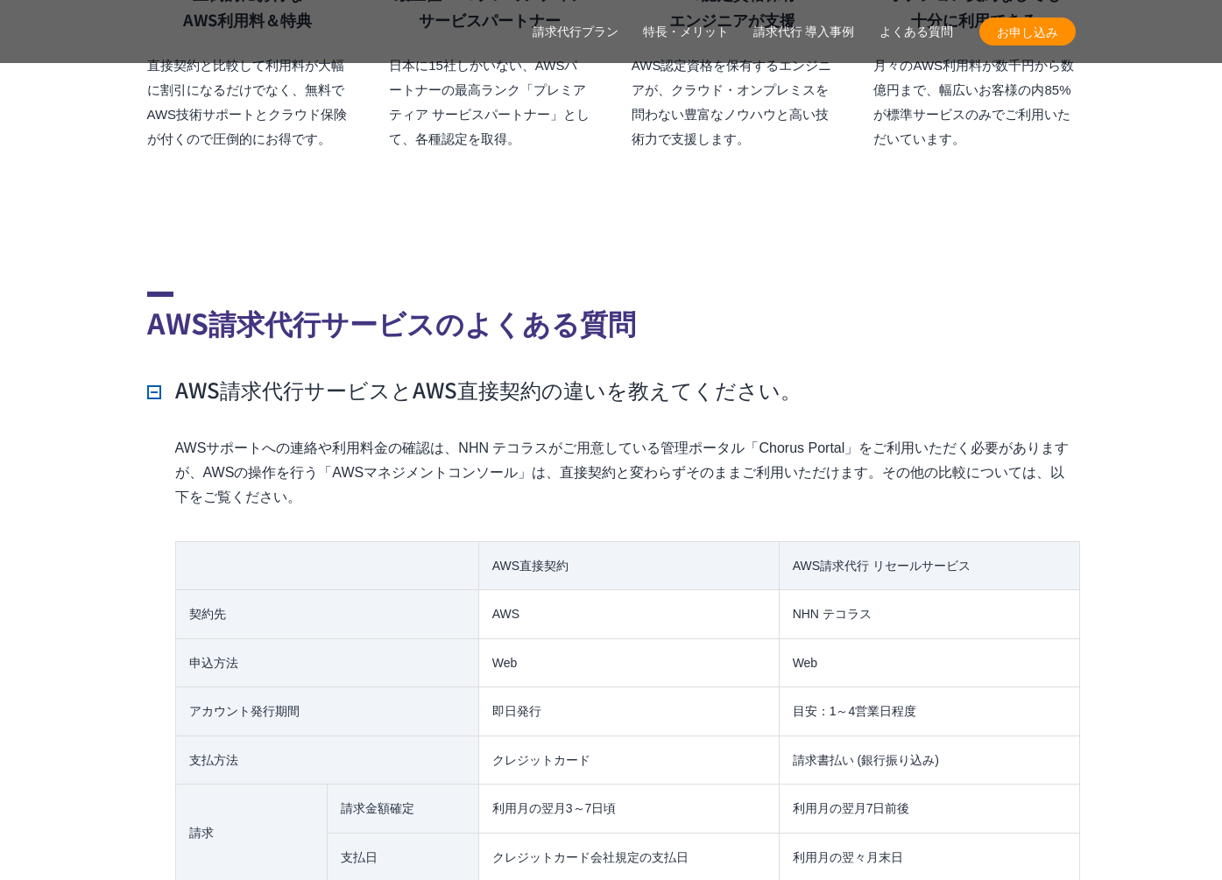
click at [456, 541] on td at bounding box center [326, 565] width 303 height 49
click at [454, 445] on p "AWSサポートへの連絡や利用料金の確認は、NHN テコラスがご用意している管理ポータル「Chorus Portal」をご利用いただく必要がありますが、AWSの…" at bounding box center [625, 473] width 900 height 74
drag, startPoint x: 866, startPoint y: 412, endPoint x: 880, endPoint y: 430, distance: 23.1
click at [866, 436] on p "AWSサポートへの連絡や利用料金の確認は、NHN テコラスがご用意している管理ポータル「Chorus Portal」をご利用いただく必要がありますが、AWSの…" at bounding box center [625, 473] width 900 height 74
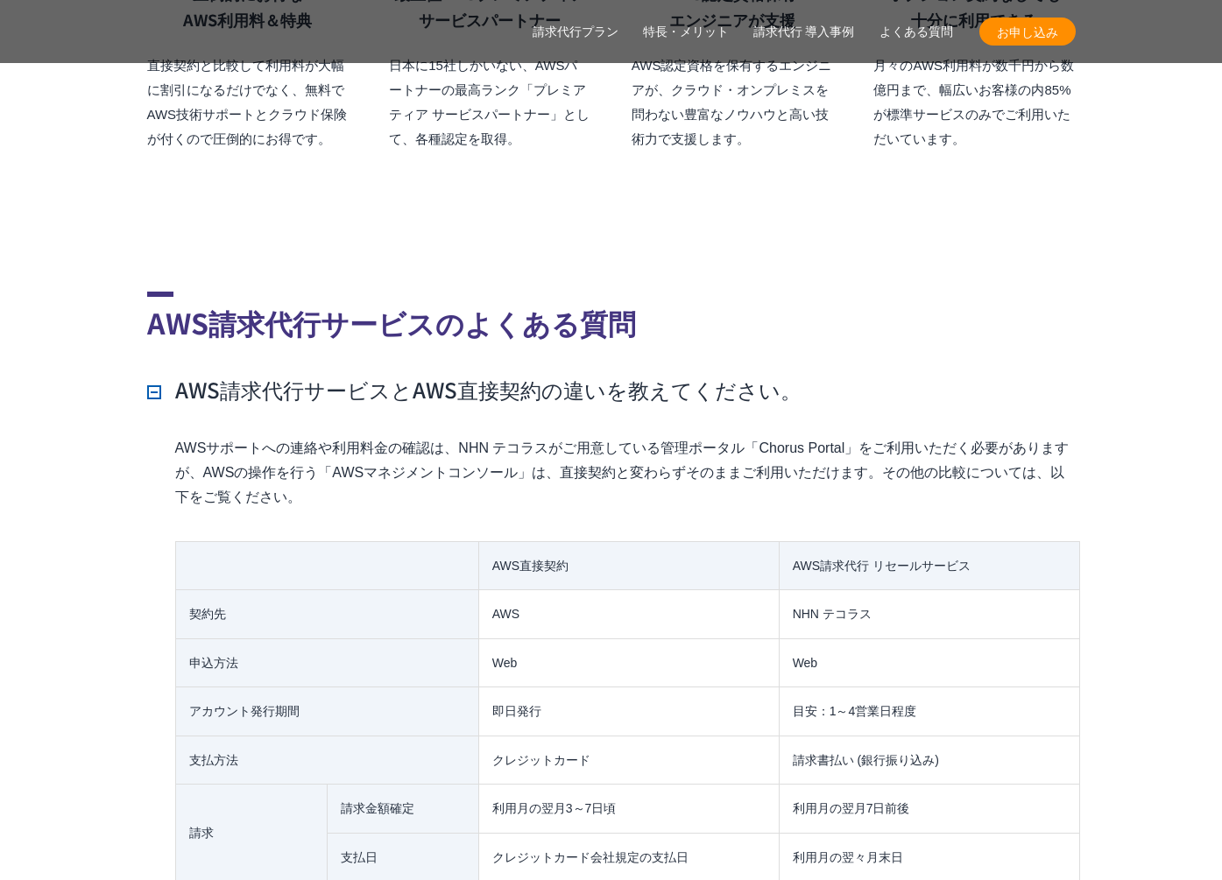
click at [243, 465] on p "AWSサポートへの連絡や利用料金の確認は、NHN テコラスがご用意している管理ポータル「Chorus Portal」をご利用いただく必要がありますが、AWSの…" at bounding box center [625, 473] width 900 height 74
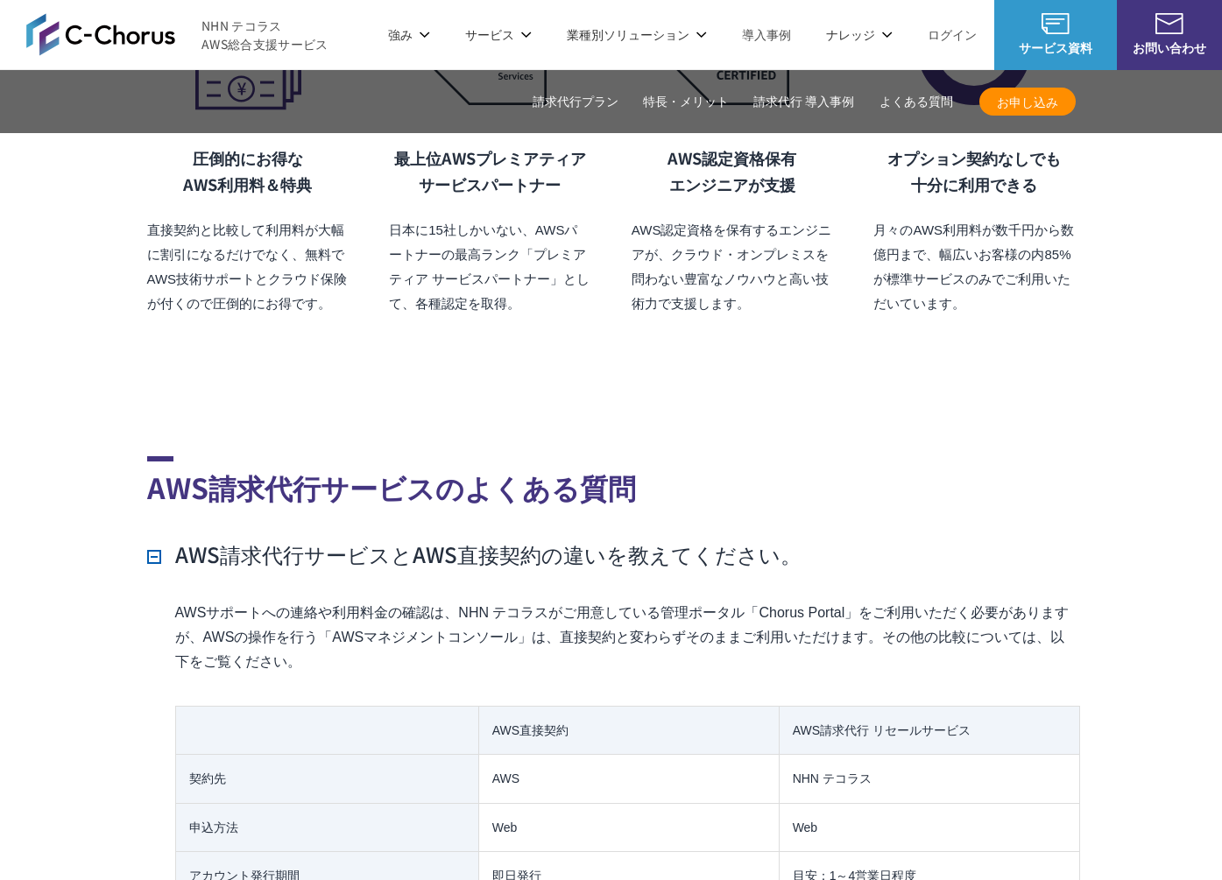
scroll to position [12137, 0]
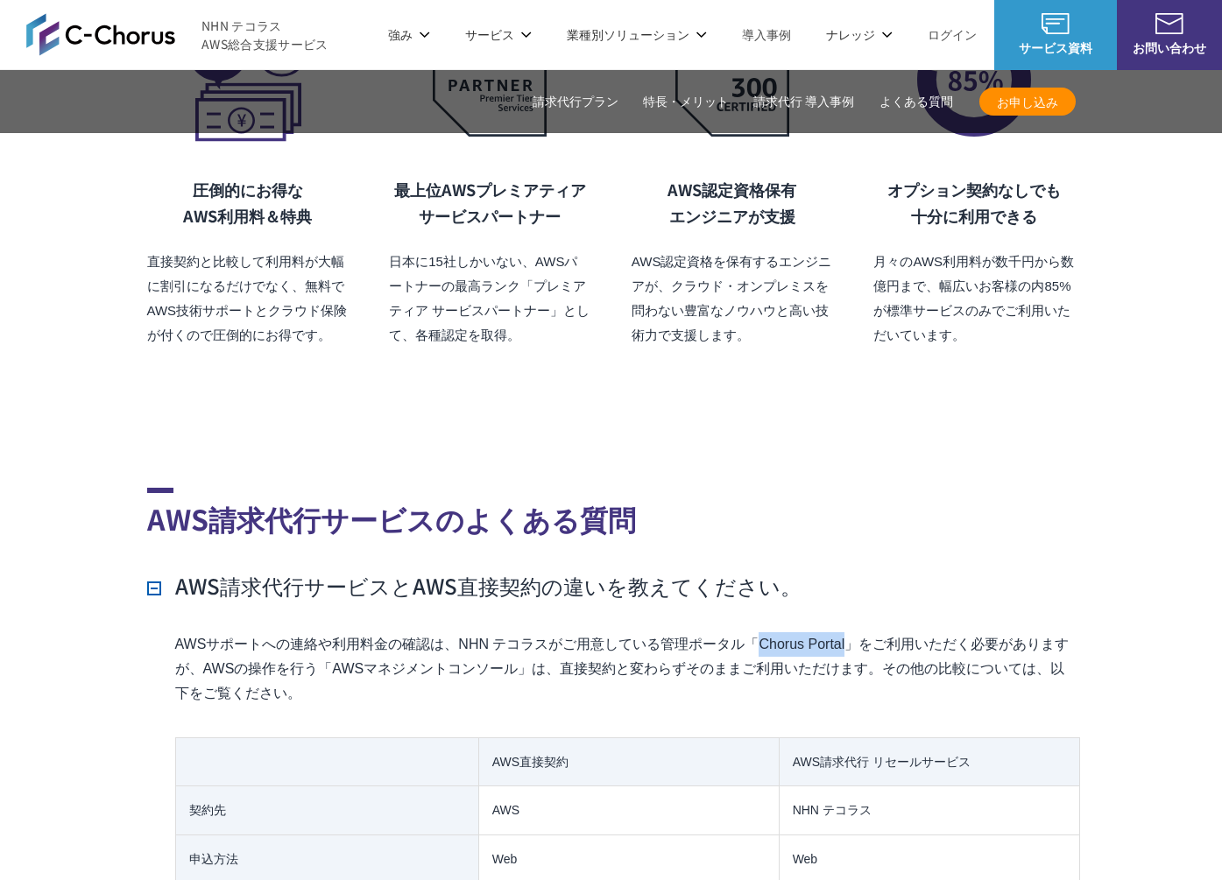
drag, startPoint x: 763, startPoint y: 608, endPoint x: 854, endPoint y: 607, distance: 91.1
click at [855, 632] on p "AWSサポートへの連絡や利用料金の確認は、NHN テコラスがご用意している管理ポータル「Chorus Portal」をご利用いただく必要がありますが、AWSの…" at bounding box center [625, 669] width 900 height 74
copy p "Chorus Portal"
